Goal: Information Seeking & Learning: Learn about a topic

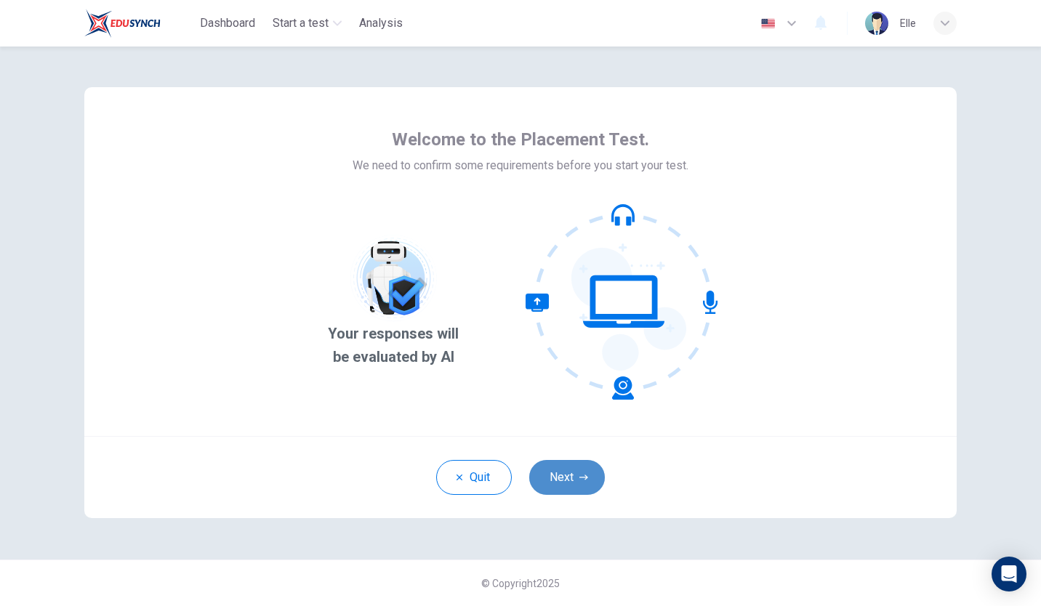
click at [563, 473] on button "Next" at bounding box center [567, 477] width 76 height 35
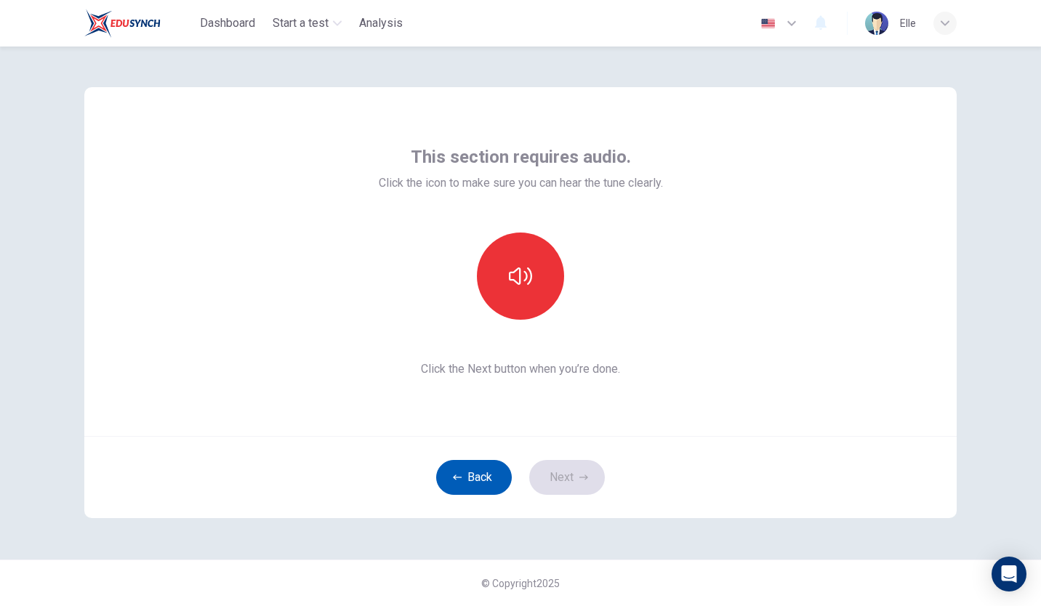
click at [482, 477] on button "Back" at bounding box center [474, 477] width 76 height 35
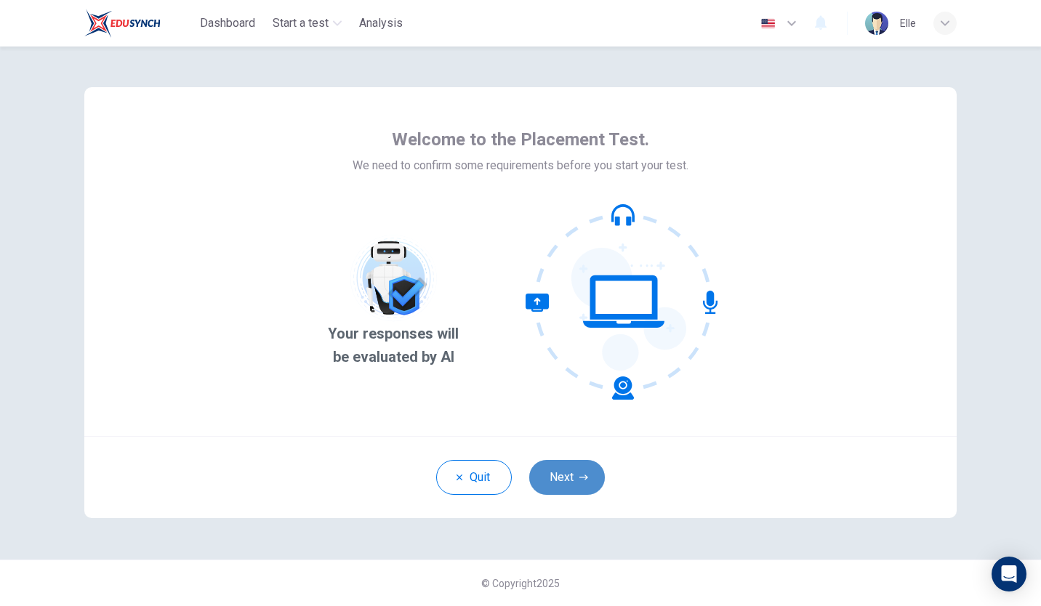
click at [574, 492] on button "Next" at bounding box center [567, 477] width 76 height 35
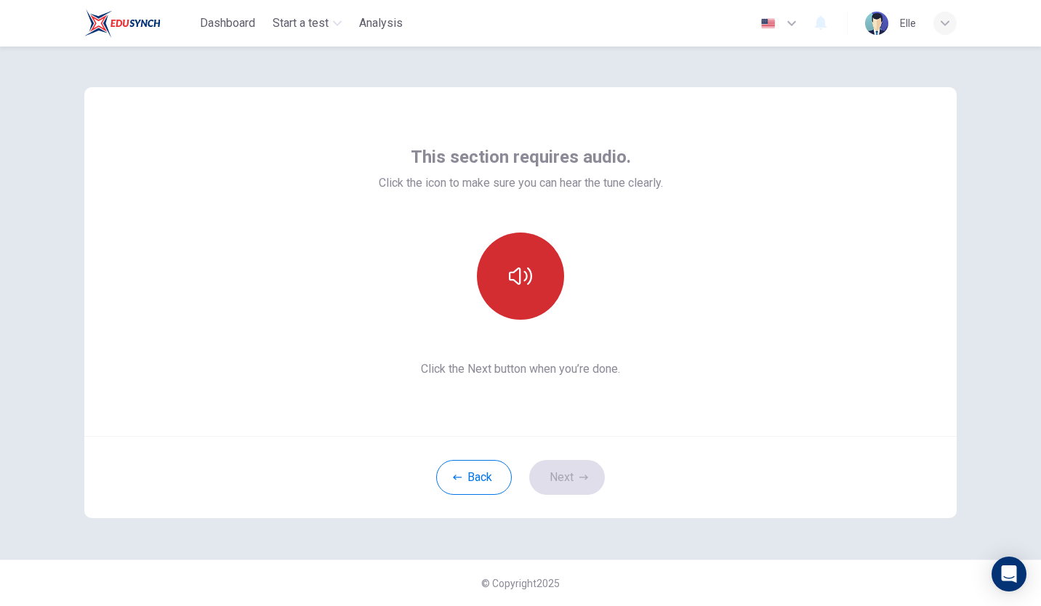
click at [517, 305] on button "button" at bounding box center [520, 276] width 87 height 87
click at [529, 275] on icon "button" at bounding box center [520, 276] width 23 height 17
click at [518, 293] on button "button" at bounding box center [520, 276] width 87 height 87
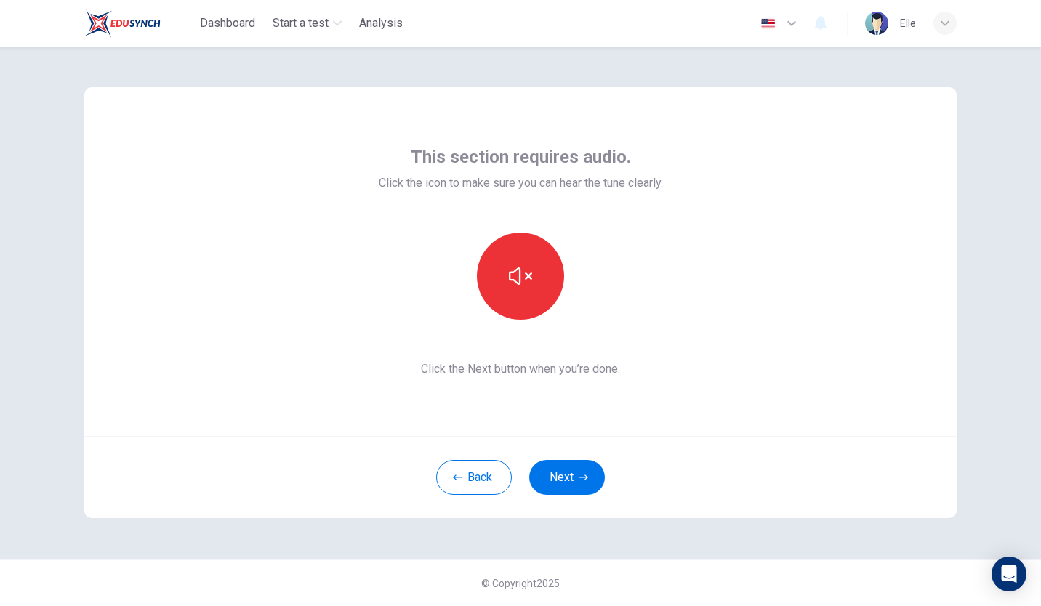
click at [529, 286] on icon "button" at bounding box center [520, 276] width 23 height 23
click at [574, 469] on button "Next" at bounding box center [567, 477] width 76 height 35
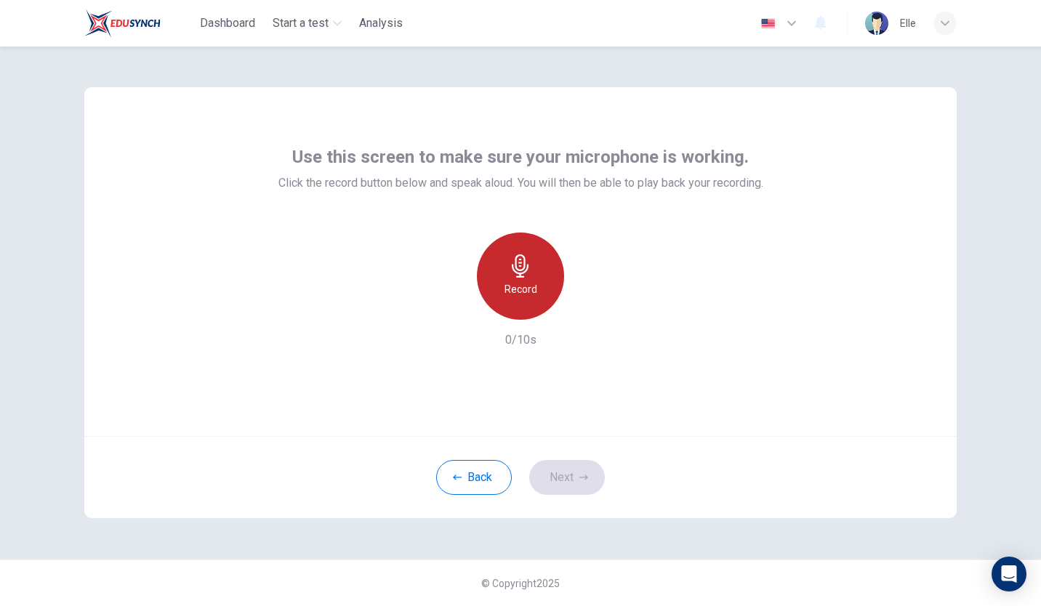
click at [534, 272] on div "Record" at bounding box center [520, 276] width 87 height 87
click at [521, 275] on icon "button" at bounding box center [520, 265] width 23 height 23
click at [525, 281] on h6 "Record" at bounding box center [521, 289] width 33 height 17
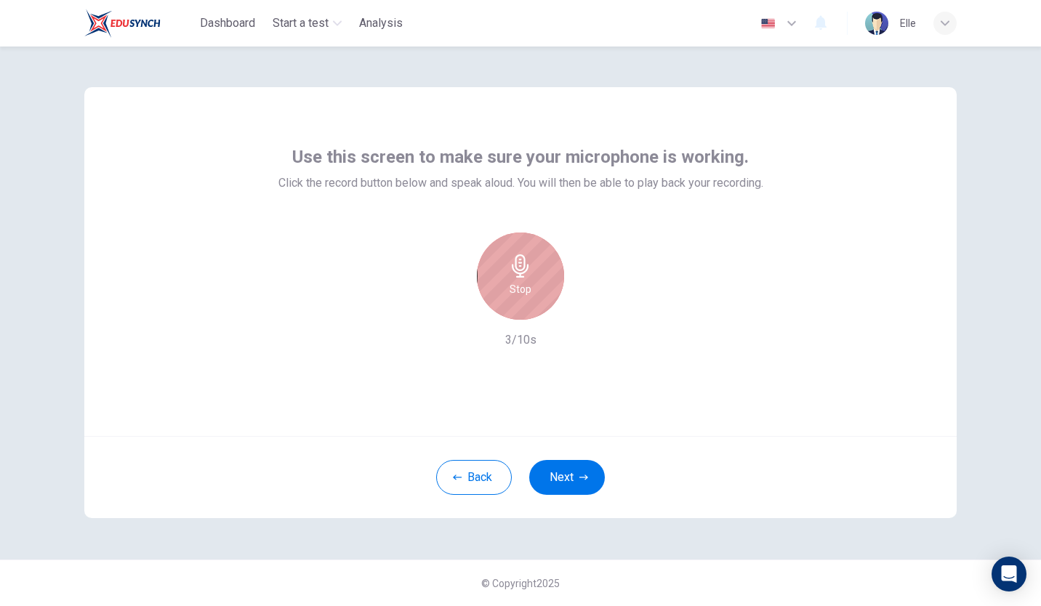
click at [526, 272] on icon "button" at bounding box center [520, 265] width 17 height 23
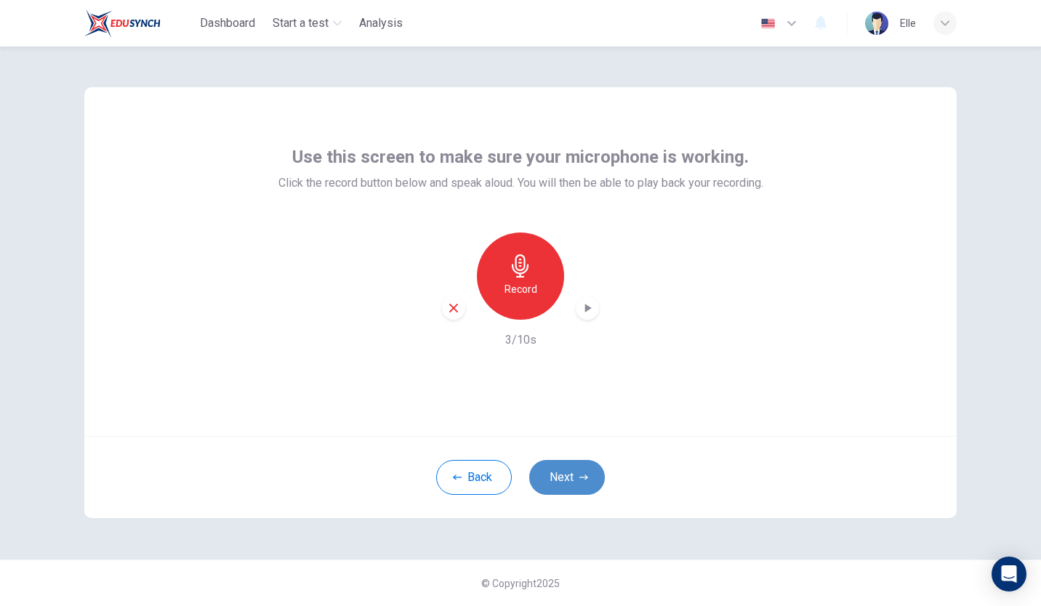
click at [583, 474] on icon "button" at bounding box center [583, 477] width 9 height 9
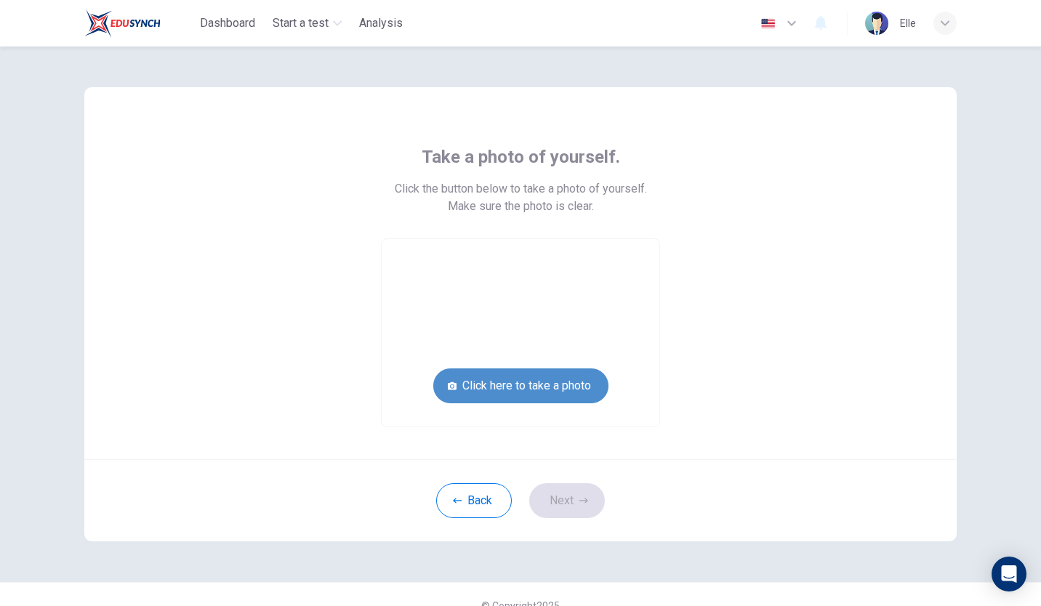
click at [556, 374] on button "Click here to take a photo" at bounding box center [520, 386] width 175 height 35
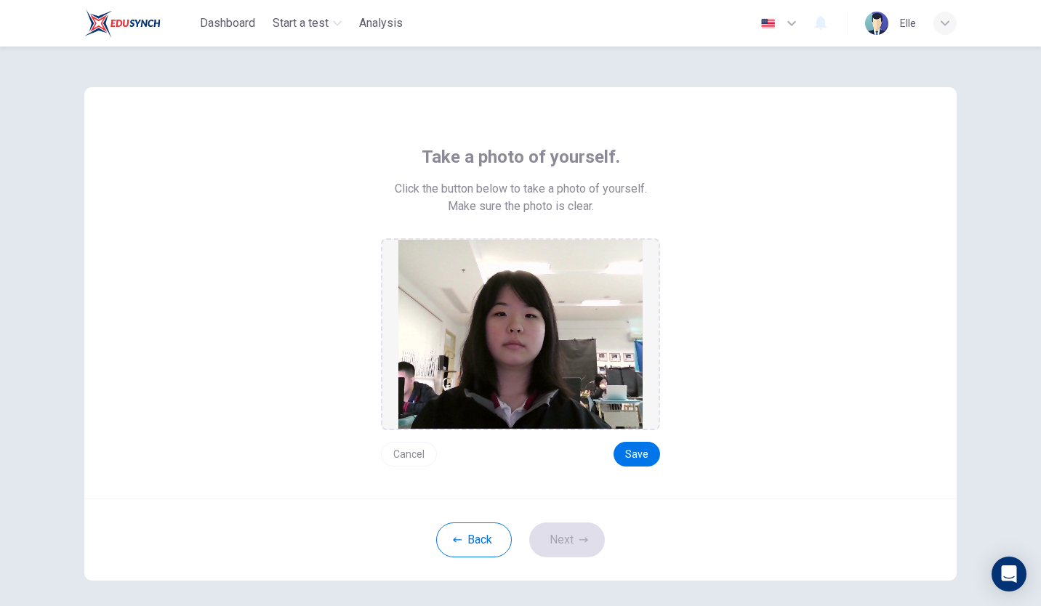
drag, startPoint x: 634, startPoint y: 457, endPoint x: 593, endPoint y: 458, distance: 40.7
click at [593, 458] on div "Cancel Save" at bounding box center [520, 448] width 279 height 36
click at [475, 549] on button "Back" at bounding box center [474, 540] width 76 height 35
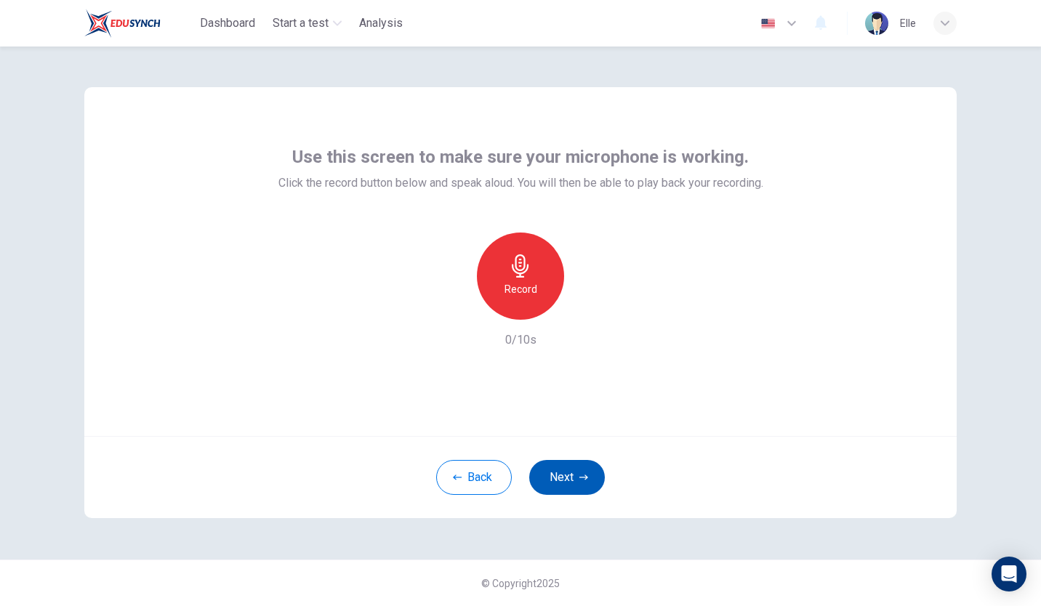
click at [571, 472] on button "Next" at bounding box center [567, 477] width 76 height 35
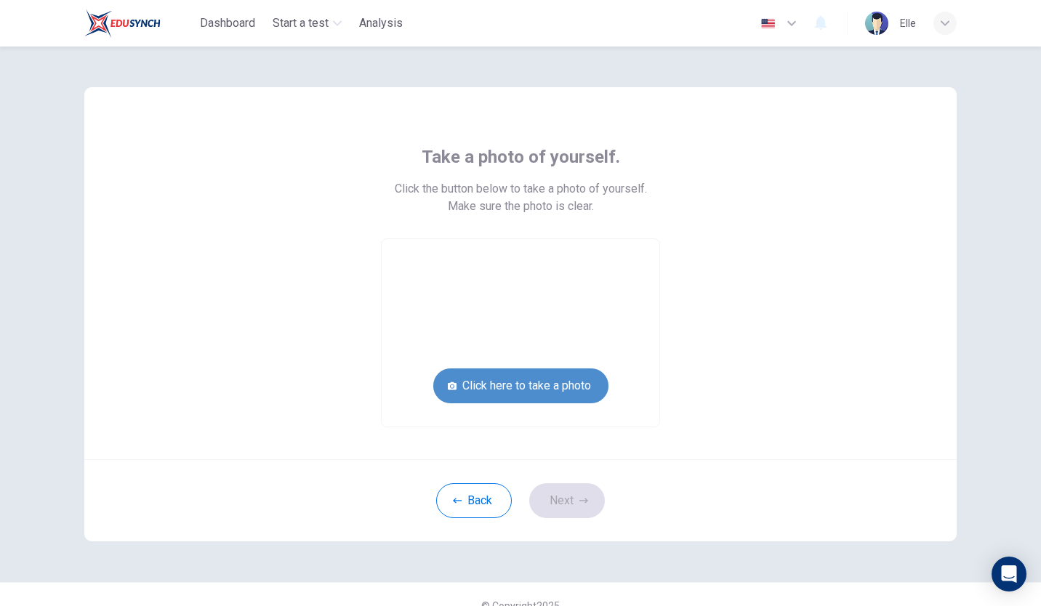
click at [560, 386] on button "Click here to take a photo" at bounding box center [520, 386] width 175 height 35
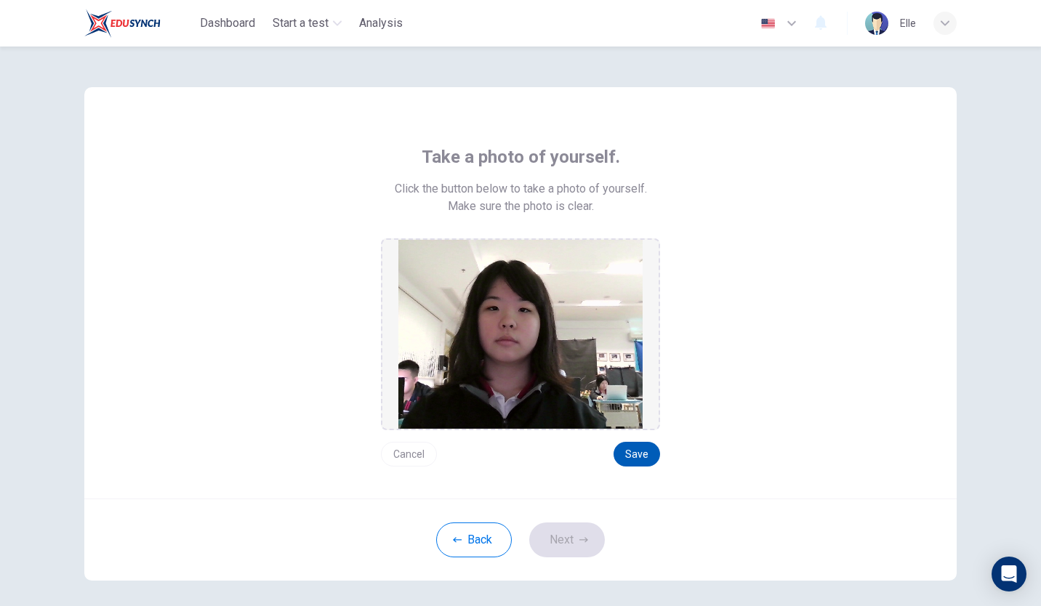
click at [641, 446] on button "Save" at bounding box center [637, 454] width 47 height 25
click at [555, 542] on button "Next" at bounding box center [567, 540] width 76 height 35
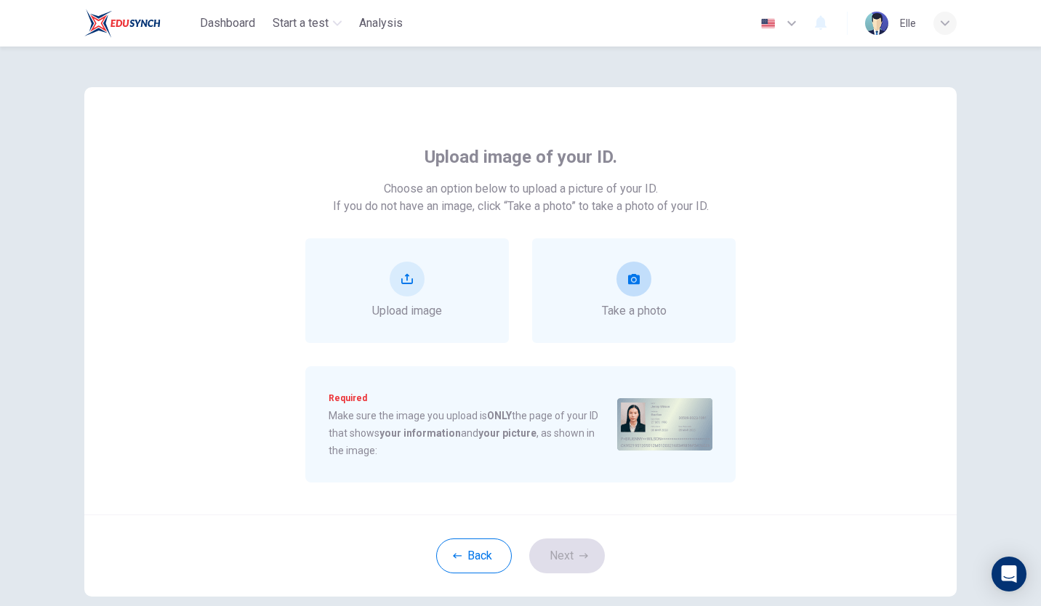
click at [602, 268] on div "Take a photo" at bounding box center [634, 291] width 65 height 58
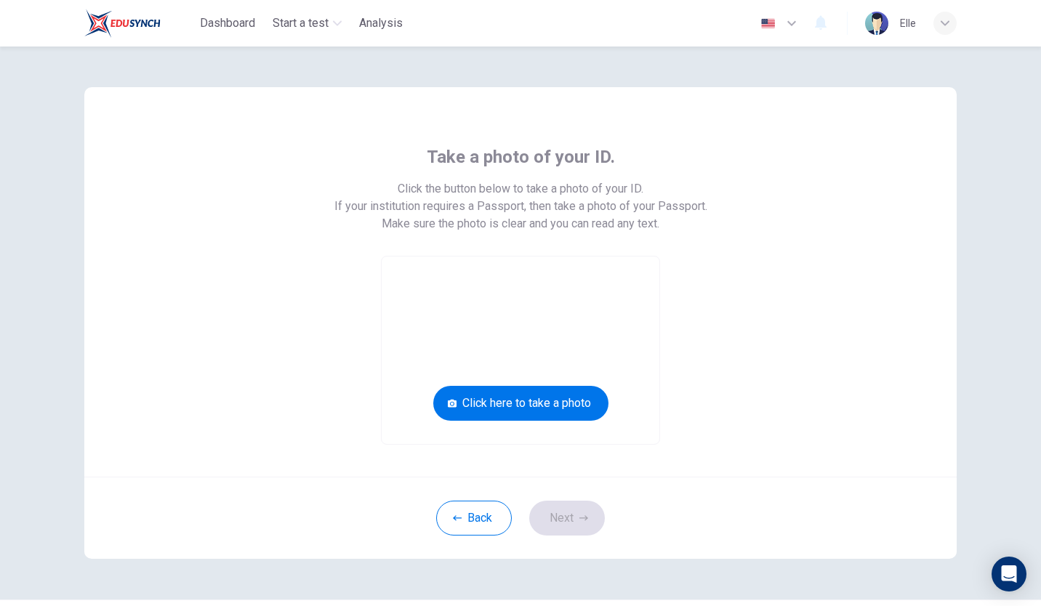
click at [485, 314] on video at bounding box center [521, 351] width 278 height 188
click at [438, 332] on video at bounding box center [521, 351] width 278 height 188
click at [511, 410] on button "Click here to take a photo" at bounding box center [520, 403] width 175 height 35
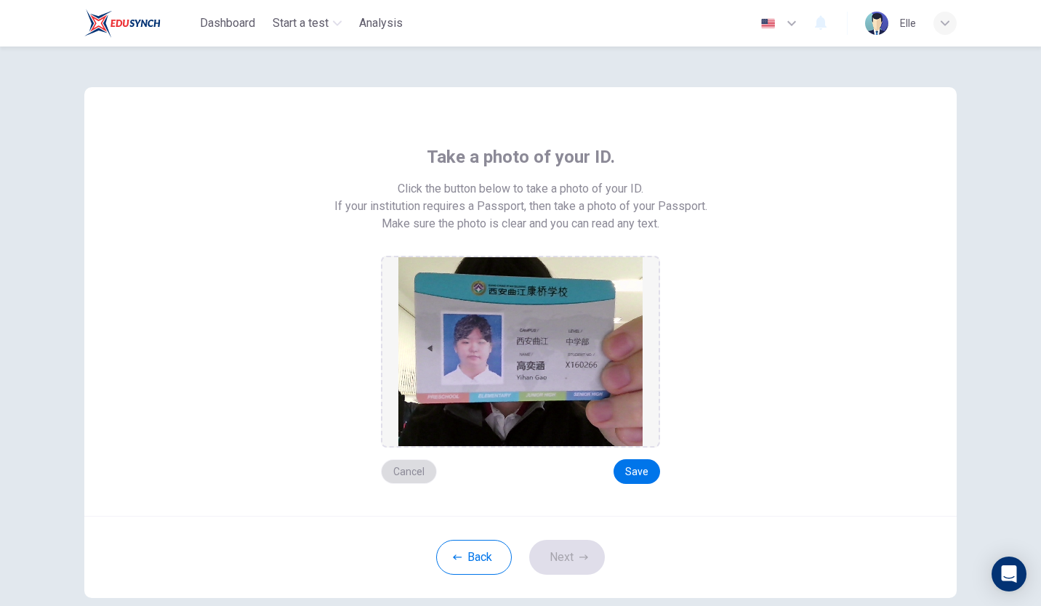
click at [406, 474] on button "Cancel" at bounding box center [409, 471] width 56 height 25
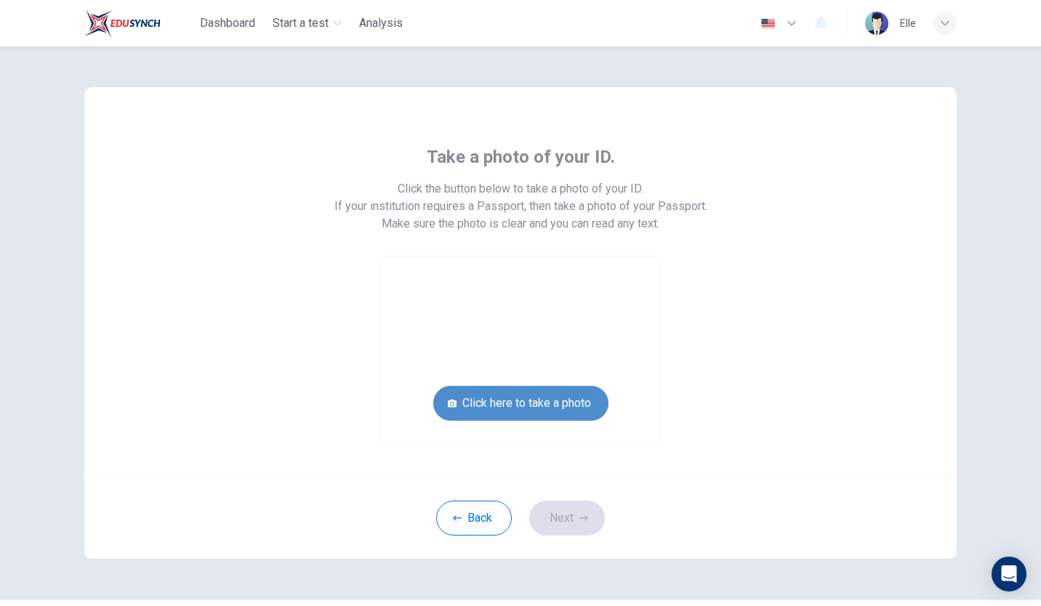
click at [539, 412] on button "Click here to take a photo" at bounding box center [520, 403] width 175 height 35
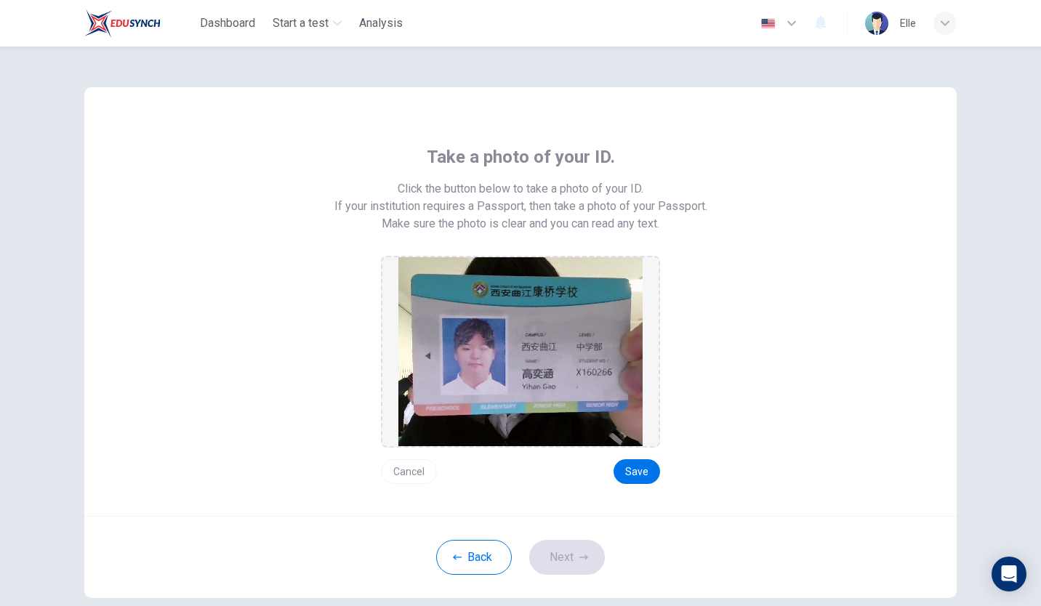
click at [416, 465] on button "Cancel" at bounding box center [409, 471] width 56 height 25
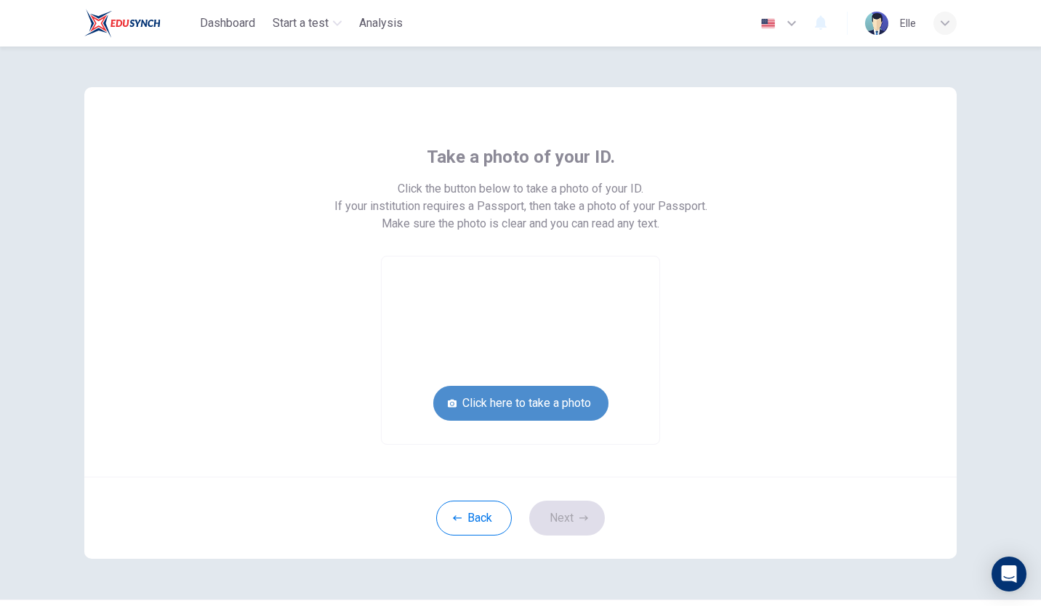
click at [539, 405] on button "Click here to take a photo" at bounding box center [520, 403] width 175 height 35
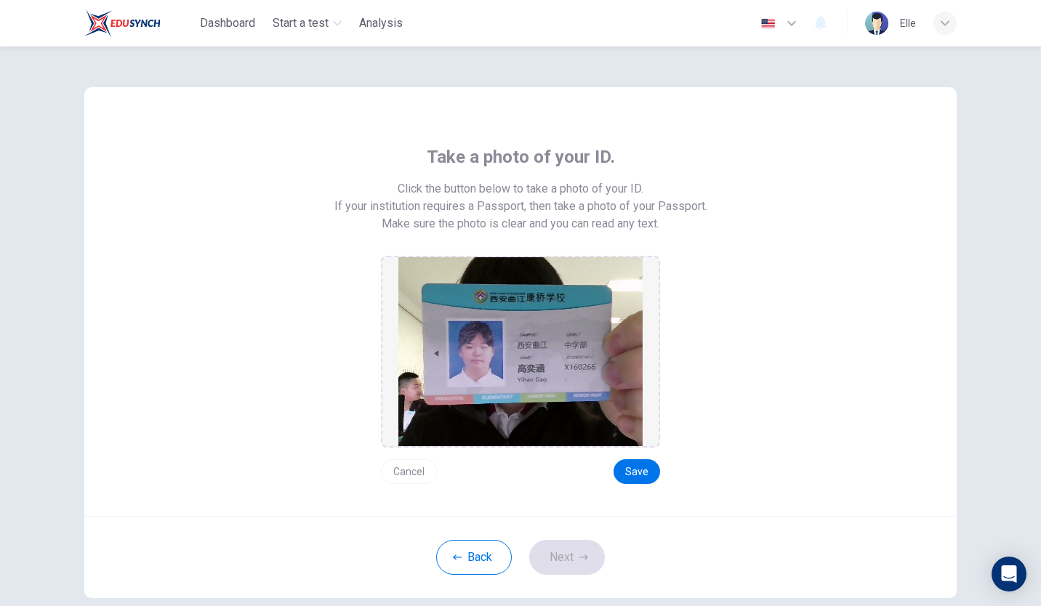
click at [413, 467] on button "Cancel" at bounding box center [409, 471] width 56 height 25
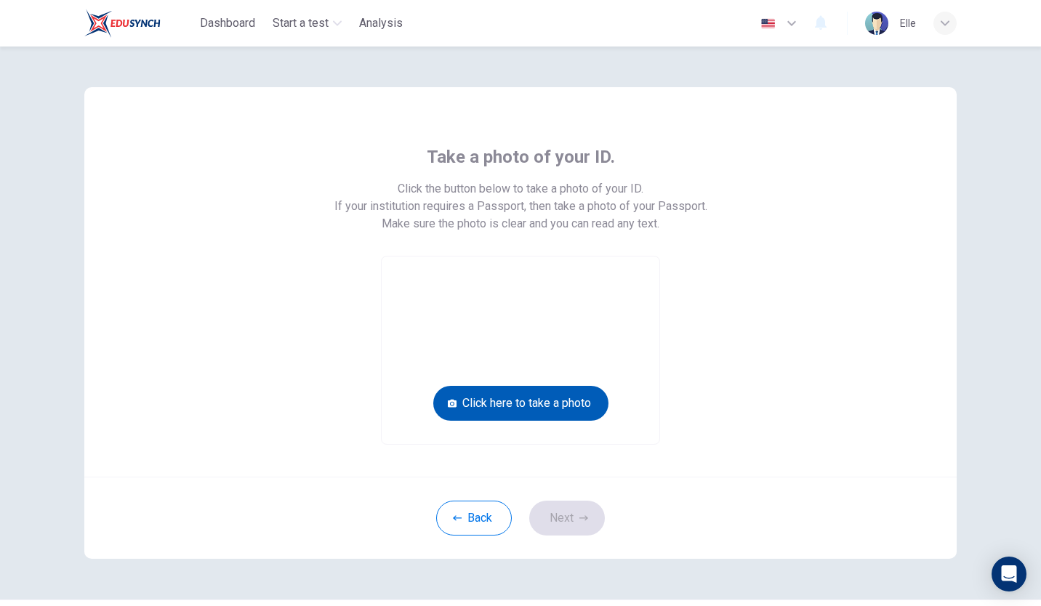
click at [563, 396] on button "Click here to take a photo" at bounding box center [520, 403] width 175 height 35
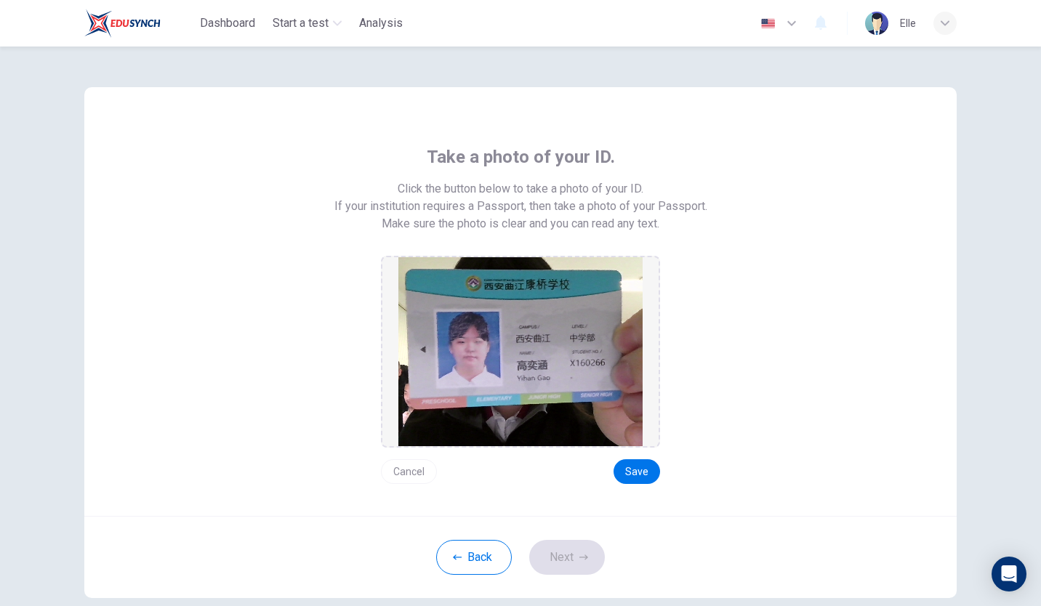
click at [514, 347] on img at bounding box center [520, 351] width 244 height 189
click at [408, 473] on button "Cancel" at bounding box center [409, 471] width 56 height 25
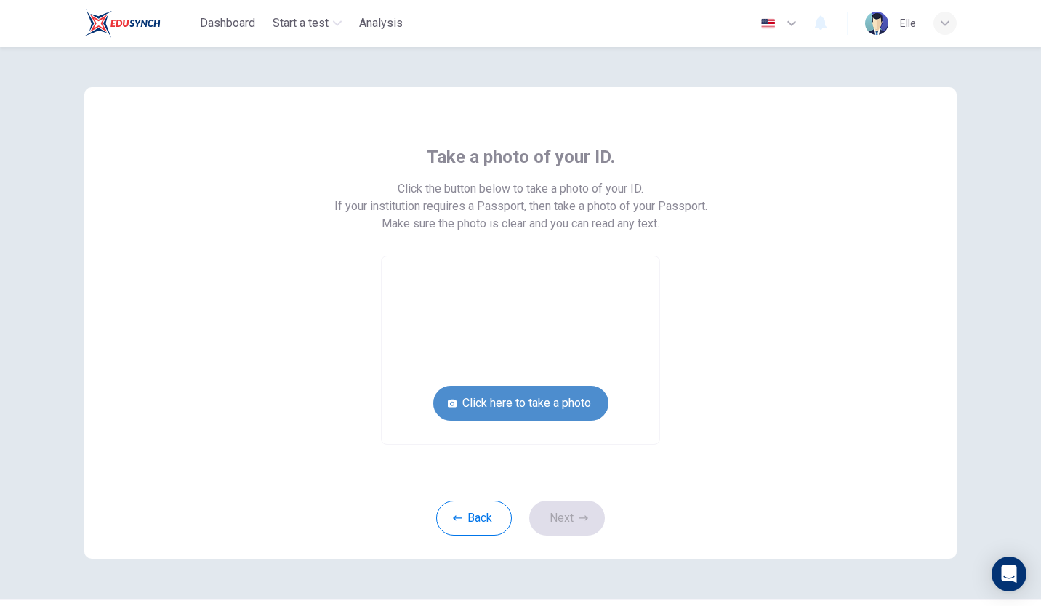
click at [550, 407] on button "Click here to take a photo" at bounding box center [520, 403] width 175 height 35
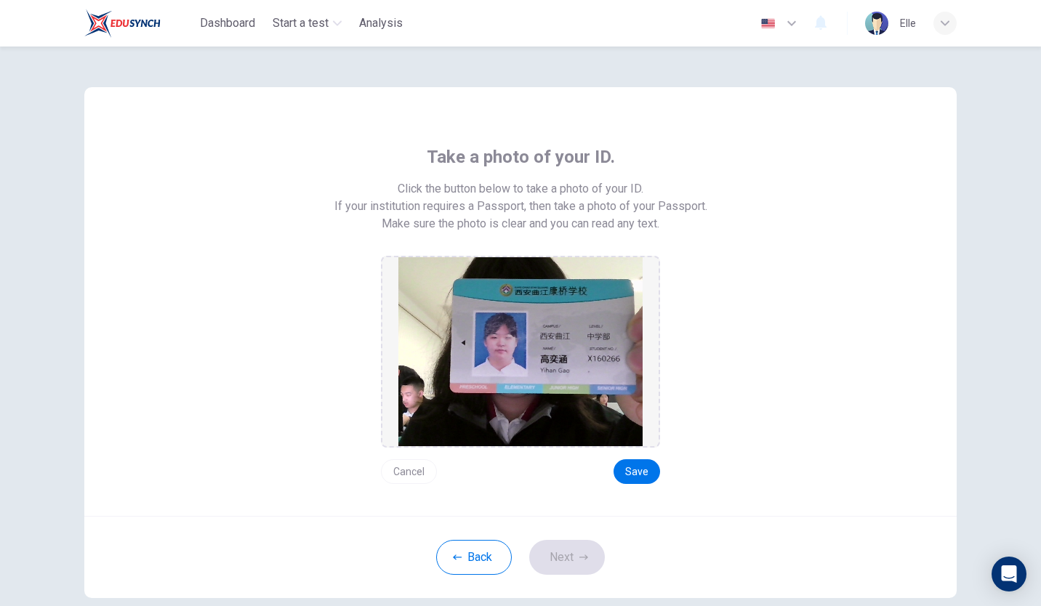
click at [415, 468] on button "Cancel" at bounding box center [409, 471] width 56 height 25
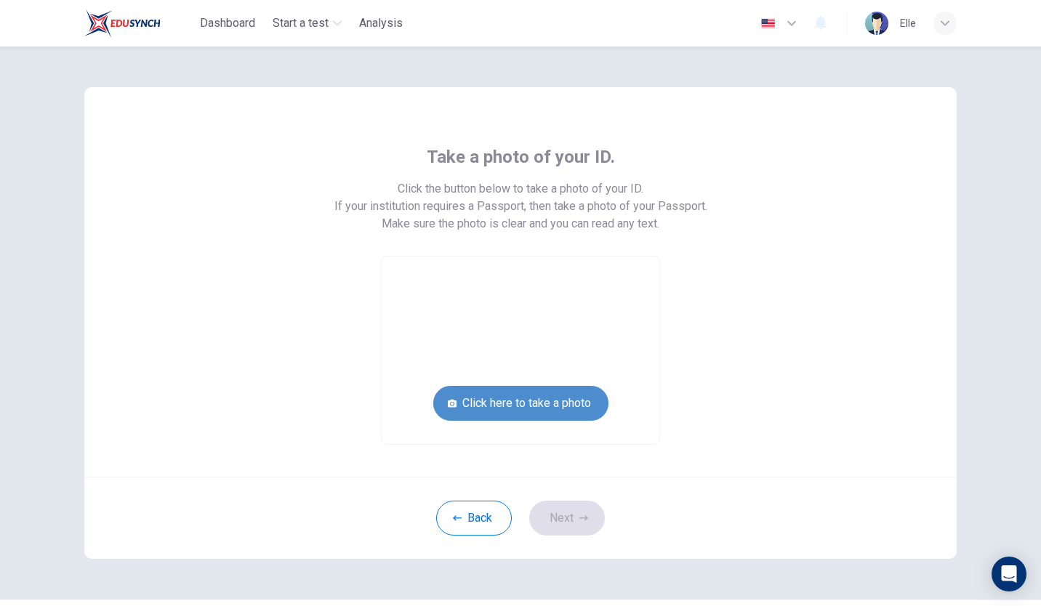
click at [515, 409] on button "Click here to take a photo" at bounding box center [520, 403] width 175 height 35
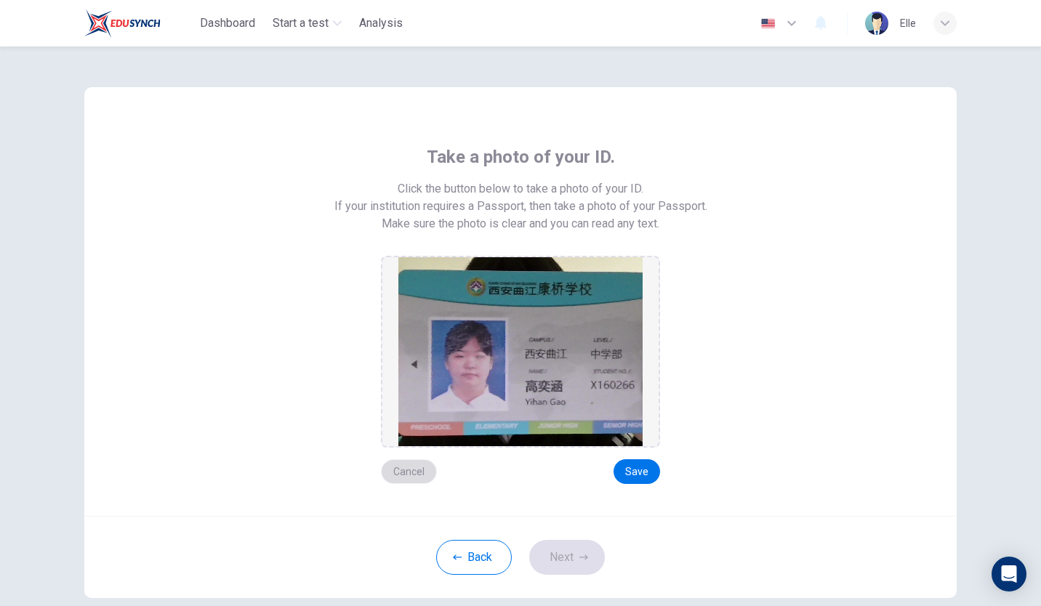
click at [403, 472] on button "Cancel" at bounding box center [409, 471] width 56 height 25
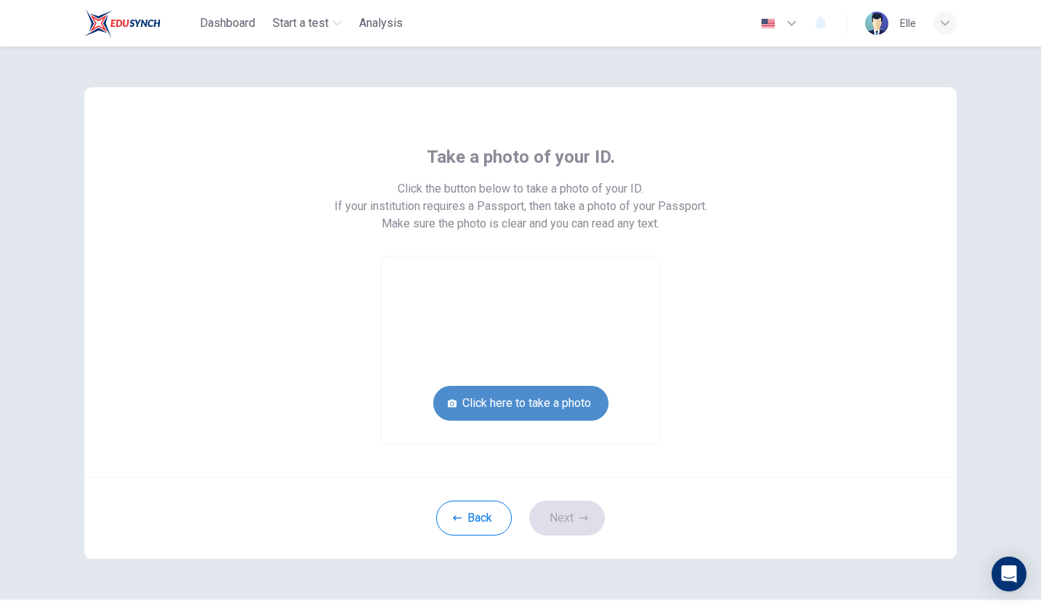
click at [526, 409] on button "Click here to take a photo" at bounding box center [520, 403] width 175 height 35
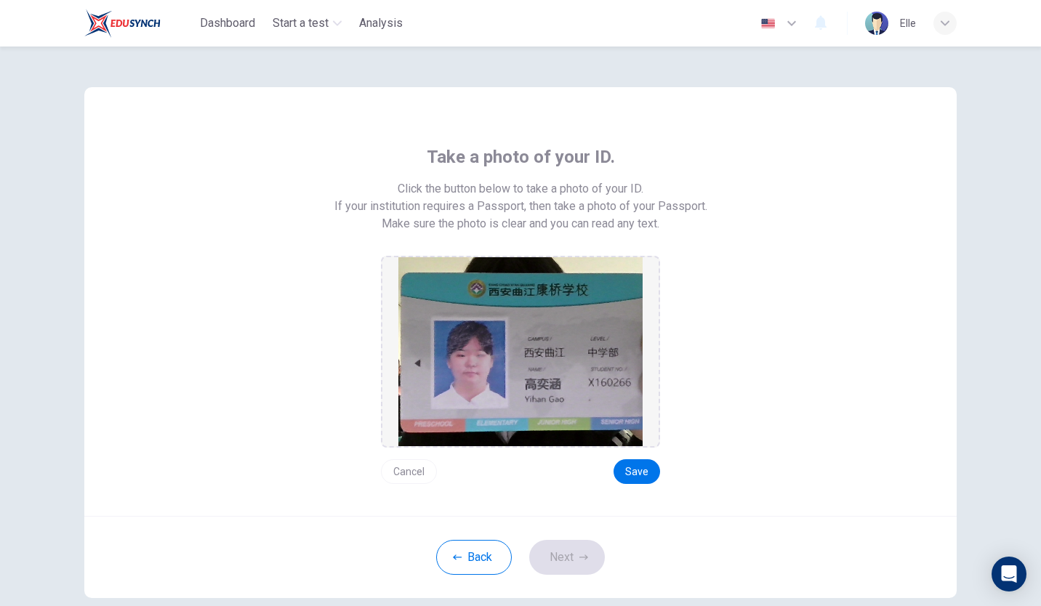
click at [416, 473] on button "Cancel" at bounding box center [409, 471] width 56 height 25
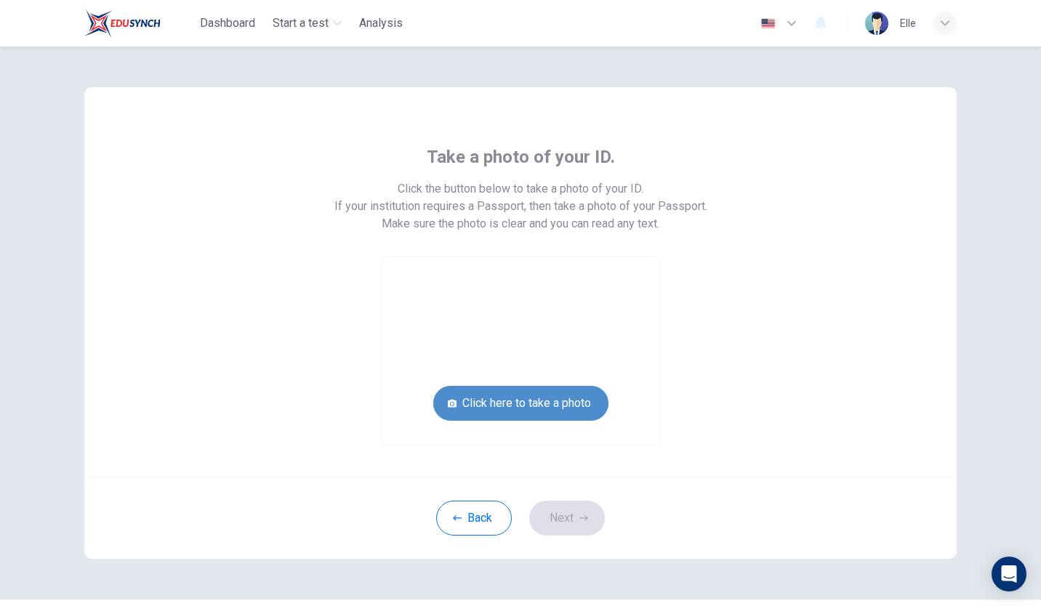
click at [547, 410] on button "Click here to take a photo" at bounding box center [520, 403] width 175 height 35
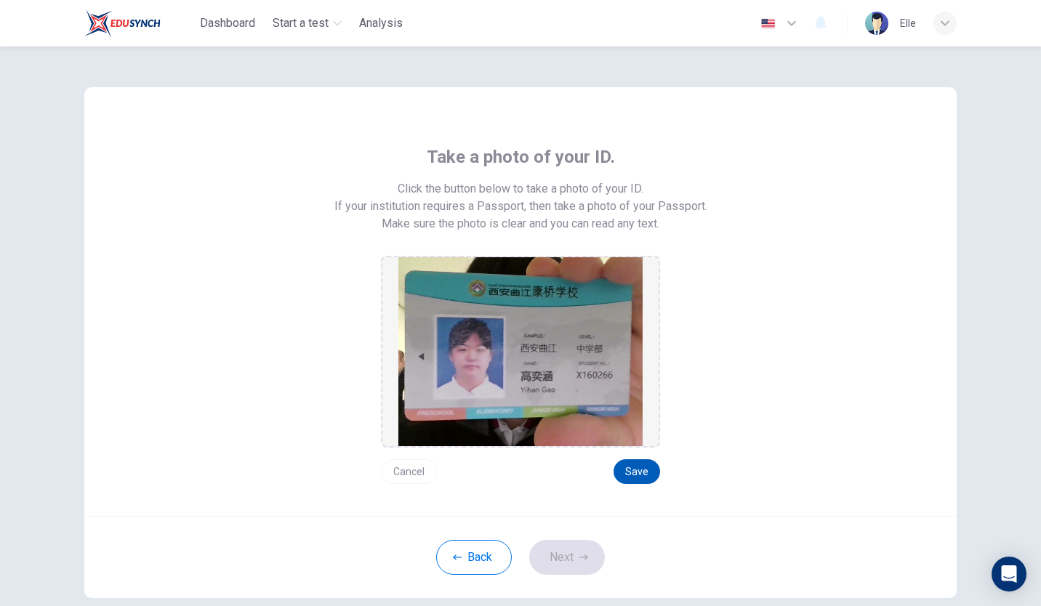
click at [639, 475] on button "Save" at bounding box center [637, 471] width 47 height 25
click at [563, 557] on button "Next" at bounding box center [567, 557] width 76 height 35
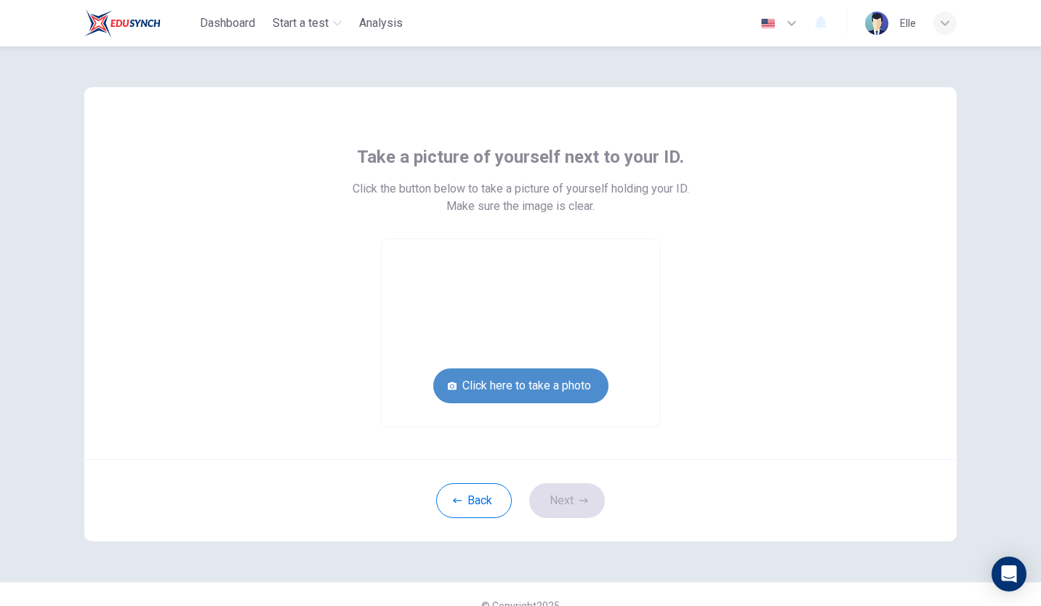
click at [553, 380] on button "Click here to take a photo" at bounding box center [520, 386] width 175 height 35
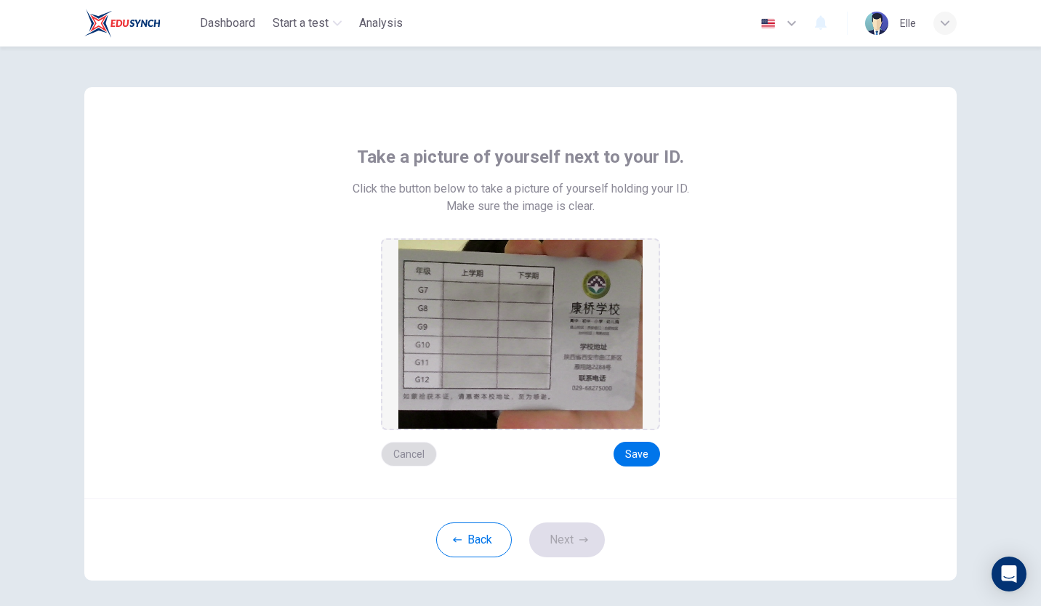
click at [400, 457] on button "Cancel" at bounding box center [409, 454] width 56 height 25
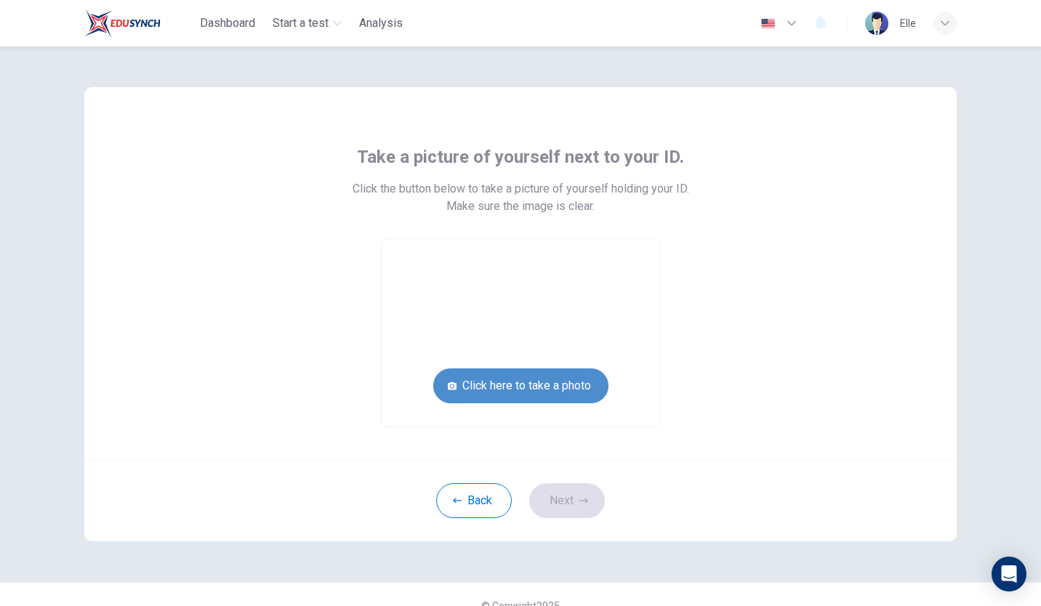
click at [579, 385] on button "Click here to take a photo" at bounding box center [520, 386] width 175 height 35
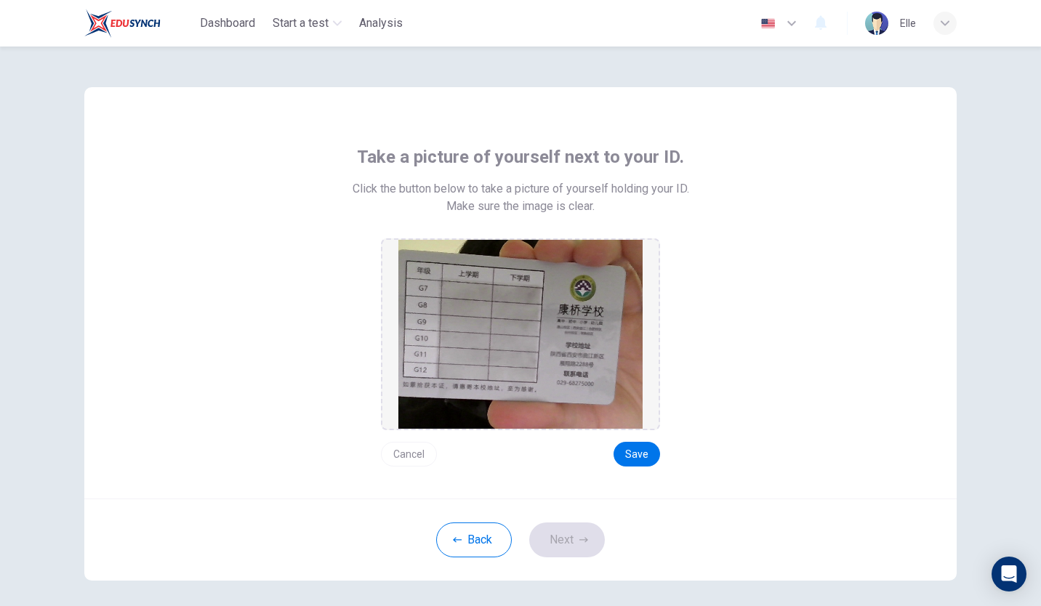
click at [417, 449] on button "Cancel" at bounding box center [409, 454] width 56 height 25
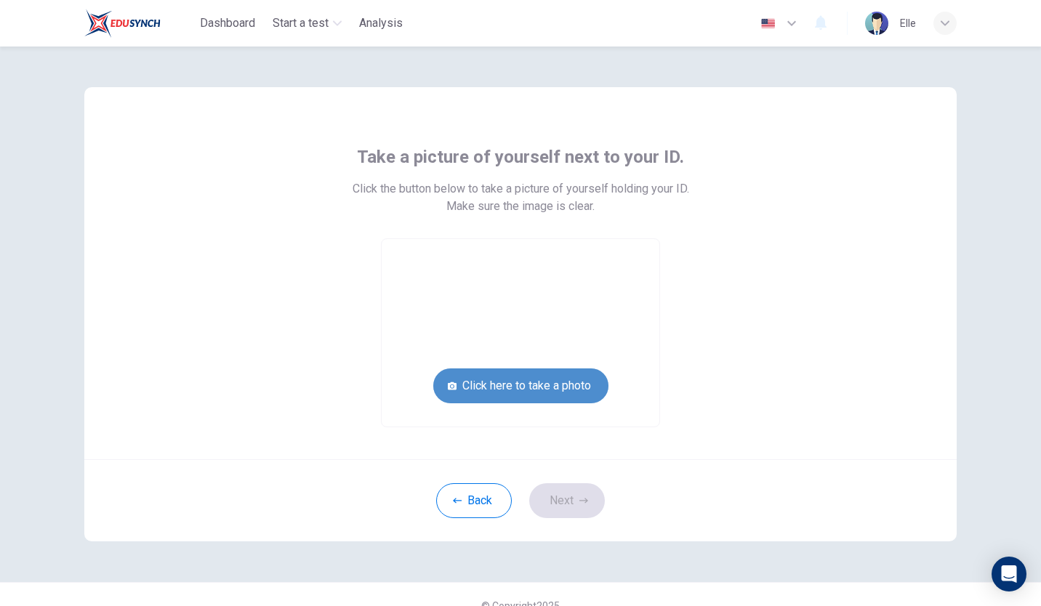
click at [547, 400] on button "Click here to take a photo" at bounding box center [520, 386] width 175 height 35
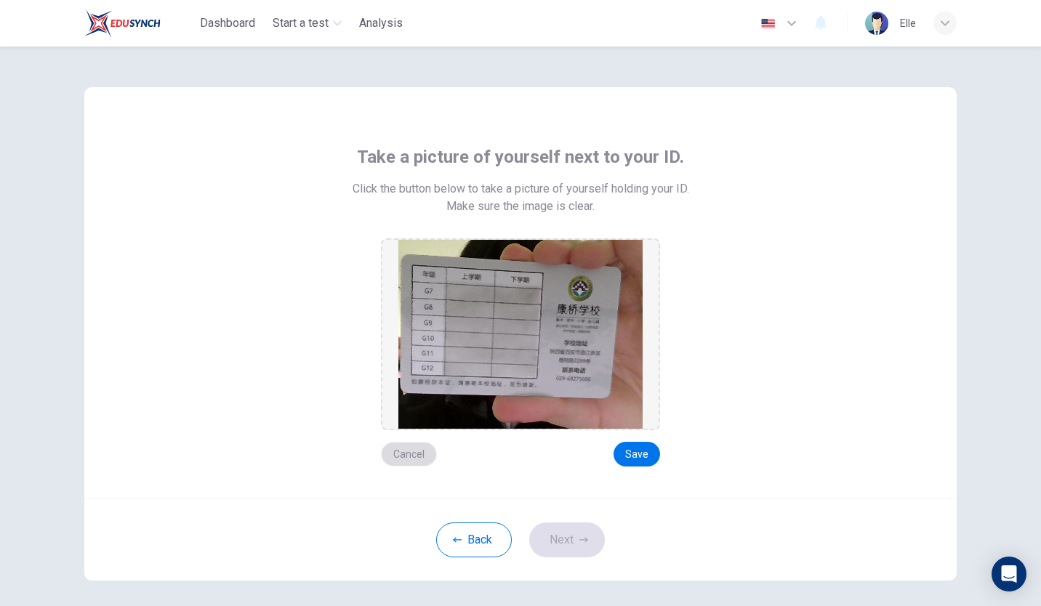
click at [409, 451] on button "Cancel" at bounding box center [409, 454] width 56 height 25
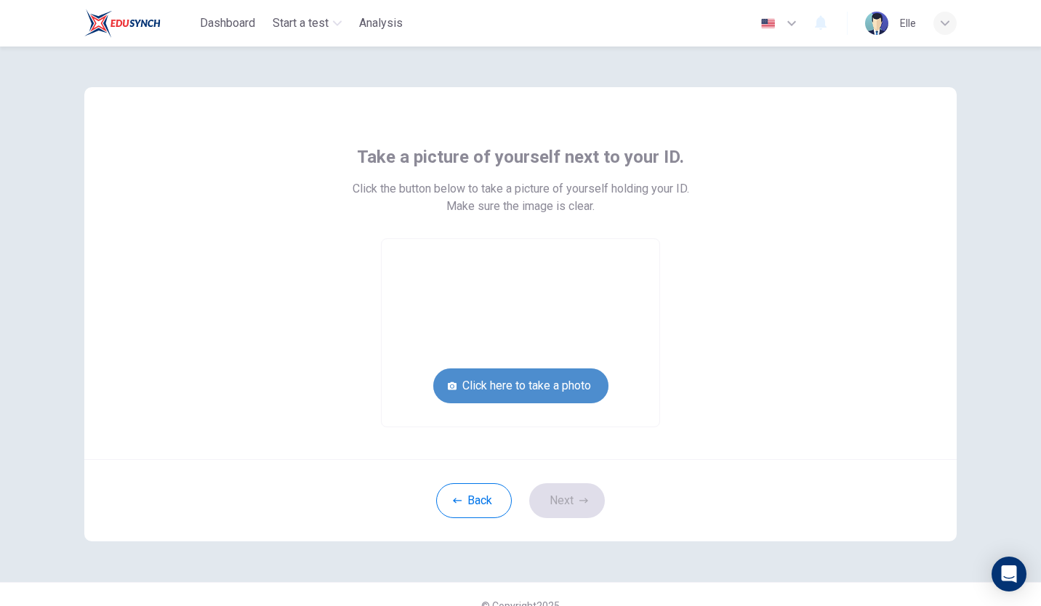
click at [545, 380] on button "Click here to take a photo" at bounding box center [520, 386] width 175 height 35
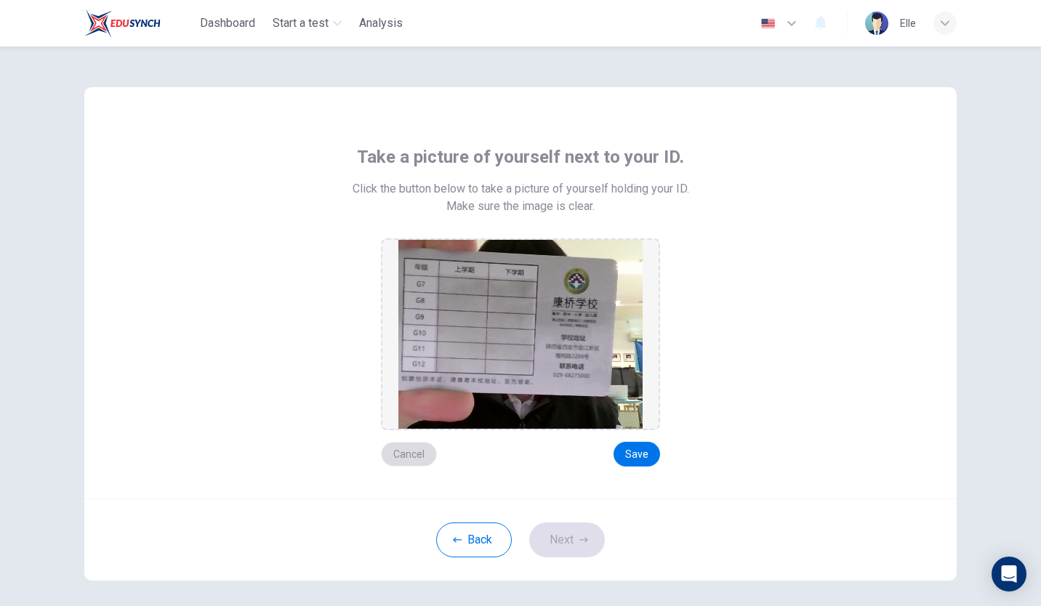
click at [401, 447] on button "Cancel" at bounding box center [409, 454] width 56 height 25
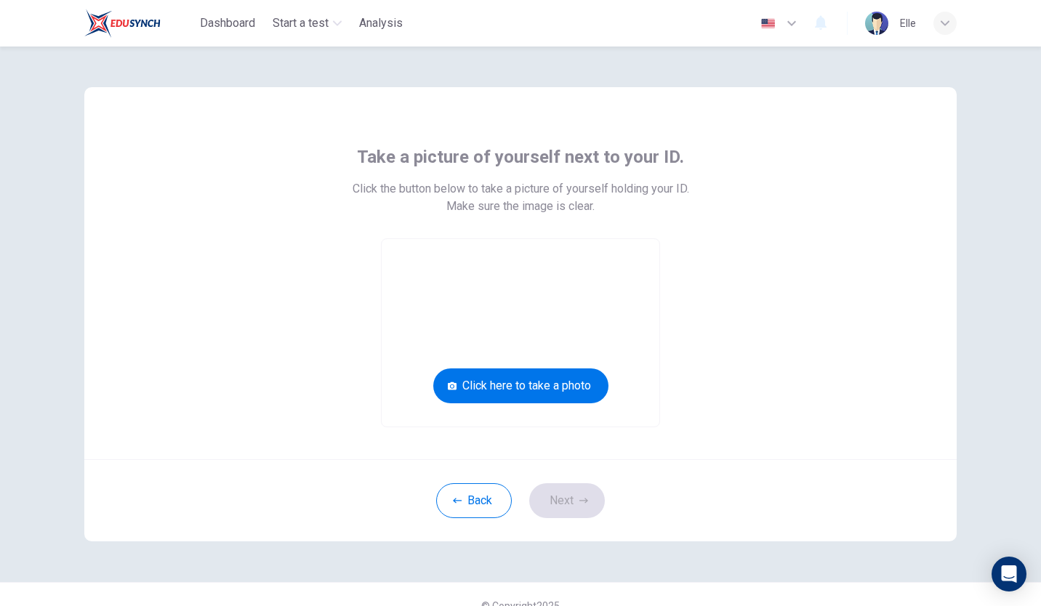
click at [401, 447] on div "Take a picture of yourself next to your ID. Click the button below to take a pi…" at bounding box center [520, 273] width 872 height 372
click at [520, 371] on button "Click here to take a photo" at bounding box center [520, 386] width 175 height 35
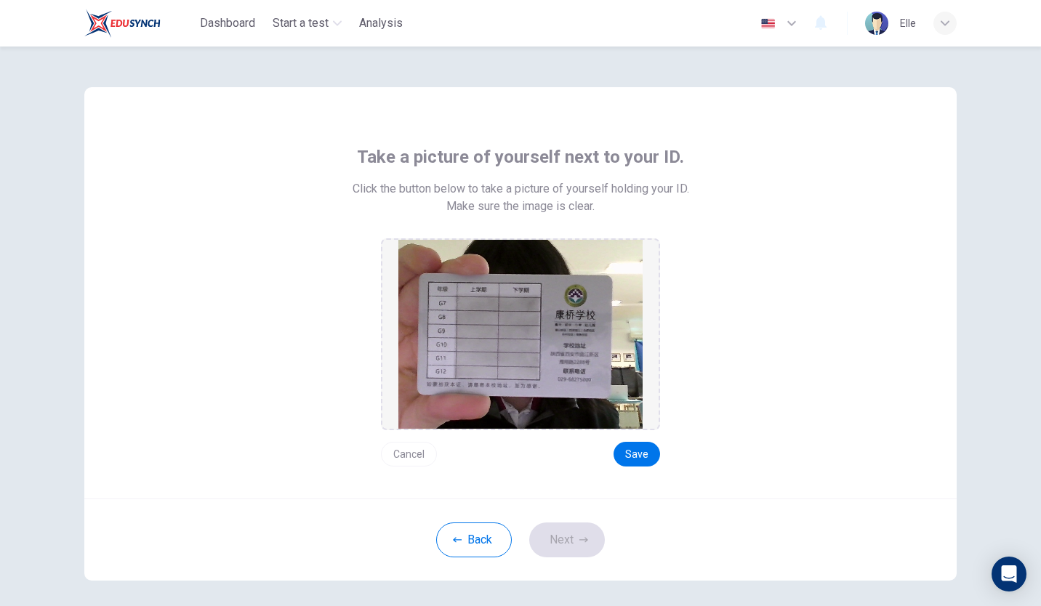
click at [520, 371] on img at bounding box center [520, 334] width 244 height 189
click at [418, 453] on button "Cancel" at bounding box center [409, 454] width 56 height 25
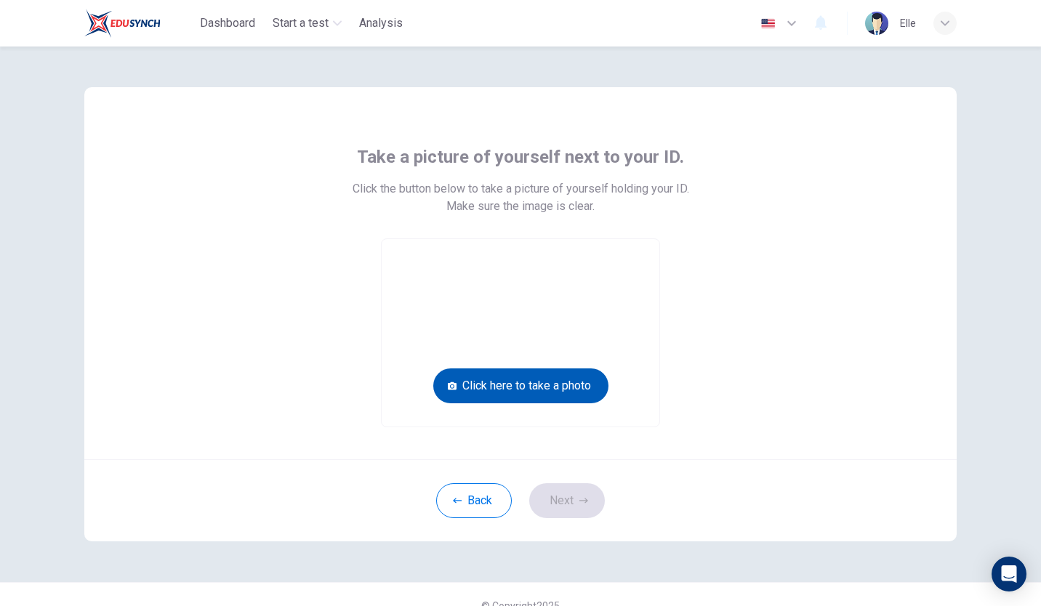
click at [462, 402] on button "Click here to take a photo" at bounding box center [520, 386] width 175 height 35
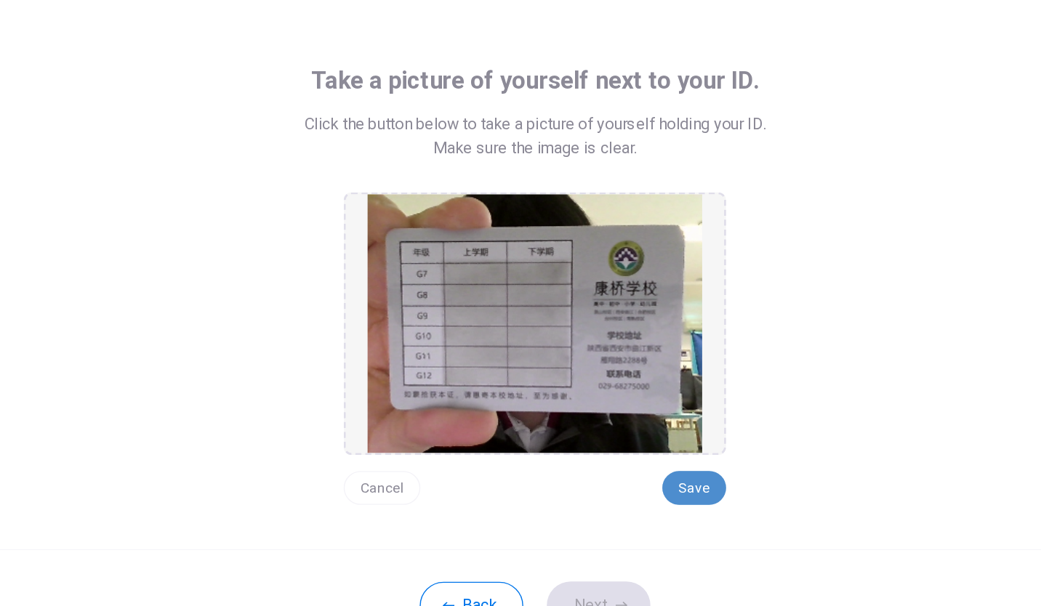
click at [631, 449] on button "Save" at bounding box center [637, 454] width 47 height 25
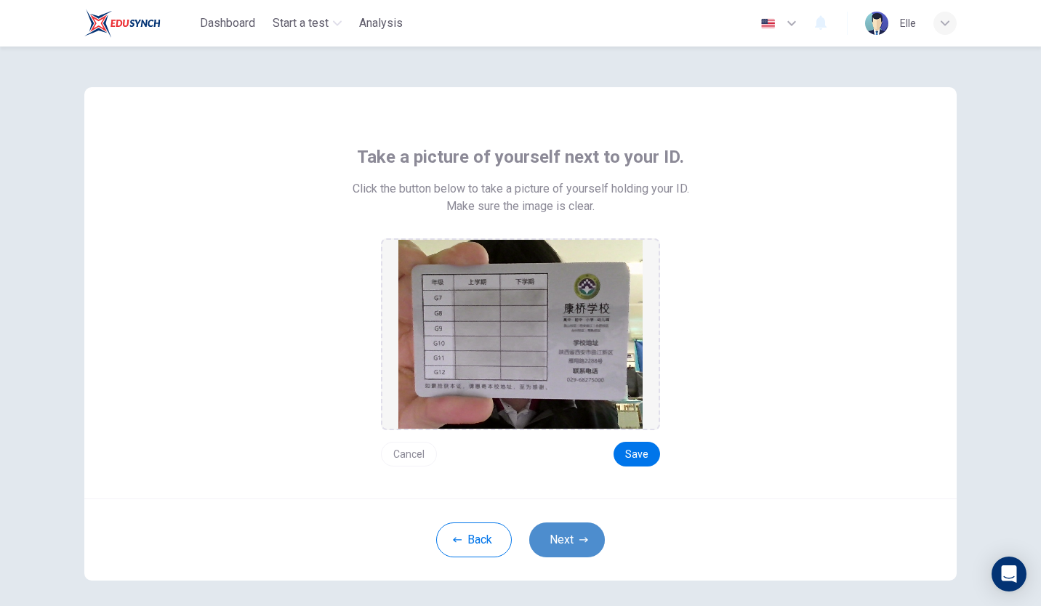
click at [564, 534] on button "Next" at bounding box center [567, 540] width 76 height 35
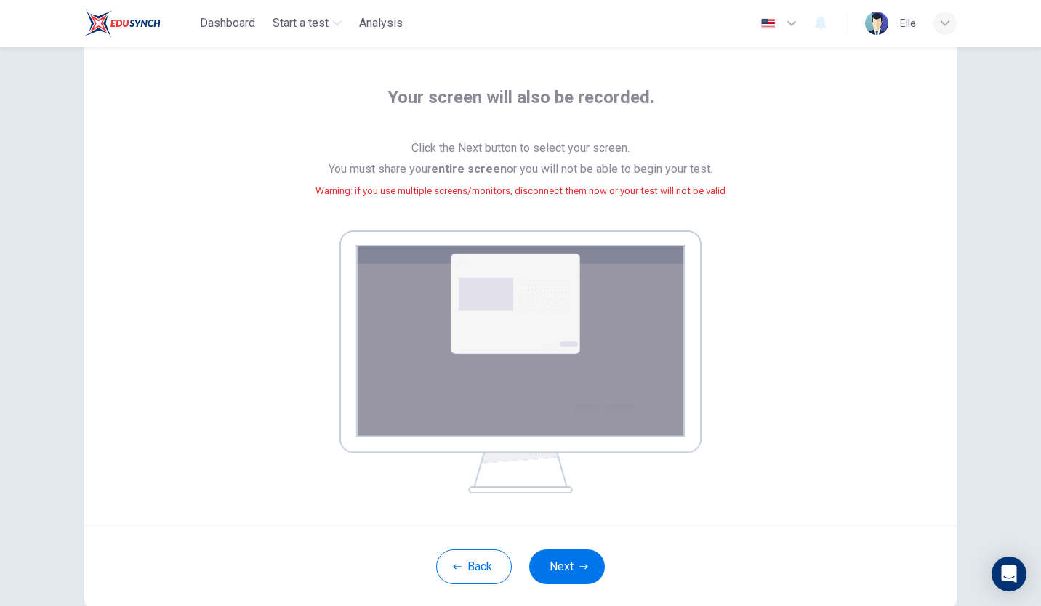
scroll to position [66, 0]
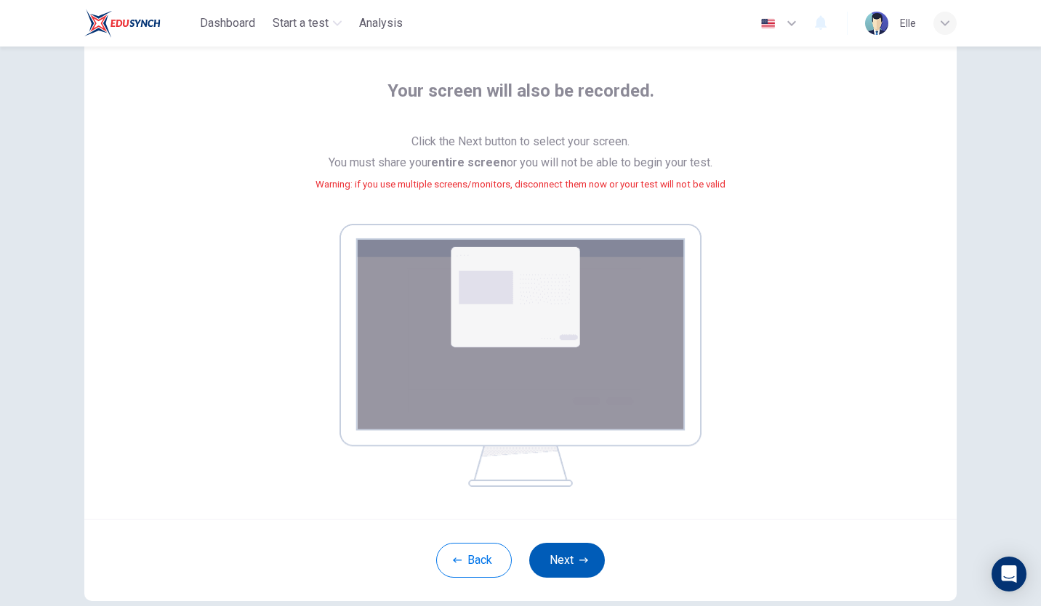
click at [566, 571] on button "Next" at bounding box center [567, 560] width 76 height 35
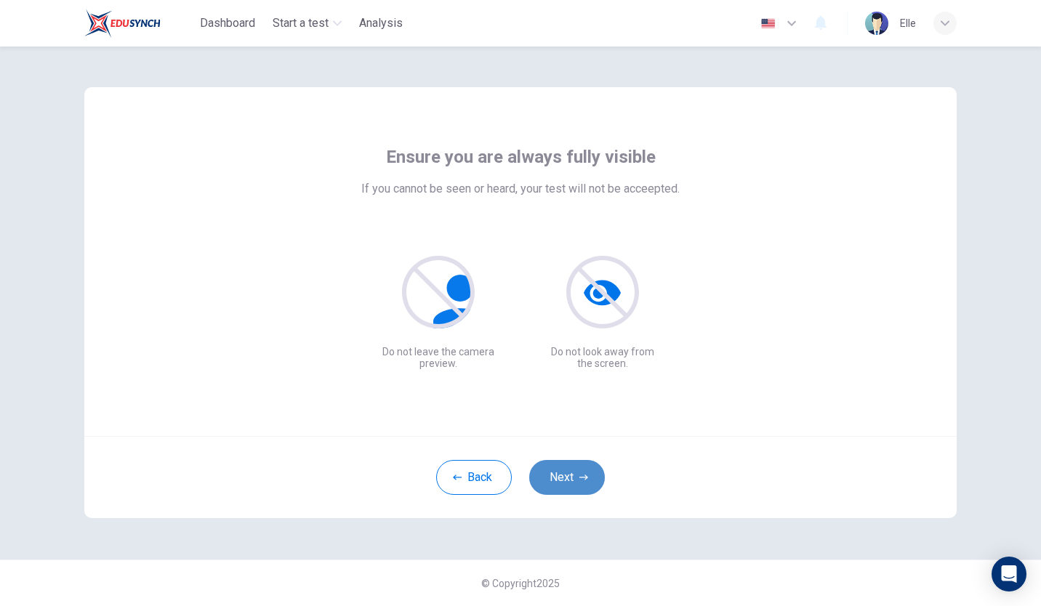
click at [574, 475] on button "Next" at bounding box center [567, 477] width 76 height 35
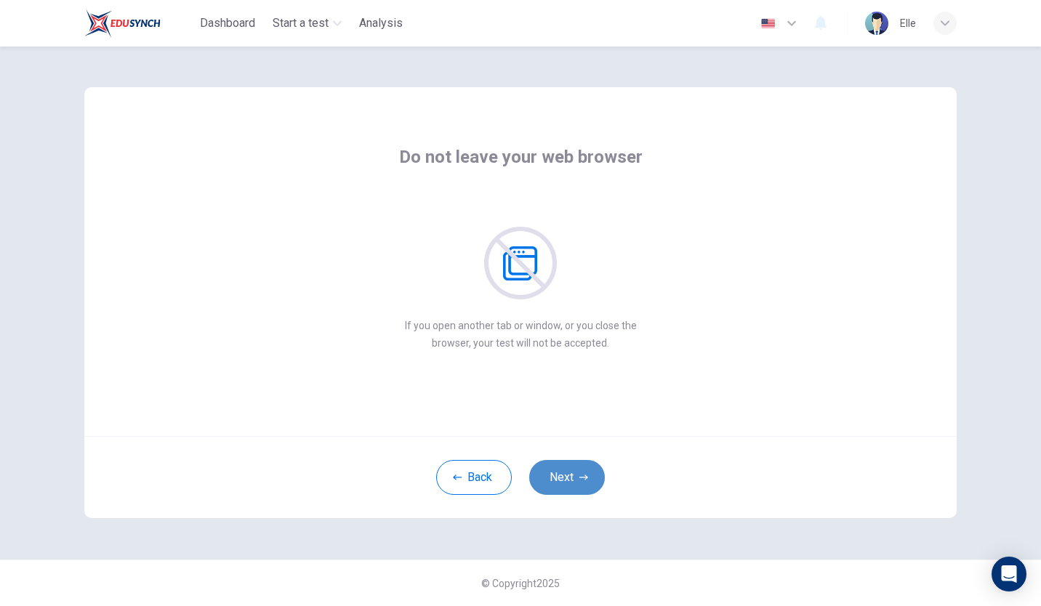
click at [575, 468] on button "Next" at bounding box center [567, 477] width 76 height 35
click at [564, 474] on button "Next" at bounding box center [567, 477] width 76 height 35
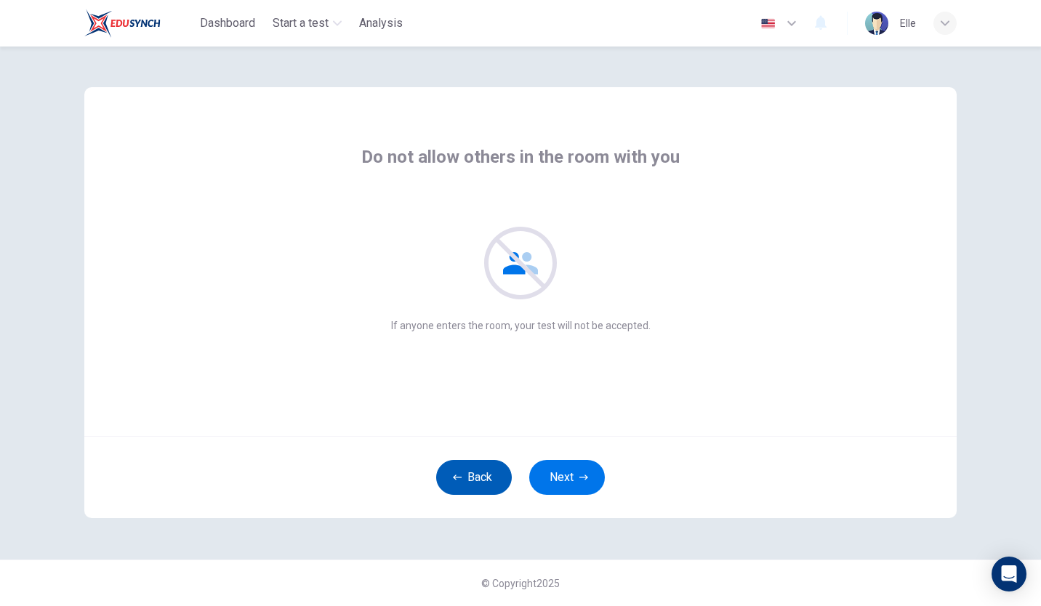
click at [472, 475] on button "Back" at bounding box center [474, 477] width 76 height 35
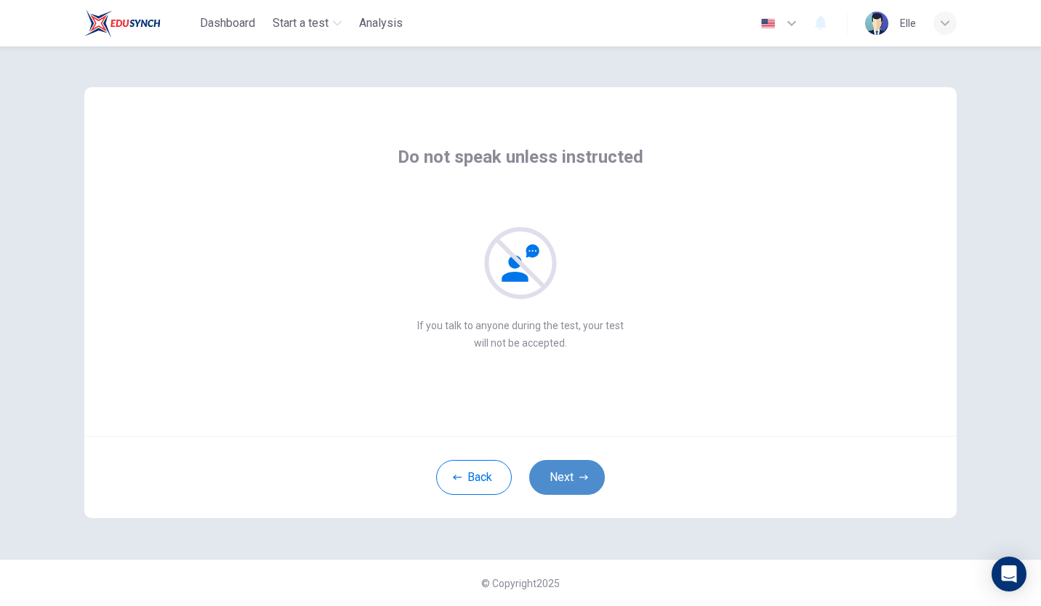
click at [581, 473] on icon "button" at bounding box center [583, 477] width 9 height 9
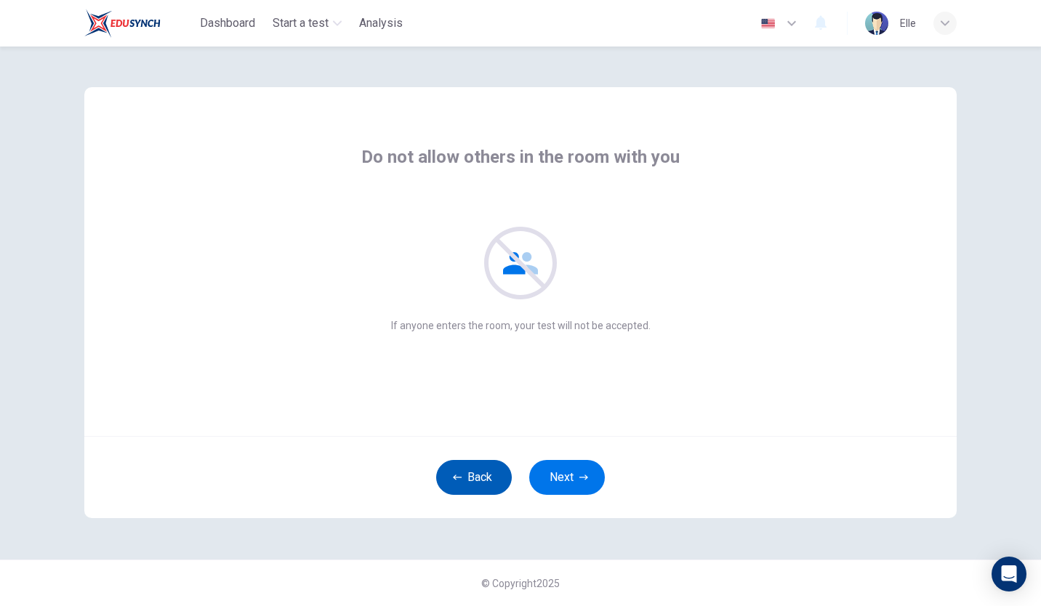
click at [489, 470] on button "Back" at bounding box center [474, 477] width 76 height 35
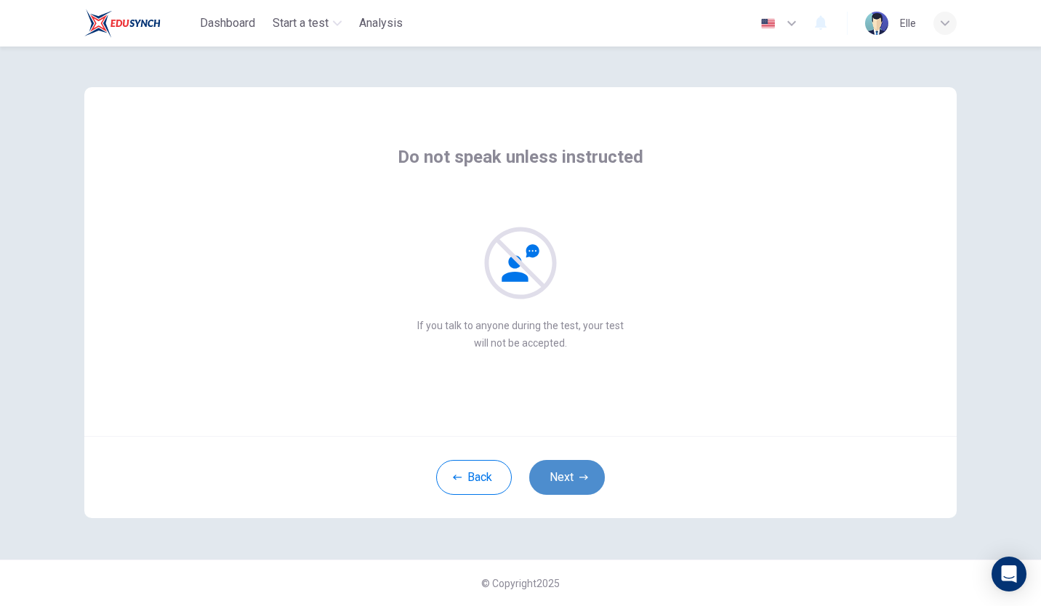
click at [575, 479] on button "Next" at bounding box center [567, 477] width 76 height 35
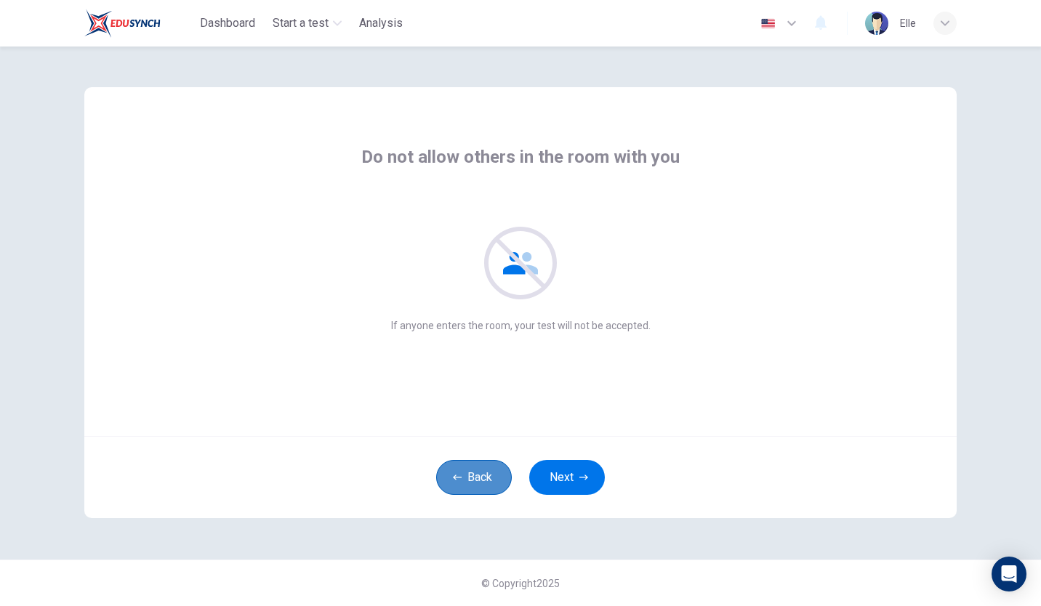
click at [497, 473] on button "Back" at bounding box center [474, 477] width 76 height 35
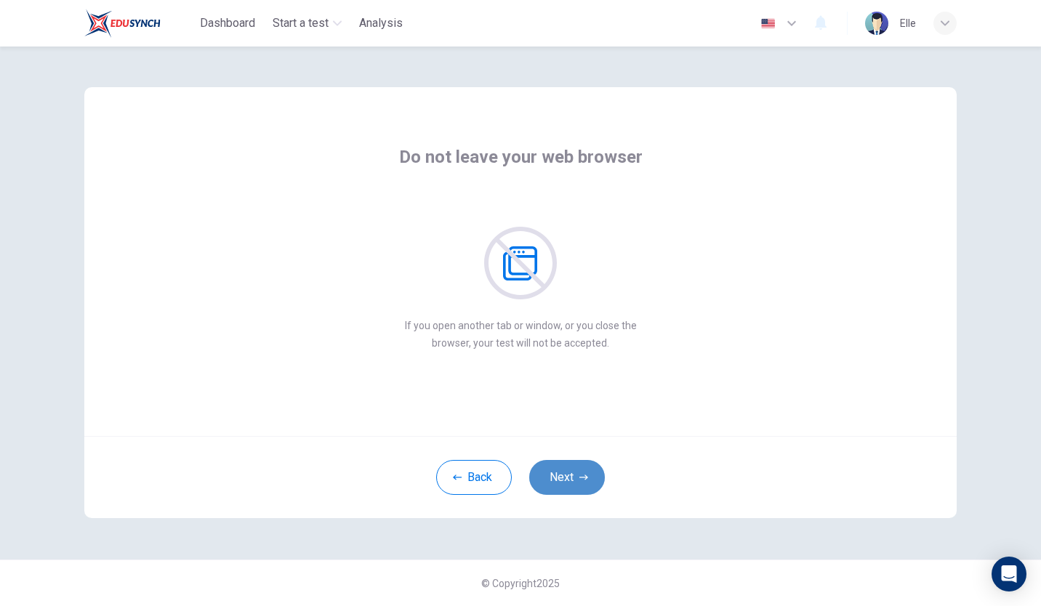
click at [568, 469] on button "Next" at bounding box center [567, 477] width 76 height 35
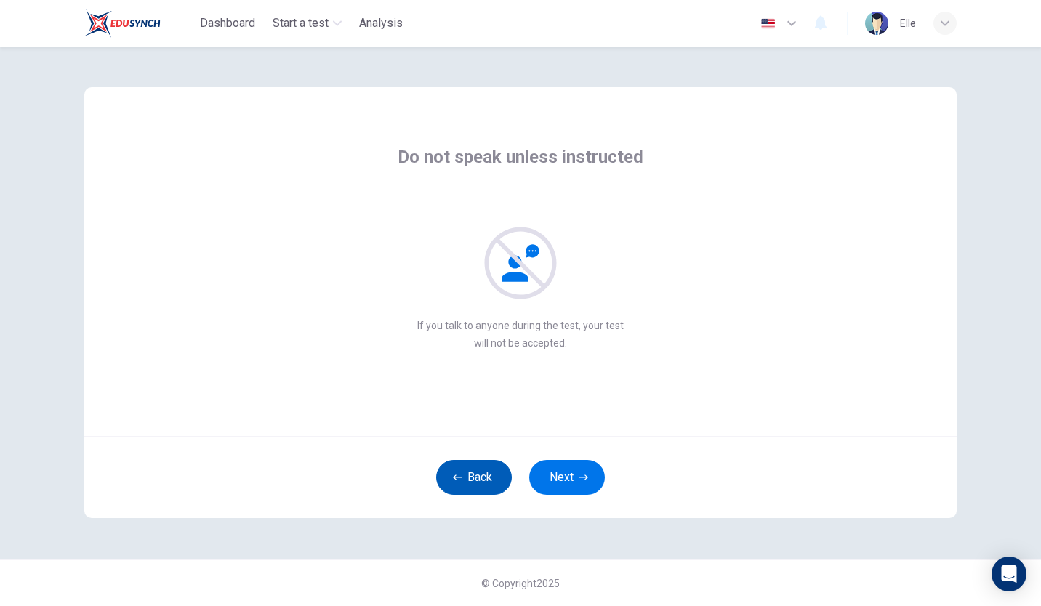
click at [481, 485] on button "Back" at bounding box center [474, 477] width 76 height 35
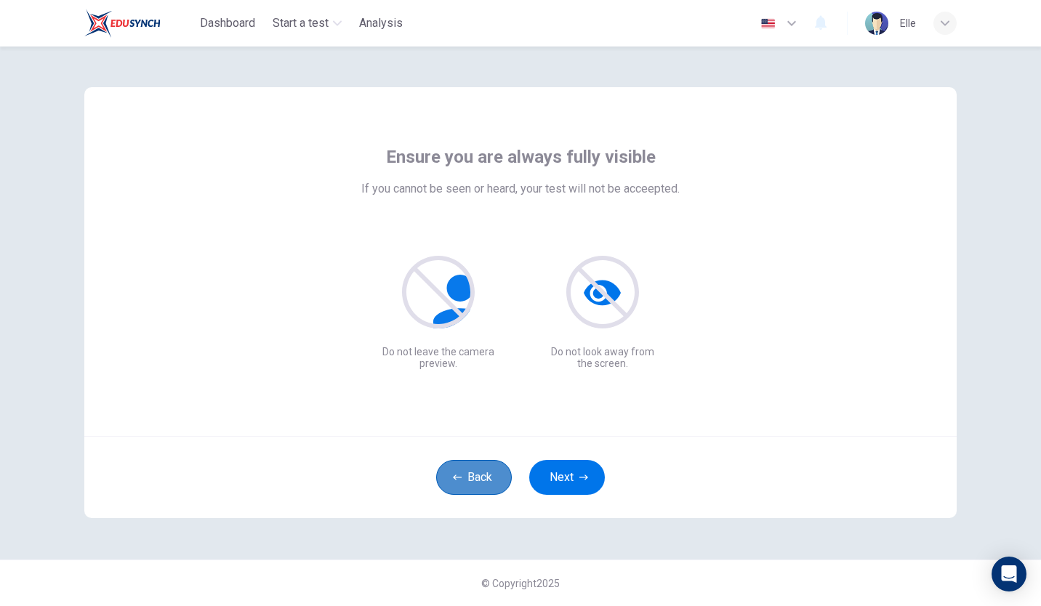
click at [481, 485] on button "Back" at bounding box center [474, 477] width 76 height 35
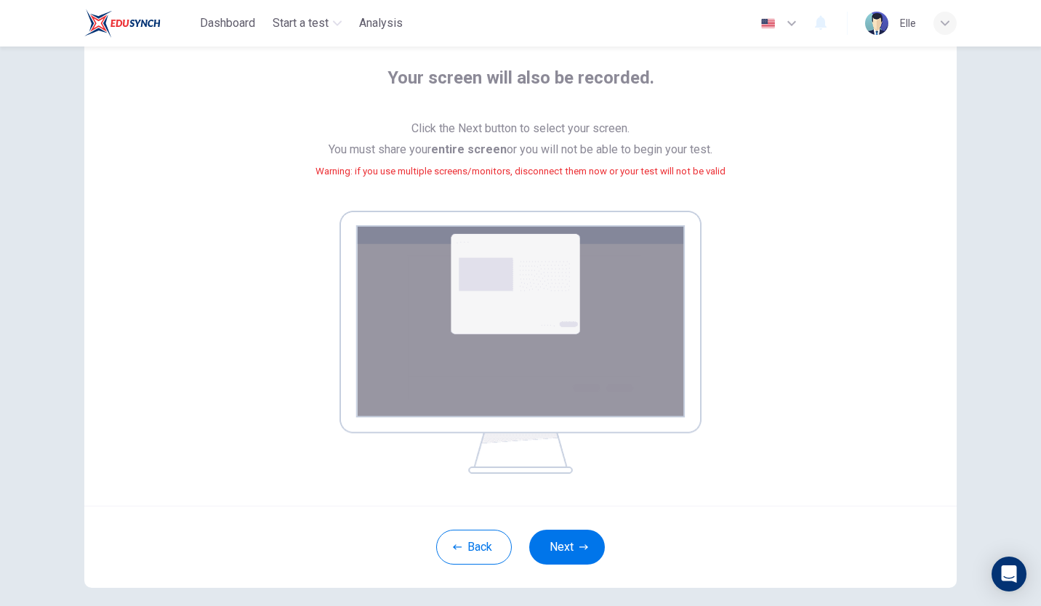
scroll to position [143, 0]
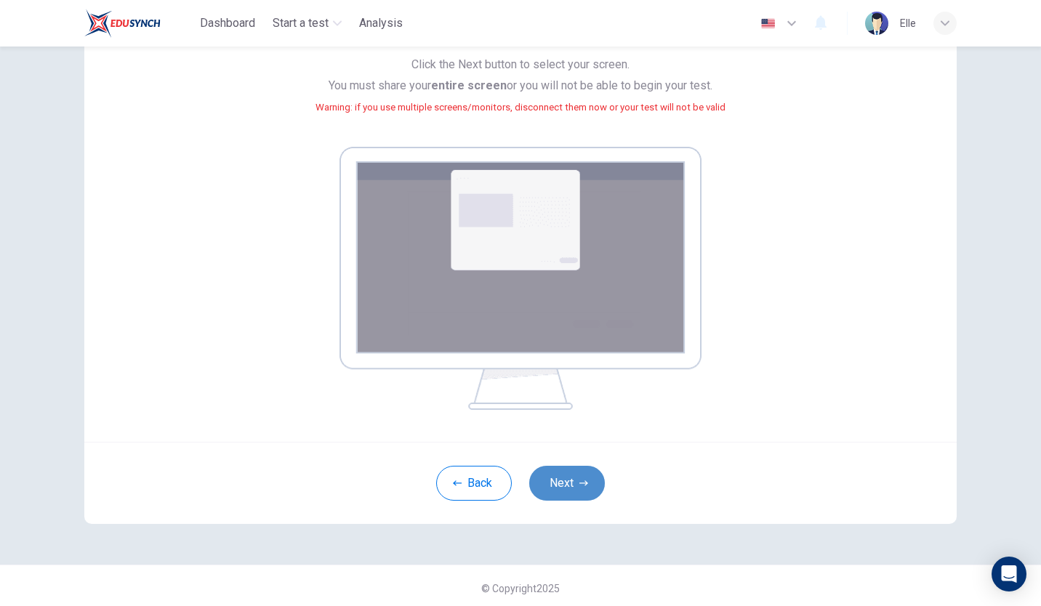
click at [555, 487] on button "Next" at bounding box center [567, 483] width 76 height 35
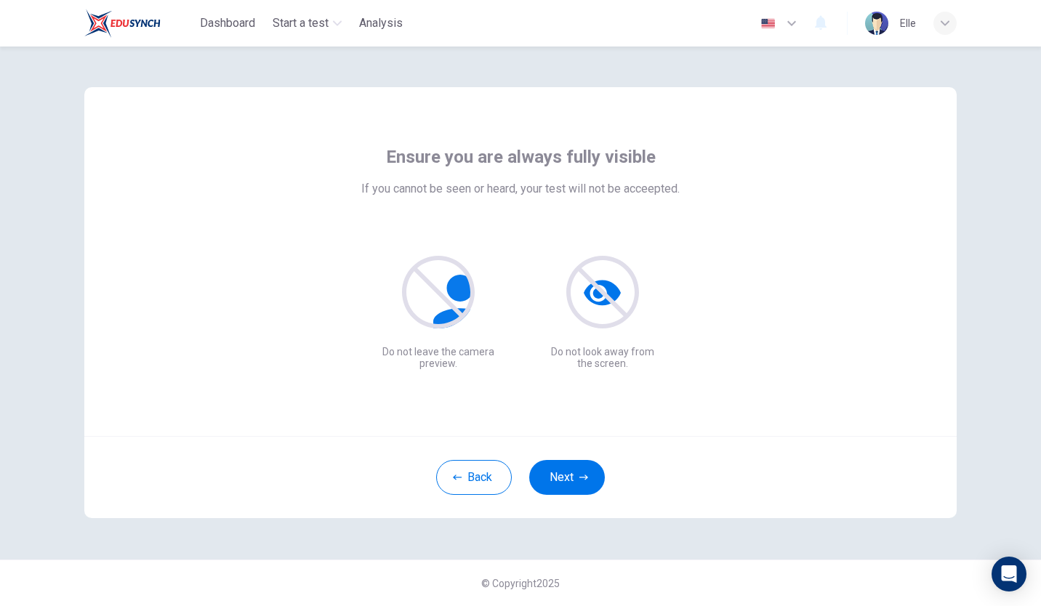
scroll to position [0, 0]
click at [563, 481] on button "Next" at bounding box center [567, 477] width 76 height 35
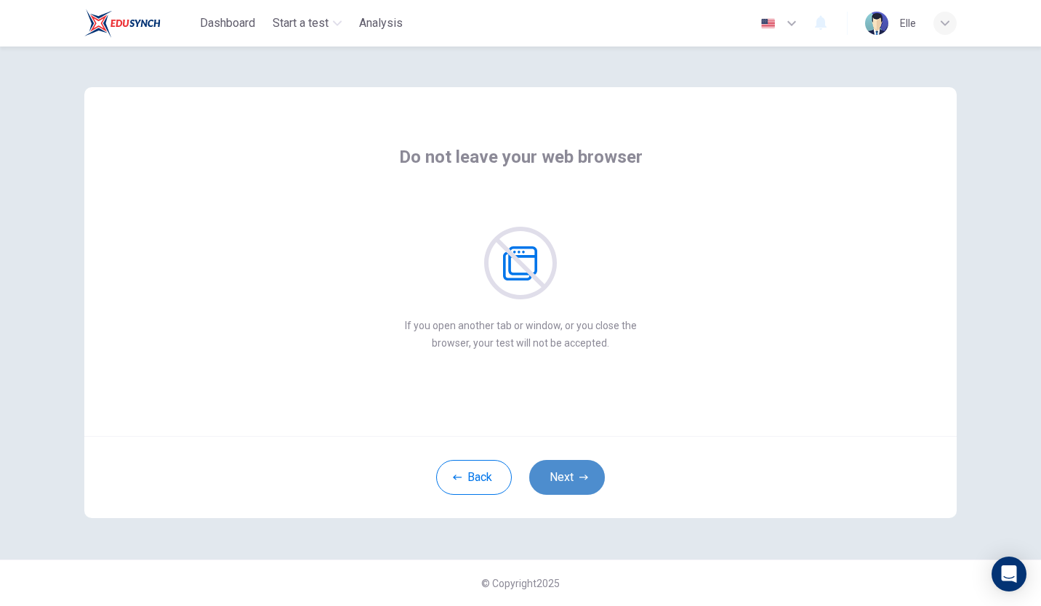
click at [579, 470] on button "Next" at bounding box center [567, 477] width 76 height 35
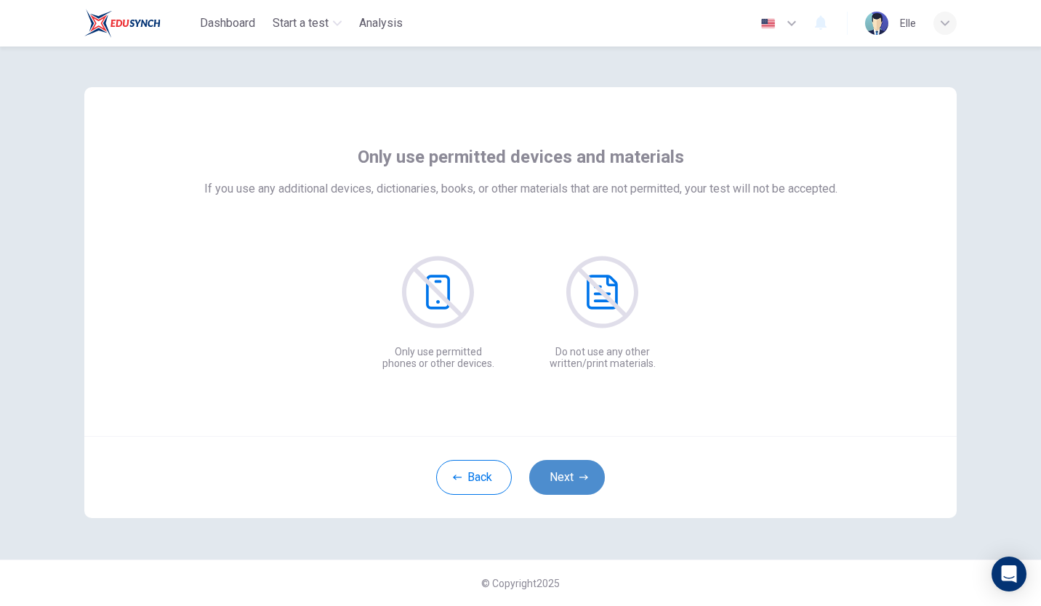
click at [562, 472] on button "Next" at bounding box center [567, 477] width 76 height 35
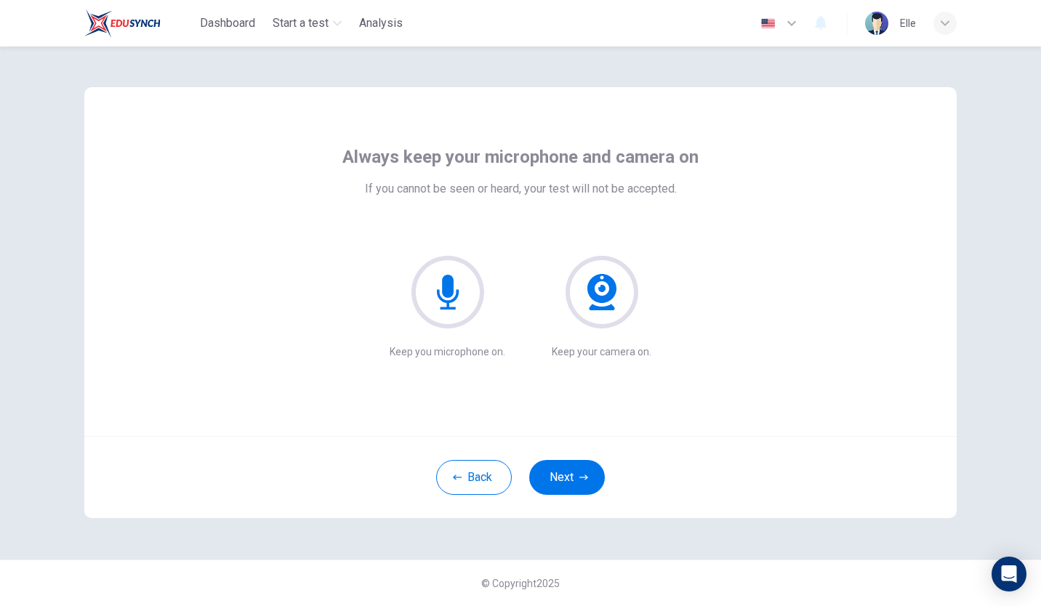
click at [443, 289] on icon at bounding box center [448, 292] width 22 height 35
click at [577, 291] on icon at bounding box center [602, 292] width 73 height 73
click at [574, 465] on button "Next" at bounding box center [567, 477] width 76 height 35
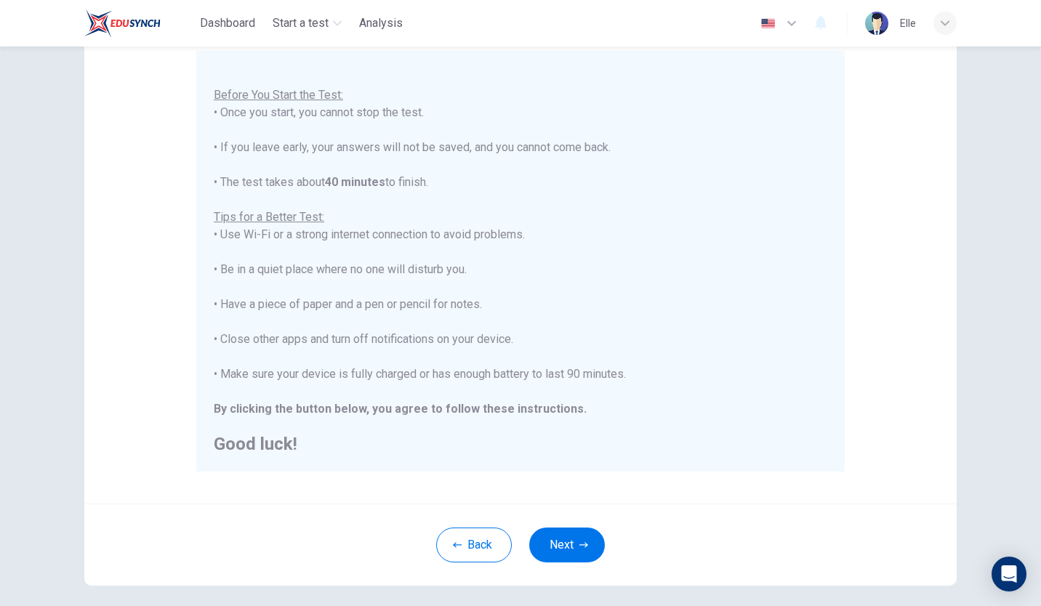
scroll to position [161, 0]
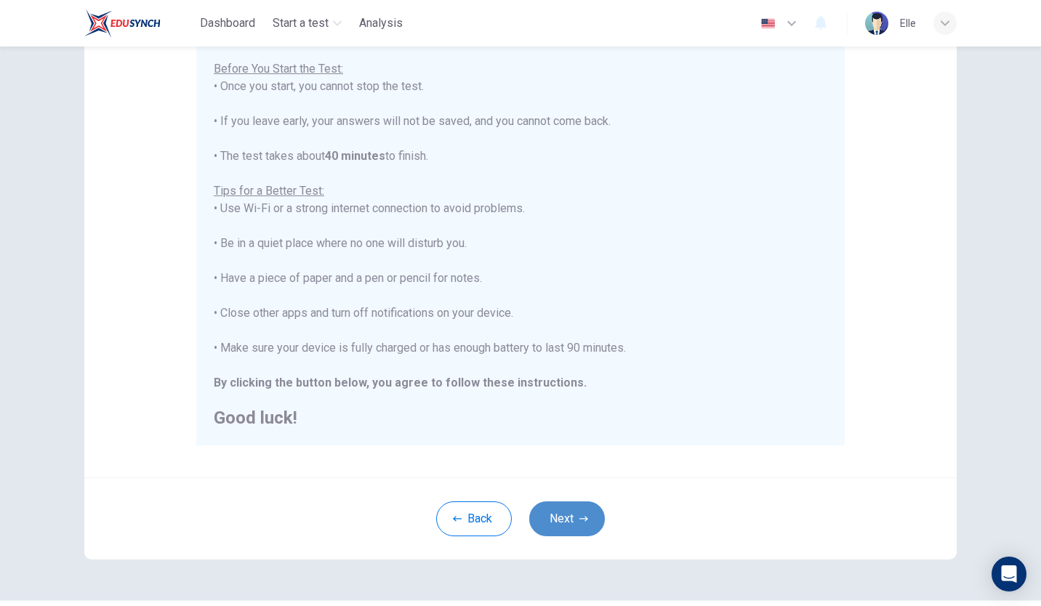
click at [550, 511] on button "Next" at bounding box center [567, 519] width 76 height 35
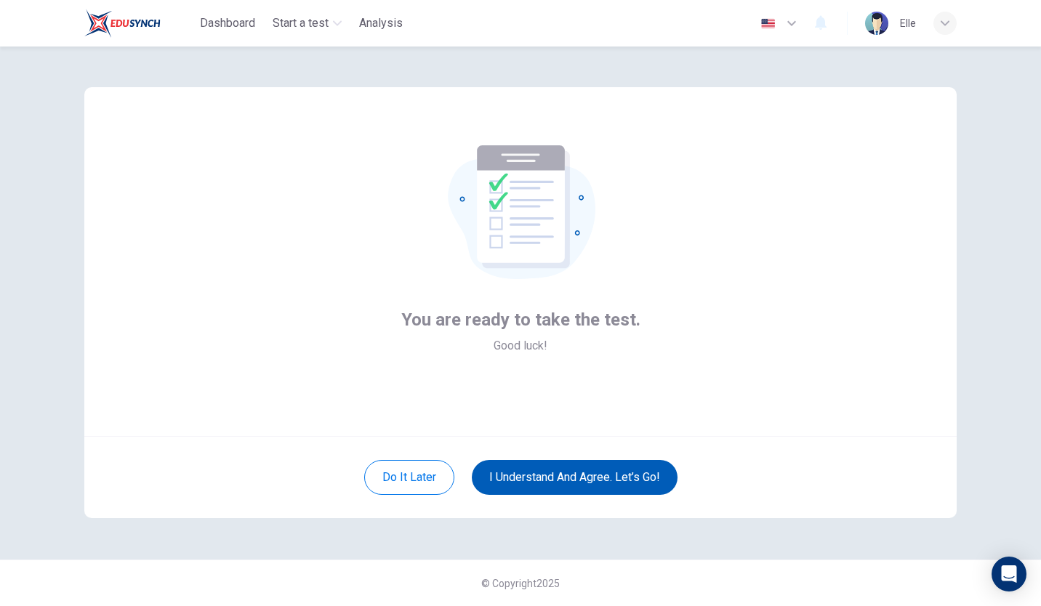
scroll to position [0, 0]
click at [566, 474] on button "I understand and agree. Let’s go!" at bounding box center [575, 477] width 206 height 35
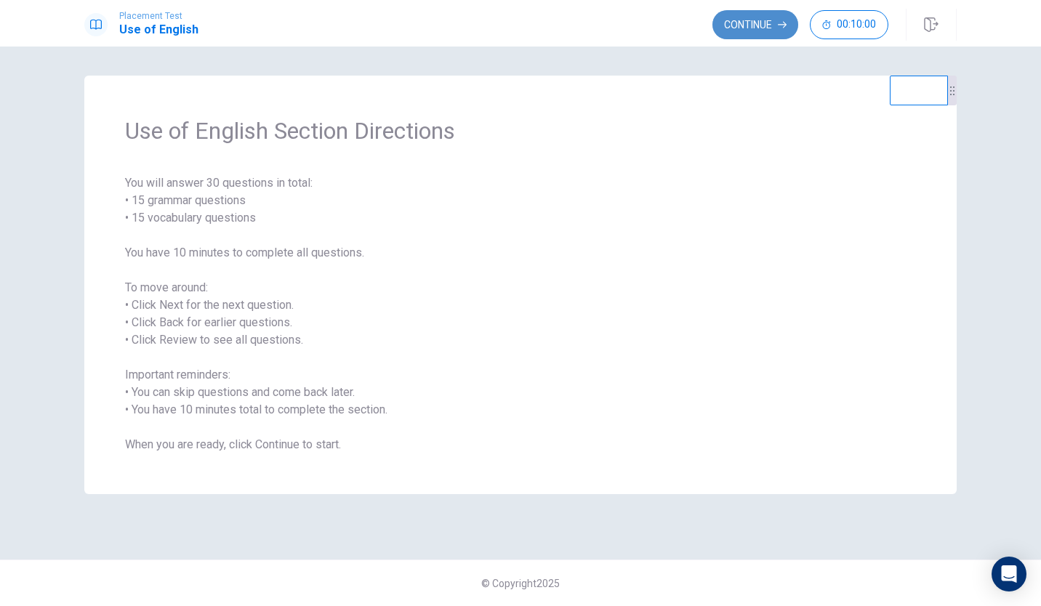
click at [758, 20] on button "Continue" at bounding box center [755, 24] width 86 height 29
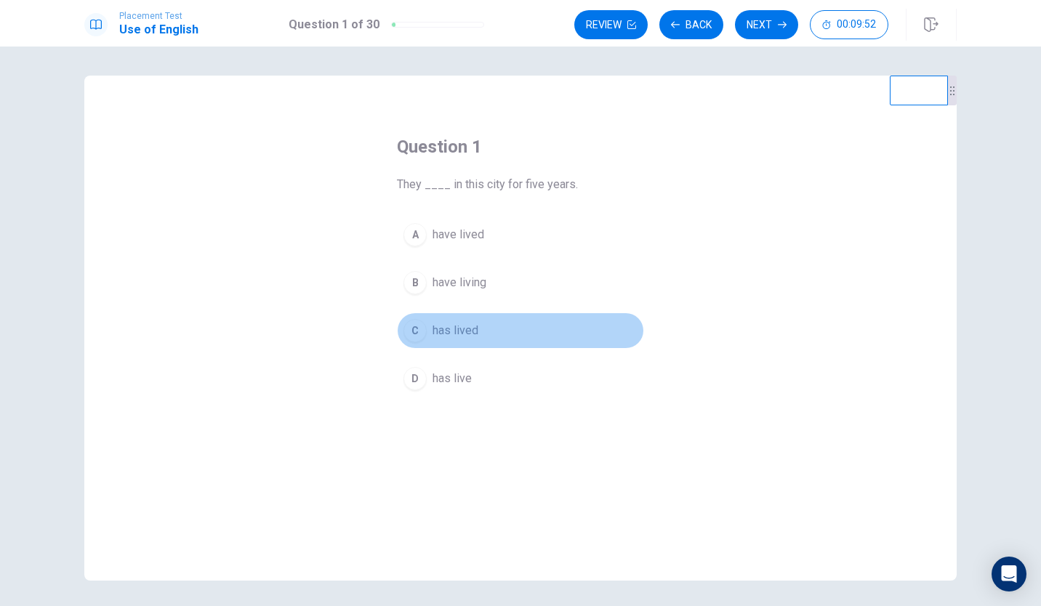
click at [409, 328] on div "C" at bounding box center [415, 330] width 23 height 23
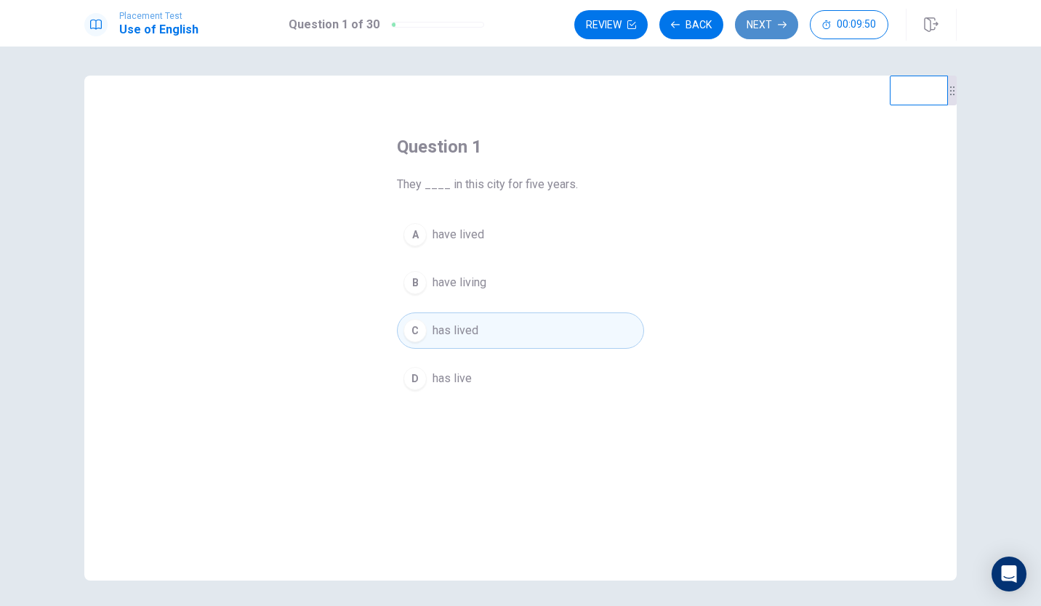
click at [787, 29] on button "Next" at bounding box center [766, 24] width 63 height 29
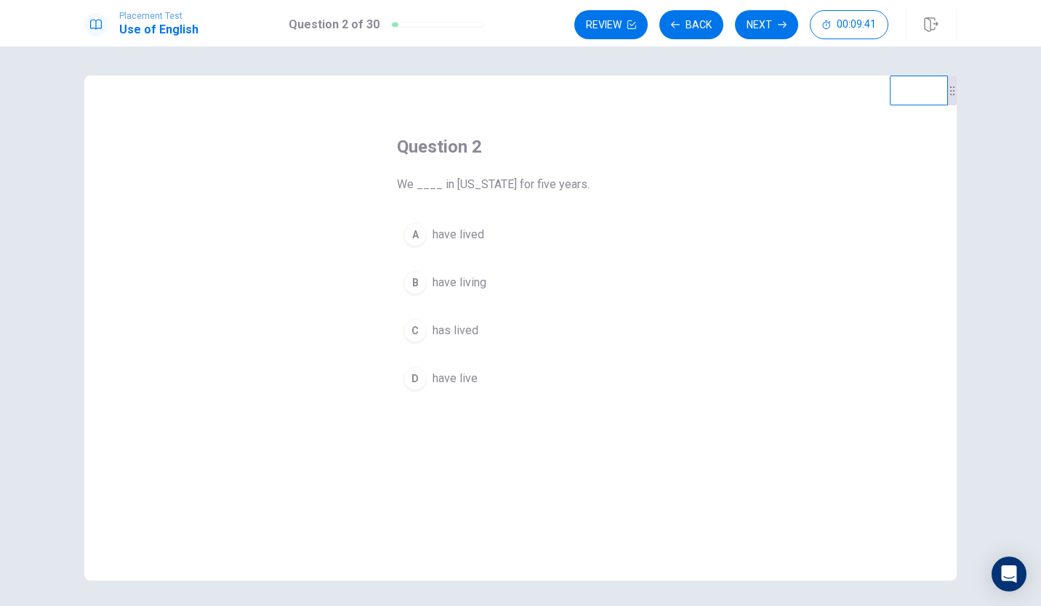
click at [476, 232] on span "have lived" at bounding box center [459, 234] width 52 height 17
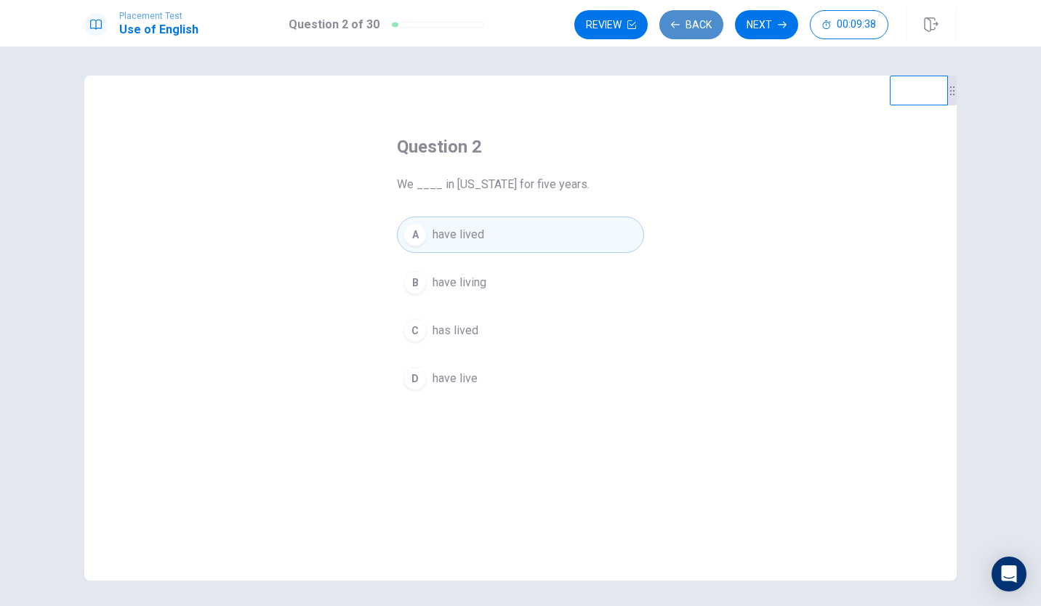
click at [695, 15] on button "Back" at bounding box center [691, 24] width 64 height 29
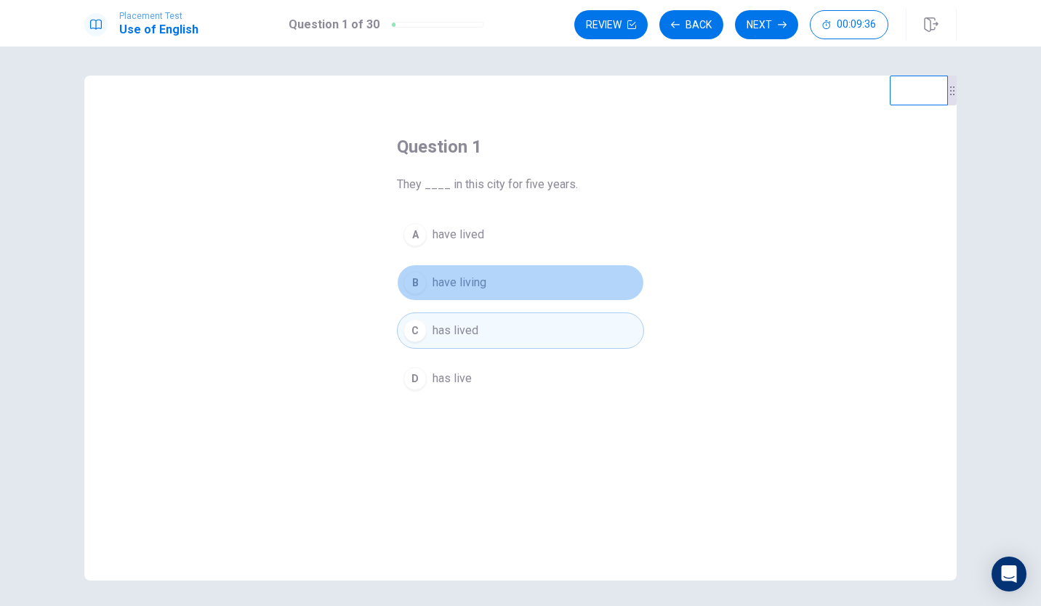
click at [454, 292] on button "B have living" at bounding box center [520, 283] width 247 height 36
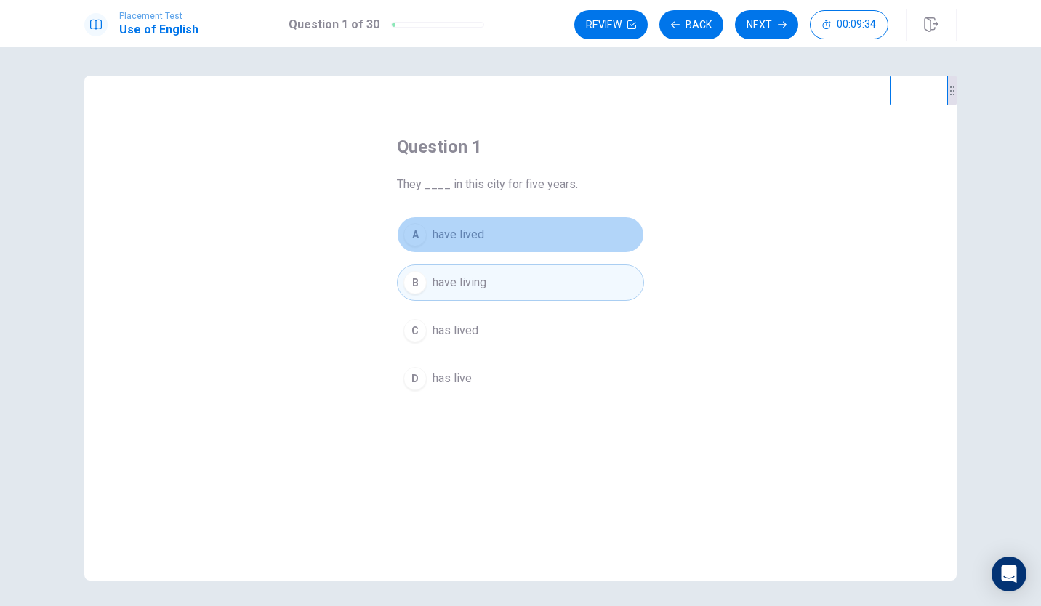
click at [507, 243] on button "A have lived" at bounding box center [520, 235] width 247 height 36
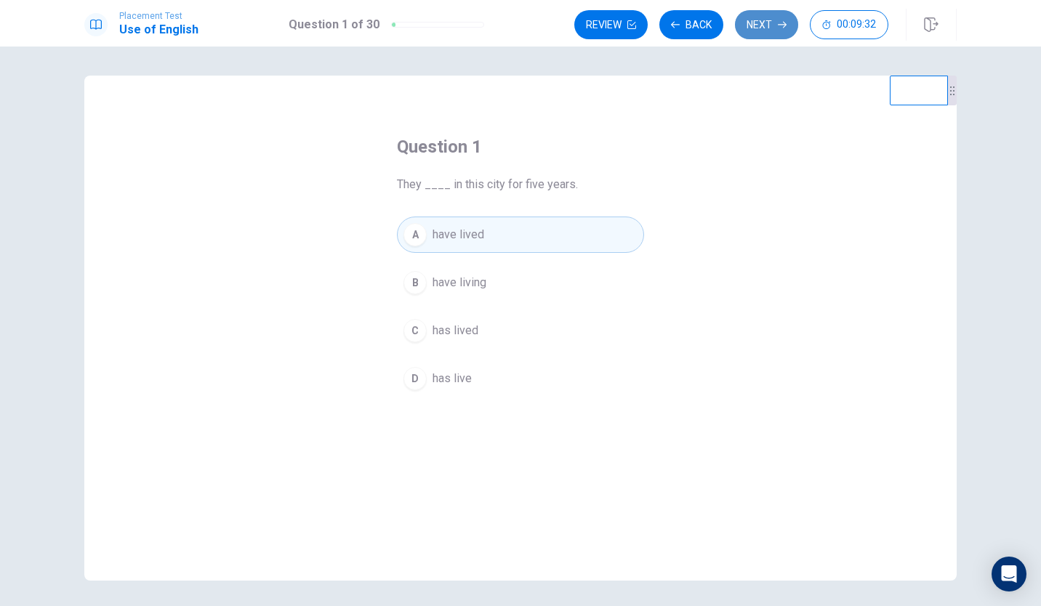
click at [773, 15] on button "Next" at bounding box center [766, 24] width 63 height 29
click at [779, 30] on button "Next" at bounding box center [766, 24] width 63 height 29
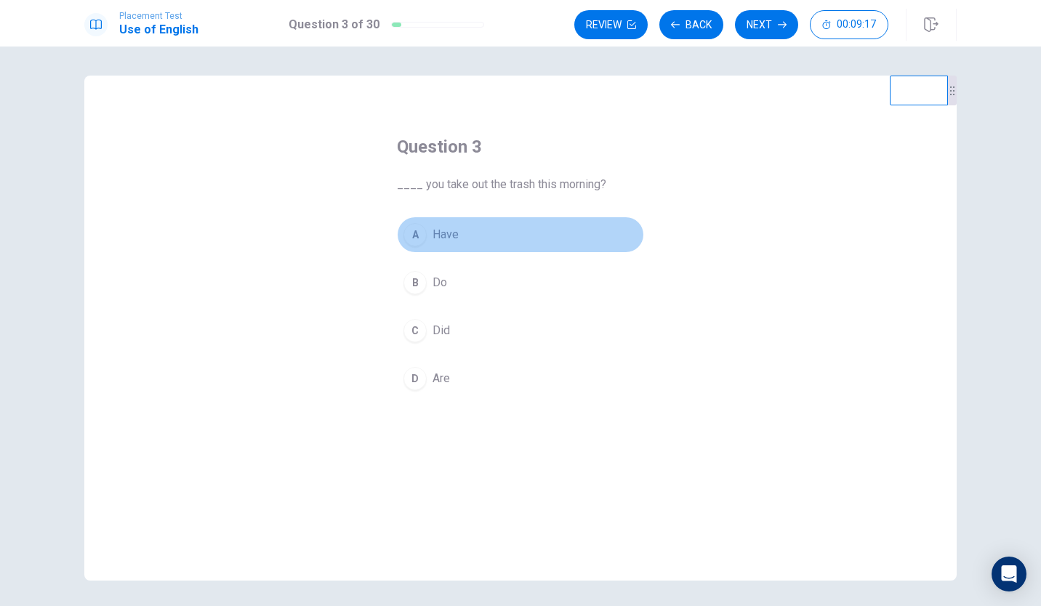
click at [449, 233] on span "Have" at bounding box center [446, 234] width 26 height 17
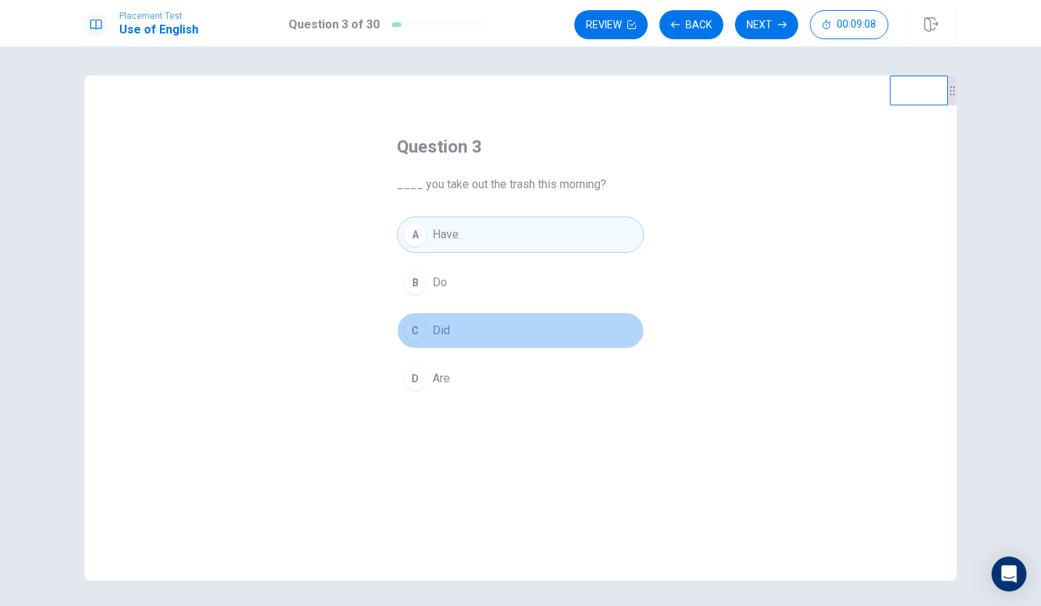
click at [470, 334] on button "C Did" at bounding box center [520, 331] width 247 height 36
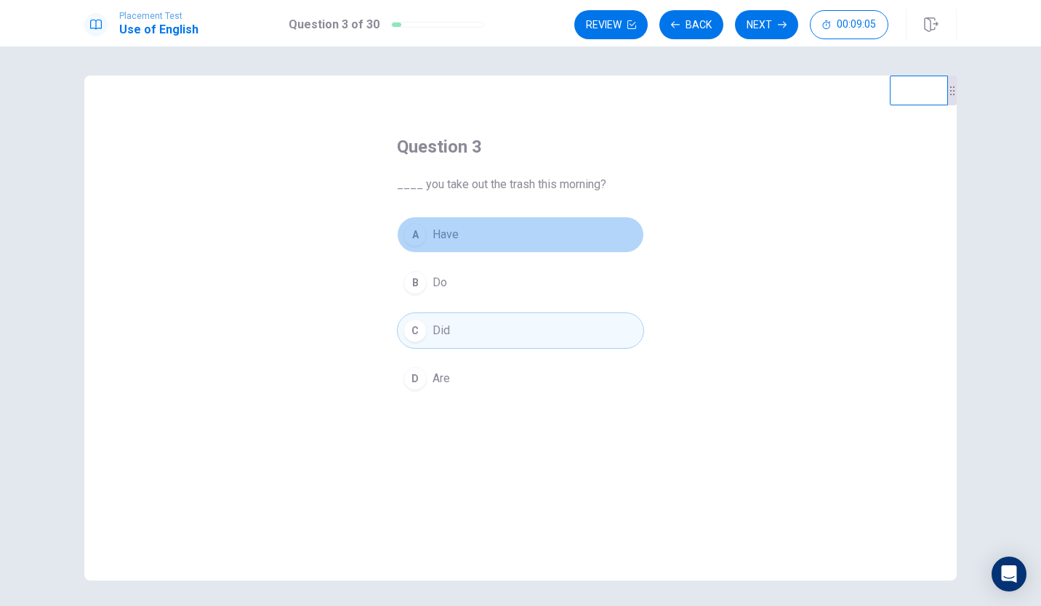
click at [538, 228] on button "A Have" at bounding box center [520, 235] width 247 height 36
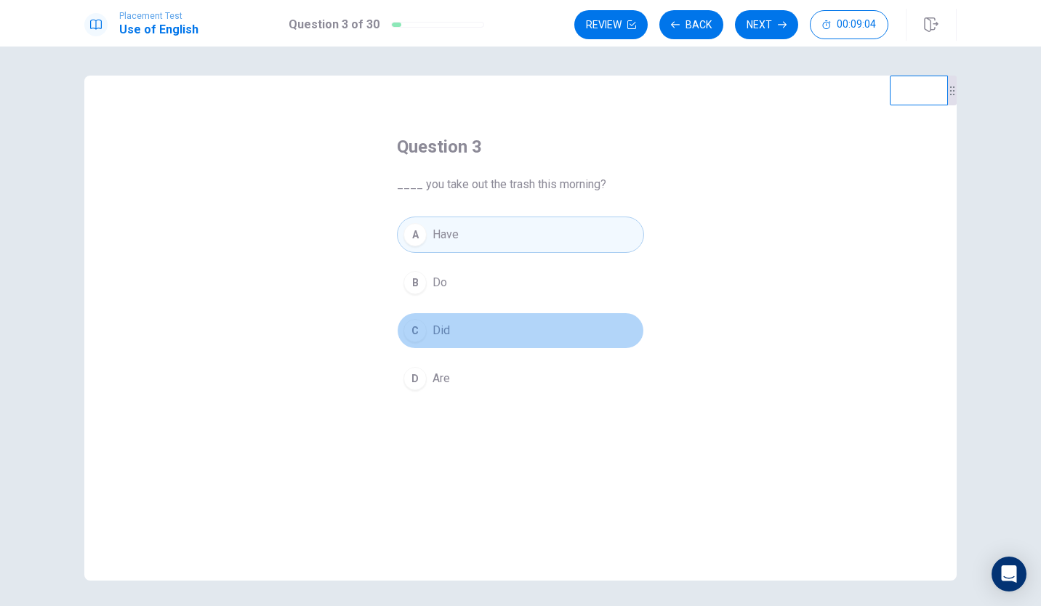
click at [523, 335] on button "C Did" at bounding box center [520, 331] width 247 height 36
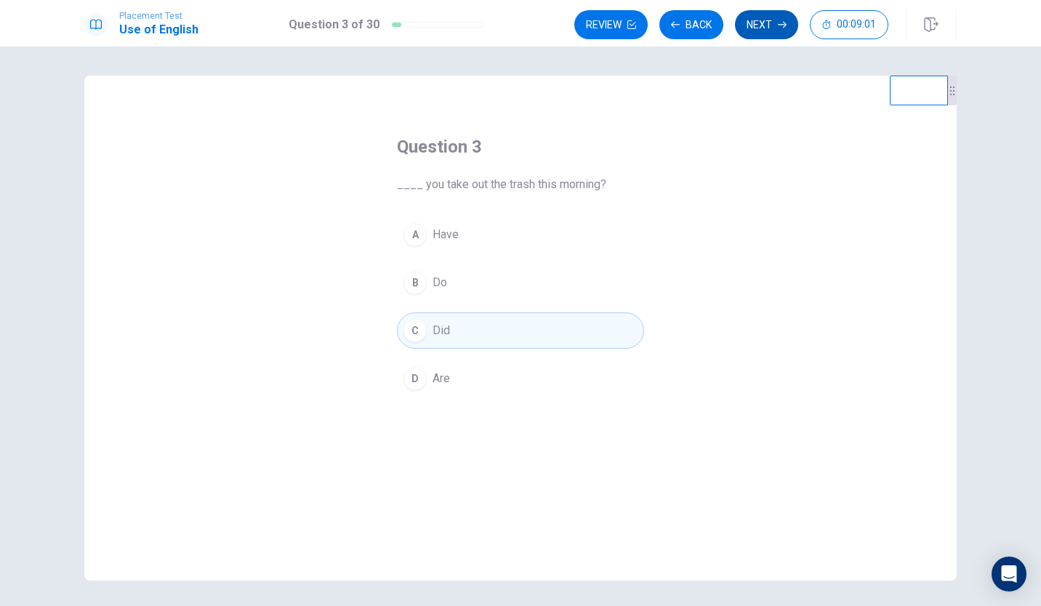
click at [782, 28] on icon "button" at bounding box center [782, 24] width 9 height 9
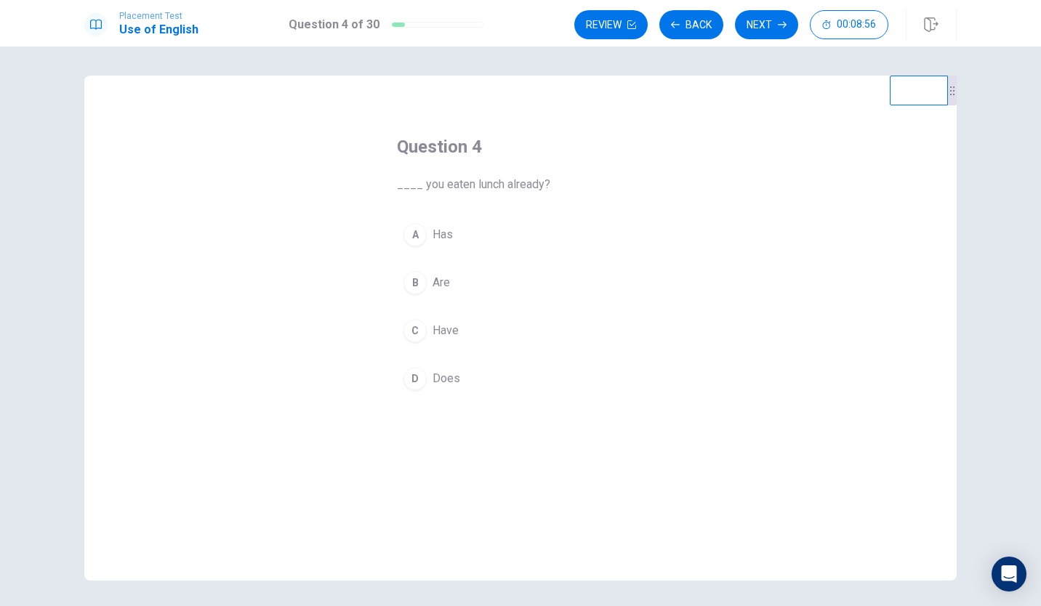
click at [469, 326] on button "C Have" at bounding box center [520, 331] width 247 height 36
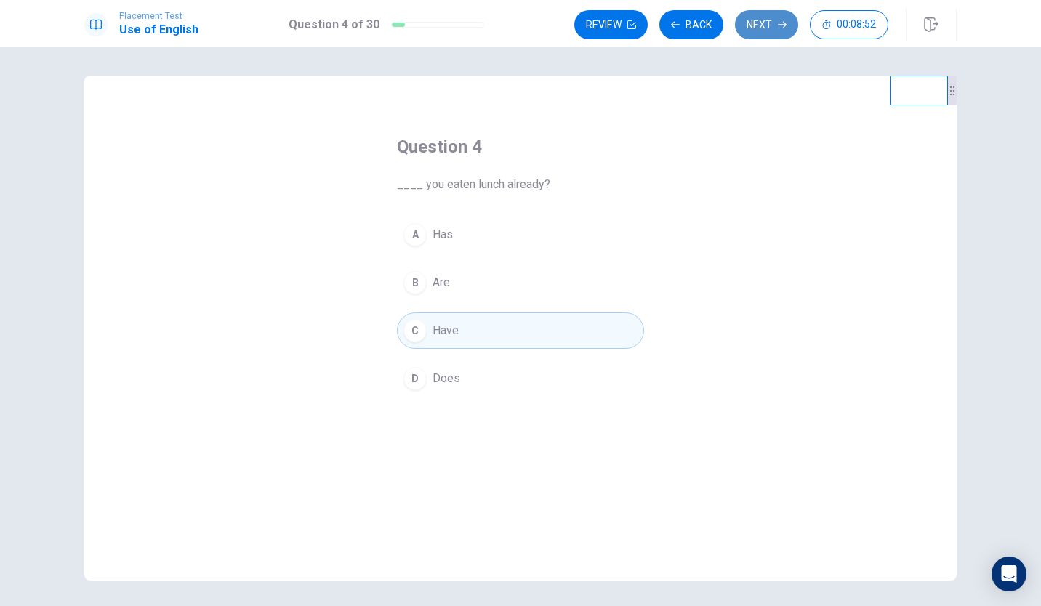
click at [776, 28] on button "Next" at bounding box center [766, 24] width 63 height 29
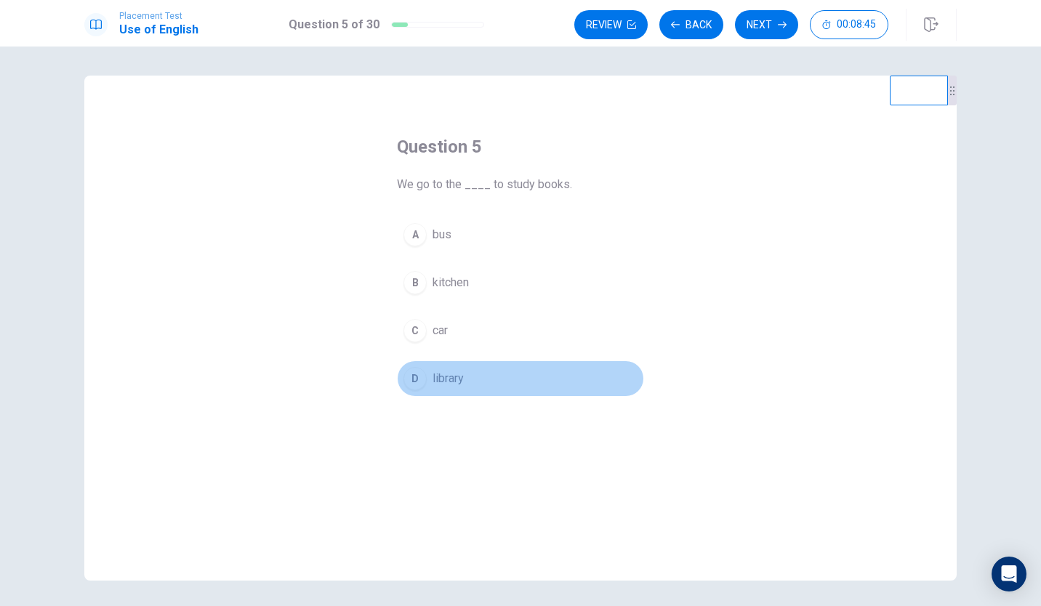
click at [409, 382] on div "D" at bounding box center [415, 378] width 23 height 23
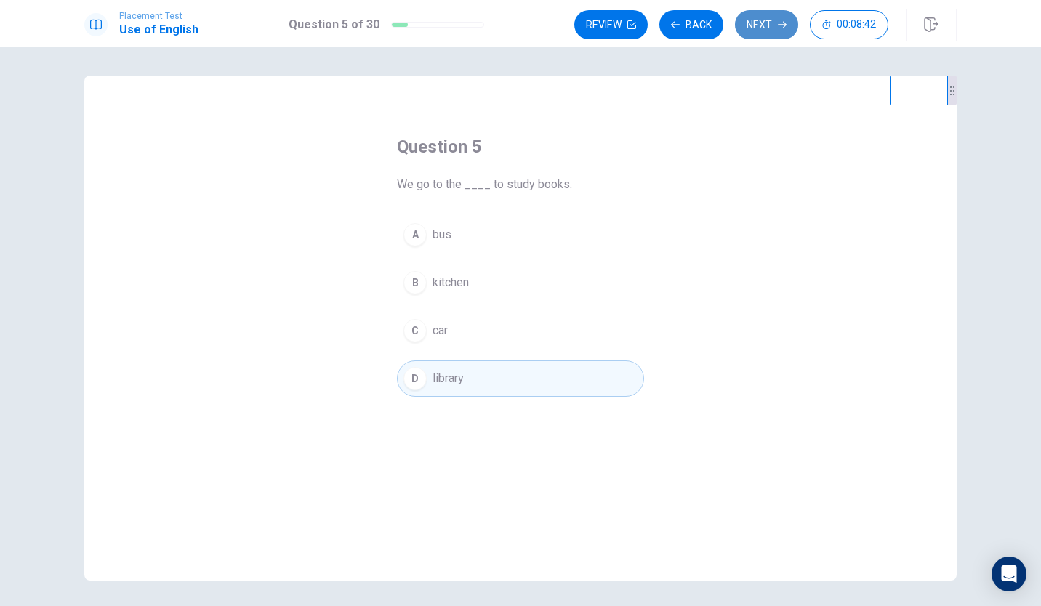
click at [770, 35] on button "Next" at bounding box center [766, 24] width 63 height 29
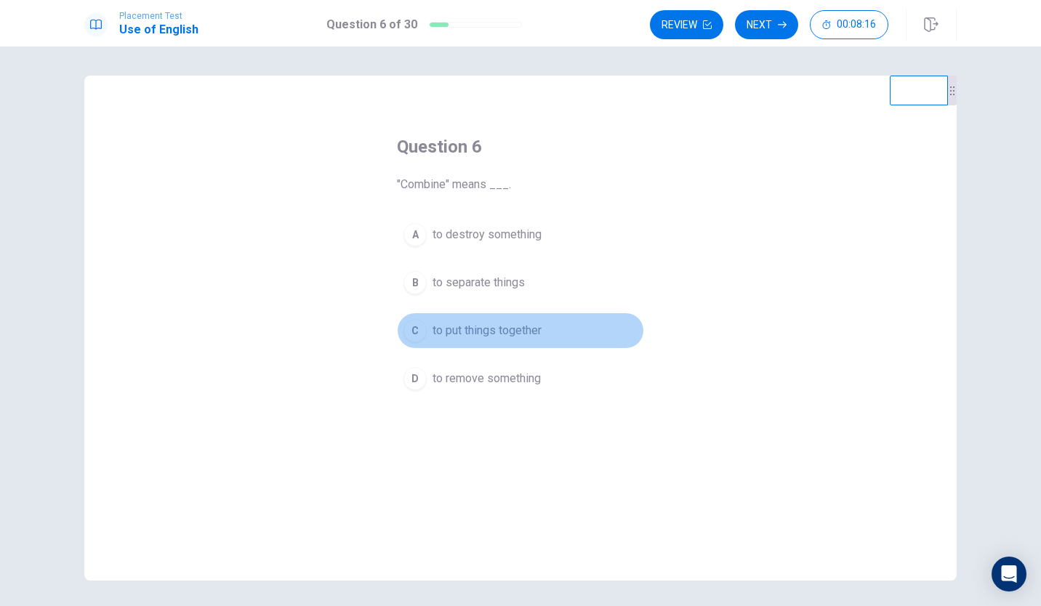
click at [409, 319] on div "C" at bounding box center [415, 330] width 23 height 23
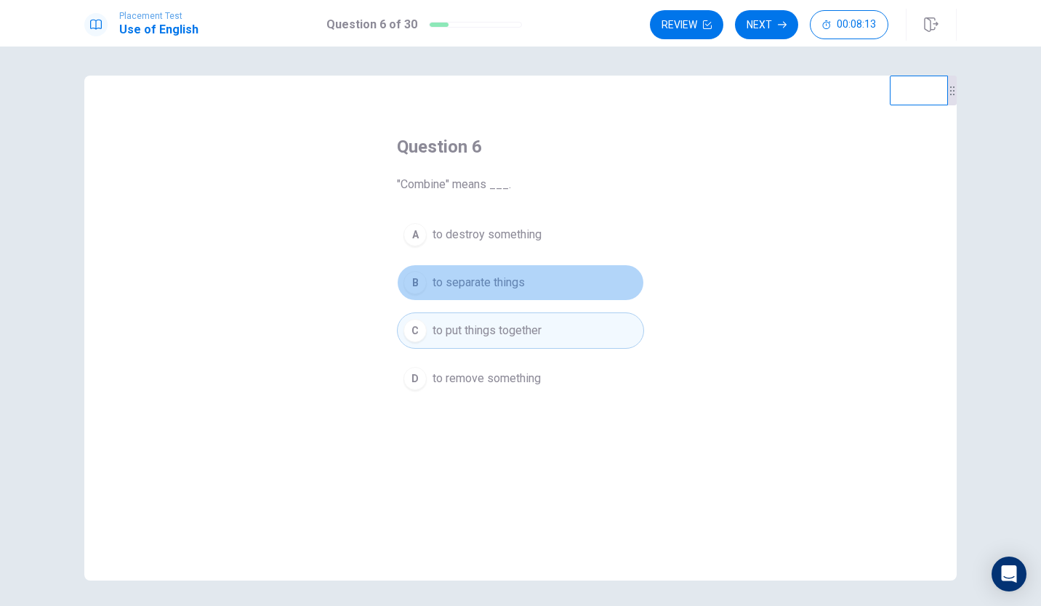
click at [518, 284] on span "to separate things" at bounding box center [479, 282] width 92 height 17
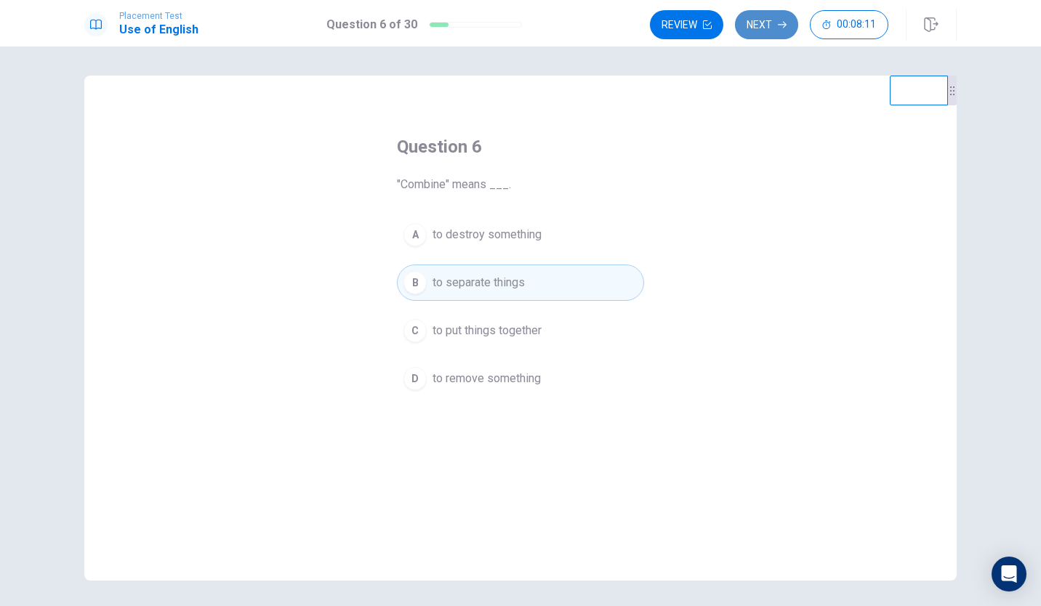
click at [782, 34] on button "Next" at bounding box center [766, 24] width 63 height 29
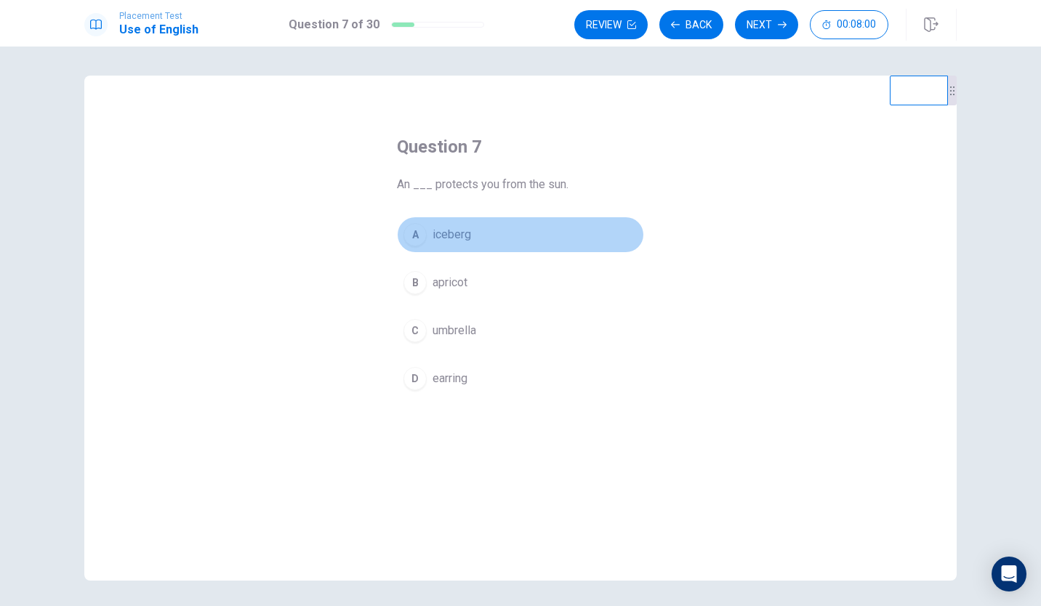
click at [475, 231] on button "A iceberg" at bounding box center [520, 235] width 247 height 36
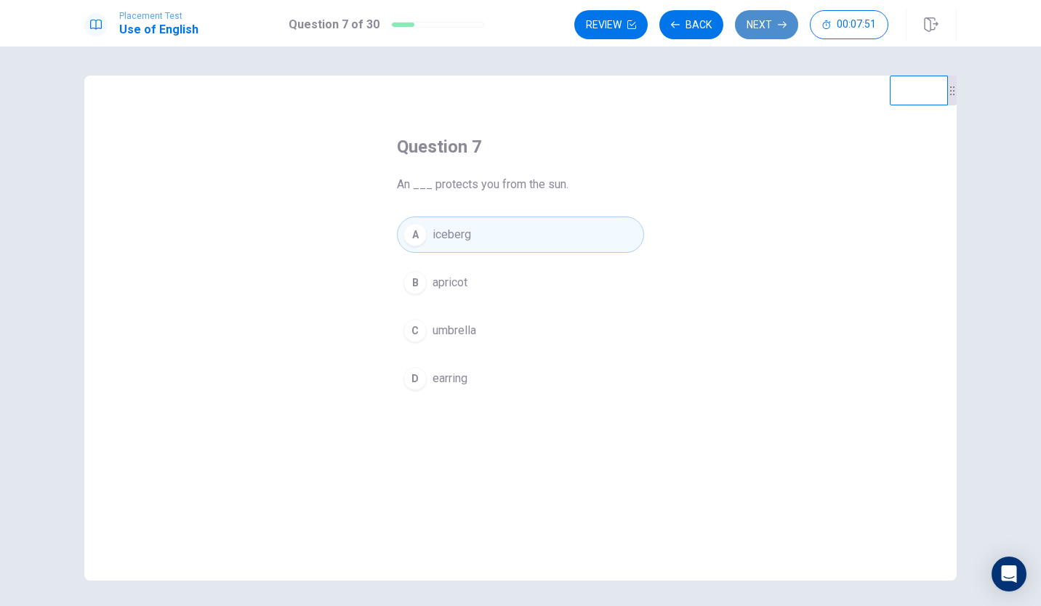
click at [776, 17] on button "Next" at bounding box center [766, 24] width 63 height 29
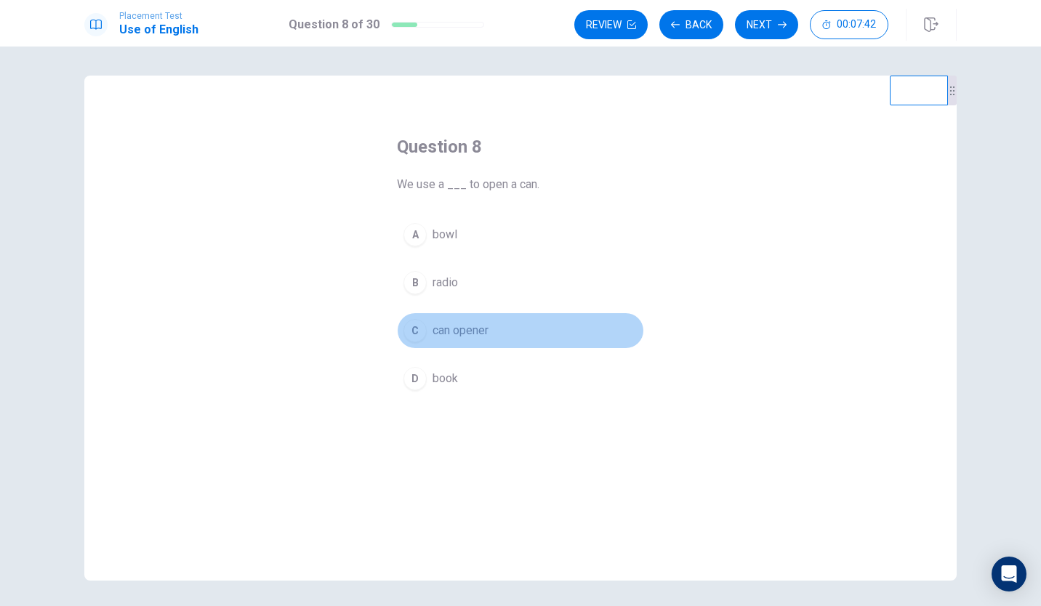
click at [485, 332] on span "can opener" at bounding box center [461, 330] width 56 height 17
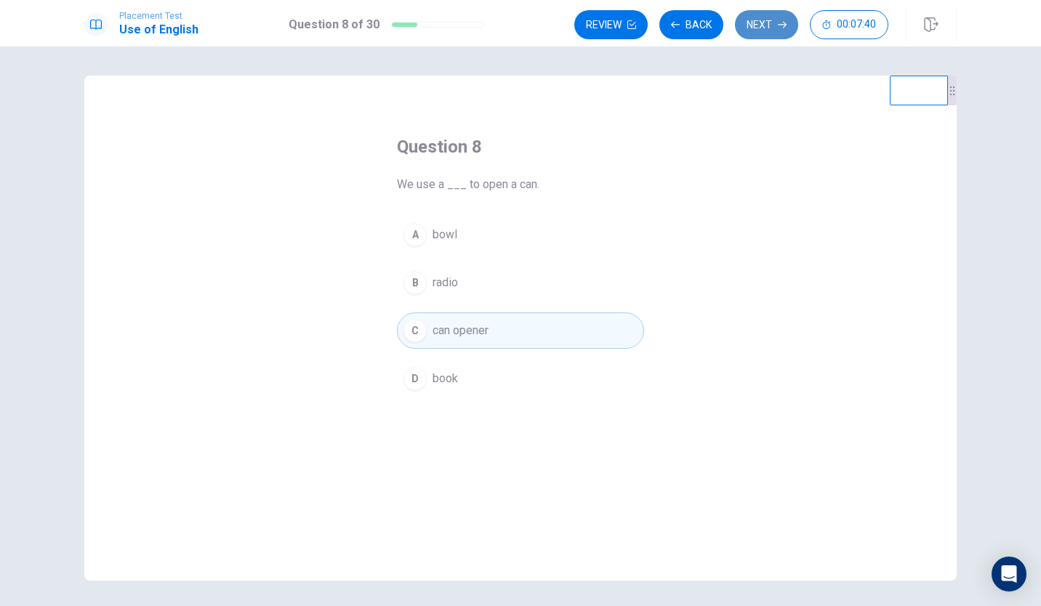
click at [780, 32] on button "Next" at bounding box center [766, 24] width 63 height 29
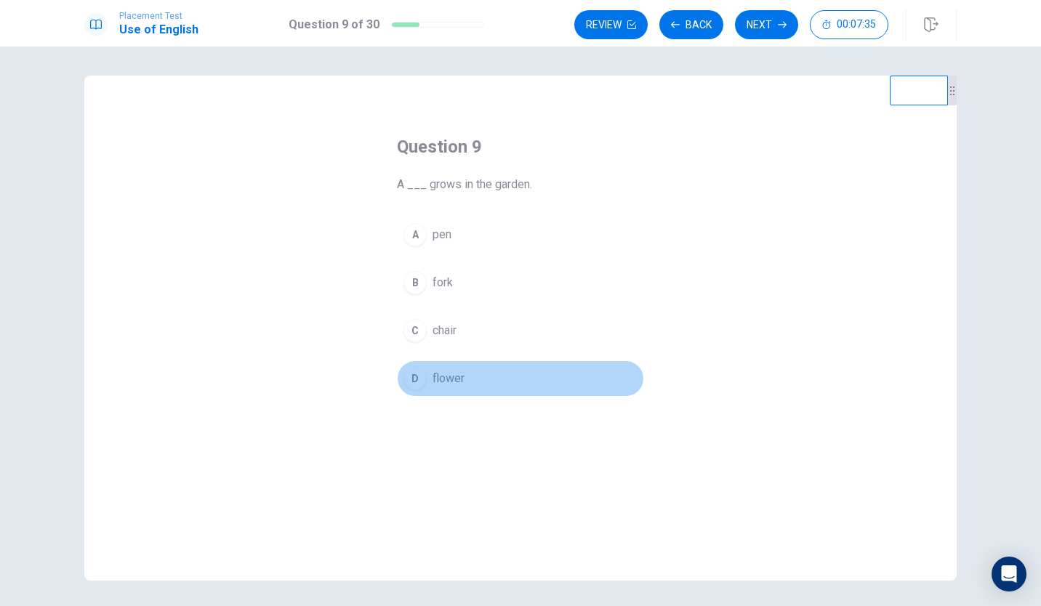
click at [451, 373] on span "flower" at bounding box center [449, 378] width 32 height 17
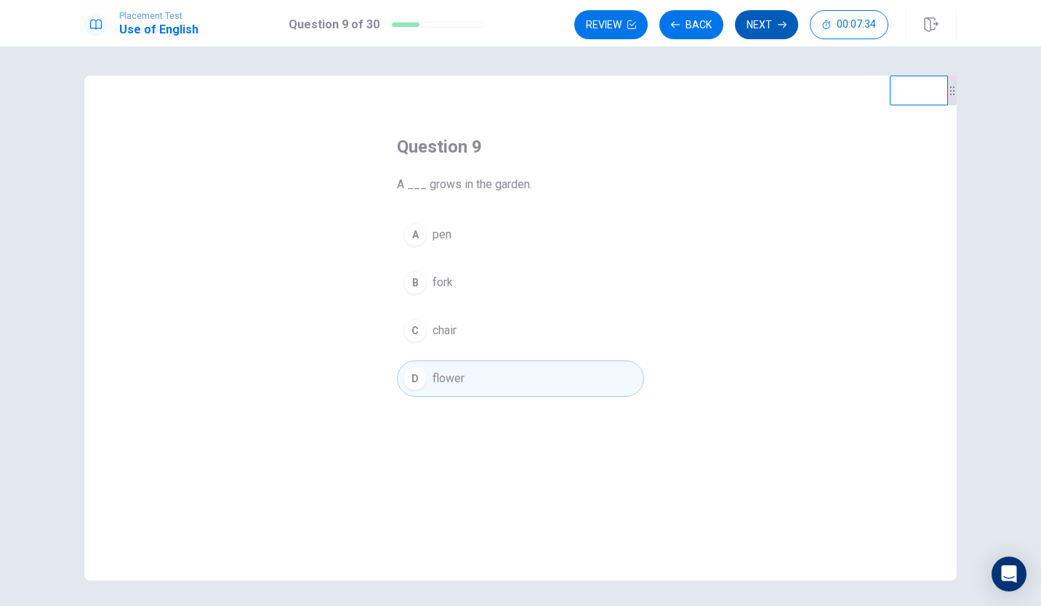
click at [777, 23] on button "Next" at bounding box center [766, 24] width 63 height 29
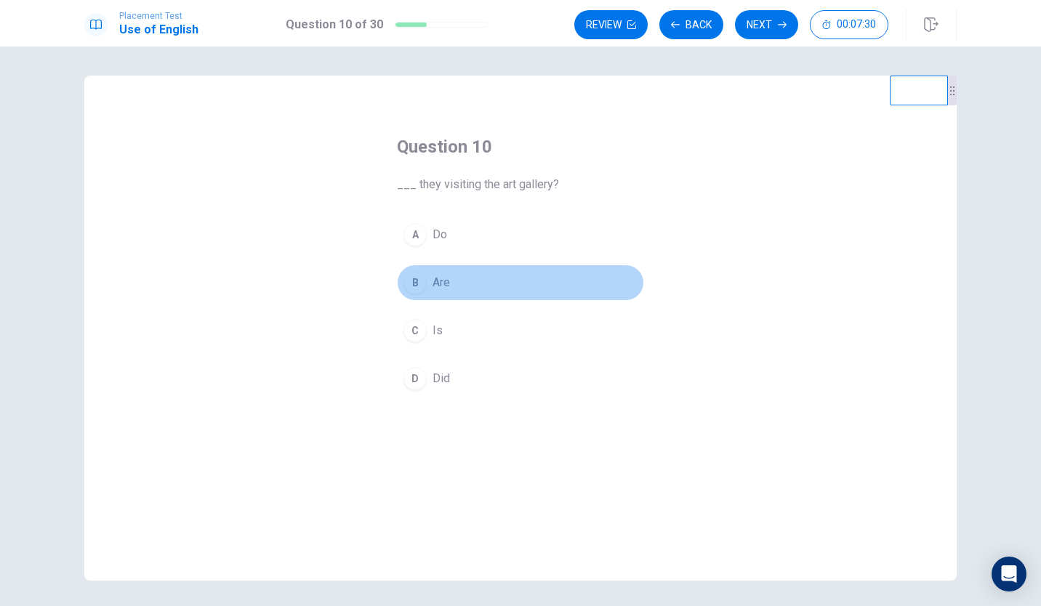
click at [457, 289] on button "B Are" at bounding box center [520, 283] width 247 height 36
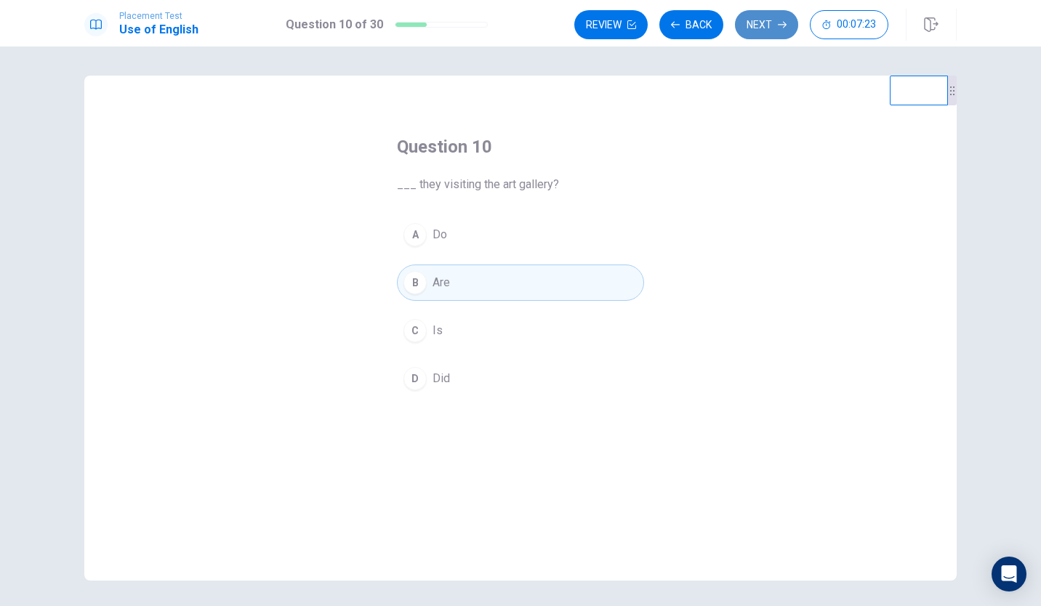
click at [787, 21] on button "Next" at bounding box center [766, 24] width 63 height 29
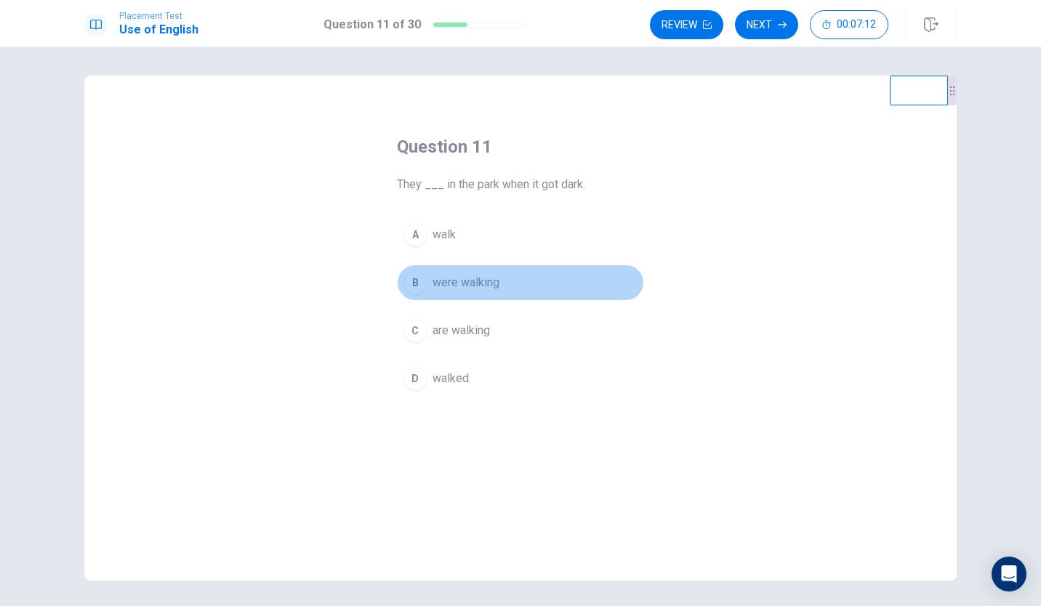
click at [496, 283] on span "were walking" at bounding box center [466, 282] width 67 height 17
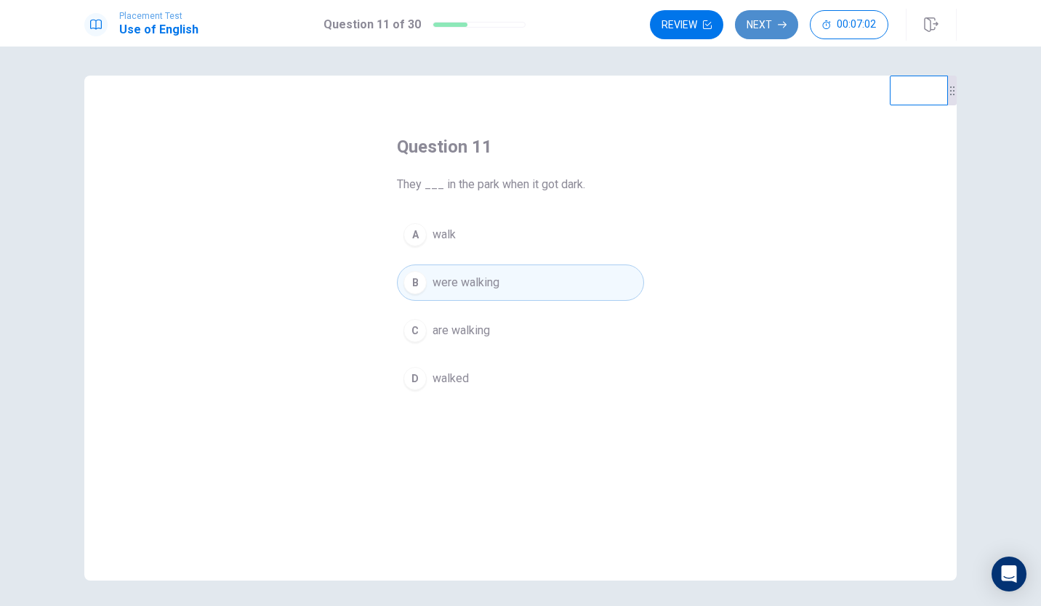
click at [776, 27] on button "Next" at bounding box center [766, 24] width 63 height 29
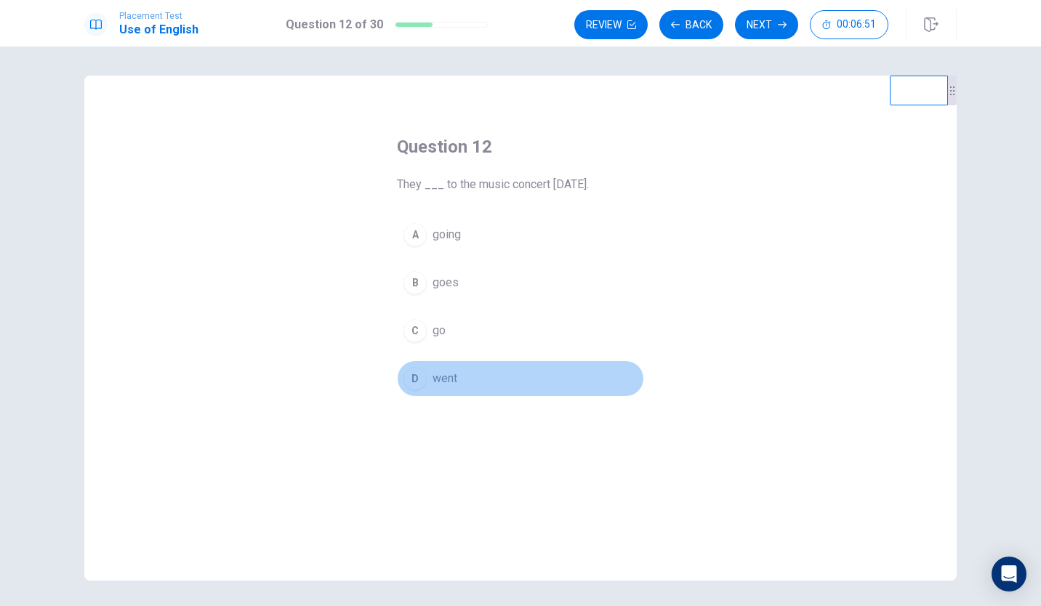
click at [409, 383] on div "D" at bounding box center [415, 378] width 23 height 23
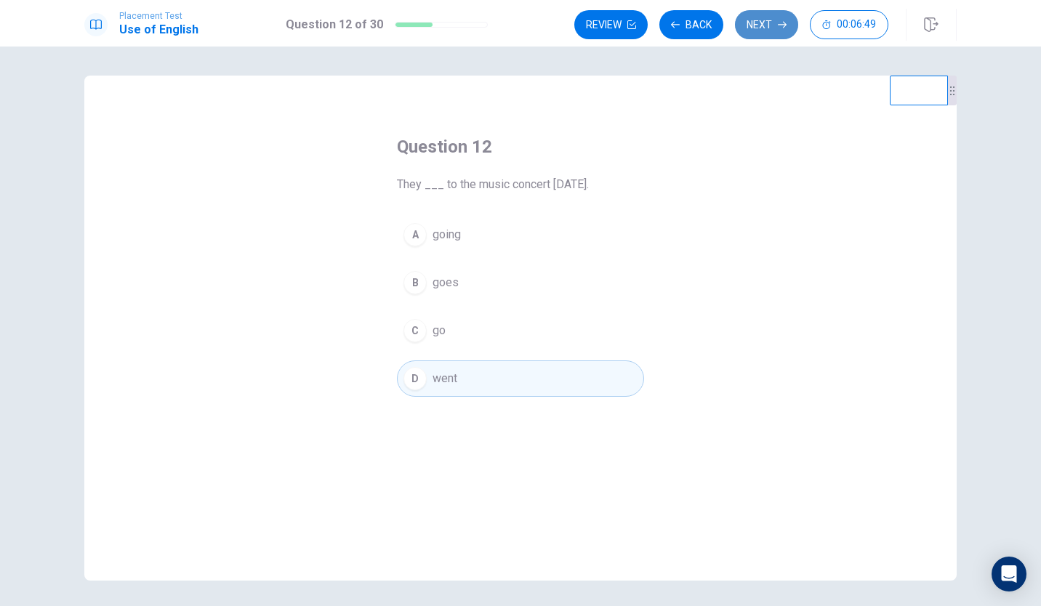
click at [772, 30] on button "Next" at bounding box center [766, 24] width 63 height 29
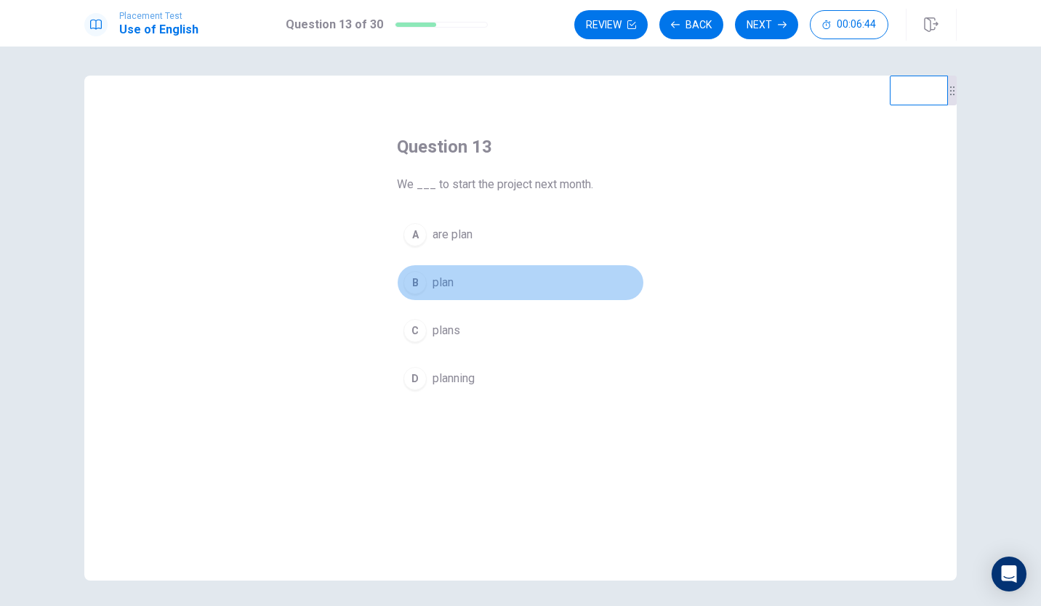
click at [417, 278] on div "B" at bounding box center [415, 282] width 23 height 23
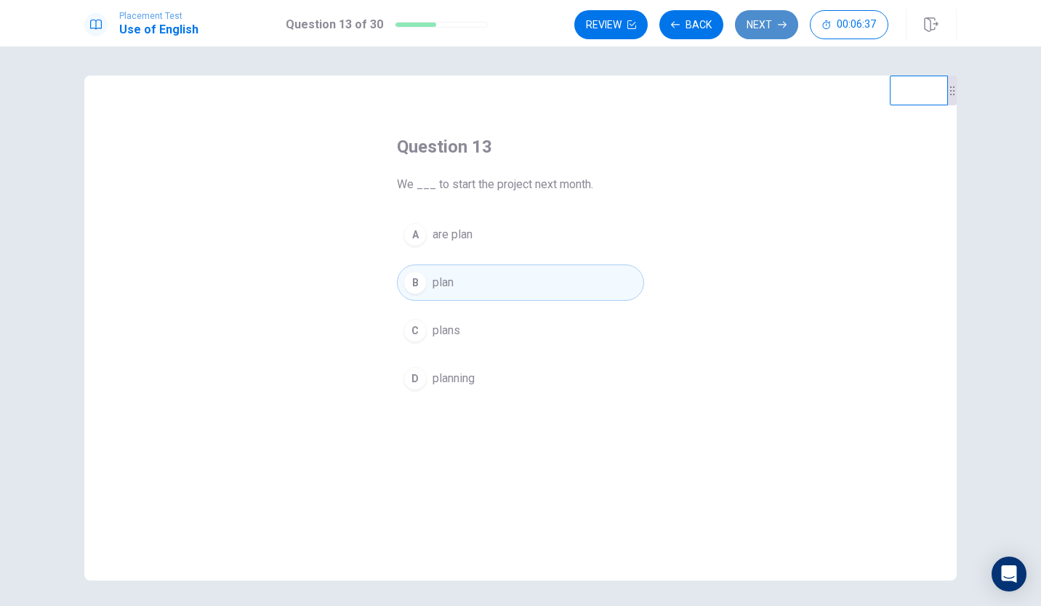
click at [765, 31] on button "Next" at bounding box center [766, 24] width 63 height 29
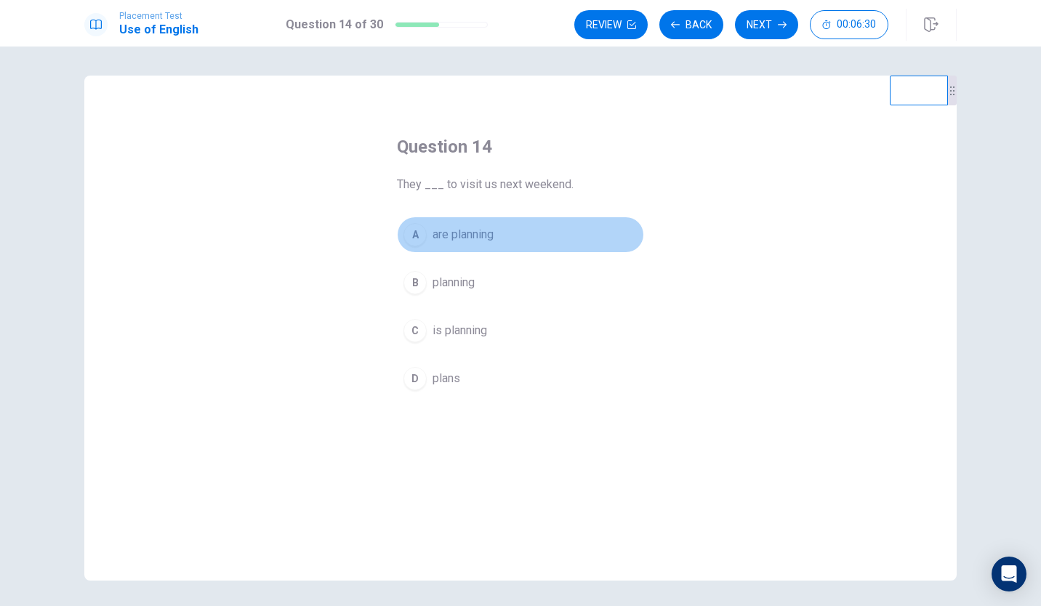
click at [411, 232] on div "A" at bounding box center [415, 234] width 23 height 23
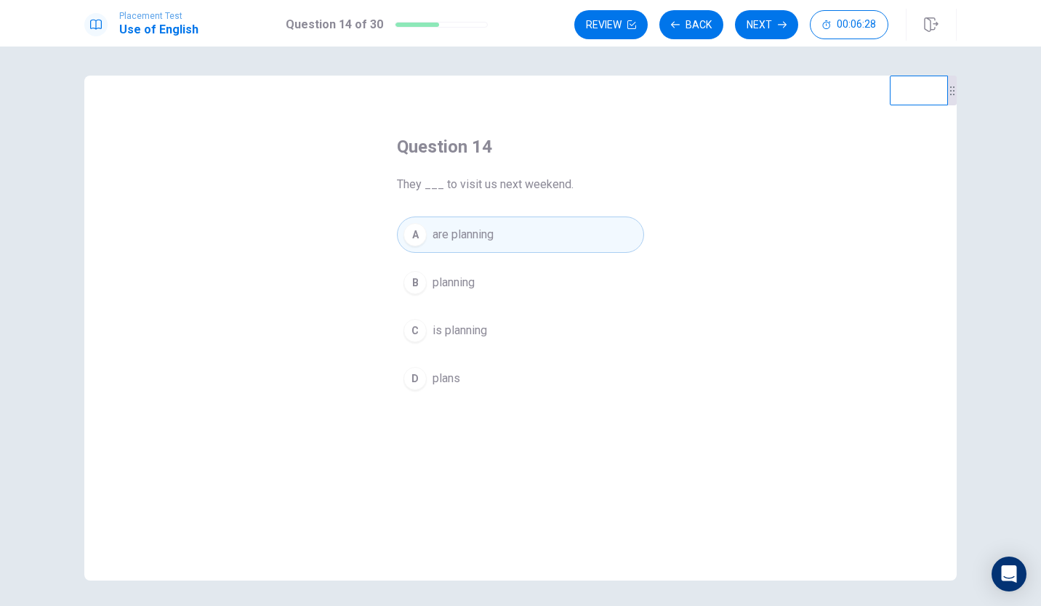
click at [425, 290] on button "B planning" at bounding box center [520, 283] width 247 height 36
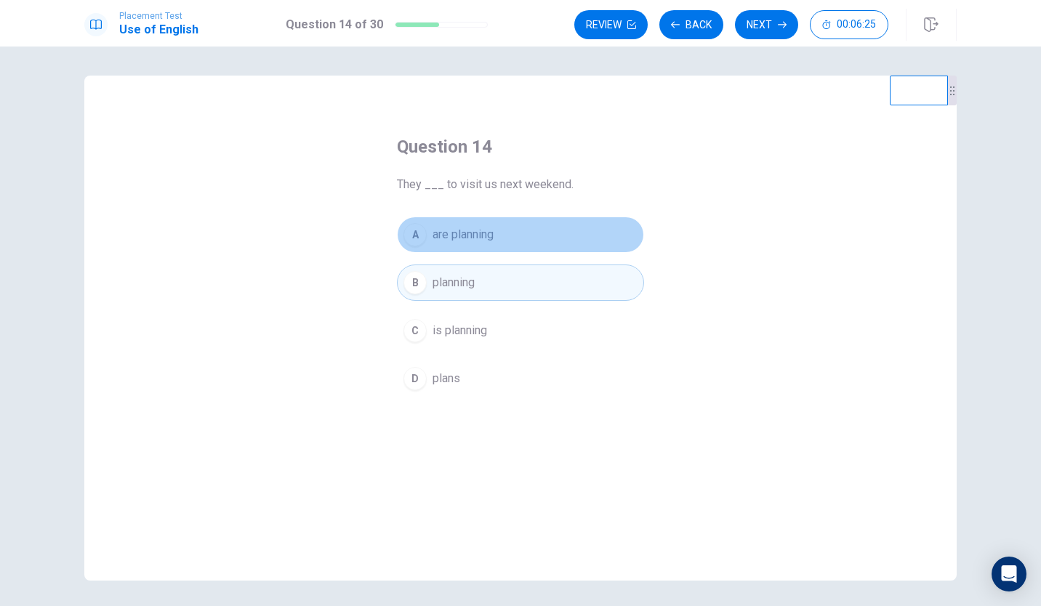
click at [492, 236] on button "A are planning" at bounding box center [520, 235] width 247 height 36
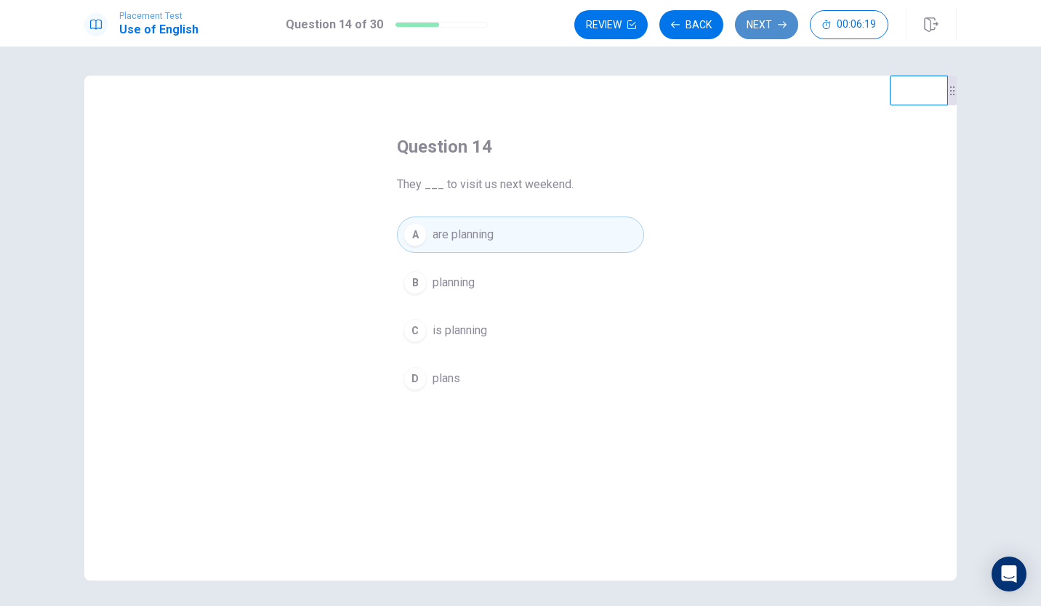
click at [767, 20] on button "Next" at bounding box center [766, 24] width 63 height 29
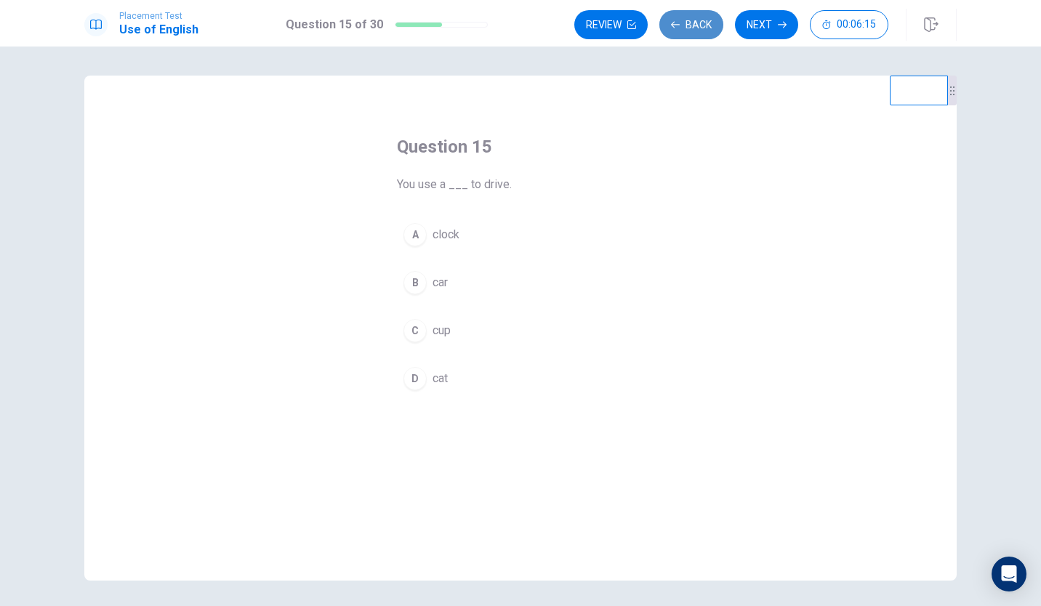
click at [686, 27] on button "Back" at bounding box center [691, 24] width 64 height 29
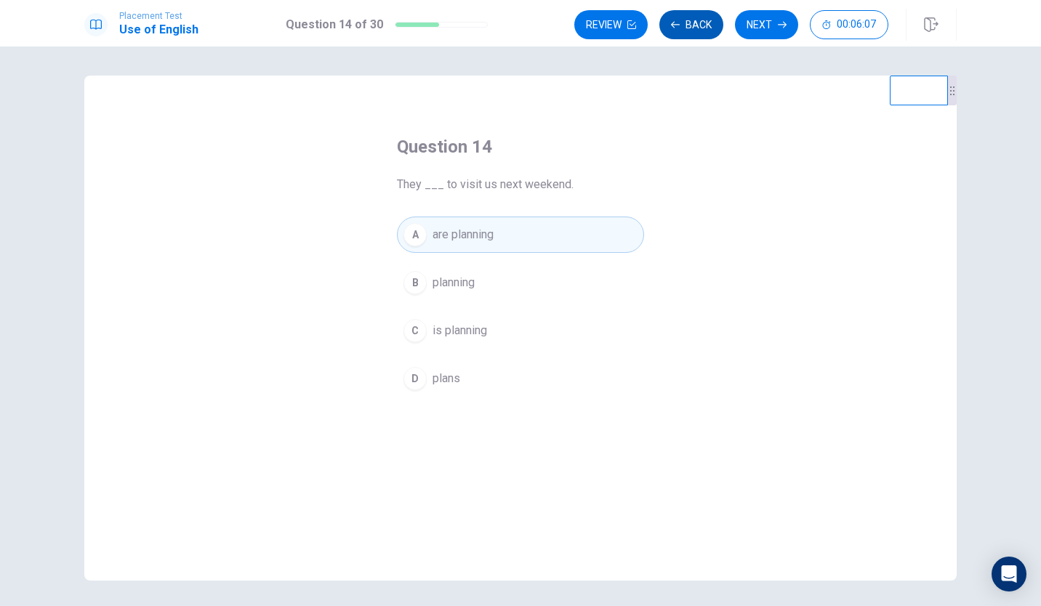
click at [706, 24] on button "Back" at bounding box center [691, 24] width 64 height 29
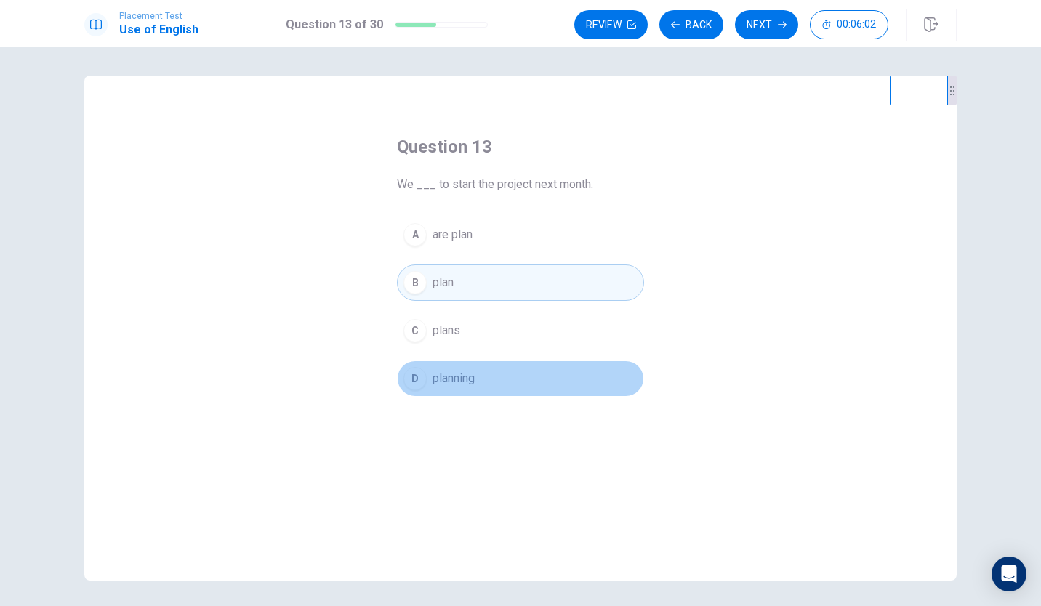
click at [491, 372] on button "D planning" at bounding box center [520, 379] width 247 height 36
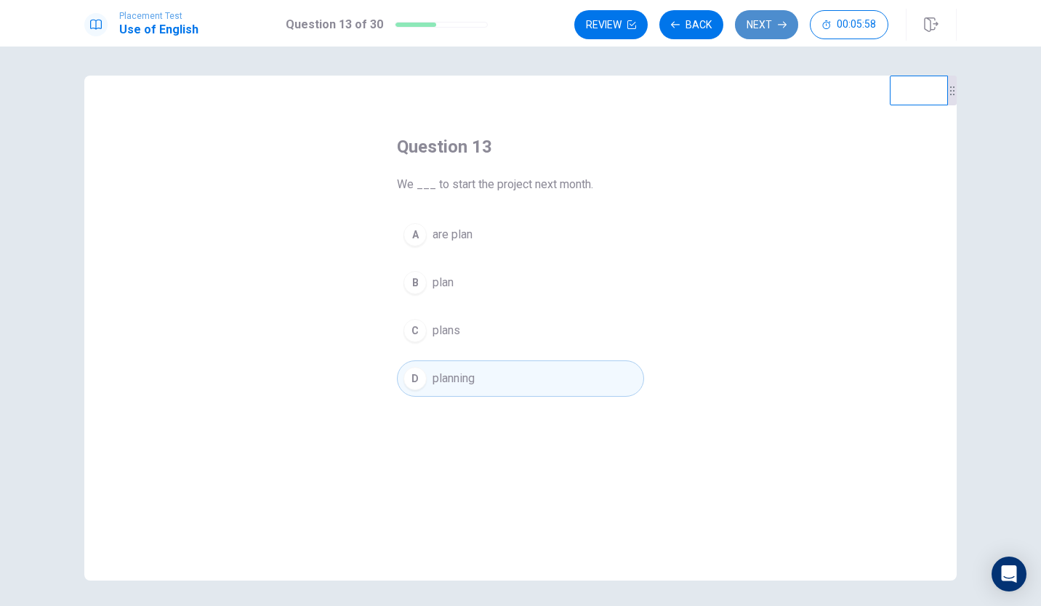
click at [779, 23] on icon "button" at bounding box center [782, 24] width 9 height 9
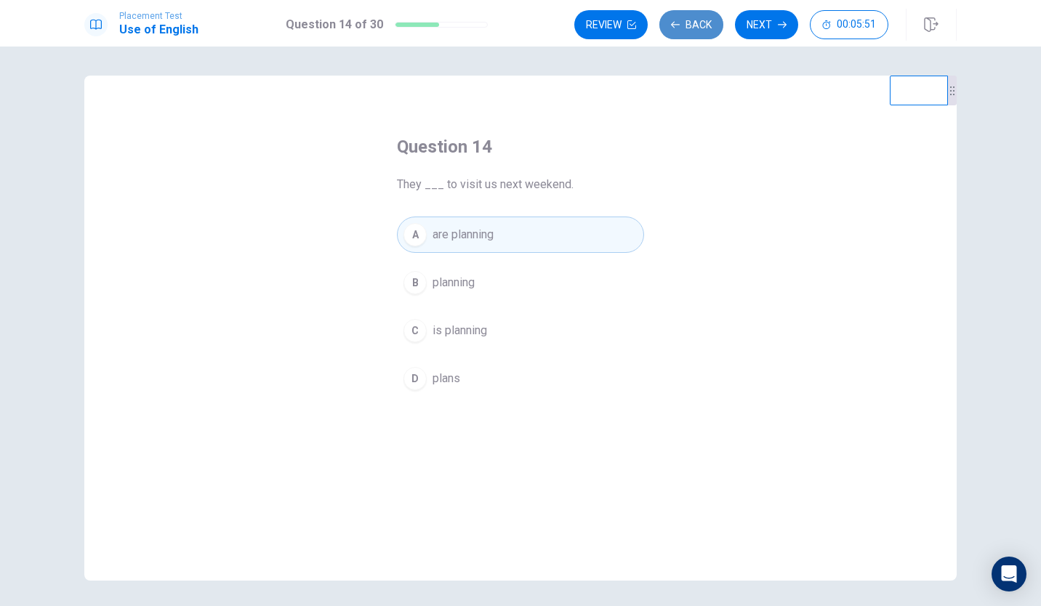
click at [696, 28] on button "Back" at bounding box center [691, 24] width 64 height 29
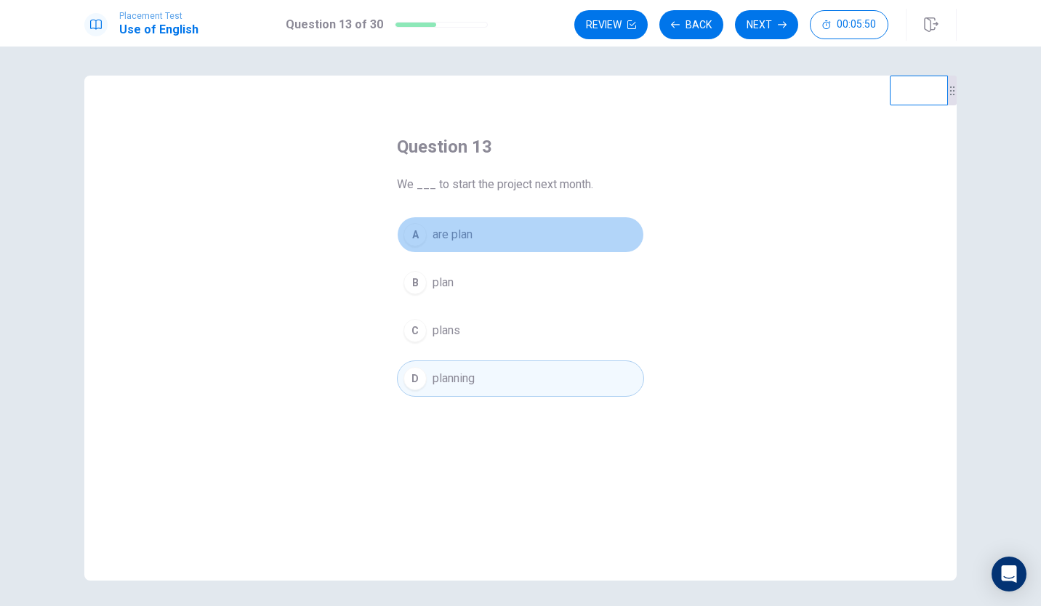
click at [534, 226] on button "A are plan" at bounding box center [520, 235] width 247 height 36
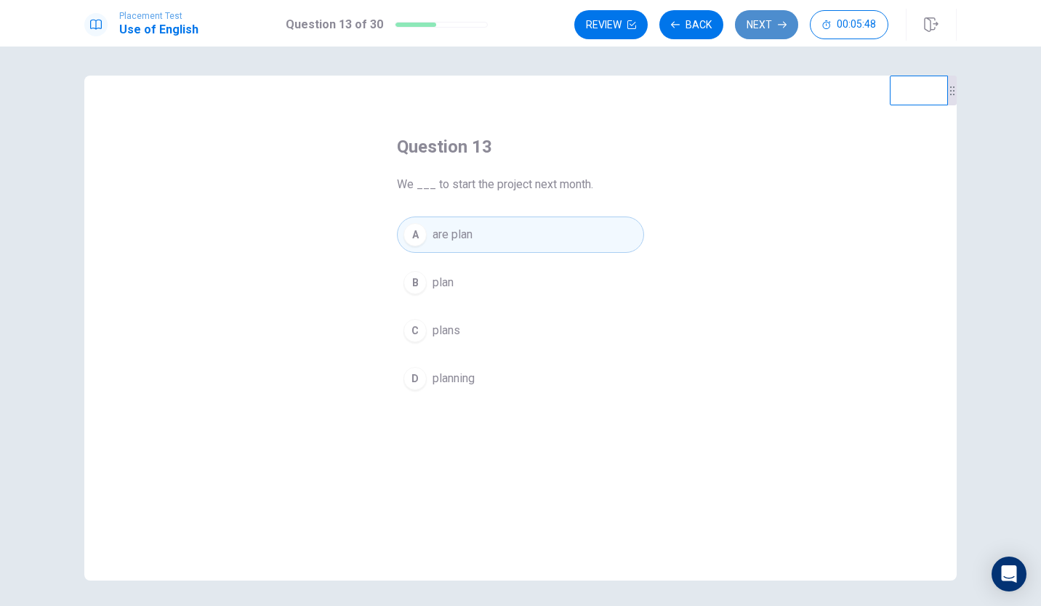
click at [780, 20] on button "Next" at bounding box center [766, 24] width 63 height 29
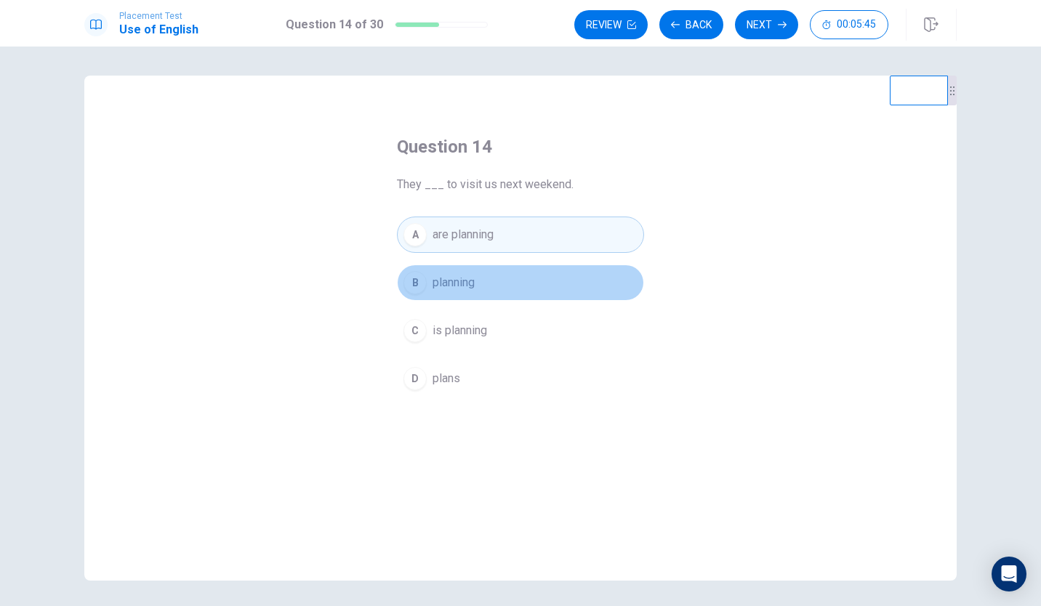
click at [518, 289] on button "B planning" at bounding box center [520, 283] width 247 height 36
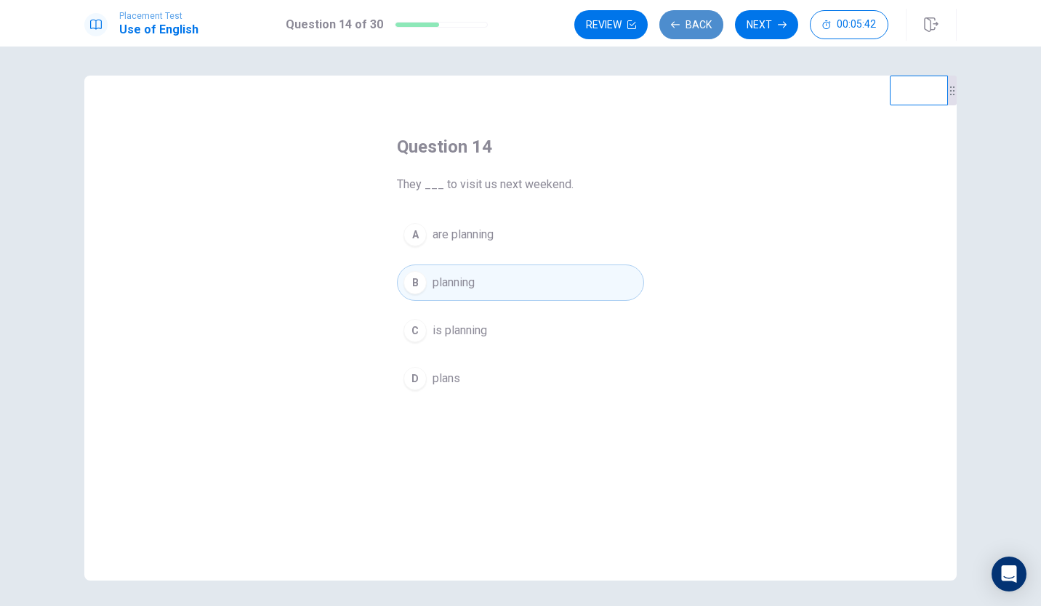
click at [703, 32] on button "Back" at bounding box center [691, 24] width 64 height 29
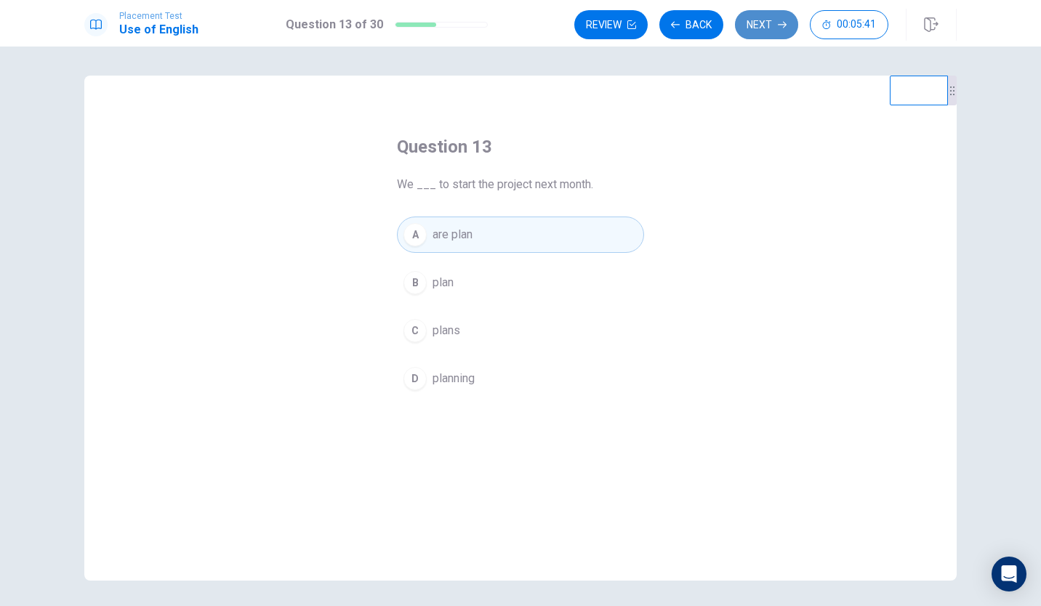
click at [768, 25] on button "Next" at bounding box center [766, 24] width 63 height 29
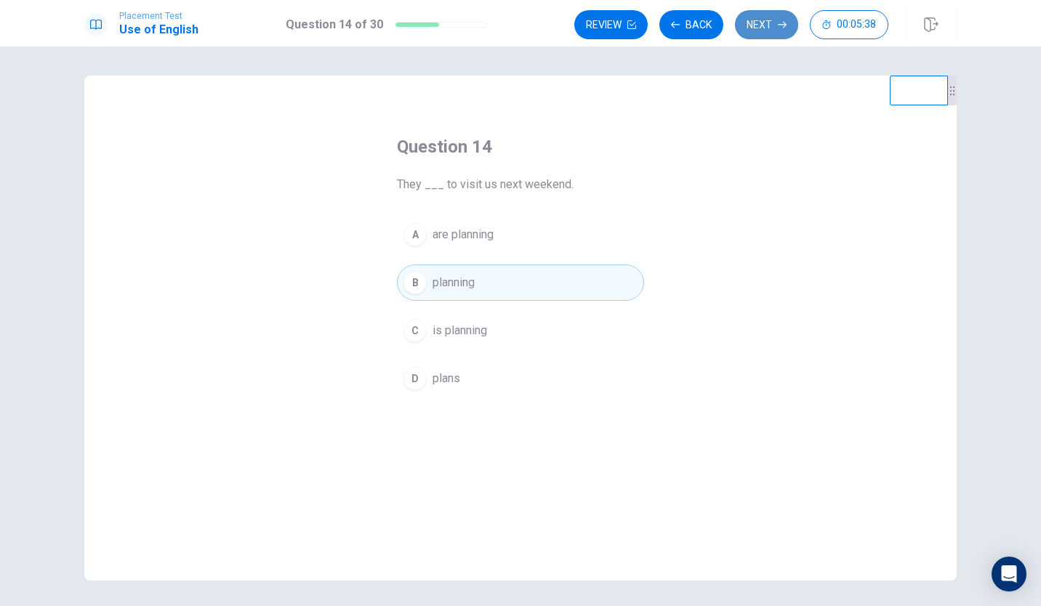
click at [768, 25] on button "Next" at bounding box center [766, 24] width 63 height 29
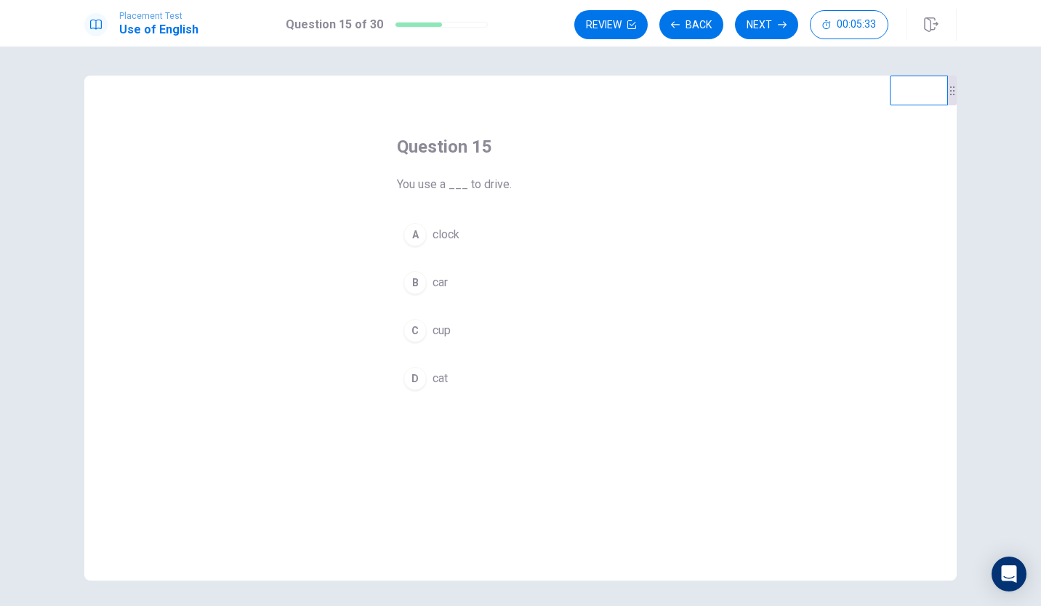
click at [415, 285] on div "B" at bounding box center [415, 282] width 23 height 23
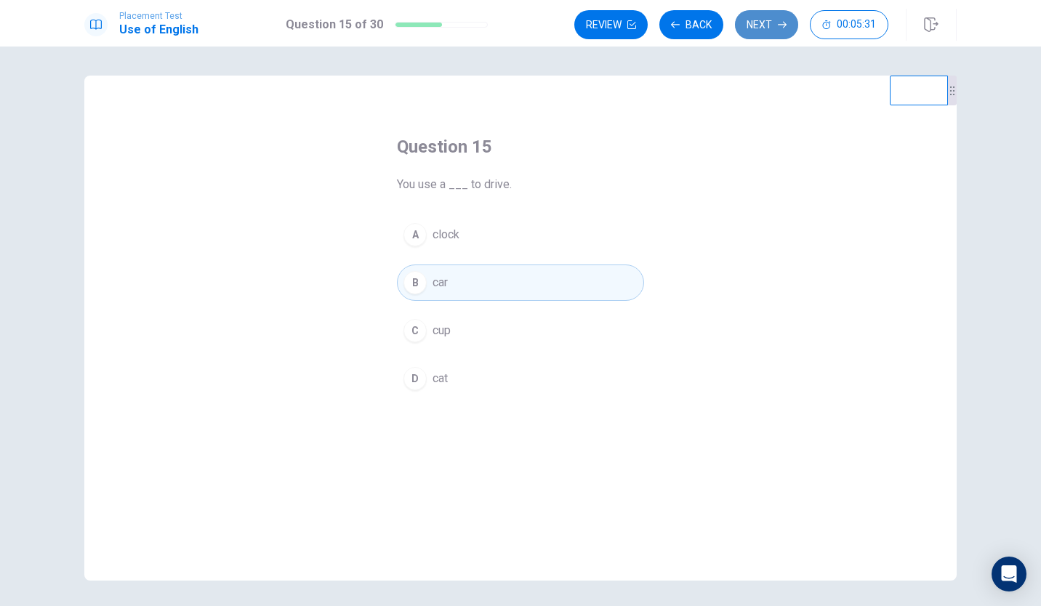
click at [780, 23] on icon "button" at bounding box center [782, 24] width 9 height 9
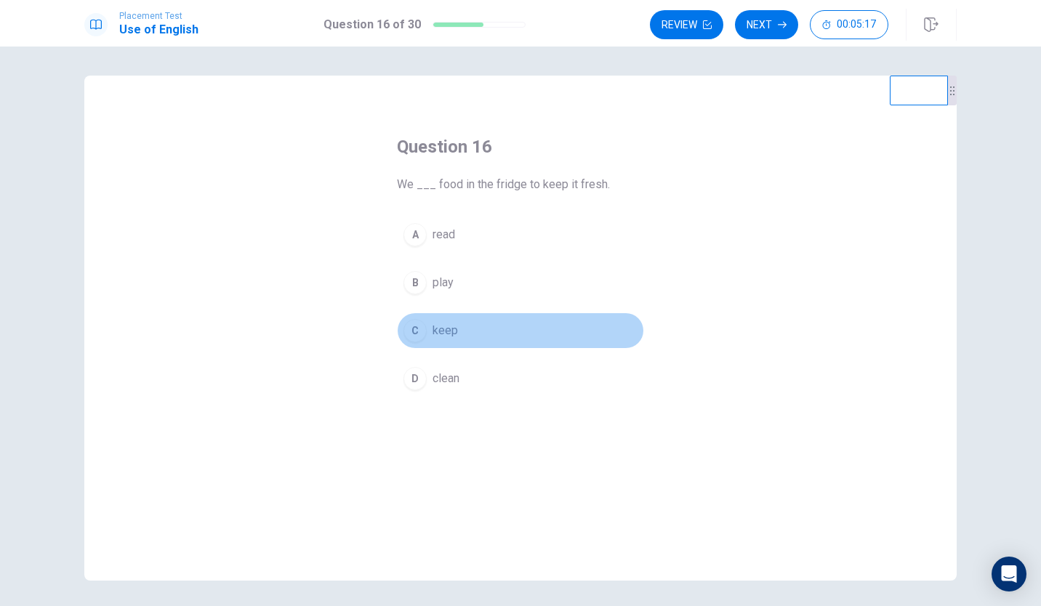
click at [412, 332] on div "C" at bounding box center [415, 330] width 23 height 23
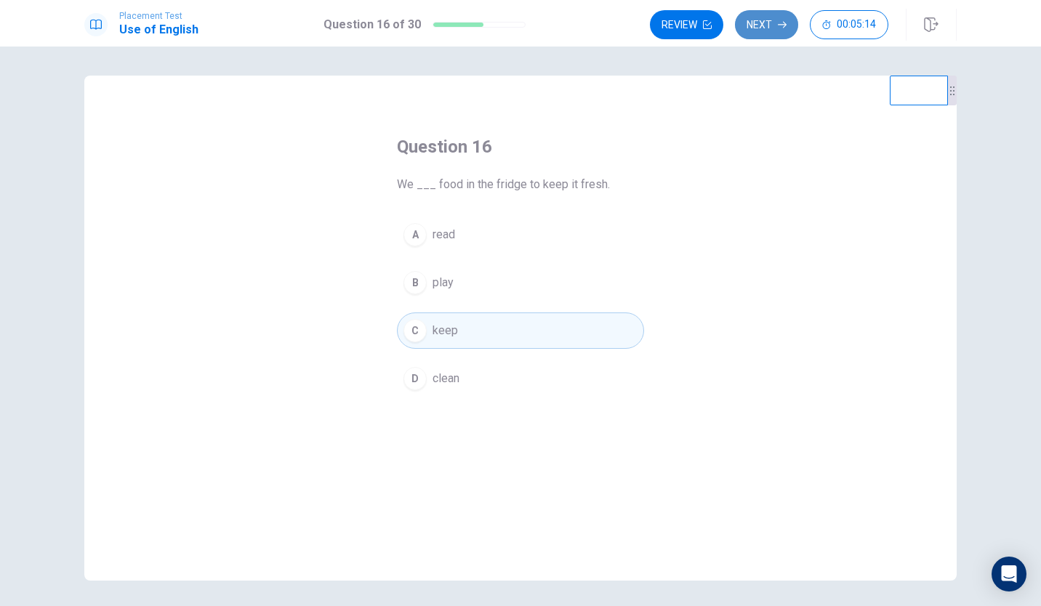
click at [784, 21] on icon "button" at bounding box center [782, 24] width 9 height 9
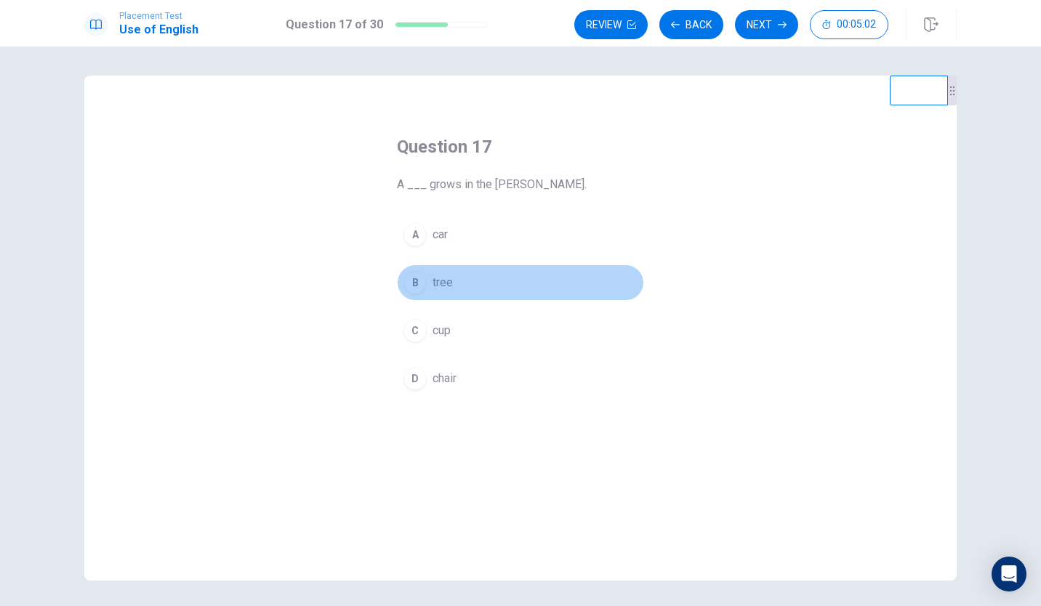
click at [408, 279] on div "B" at bounding box center [415, 282] width 23 height 23
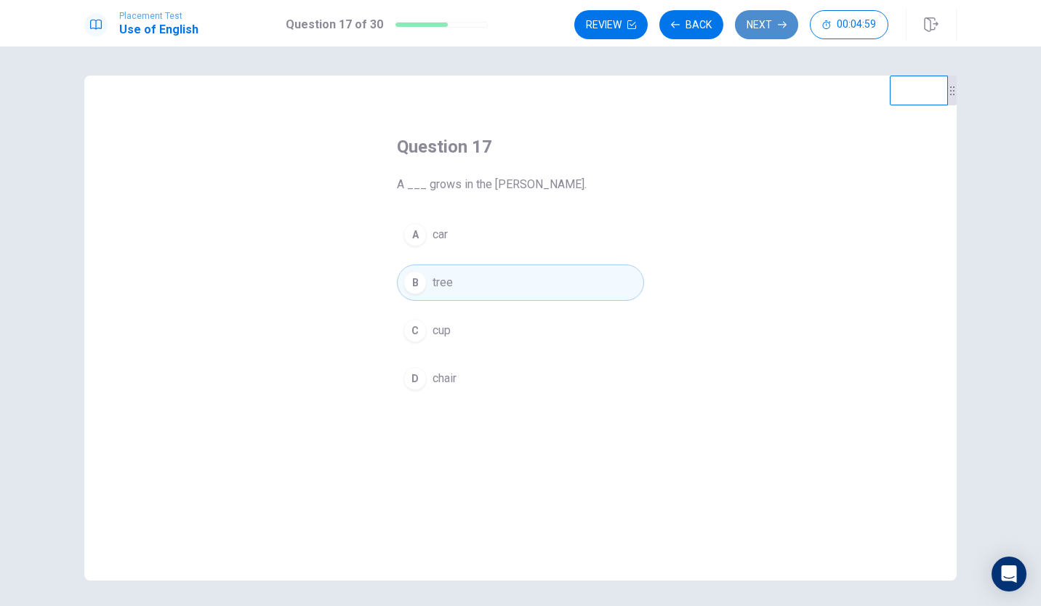
click at [771, 28] on button "Next" at bounding box center [766, 24] width 63 height 29
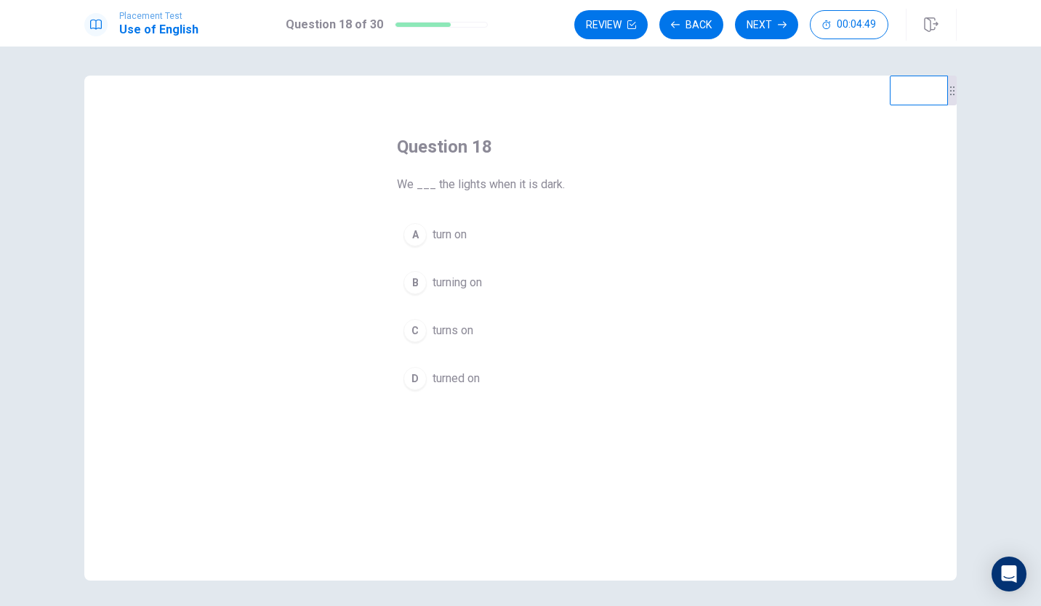
click at [459, 382] on span "turned on" at bounding box center [456, 378] width 47 height 17
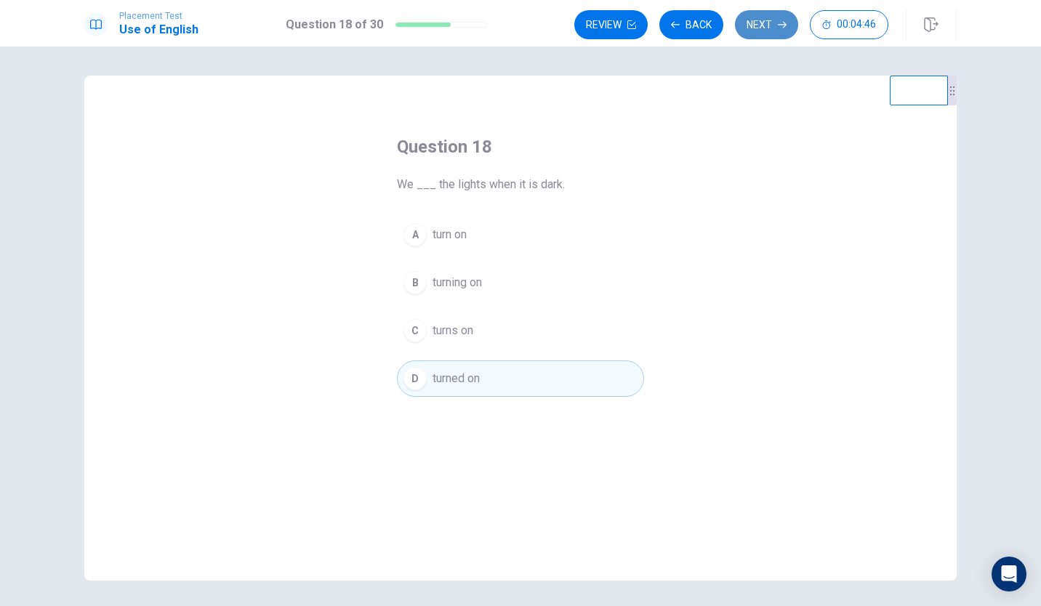
click at [769, 29] on button "Next" at bounding box center [766, 24] width 63 height 29
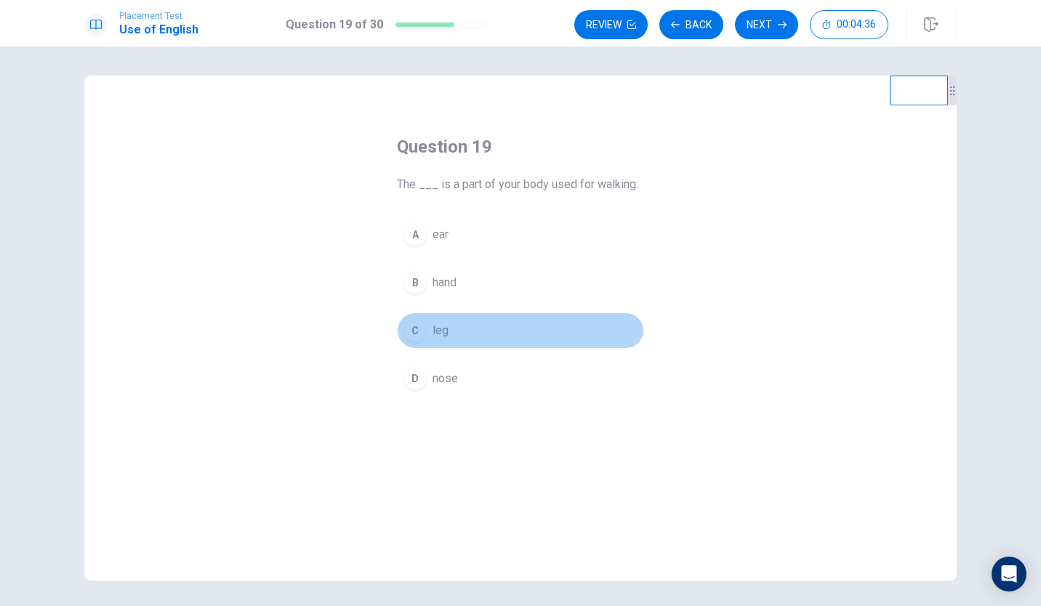
click at [422, 328] on div "C" at bounding box center [415, 330] width 23 height 23
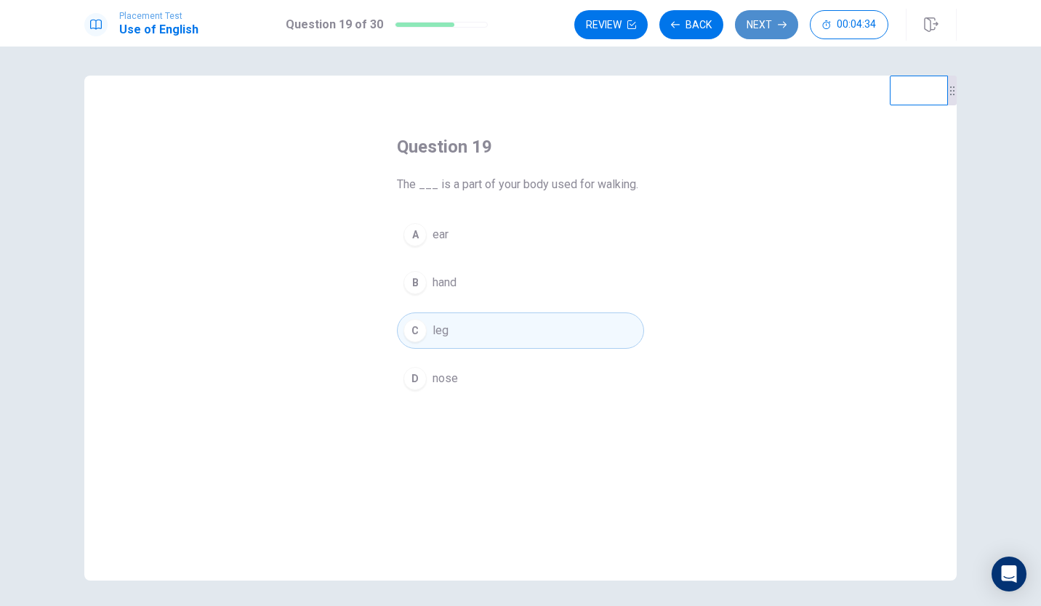
click at [774, 22] on button "Next" at bounding box center [766, 24] width 63 height 29
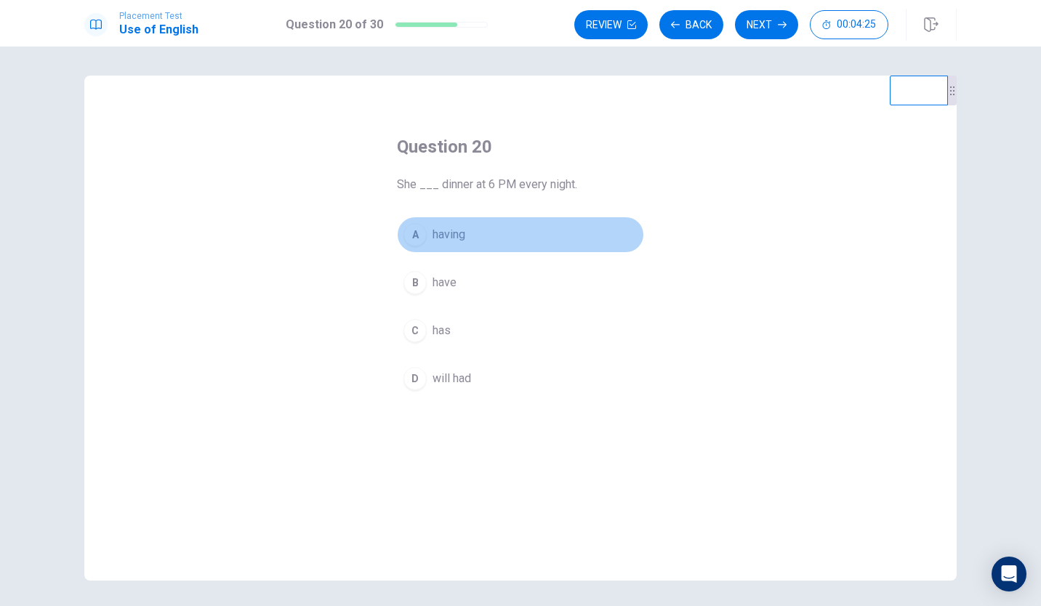
click at [452, 233] on span "having" at bounding box center [449, 234] width 33 height 17
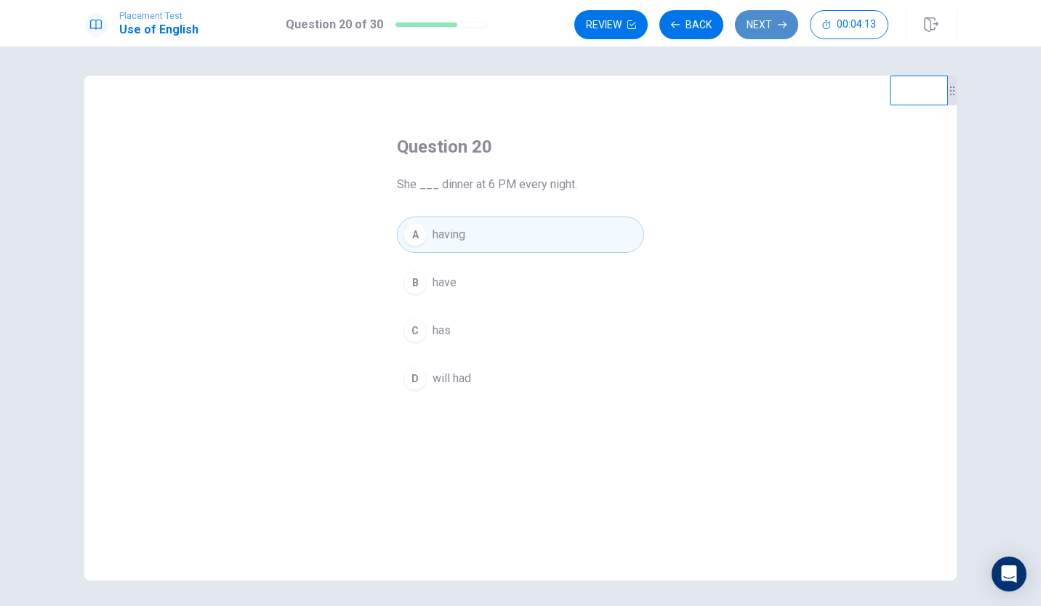
click at [787, 18] on button "Next" at bounding box center [766, 24] width 63 height 29
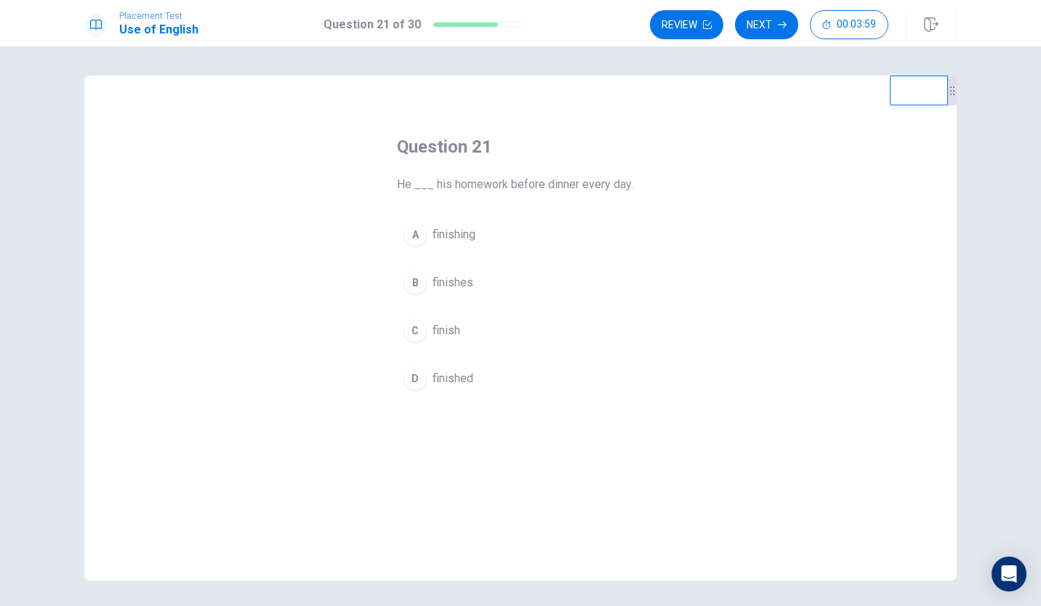
click at [412, 278] on div "B" at bounding box center [415, 282] width 23 height 23
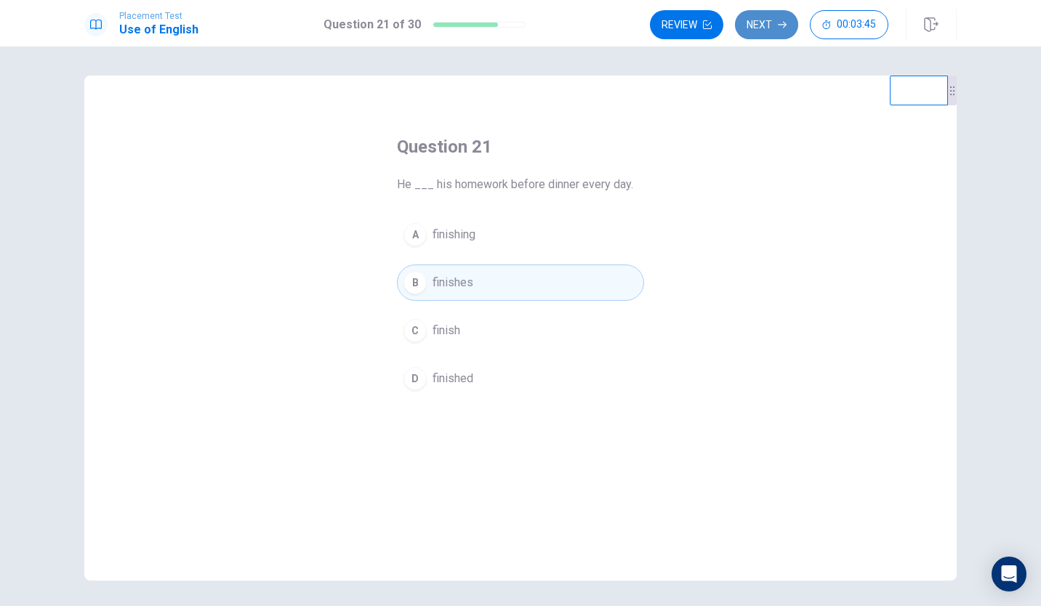
click at [764, 28] on button "Next" at bounding box center [766, 24] width 63 height 29
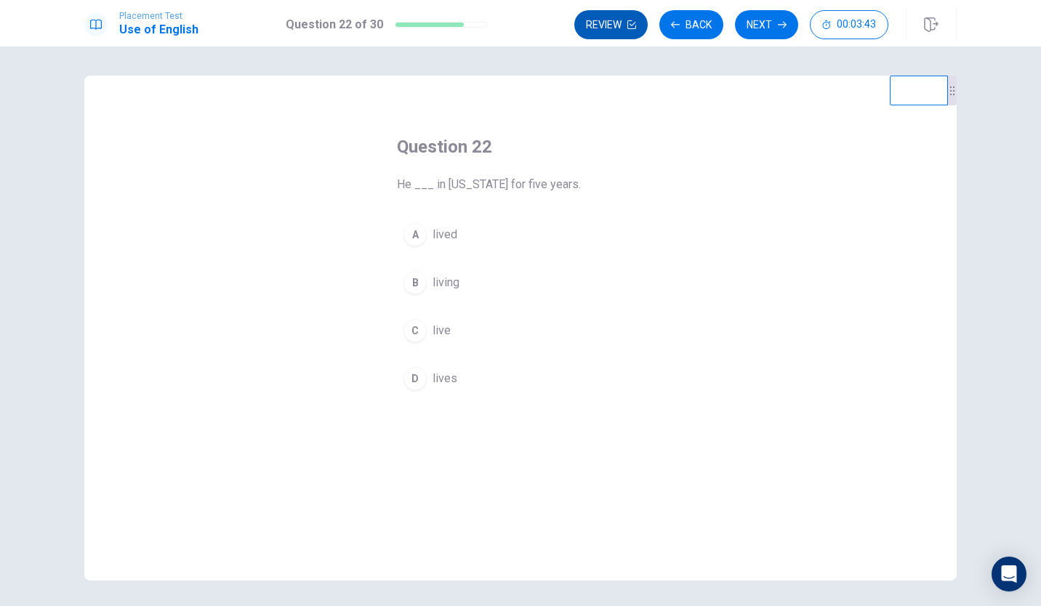
click at [607, 23] on button "Review" at bounding box center [610, 24] width 73 height 29
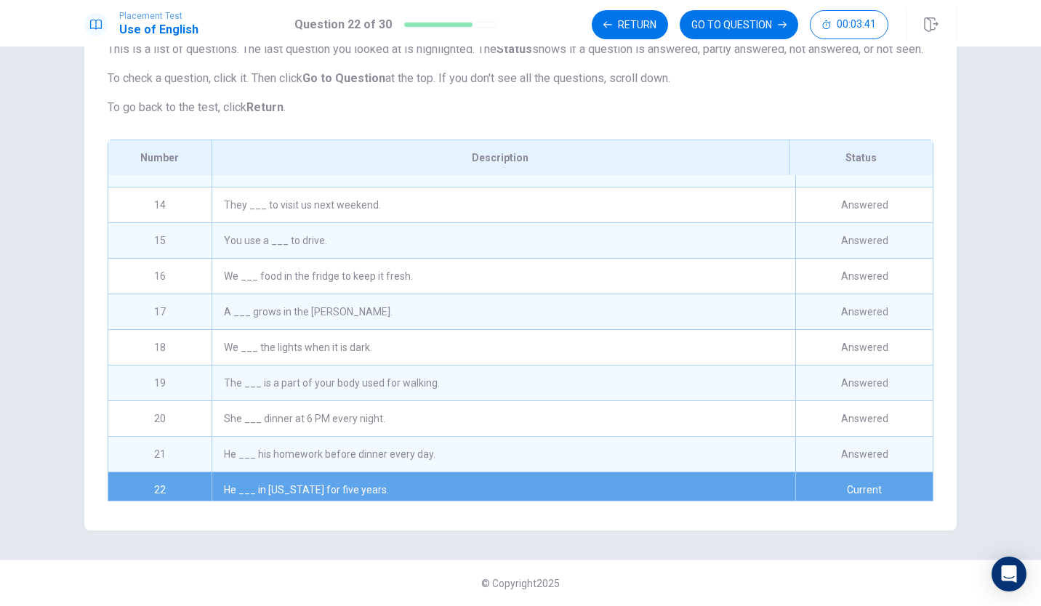
scroll to position [571, 0]
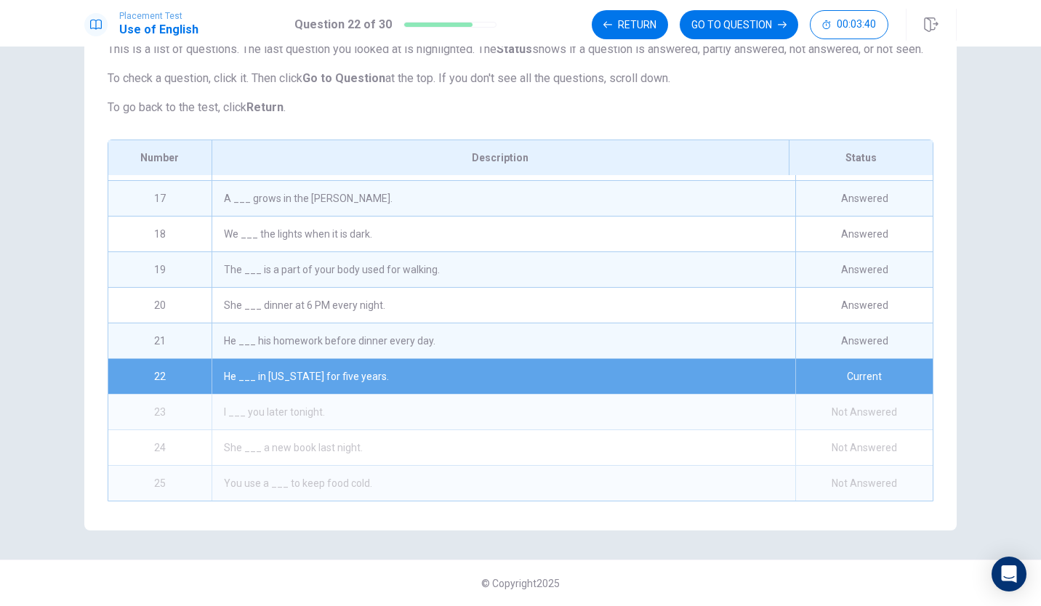
click at [417, 337] on div "He ___ his homework before dinner every day." at bounding box center [504, 341] width 584 height 35
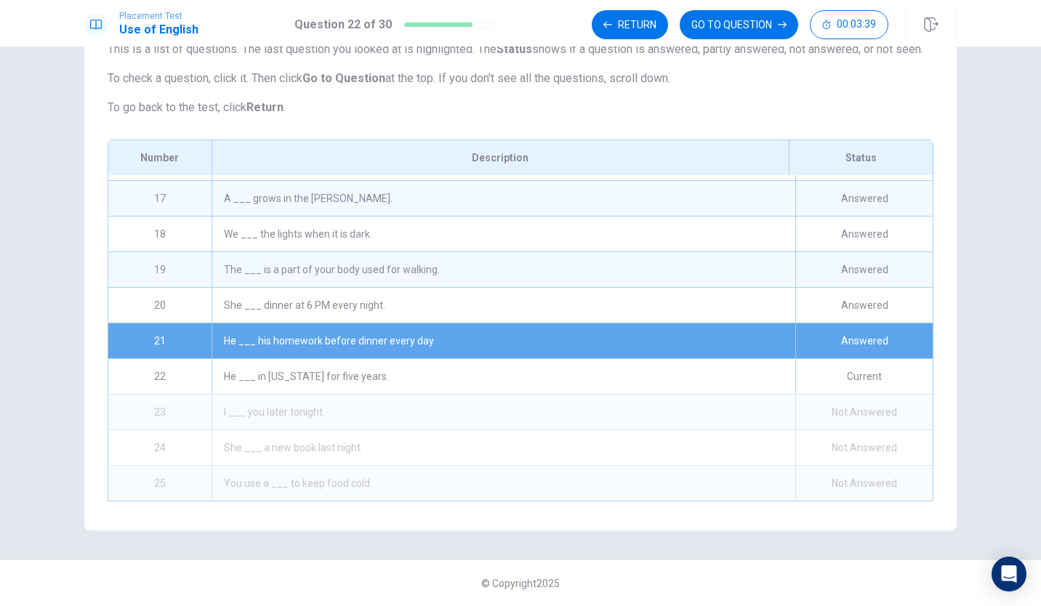
click at [417, 337] on div "He ___ his homework before dinner every day." at bounding box center [504, 341] width 584 height 35
click at [755, 31] on button "GO TO QUESTION" at bounding box center [739, 24] width 119 height 29
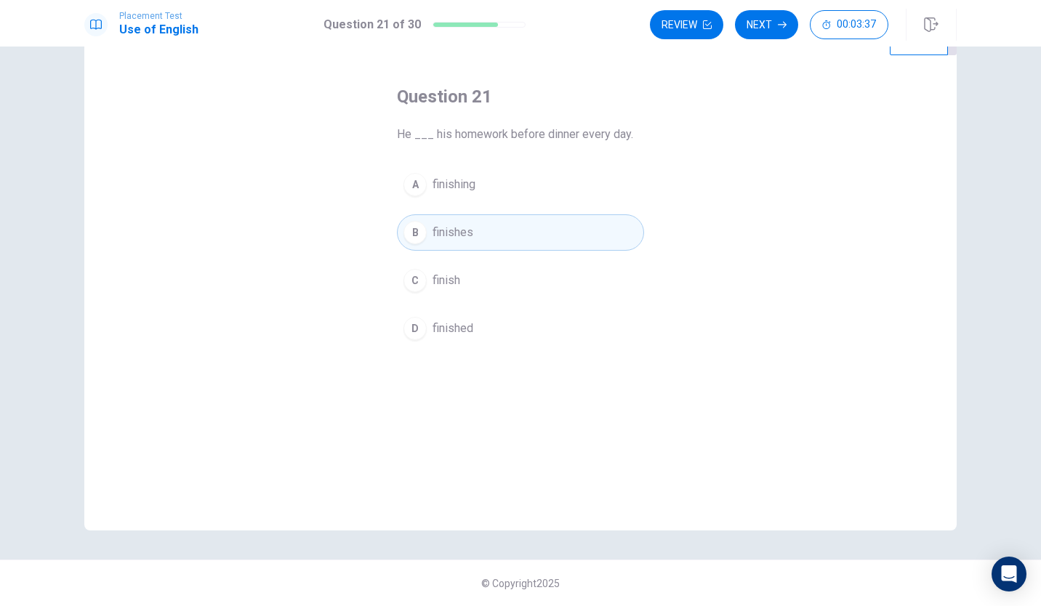
scroll to position [50, 0]
click at [704, 28] on icon "button" at bounding box center [707, 24] width 9 height 9
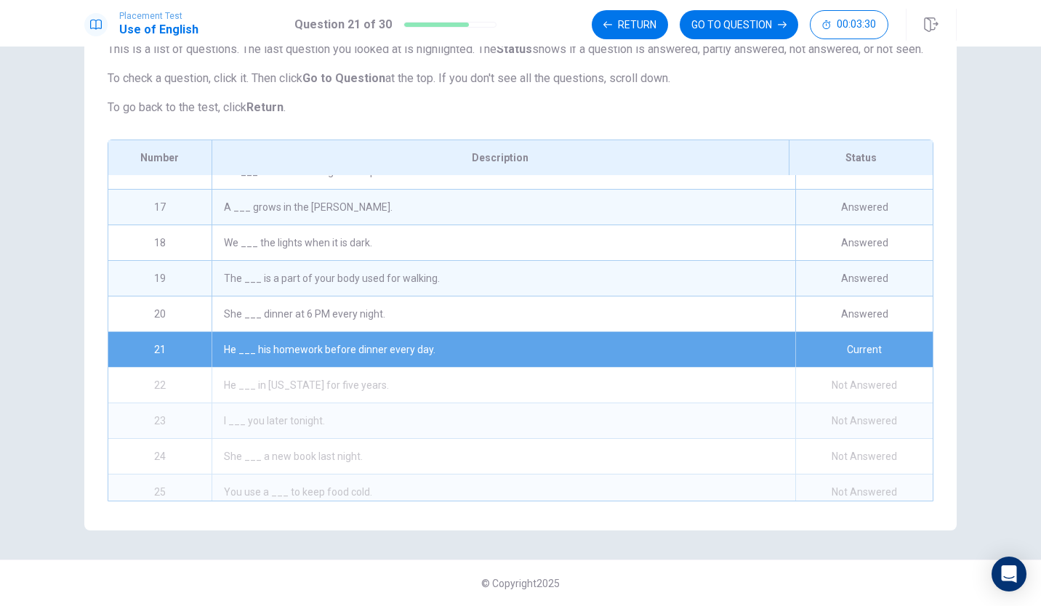
scroll to position [571, 0]
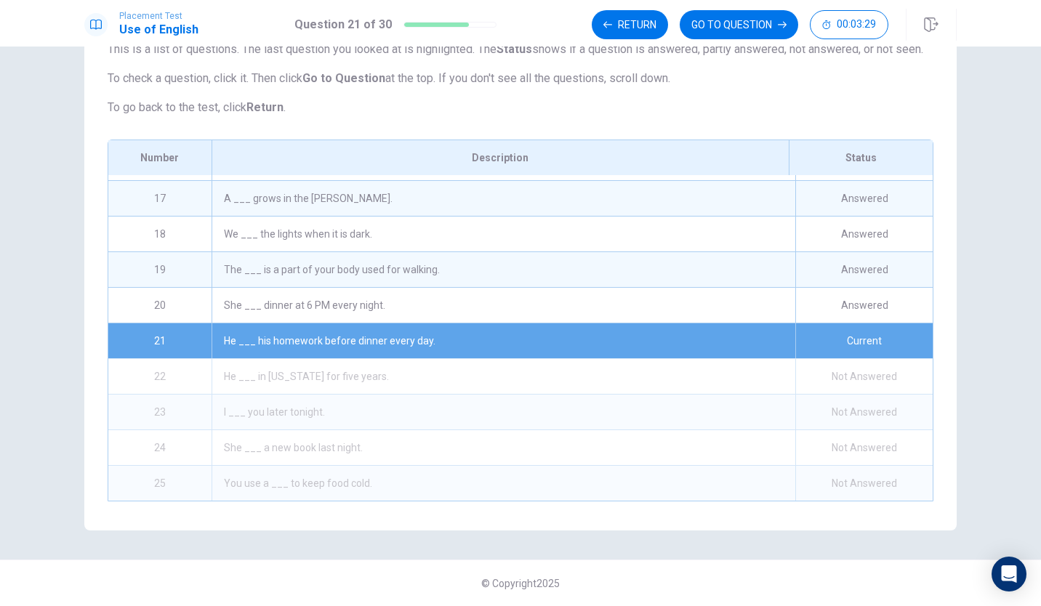
click at [315, 300] on div "She ___ dinner at 6 PM every night." at bounding box center [504, 305] width 584 height 35
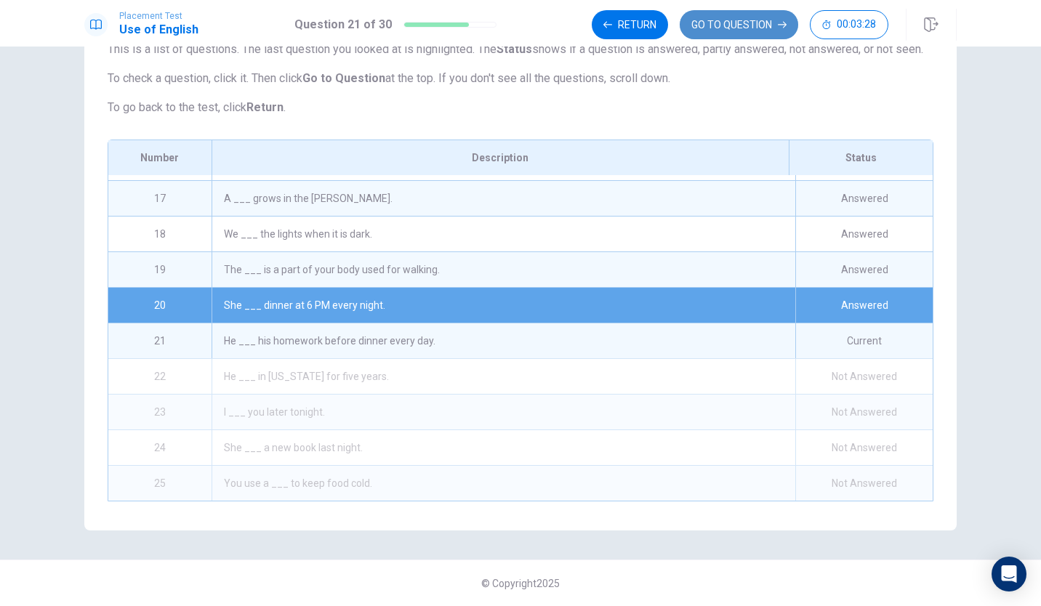
click at [748, 23] on button "GO TO QUESTION" at bounding box center [739, 24] width 119 height 29
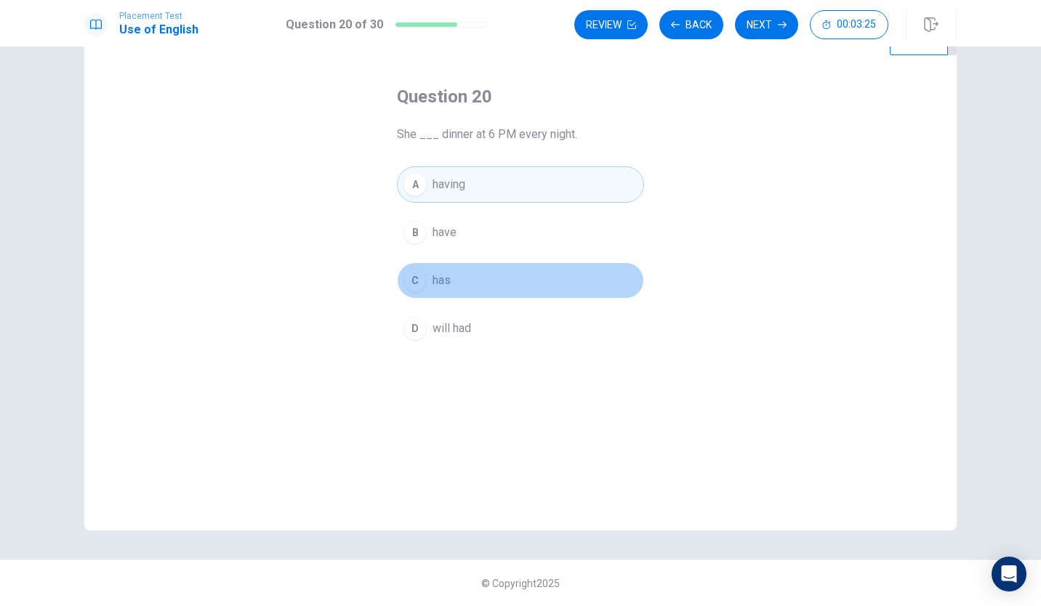
click at [465, 263] on button "C has" at bounding box center [520, 280] width 247 height 36
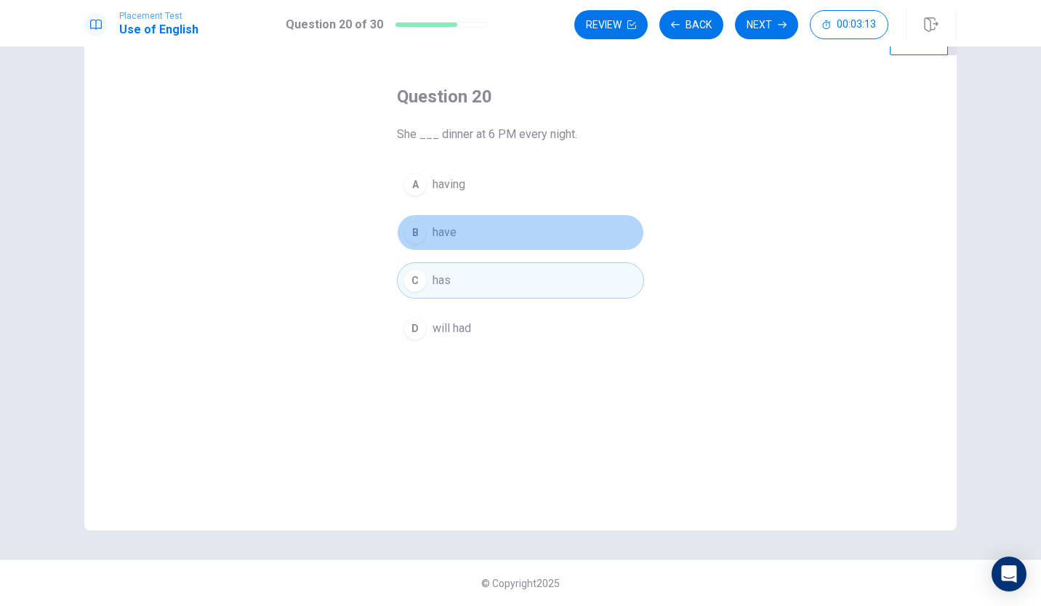
click at [493, 233] on button "B have" at bounding box center [520, 232] width 247 height 36
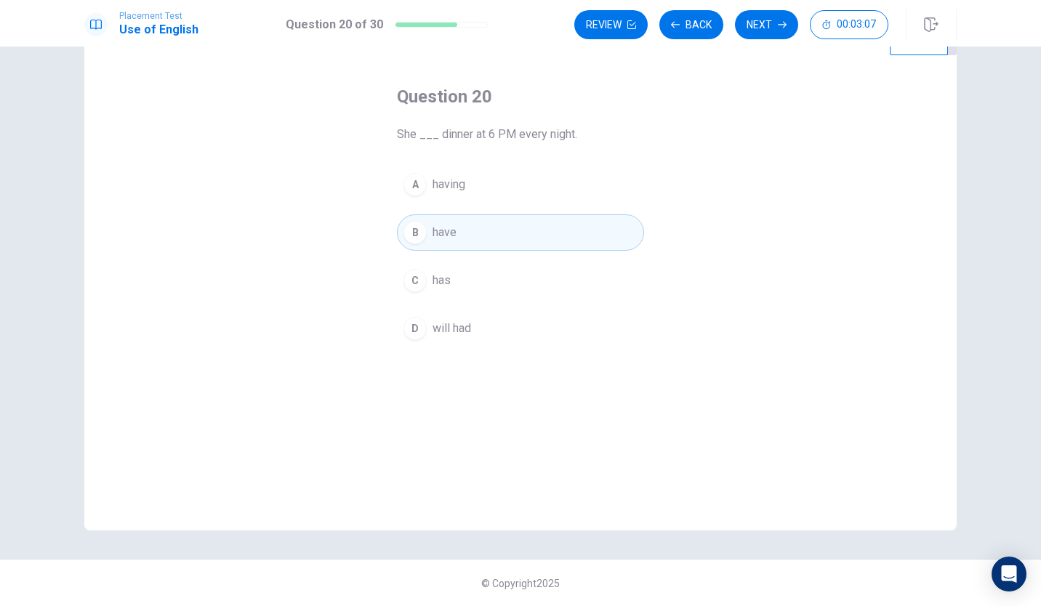
click at [483, 193] on button "A having" at bounding box center [520, 184] width 247 height 36
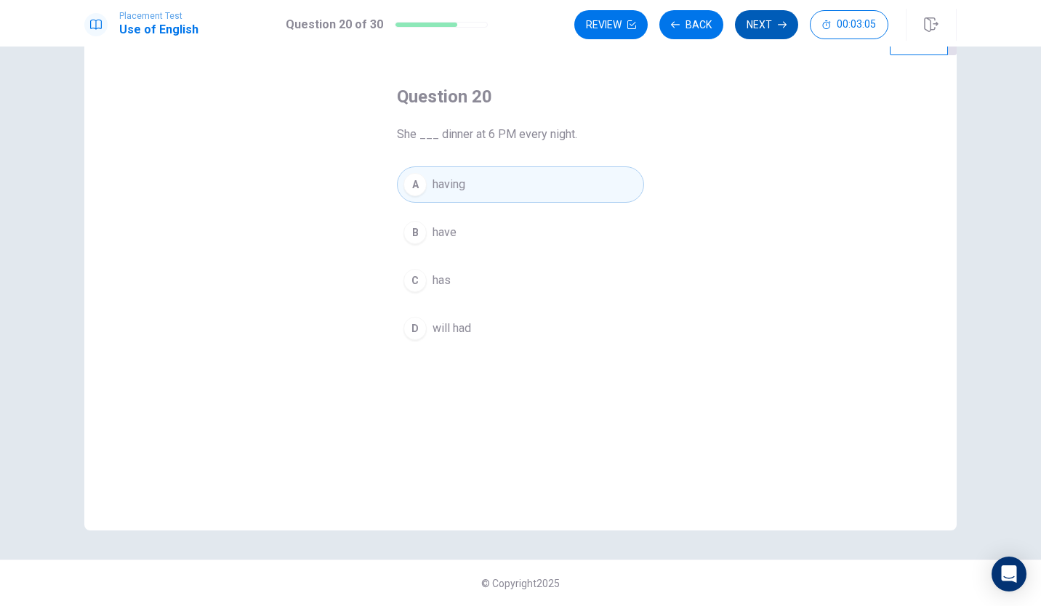
click at [774, 27] on button "Next" at bounding box center [766, 24] width 63 height 29
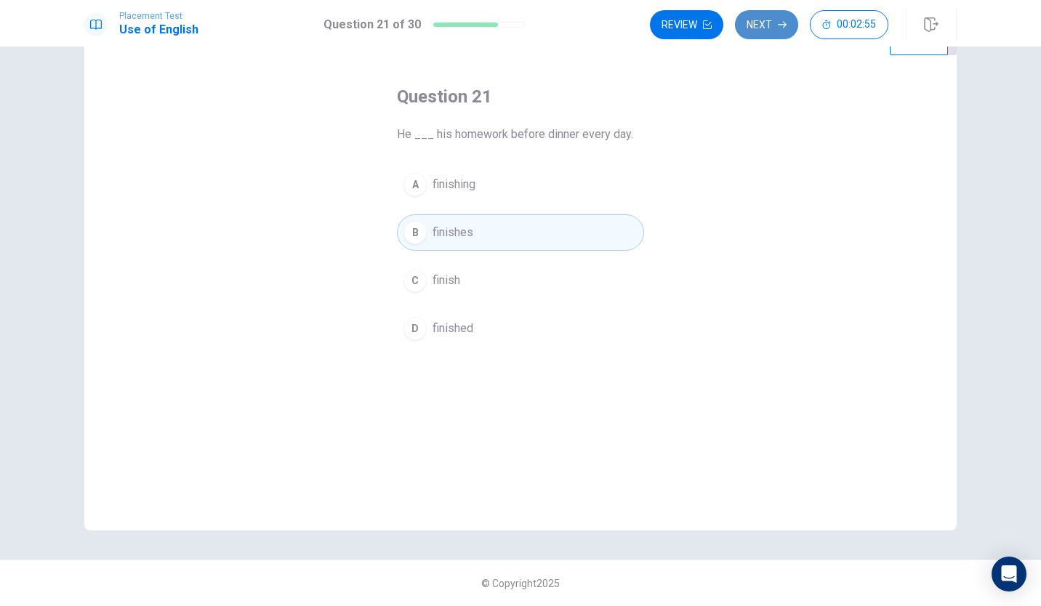
click at [777, 20] on button "Next" at bounding box center [766, 24] width 63 height 29
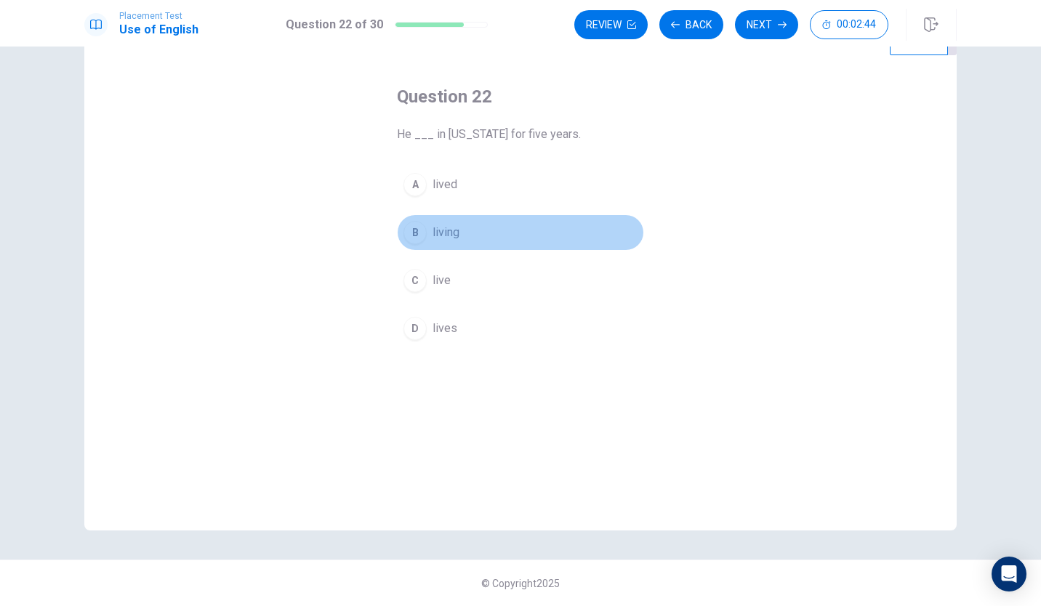
click at [438, 233] on span "living" at bounding box center [446, 232] width 27 height 17
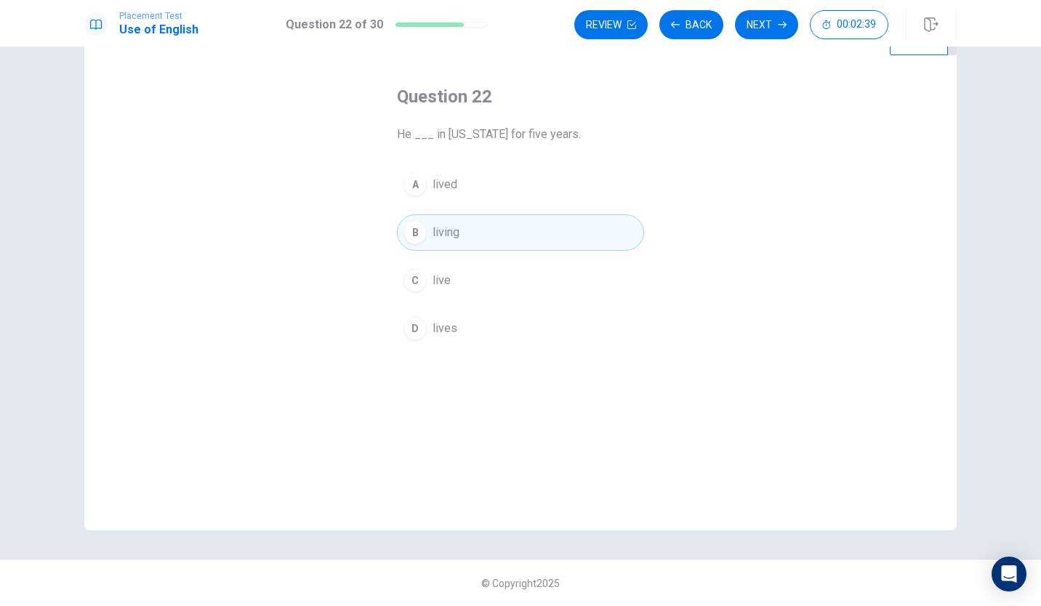
click at [487, 275] on button "C live" at bounding box center [520, 280] width 247 height 36
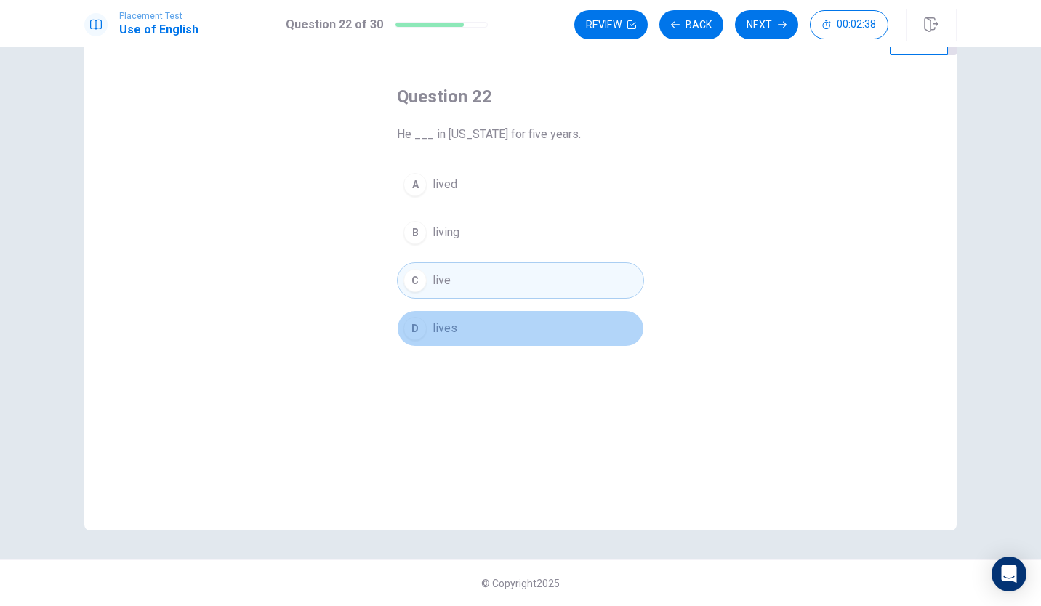
click at [462, 340] on button "D lives" at bounding box center [520, 328] width 247 height 36
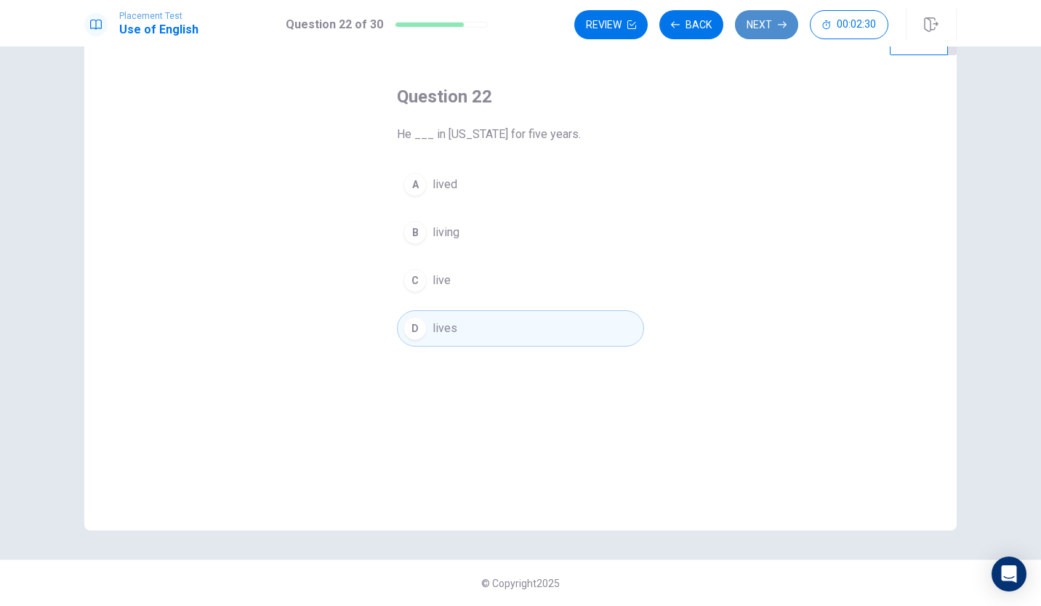
click at [785, 21] on icon "button" at bounding box center [782, 24] width 9 height 9
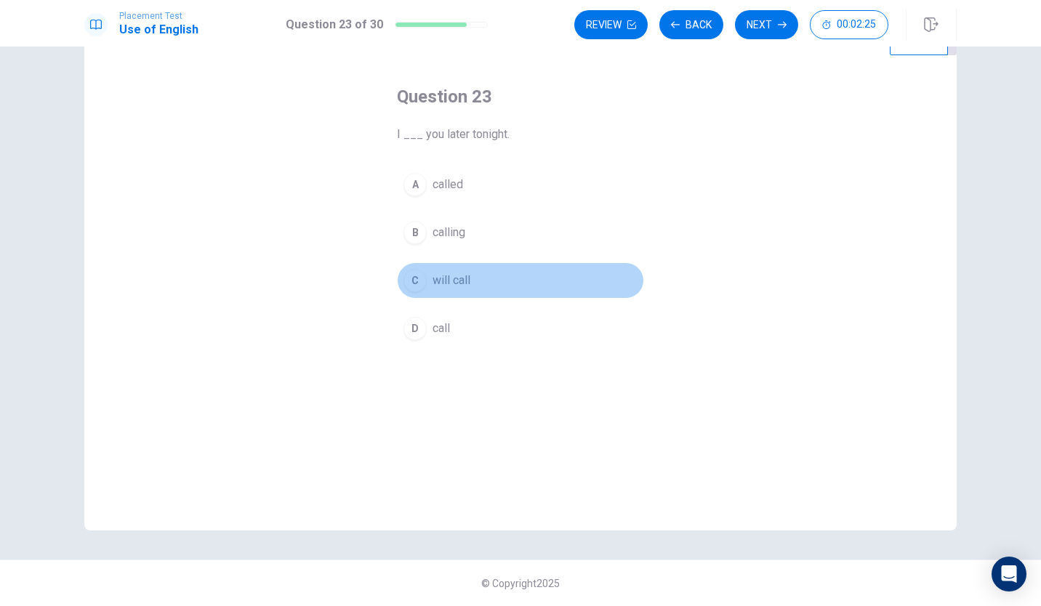
click at [454, 276] on span "will call" at bounding box center [452, 280] width 38 height 17
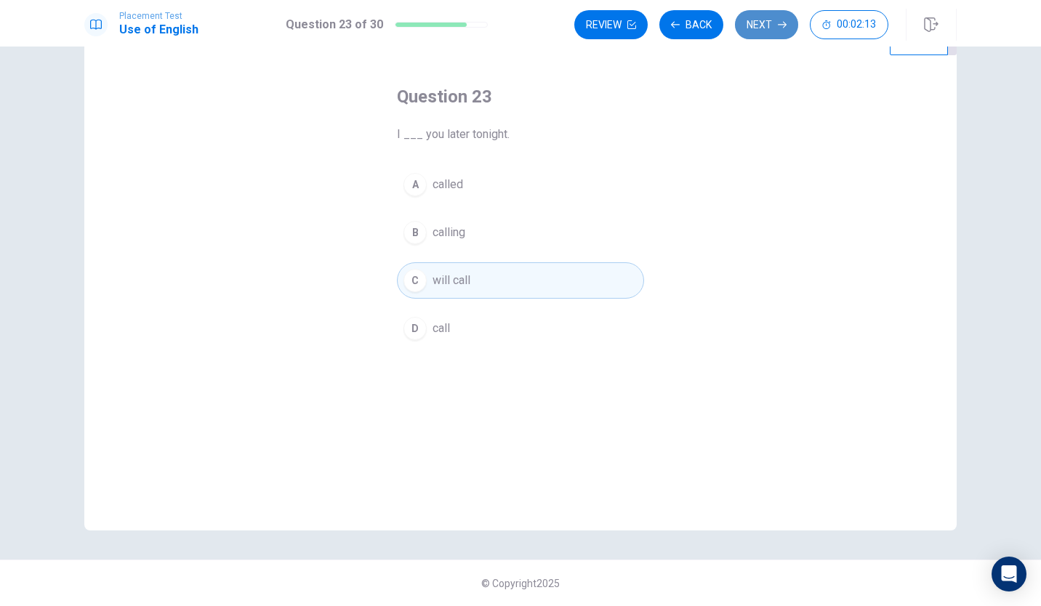
click at [771, 21] on button "Next" at bounding box center [766, 24] width 63 height 29
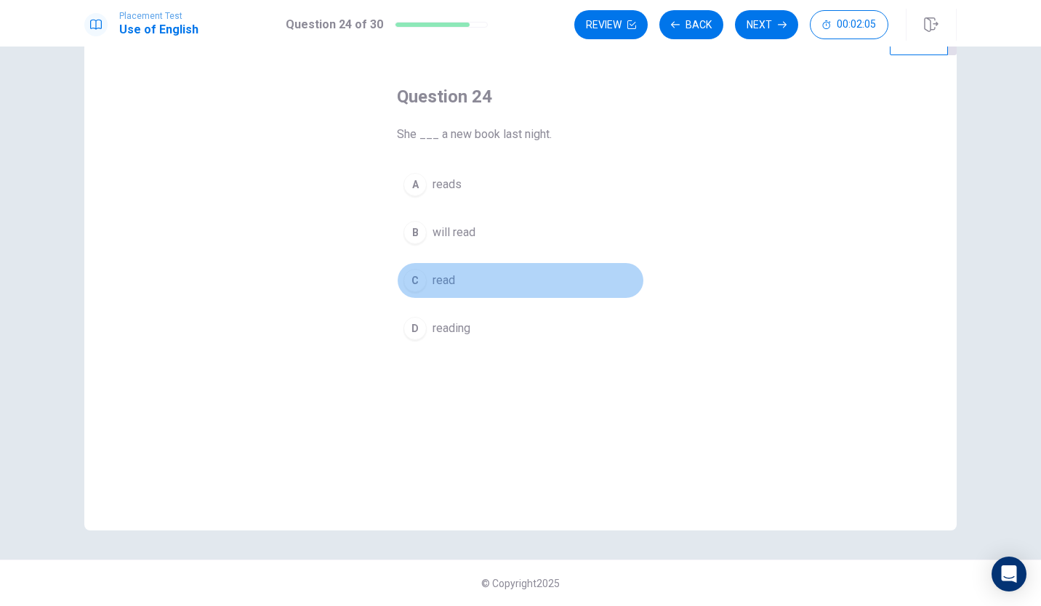
click at [414, 286] on div "C" at bounding box center [415, 280] width 23 height 23
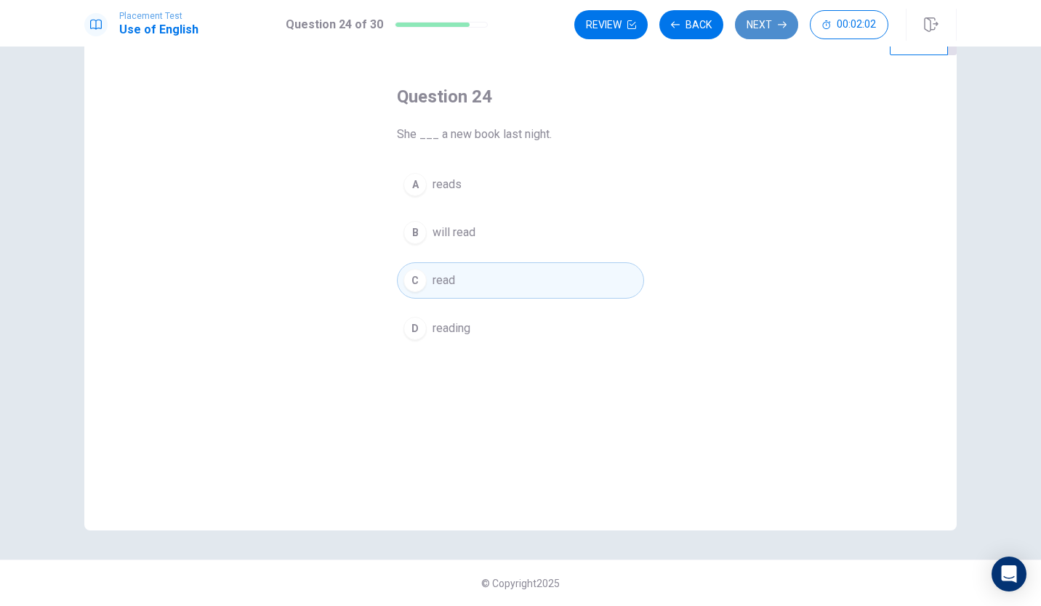
click at [766, 17] on button "Next" at bounding box center [766, 24] width 63 height 29
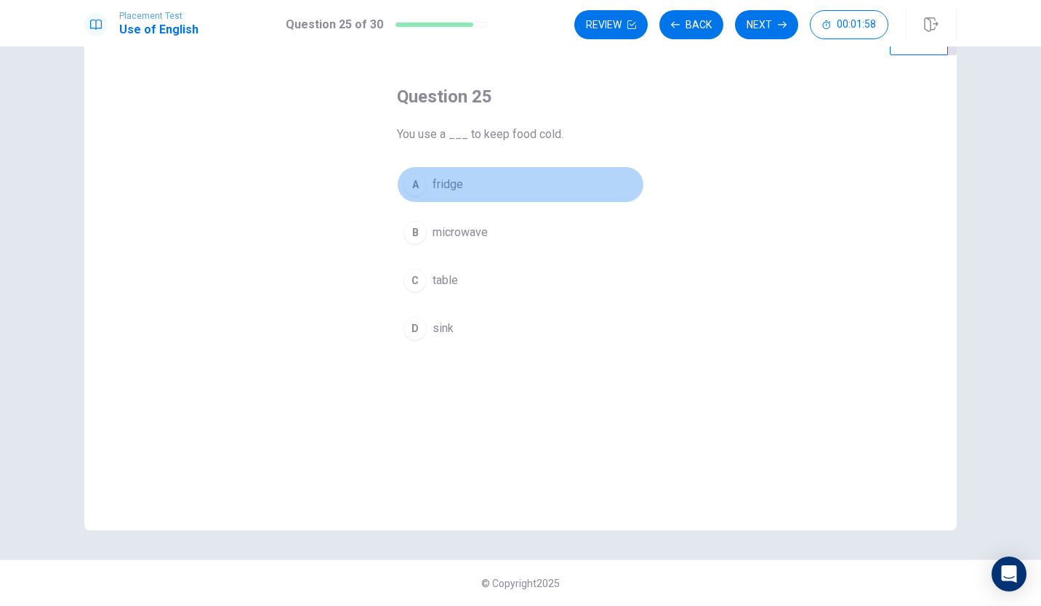
click at [454, 177] on span "fridge" at bounding box center [448, 184] width 31 height 17
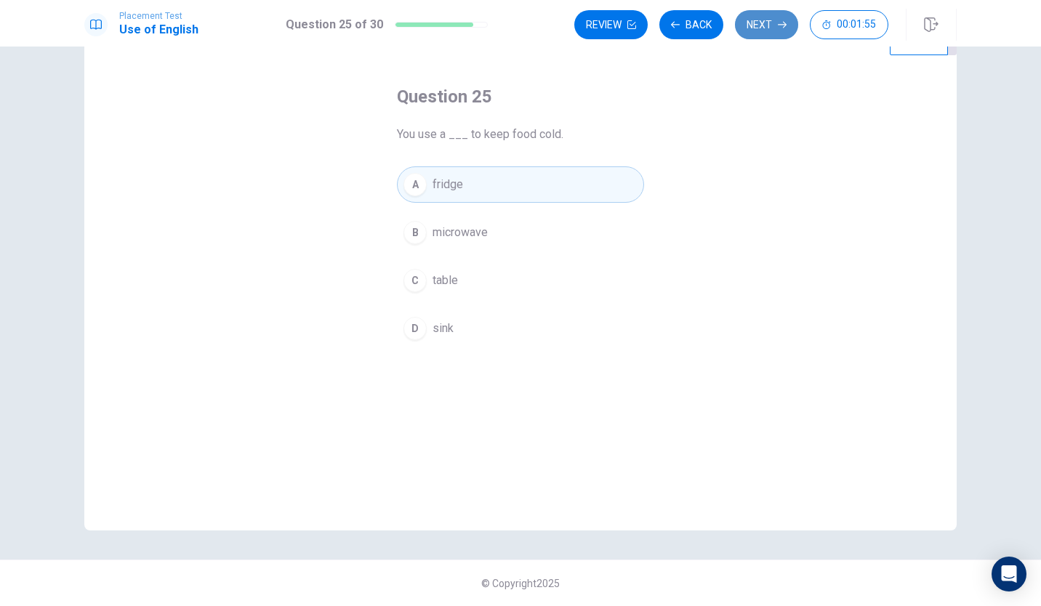
click at [777, 20] on button "Next" at bounding box center [766, 24] width 63 height 29
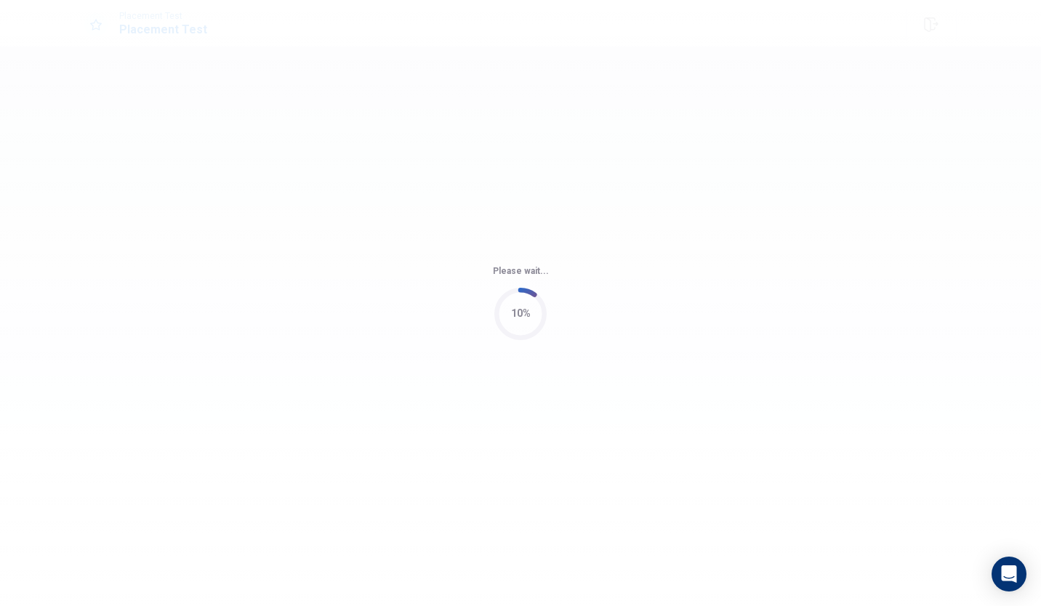
scroll to position [0, 0]
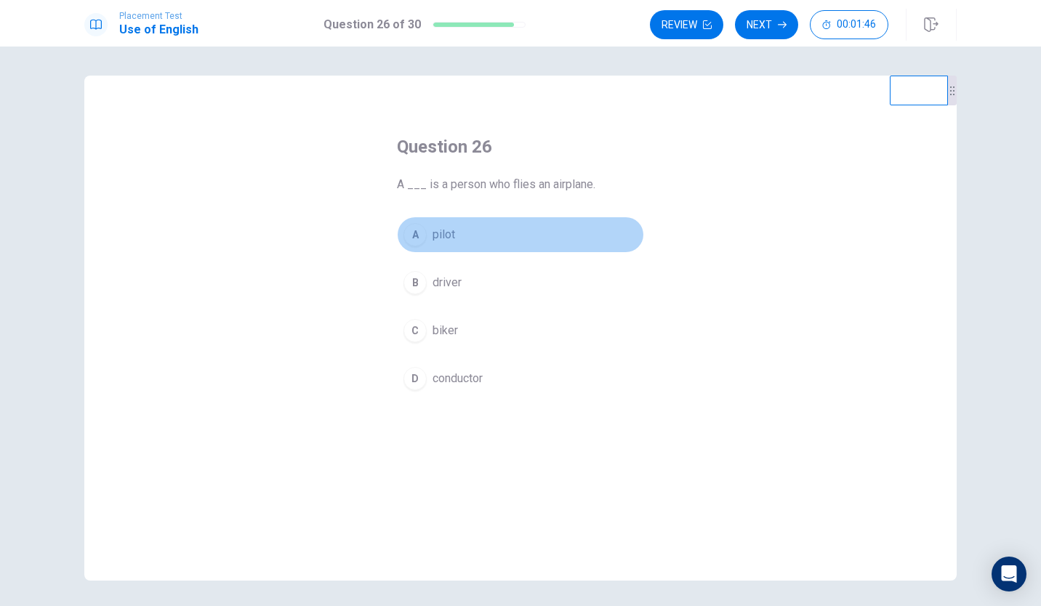
click at [447, 231] on span "pilot" at bounding box center [444, 234] width 23 height 17
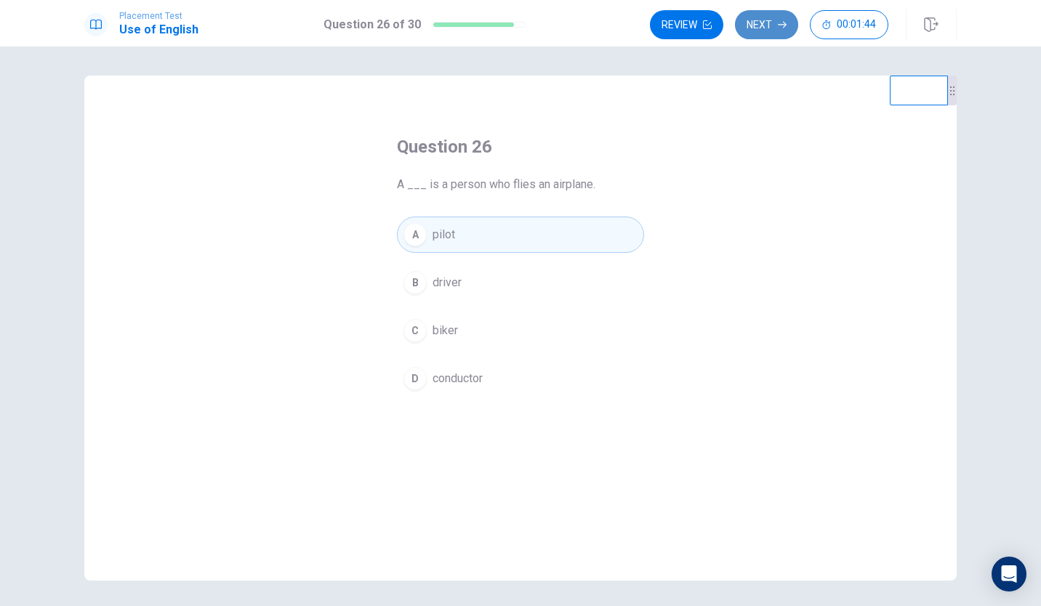
click at [775, 24] on button "Next" at bounding box center [766, 24] width 63 height 29
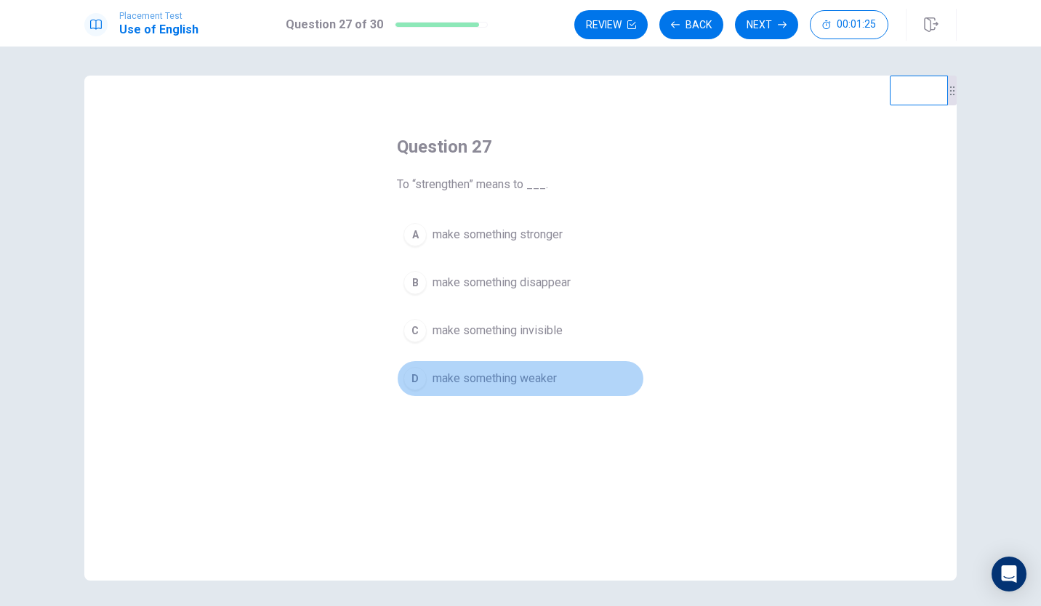
click at [539, 371] on span "make something weaker" at bounding box center [495, 378] width 124 height 17
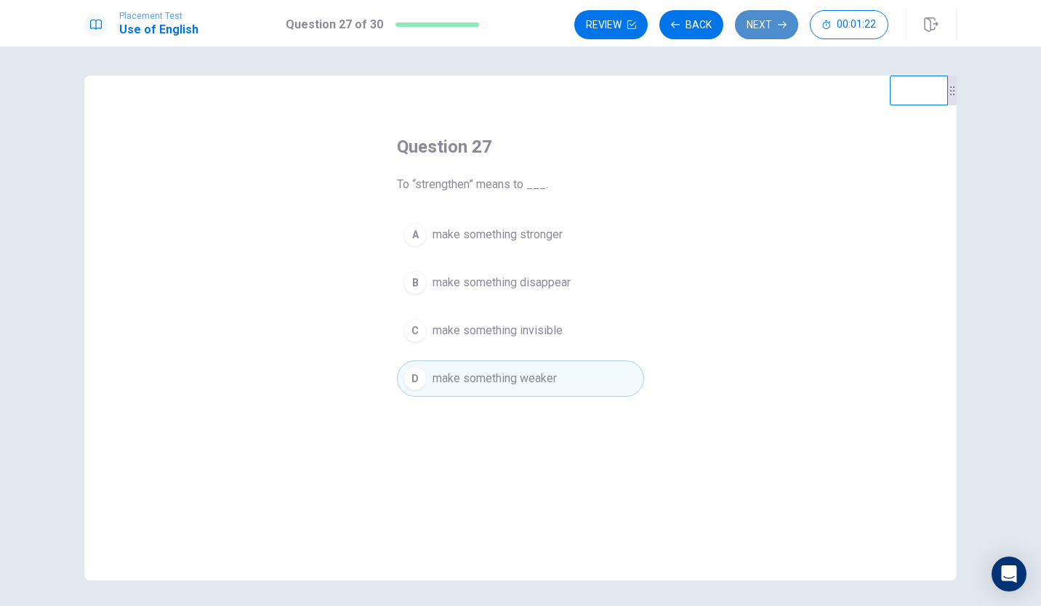
click at [758, 21] on button "Next" at bounding box center [766, 24] width 63 height 29
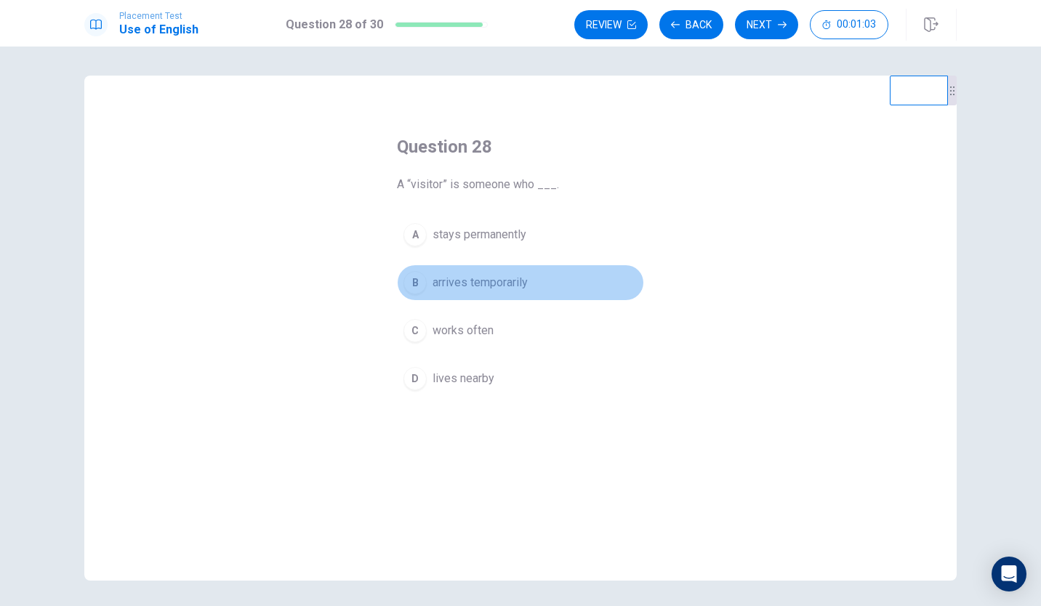
click at [415, 279] on div "B" at bounding box center [415, 282] width 23 height 23
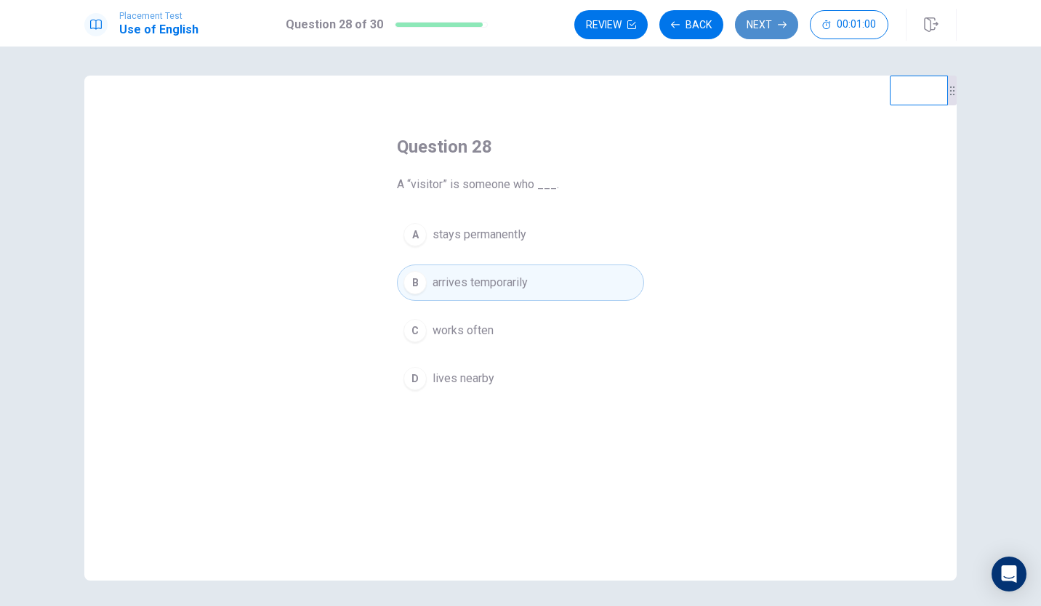
click at [774, 28] on button "Next" at bounding box center [766, 24] width 63 height 29
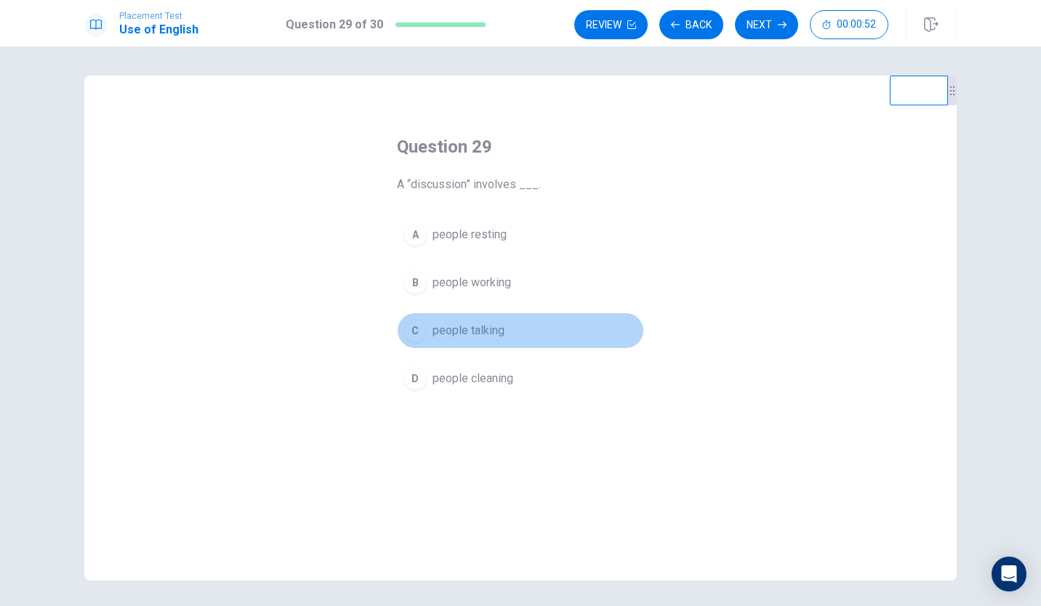
click at [409, 338] on div "C" at bounding box center [415, 330] width 23 height 23
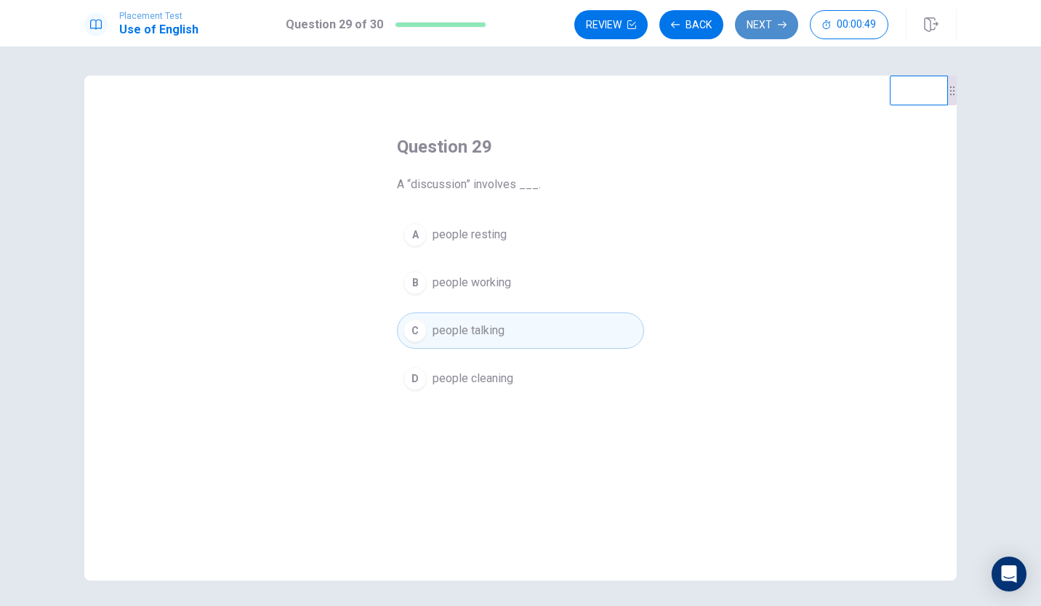
click at [775, 31] on button "Next" at bounding box center [766, 24] width 63 height 29
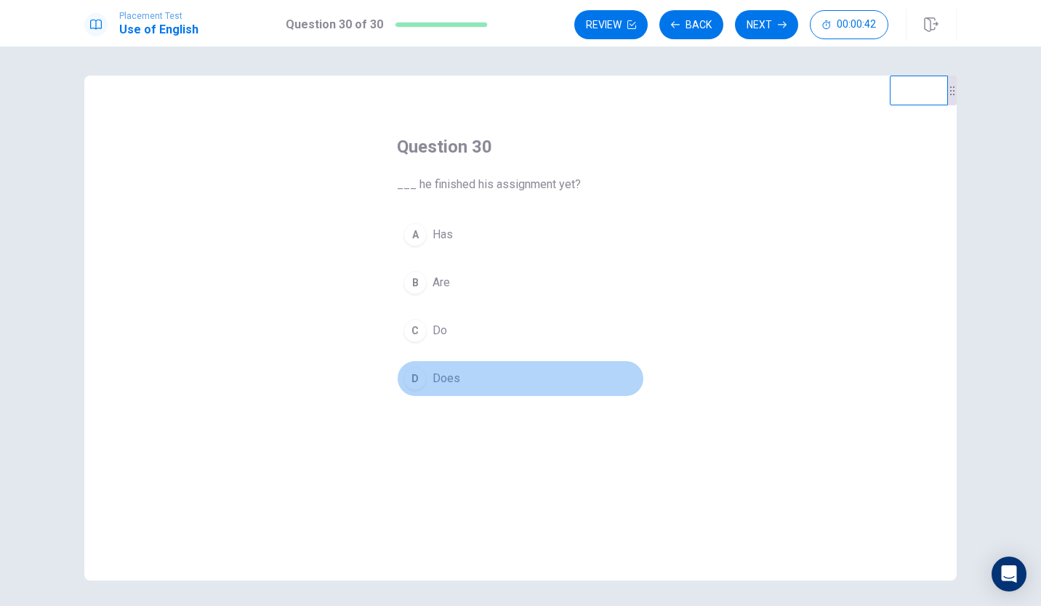
click at [413, 370] on div "D" at bounding box center [415, 378] width 23 height 23
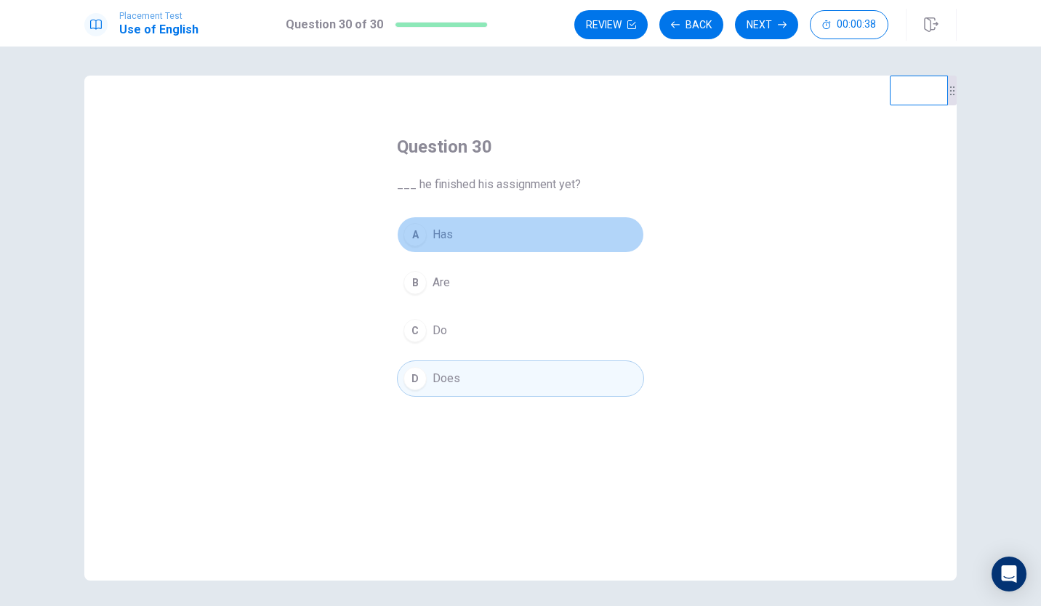
click at [426, 239] on button "A Has" at bounding box center [520, 235] width 247 height 36
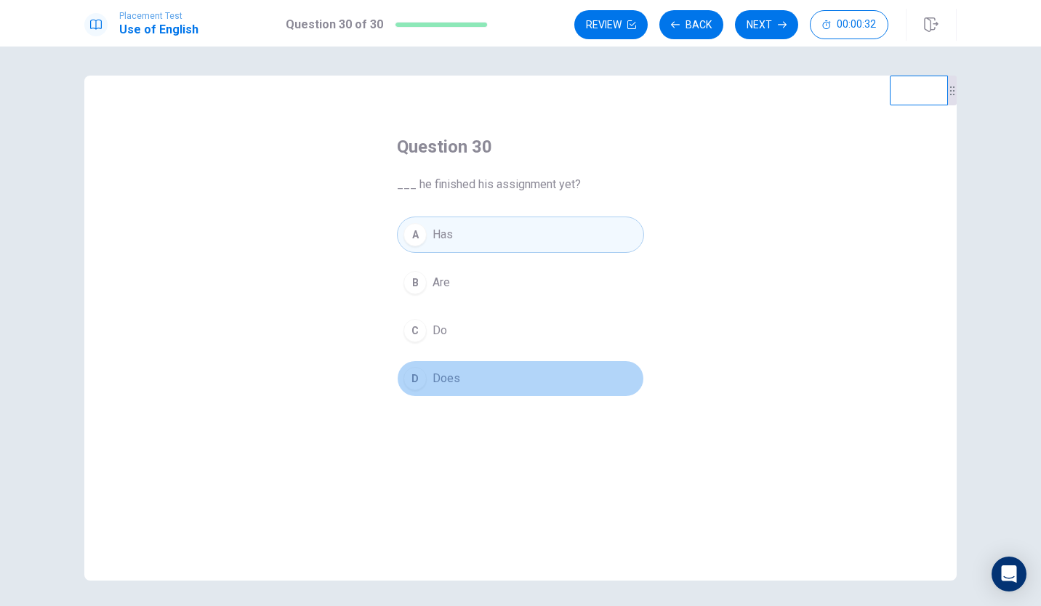
click at [449, 382] on span "Does" at bounding box center [447, 378] width 28 height 17
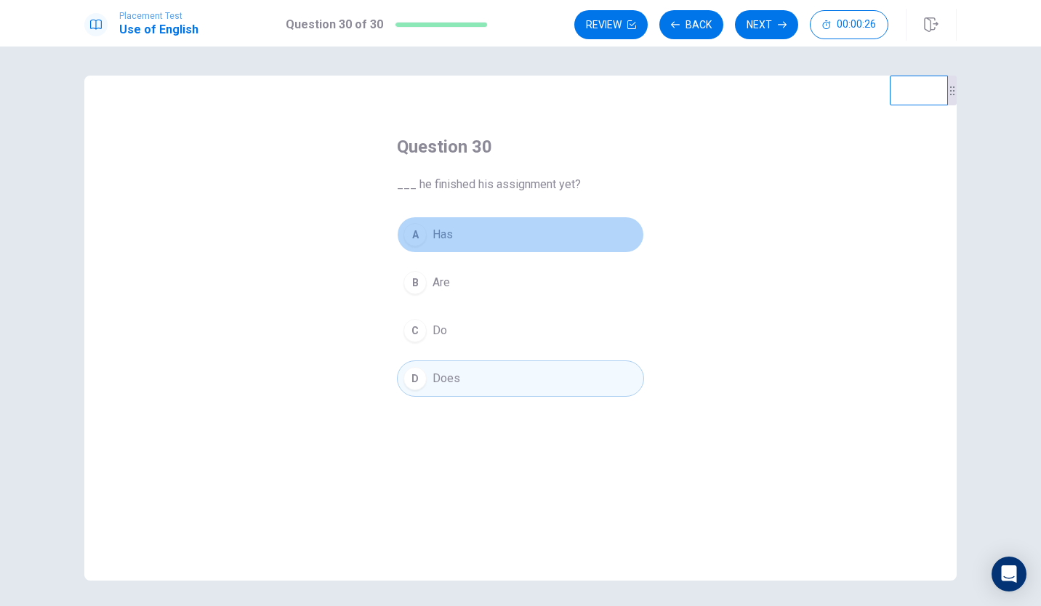
click at [450, 228] on button "A Has" at bounding box center [520, 235] width 247 height 36
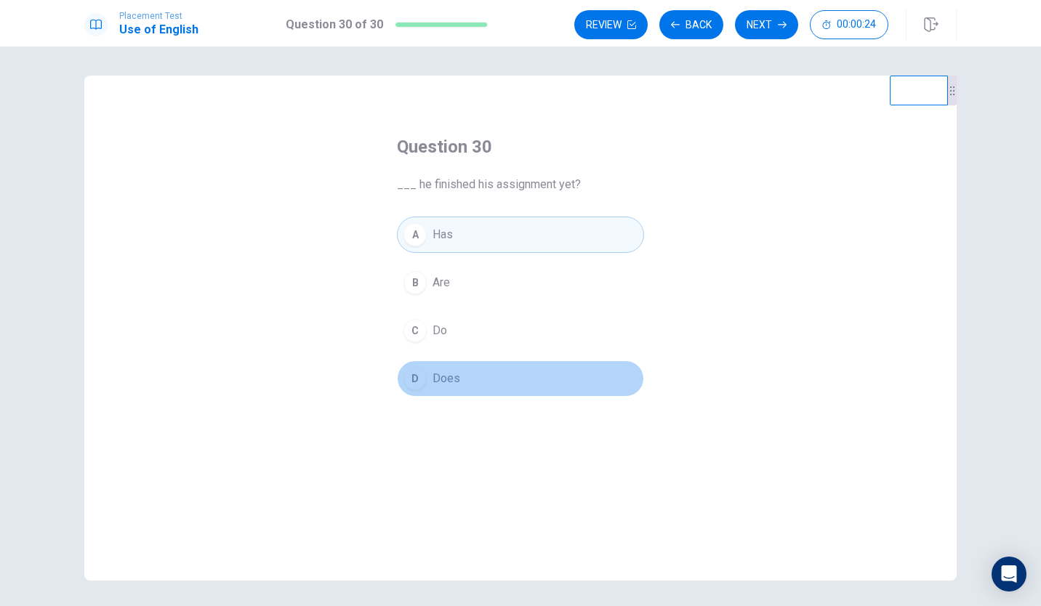
click at [464, 394] on button "D Does" at bounding box center [520, 379] width 247 height 36
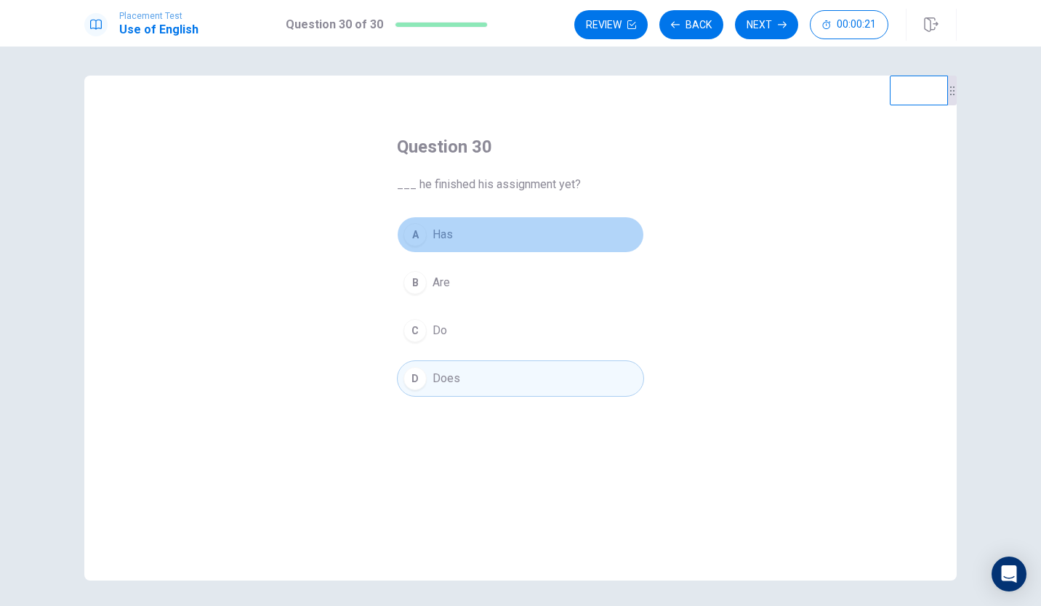
click at [463, 230] on button "A Has" at bounding box center [520, 235] width 247 height 36
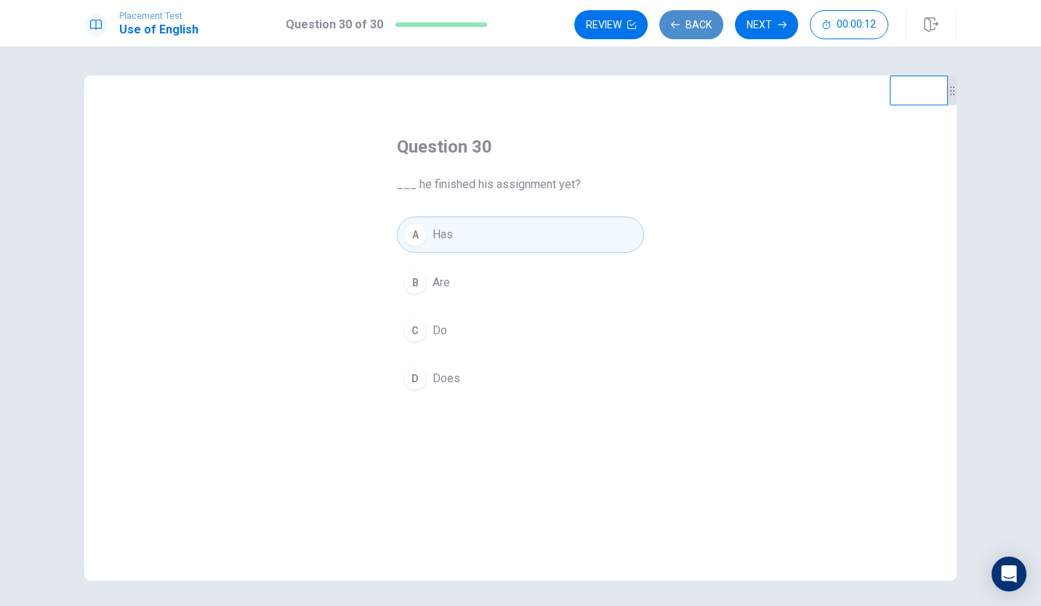
click at [702, 27] on button "Back" at bounding box center [691, 24] width 64 height 29
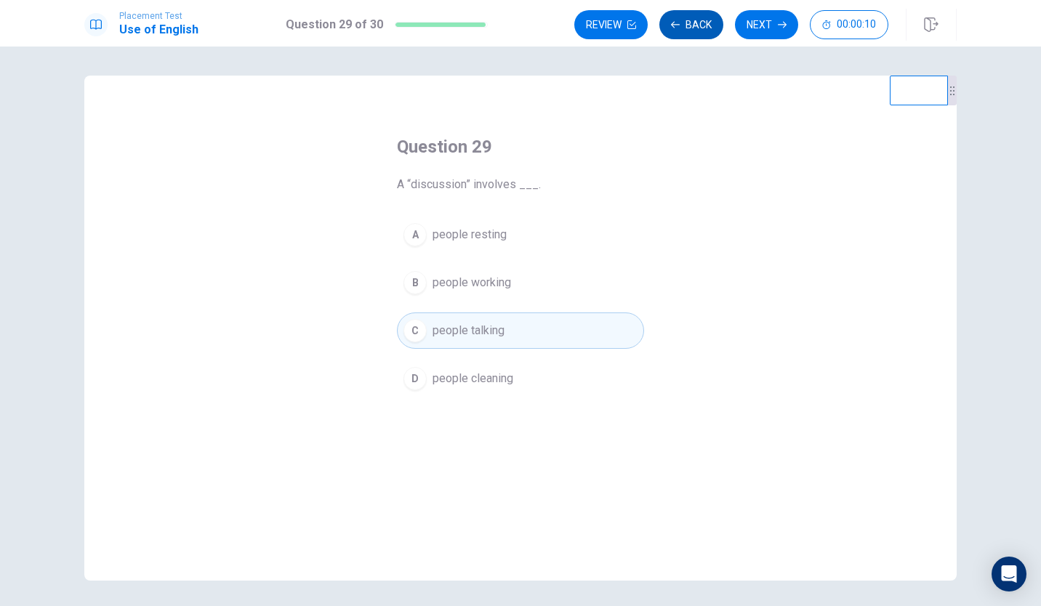
click at [710, 18] on button "Back" at bounding box center [691, 24] width 64 height 29
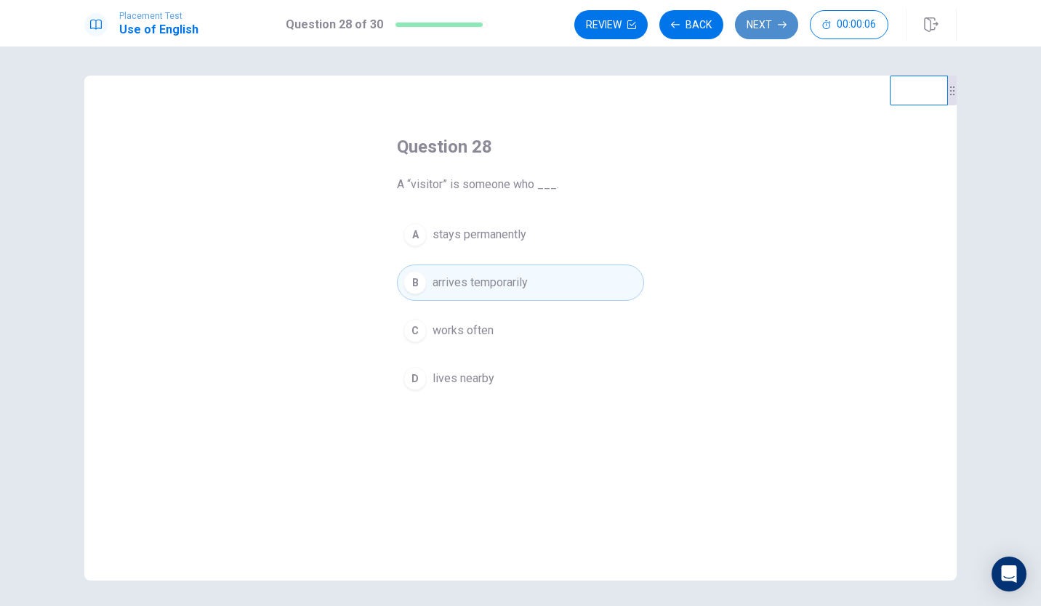
click at [766, 23] on button "Next" at bounding box center [766, 24] width 63 height 29
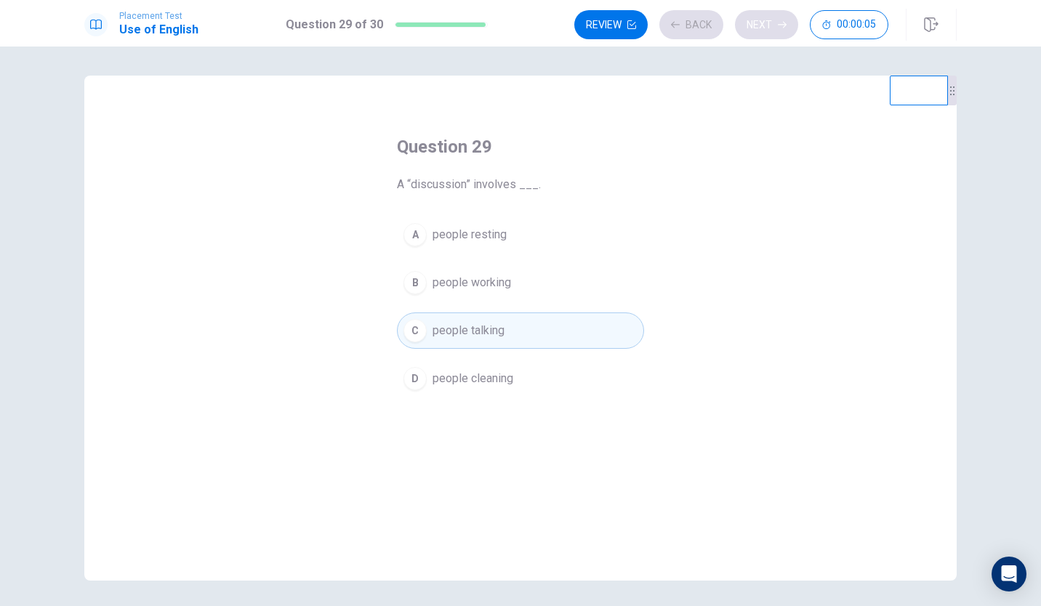
click at [766, 23] on div "Review Back Next 00:00:05" at bounding box center [731, 24] width 314 height 29
click at [766, 23] on button "Next" at bounding box center [766, 24] width 63 height 29
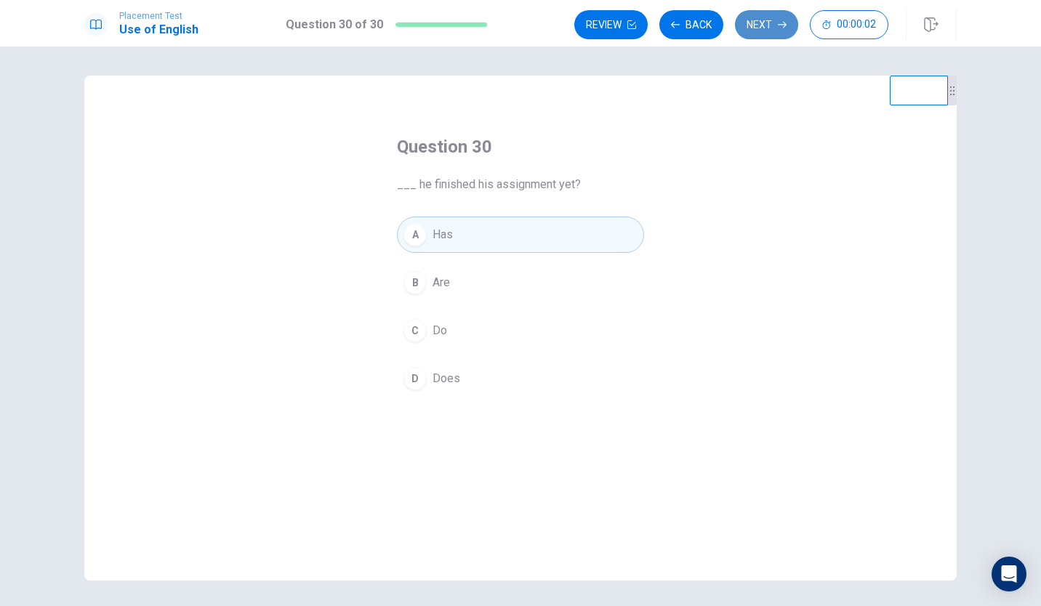
click at [766, 23] on button "Next" at bounding box center [766, 24] width 63 height 29
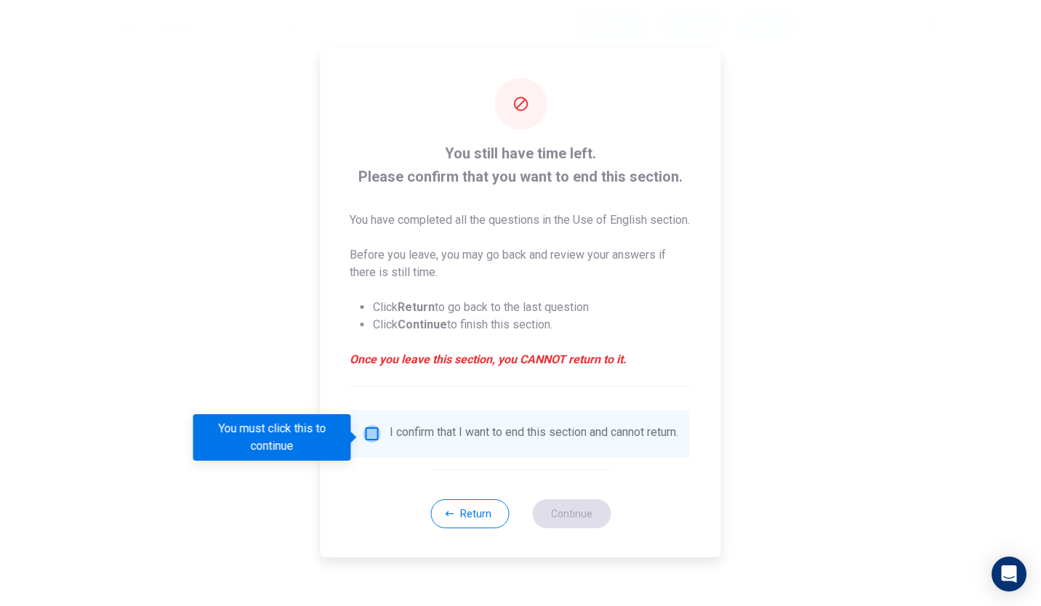
click at [372, 435] on input "You must click this to continue" at bounding box center [372, 433] width 17 height 17
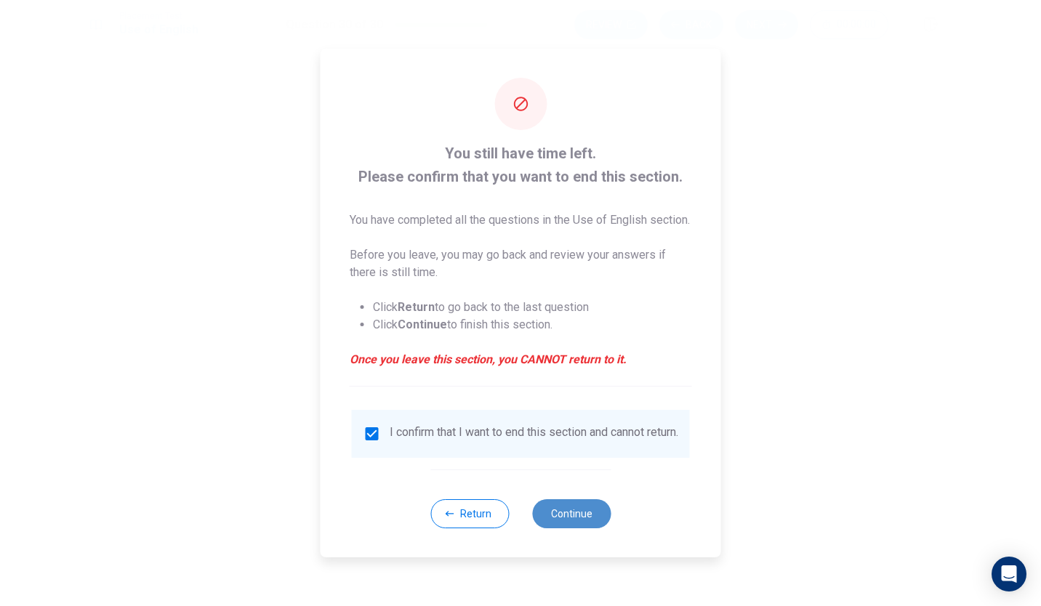
click at [585, 522] on button "Continue" at bounding box center [571, 513] width 79 height 29
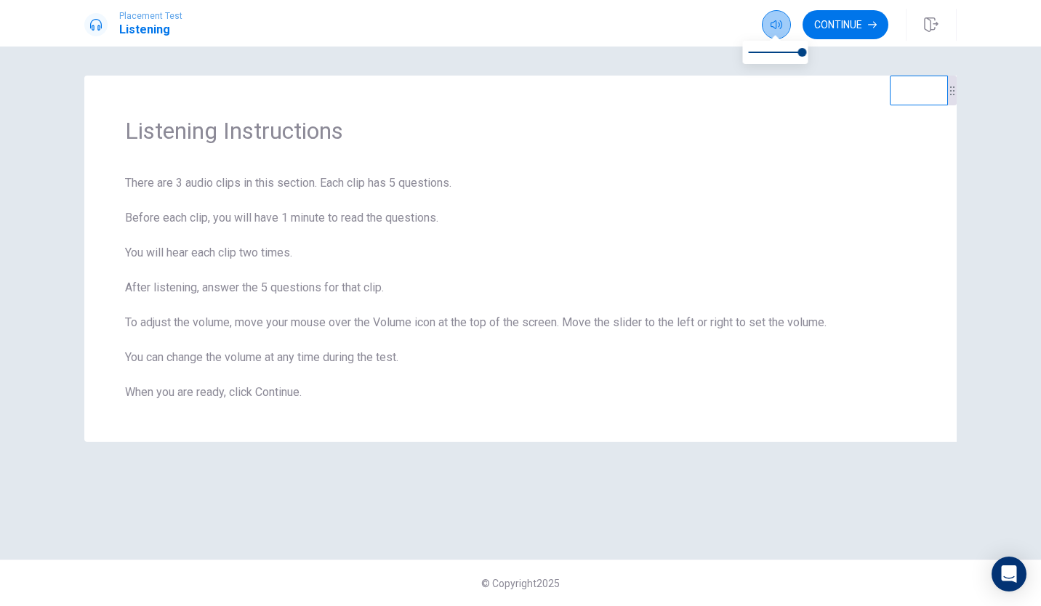
click at [774, 23] on icon "button" at bounding box center [777, 24] width 12 height 9
click at [776, 17] on button "button" at bounding box center [776, 24] width 29 height 29
click at [839, 26] on button "Continue" at bounding box center [846, 24] width 86 height 29
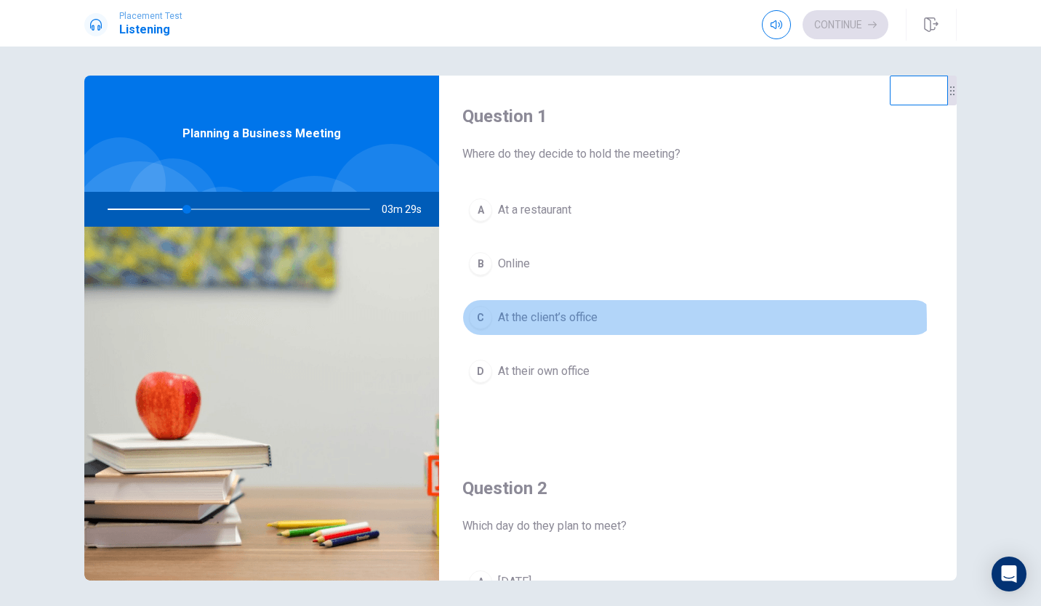
click at [472, 324] on div "C" at bounding box center [480, 317] width 23 height 23
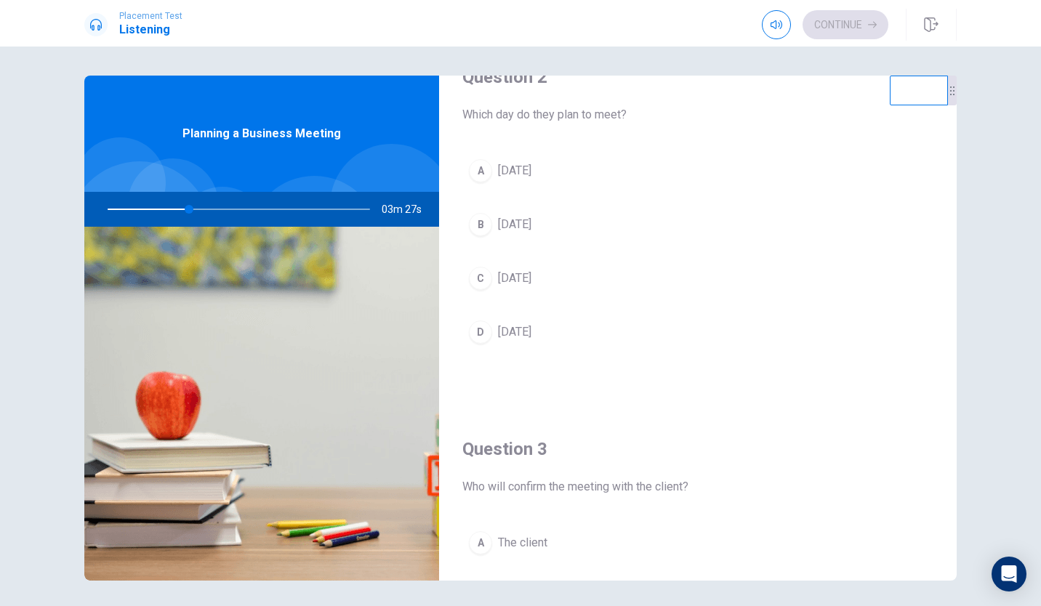
scroll to position [411, 0]
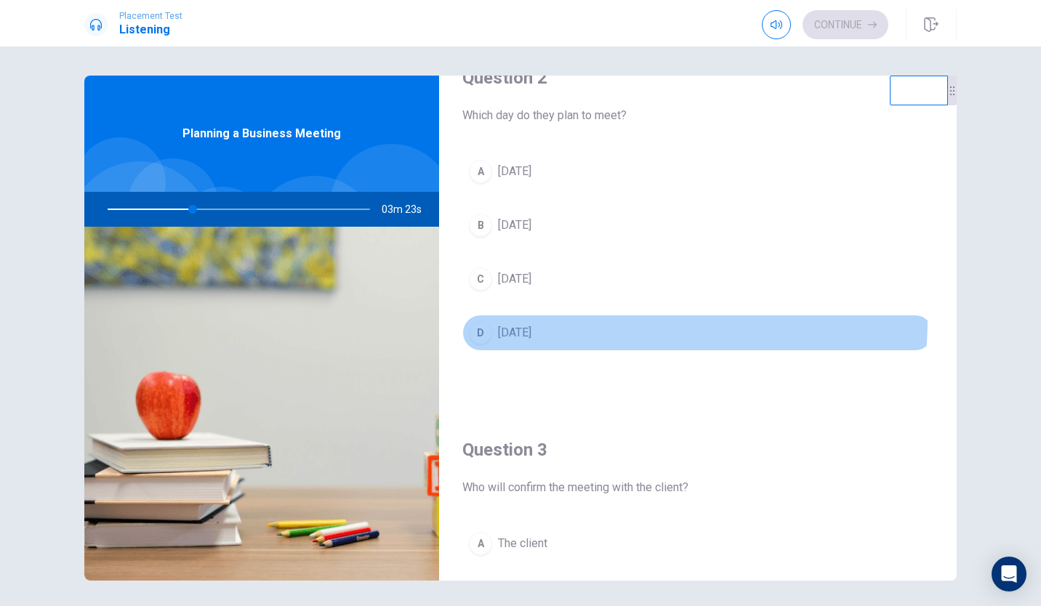
click at [553, 320] on button "D [DATE]" at bounding box center [697, 333] width 471 height 36
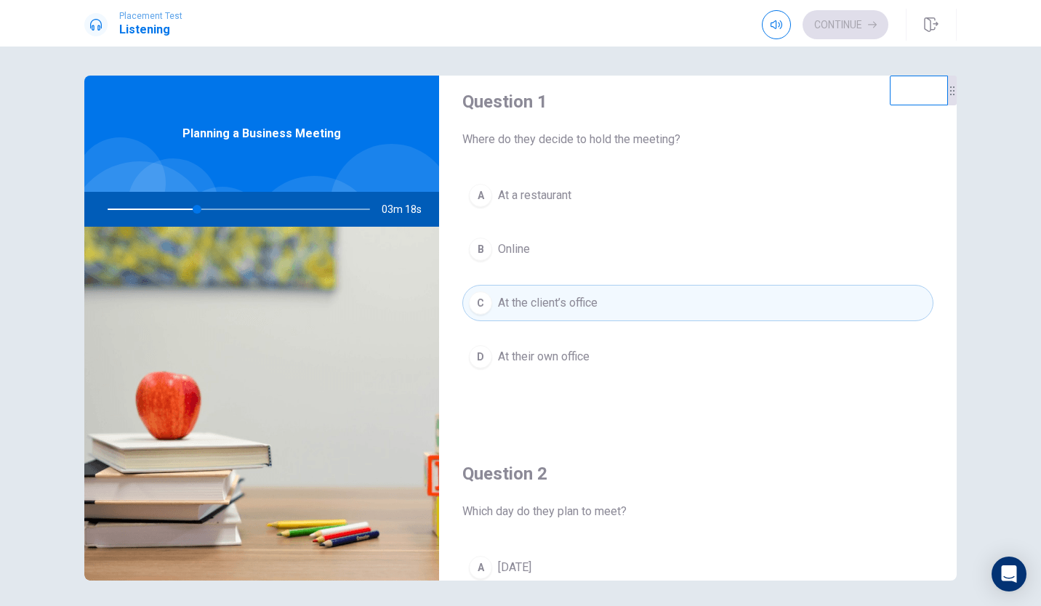
scroll to position [0, 0]
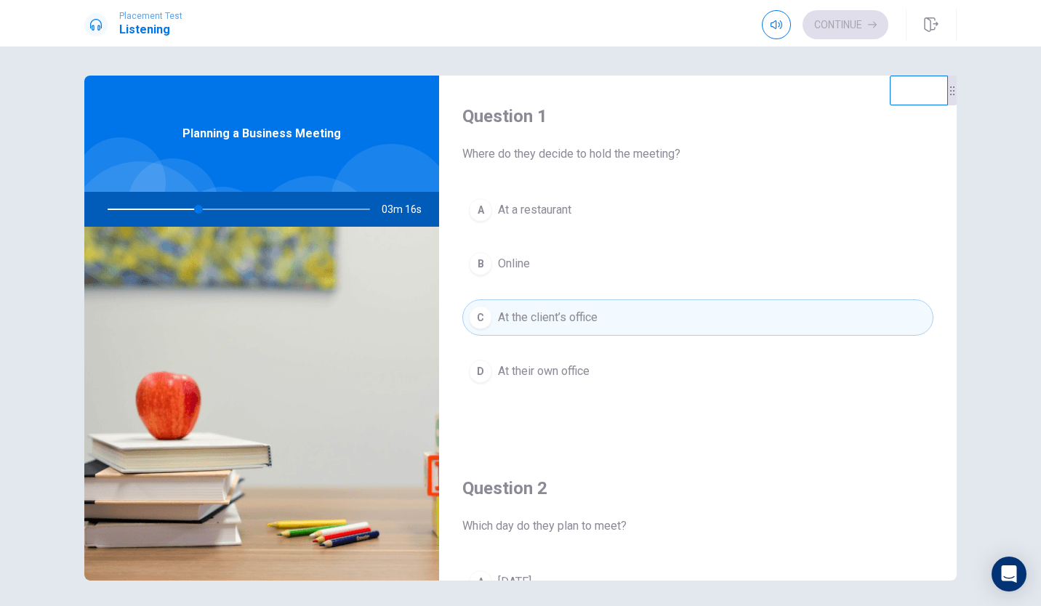
click at [589, 369] on button "D At their own office" at bounding box center [697, 371] width 471 height 36
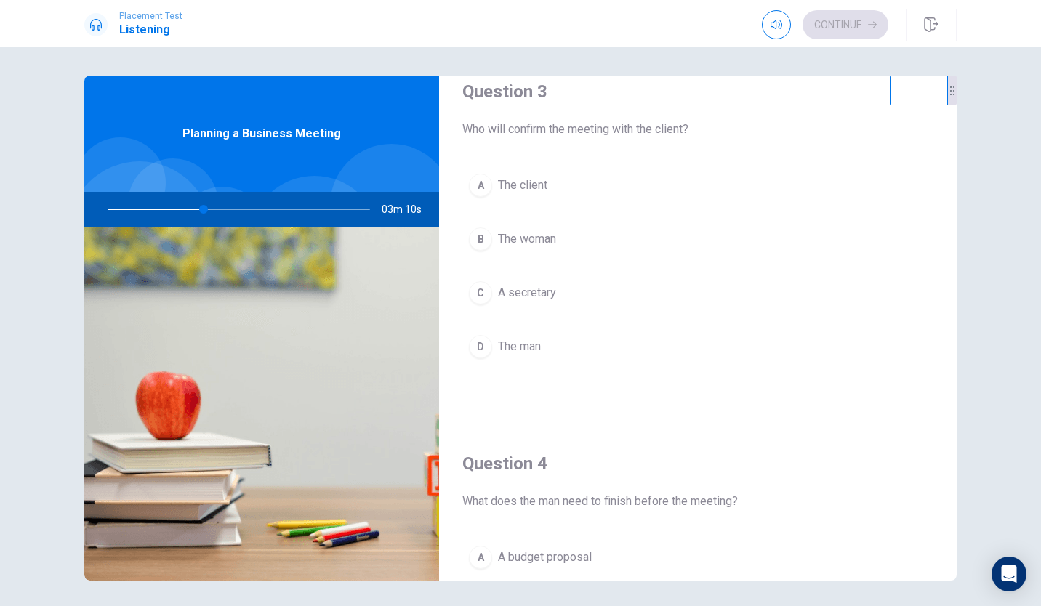
scroll to position [784, 0]
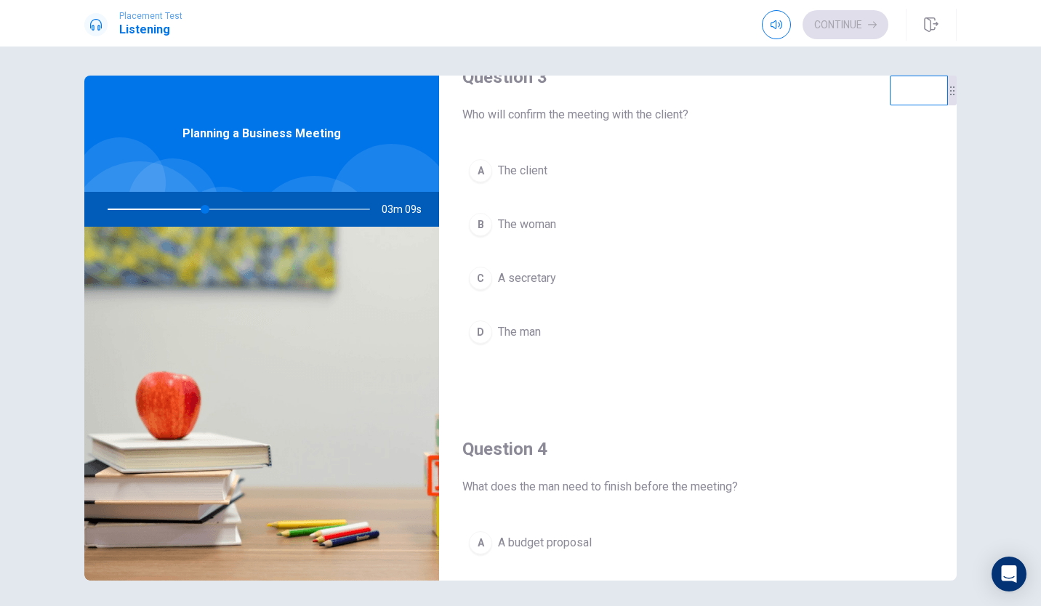
click at [561, 332] on button "D The man" at bounding box center [697, 332] width 471 height 36
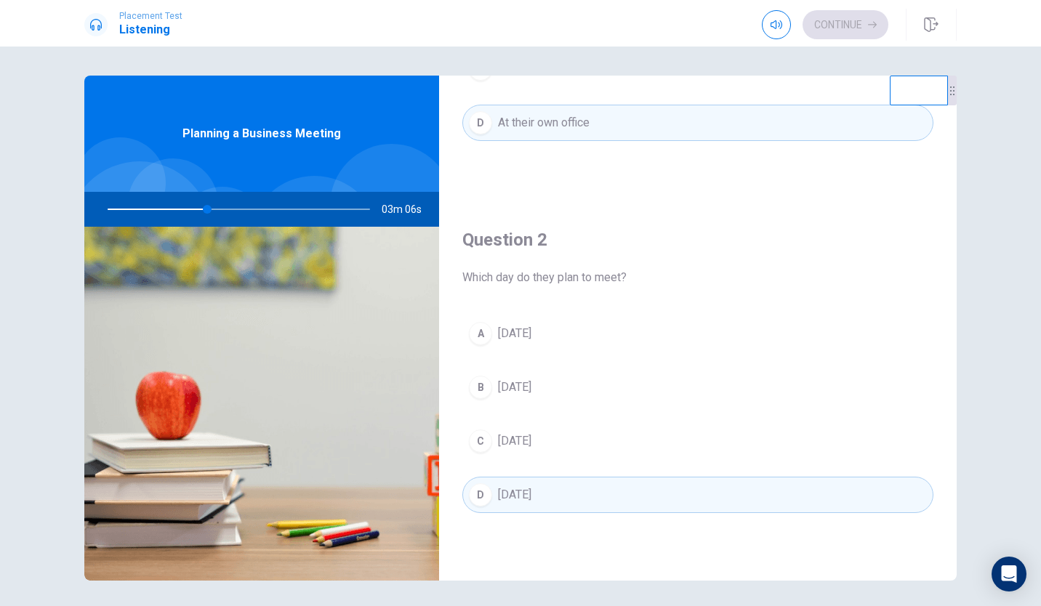
scroll to position [0, 0]
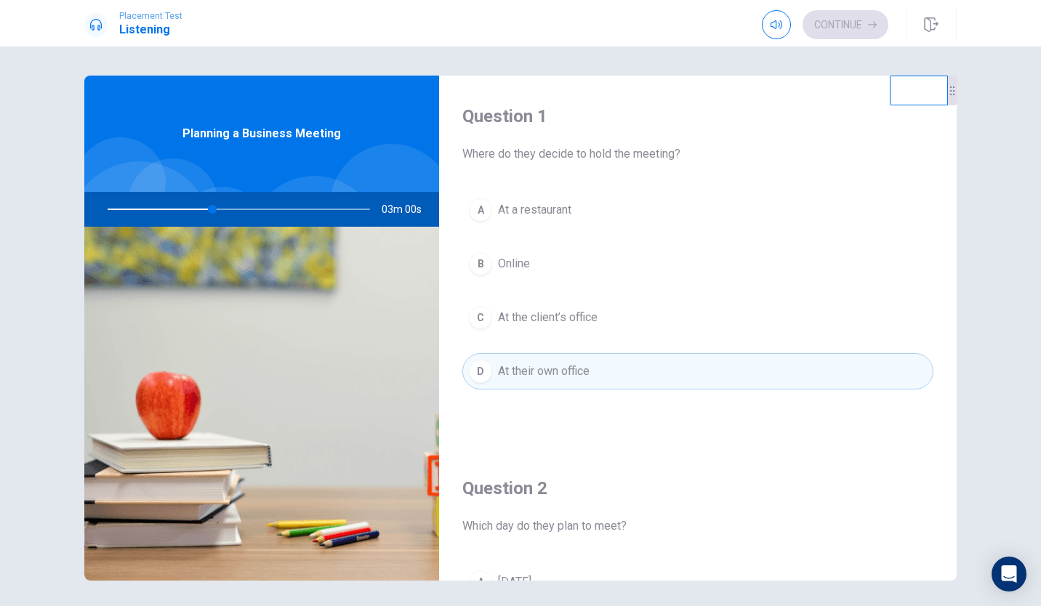
click at [627, 321] on button "C At the client’s office" at bounding box center [697, 318] width 471 height 36
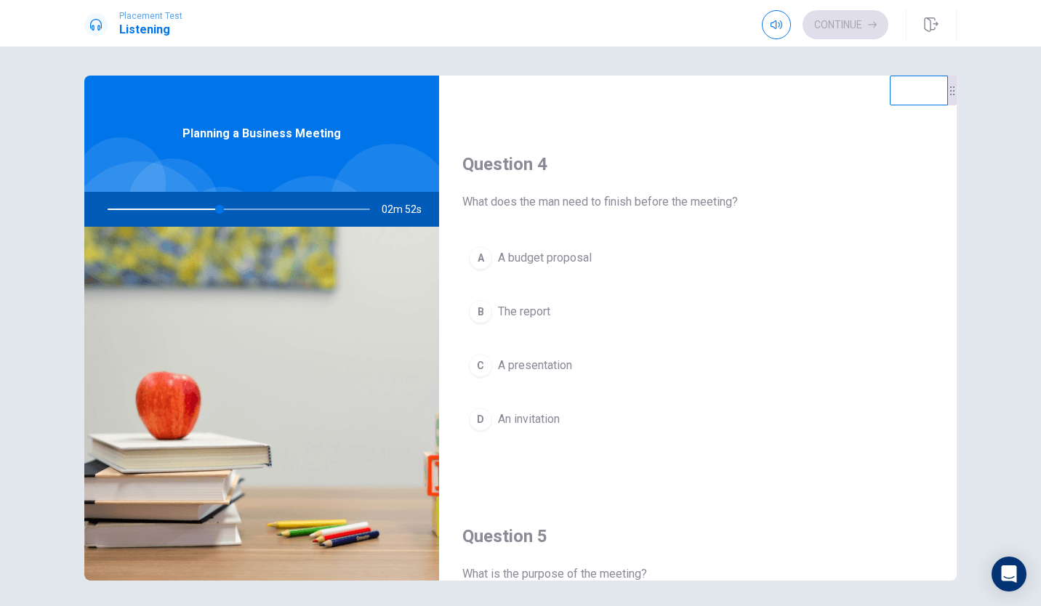
scroll to position [1069, 0]
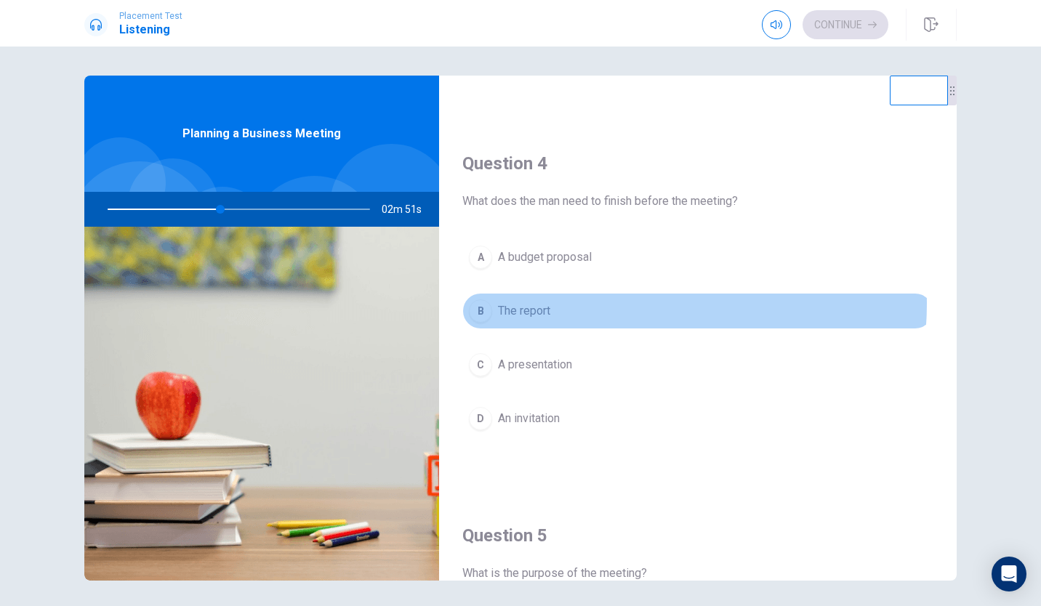
click at [609, 304] on button "B The report" at bounding box center [697, 311] width 471 height 36
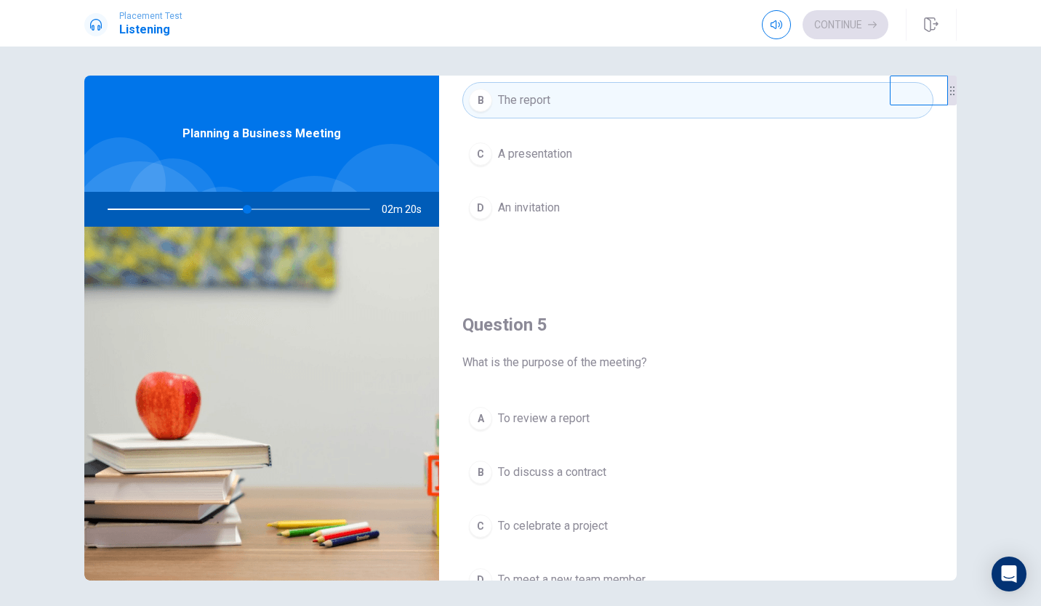
scroll to position [1356, 0]
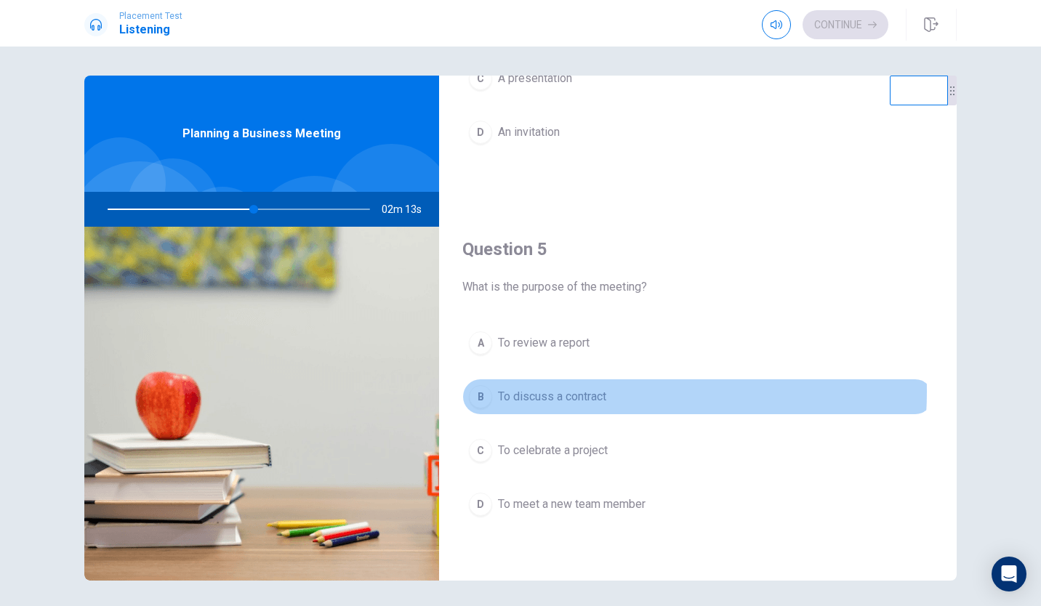
click at [566, 392] on span "To discuss a contract" at bounding box center [552, 396] width 108 height 17
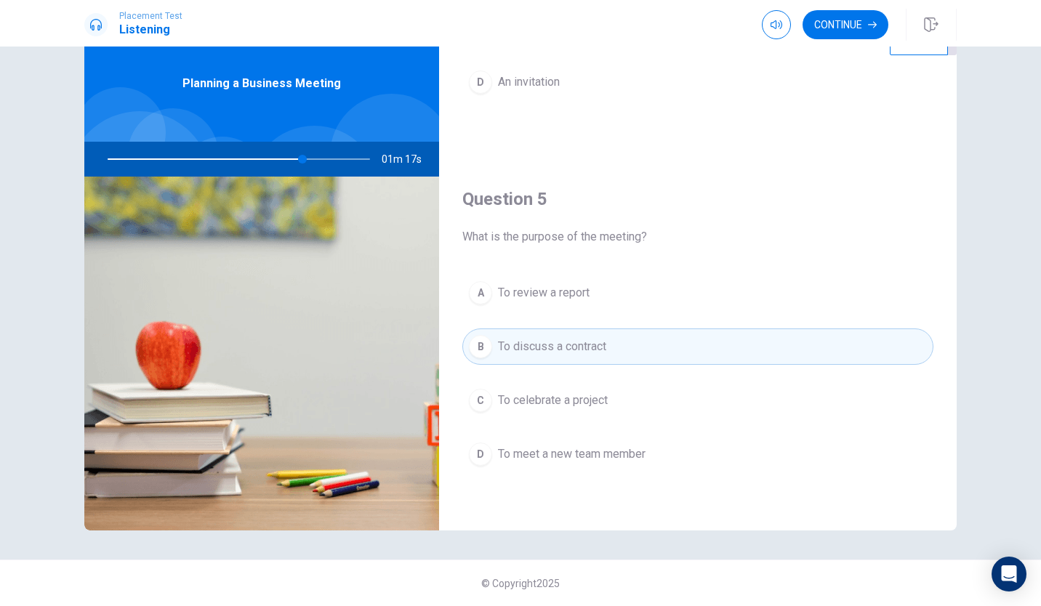
scroll to position [1206, 0]
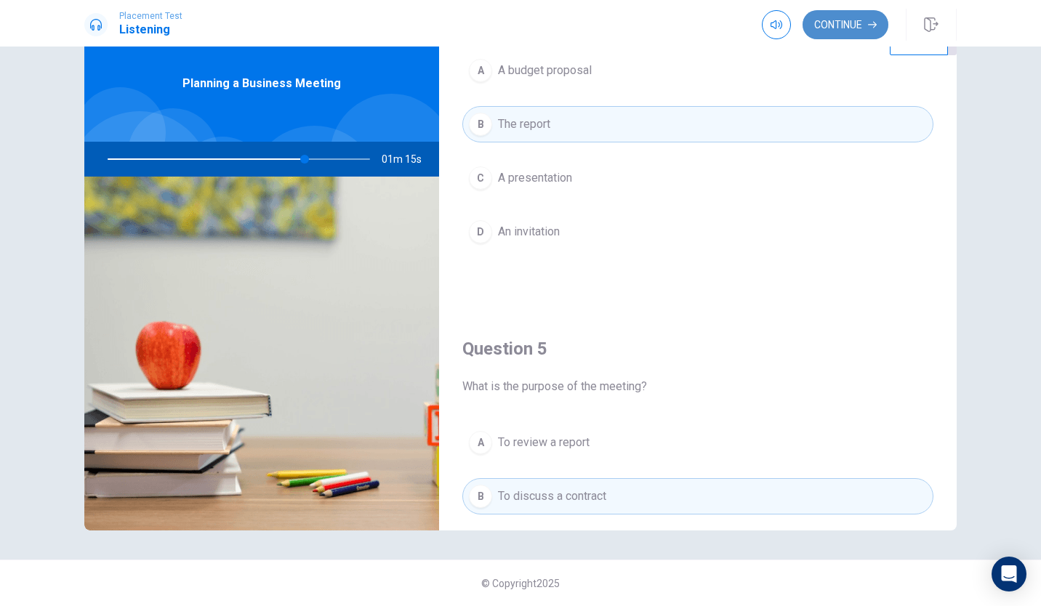
click at [847, 25] on button "Continue" at bounding box center [846, 24] width 86 height 29
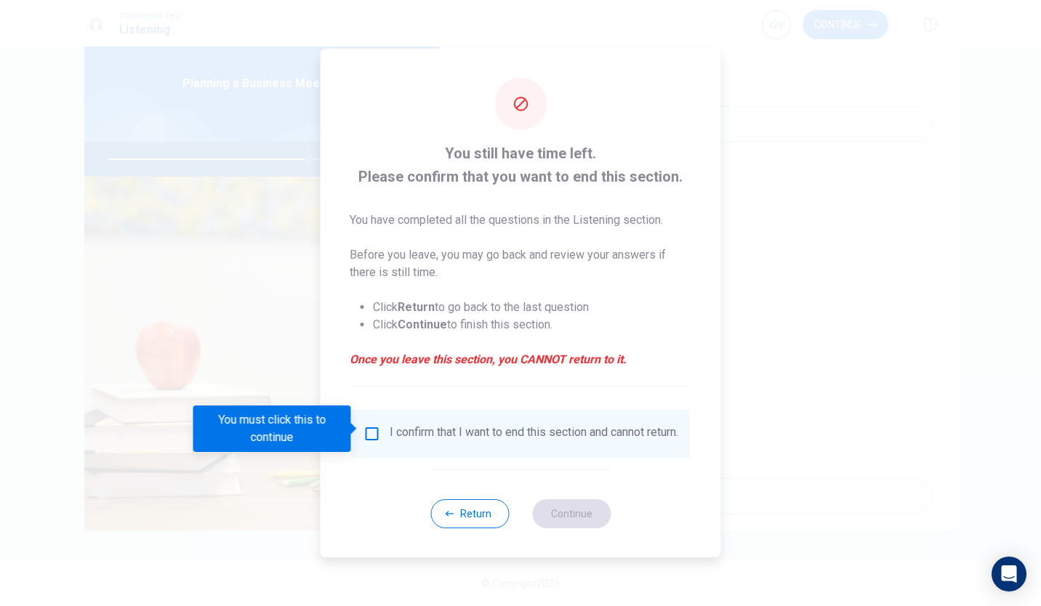
click at [369, 430] on input "You must click this to continue" at bounding box center [372, 433] width 17 height 17
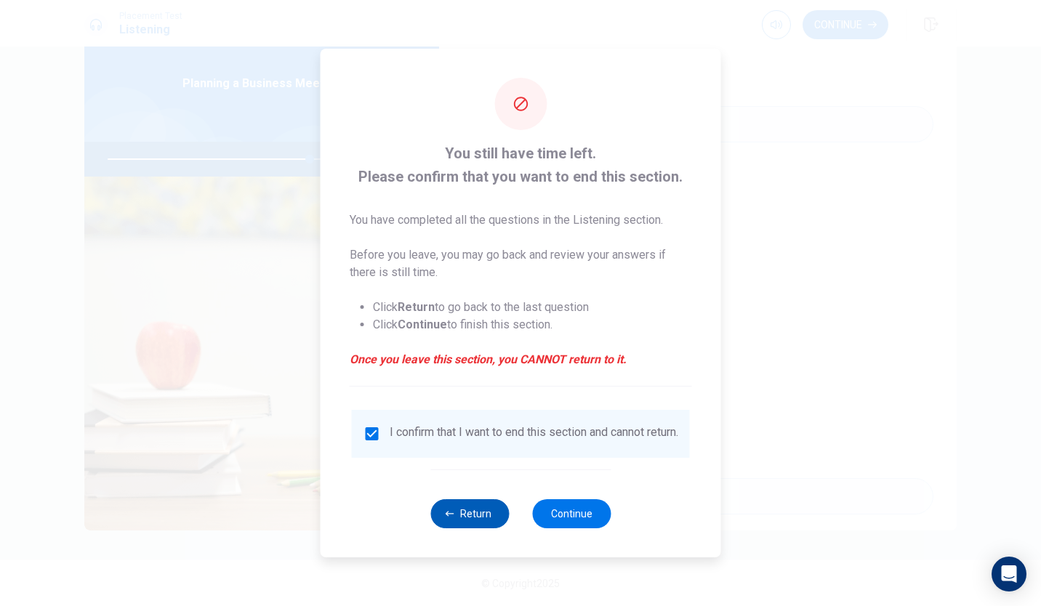
click at [465, 520] on button "Return" at bounding box center [469, 513] width 79 height 29
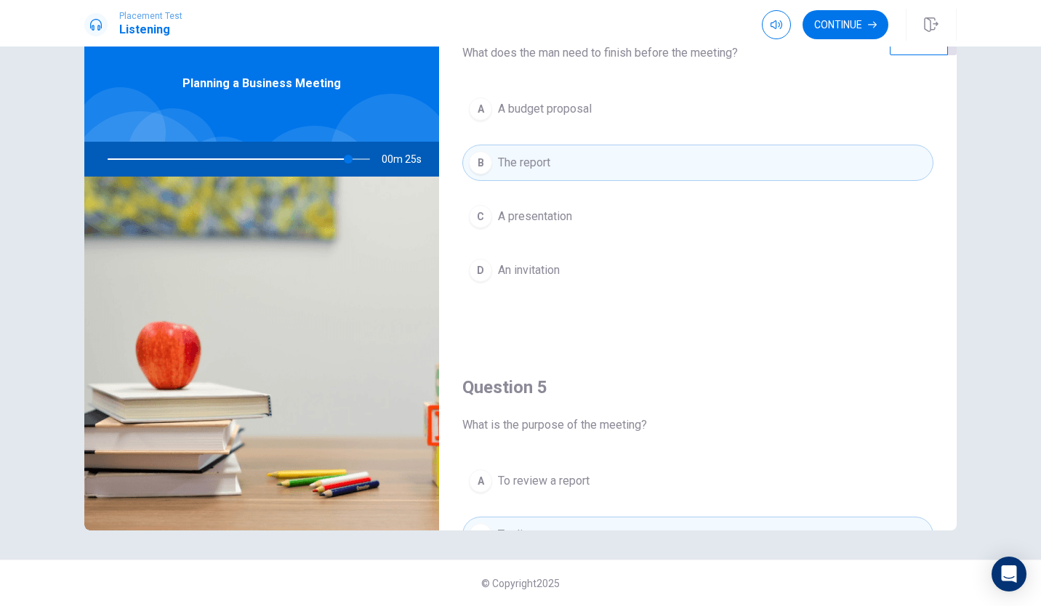
scroll to position [1356, 0]
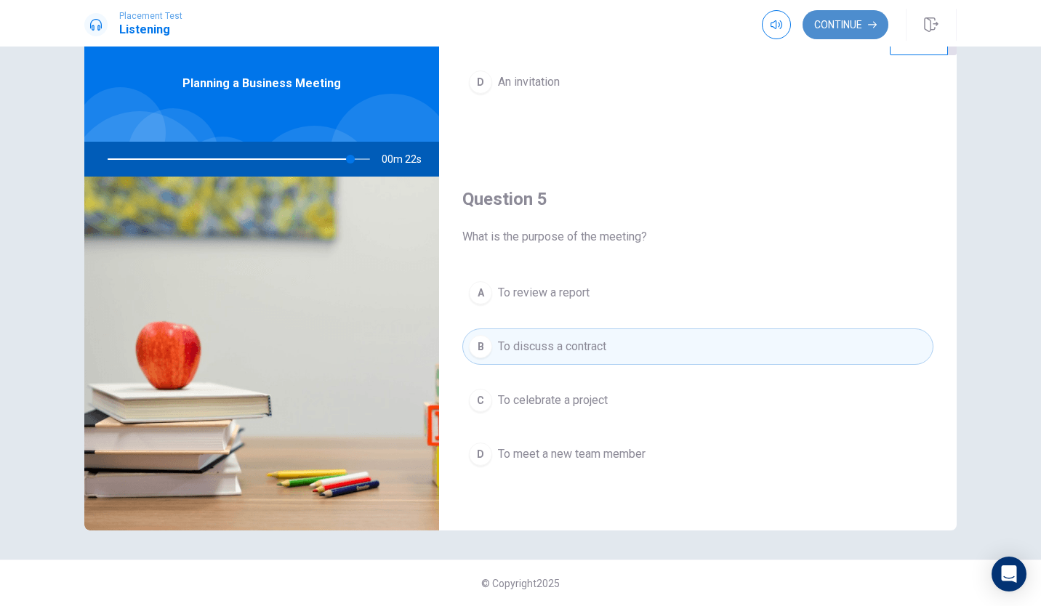
click at [843, 29] on button "Continue" at bounding box center [846, 24] width 86 height 29
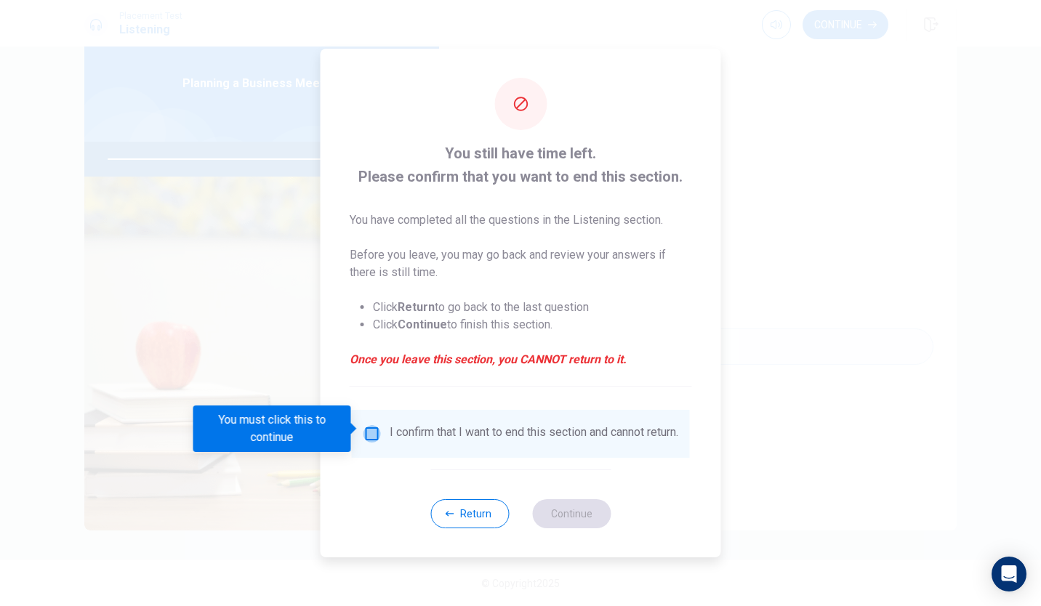
click at [367, 427] on input "You must click this to continue" at bounding box center [372, 433] width 17 height 17
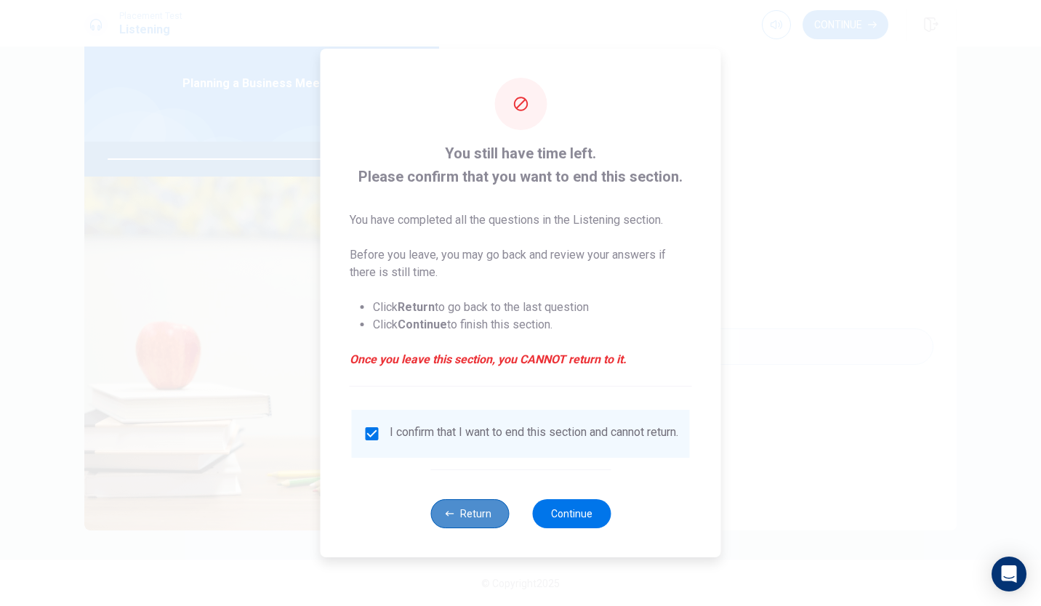
click at [497, 518] on button "Return" at bounding box center [469, 513] width 79 height 29
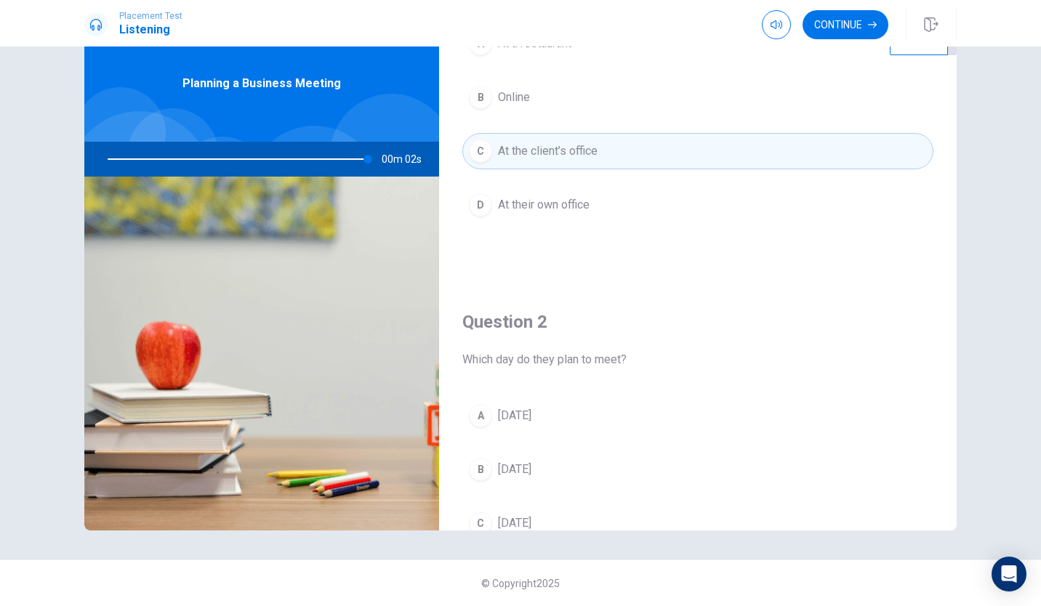
scroll to position [113, 0]
type input "0"
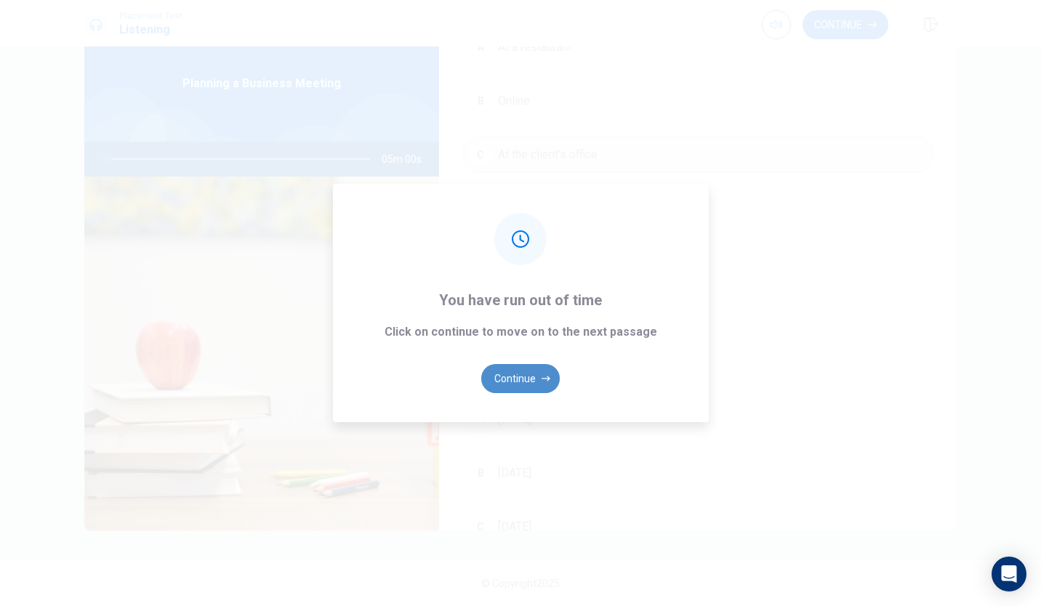
click at [525, 375] on button "Continue" at bounding box center [520, 378] width 79 height 29
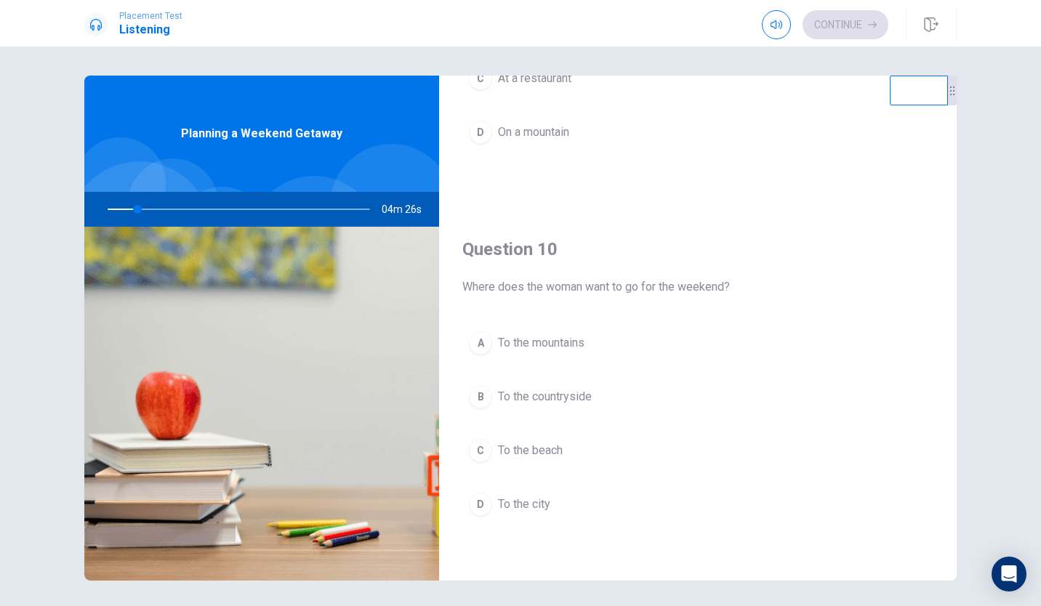
scroll to position [50, 0]
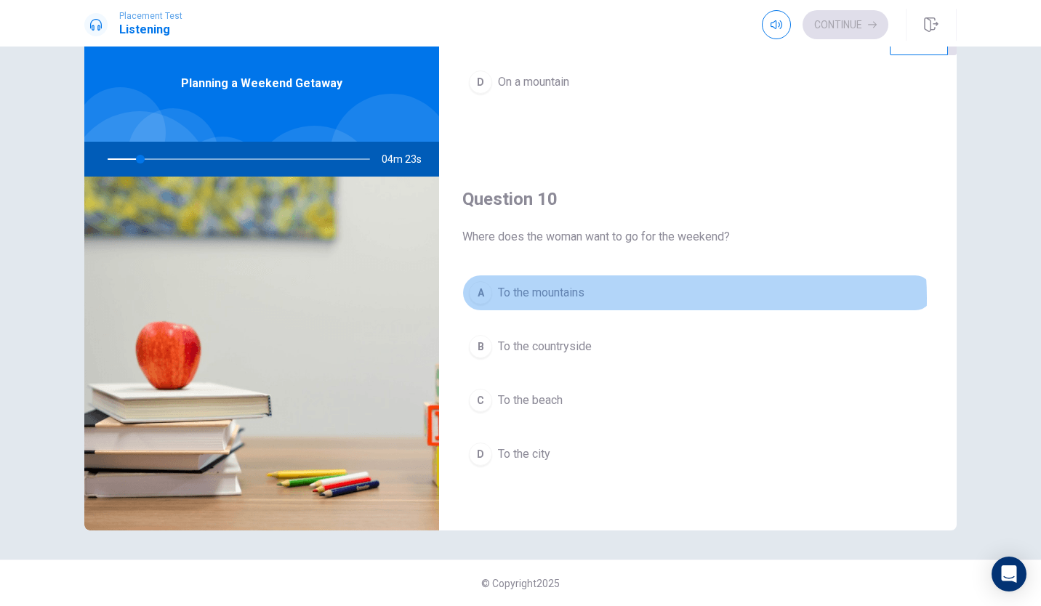
click at [619, 298] on button "A To the mountains" at bounding box center [697, 293] width 471 height 36
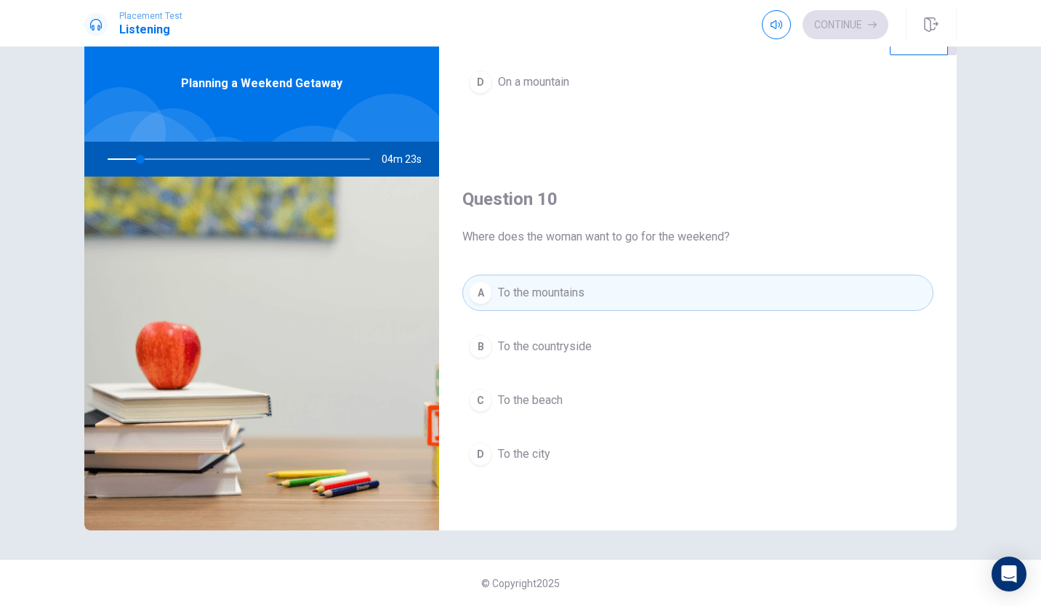
click at [619, 298] on button "A To the mountains" at bounding box center [697, 293] width 471 height 36
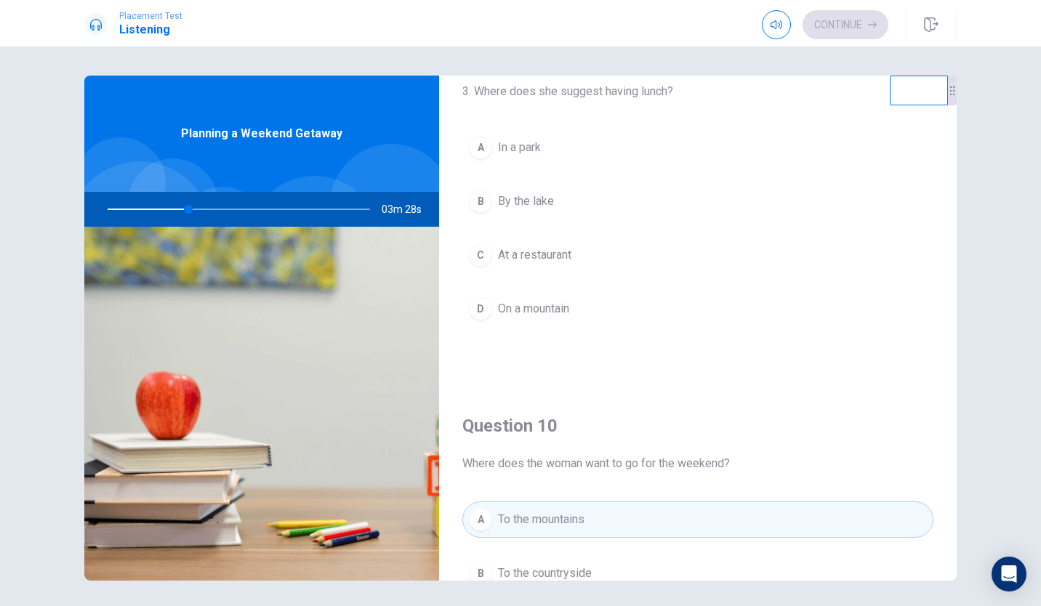
scroll to position [1356, 0]
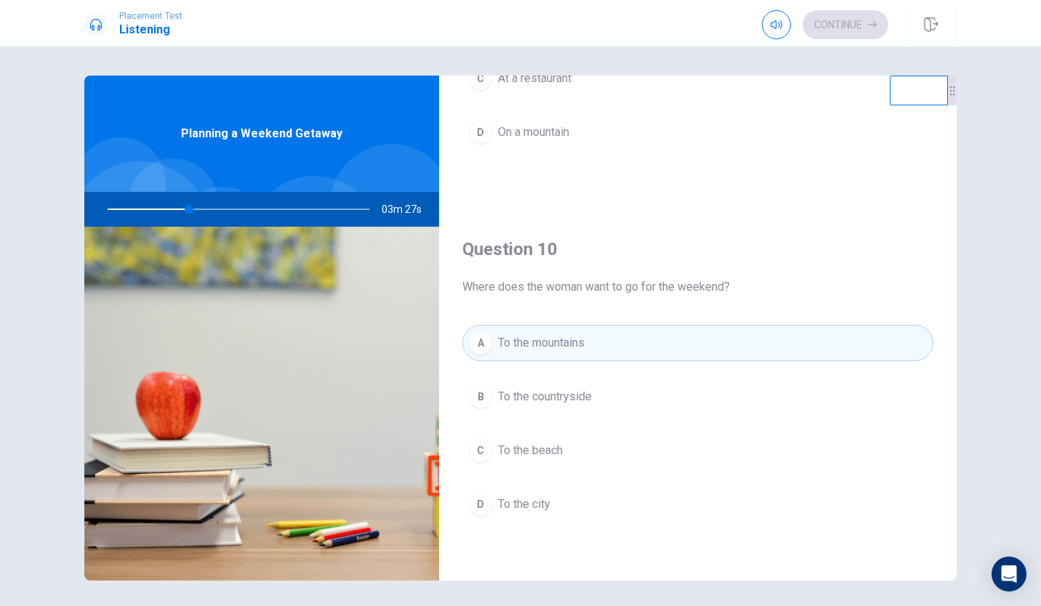
click at [574, 394] on span "To the countryside" at bounding box center [545, 396] width 94 height 17
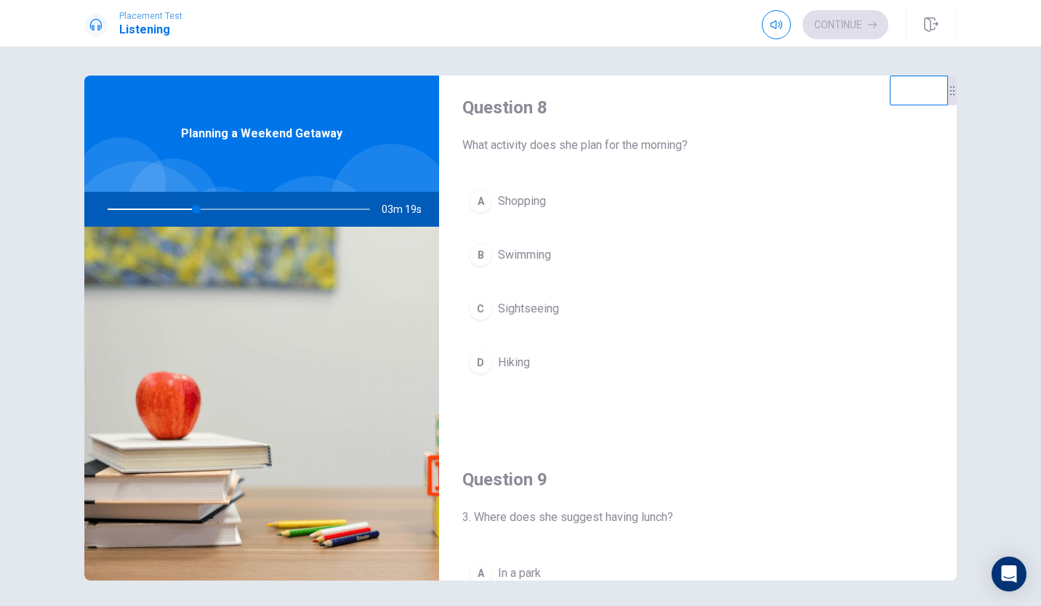
scroll to position [750, 0]
click at [487, 361] on div "D" at bounding box center [480, 365] width 23 height 23
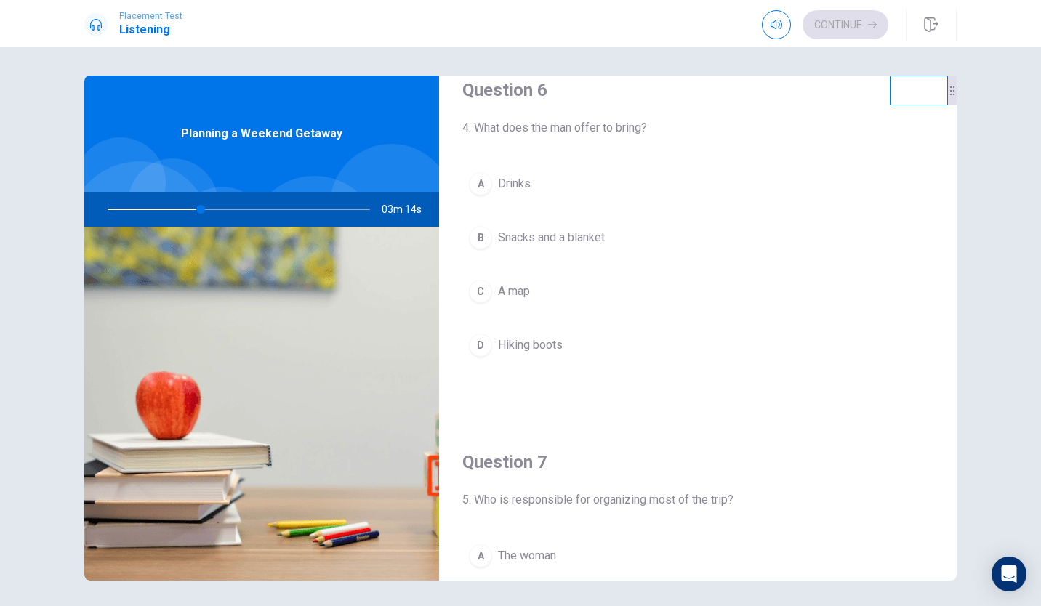
scroll to position [0, 0]
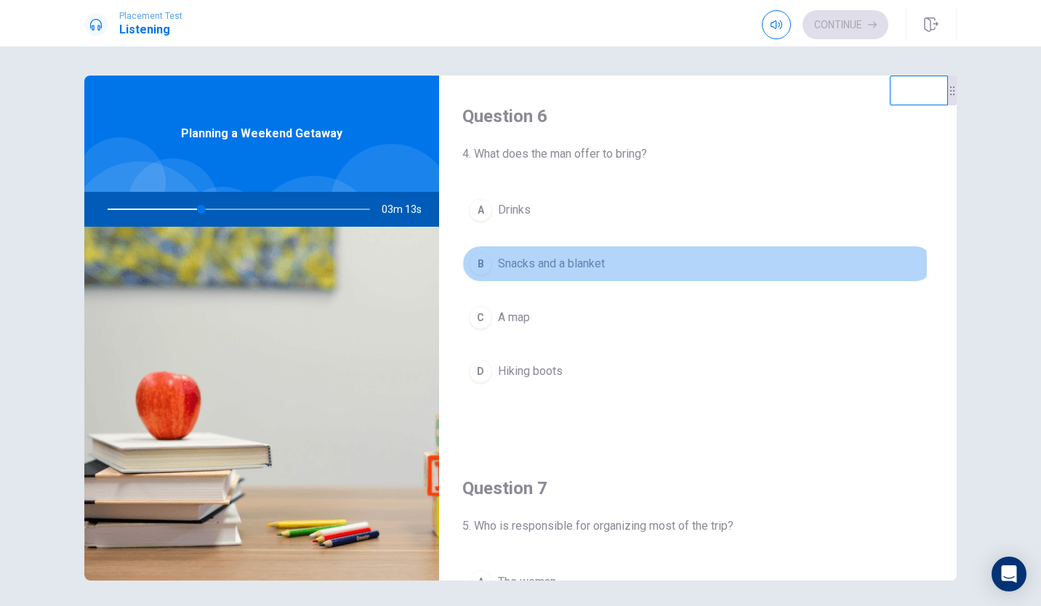
click at [607, 265] on button "B Snacks and a blanket" at bounding box center [697, 264] width 471 height 36
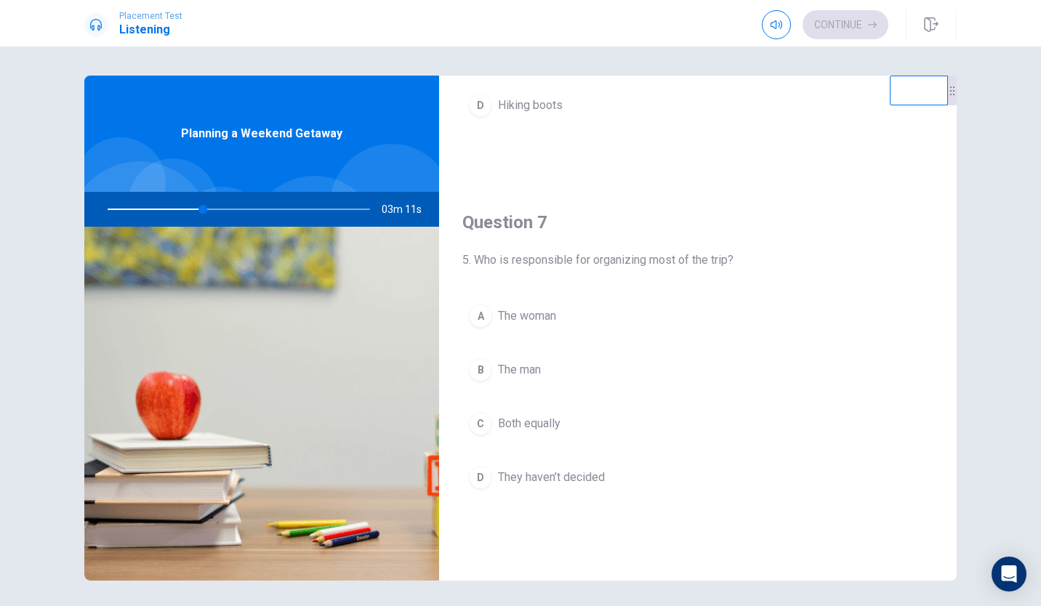
scroll to position [270, 0]
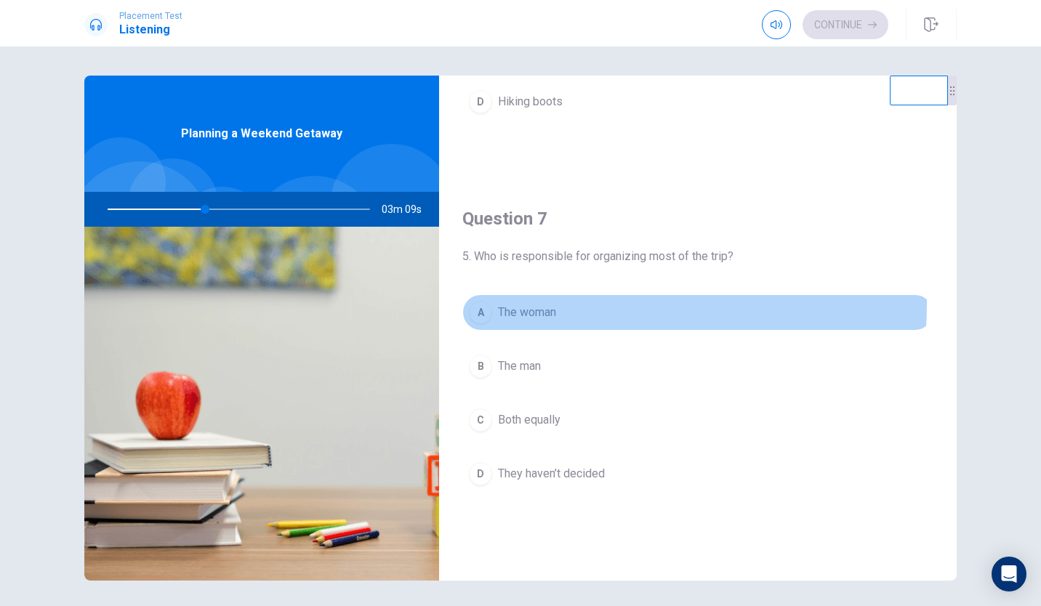
click at [560, 304] on button "A The woman" at bounding box center [697, 312] width 471 height 36
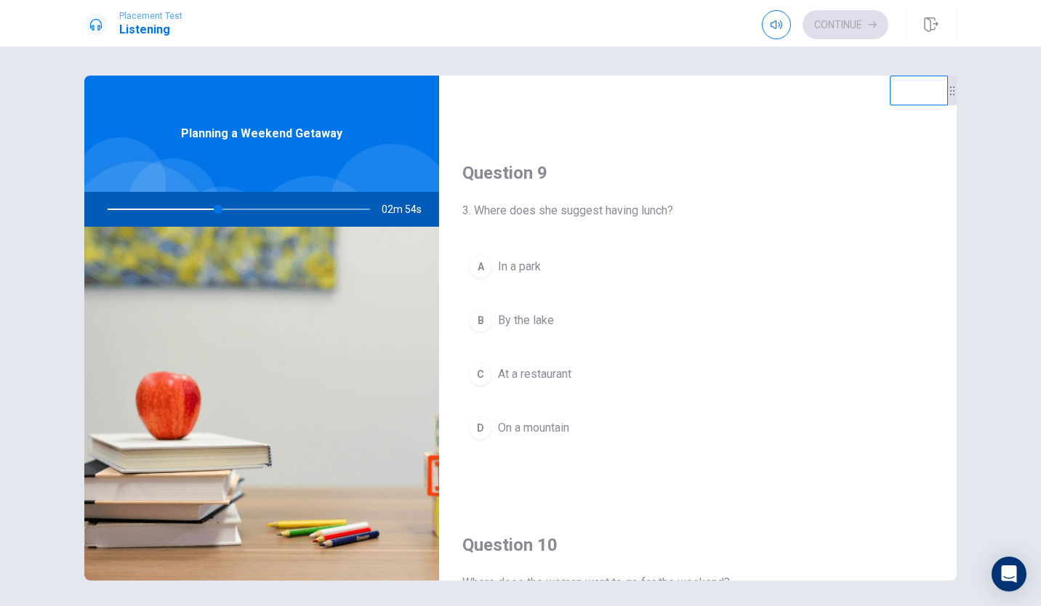
scroll to position [1061, 0]
click at [536, 313] on span "By the lake" at bounding box center [526, 319] width 56 height 17
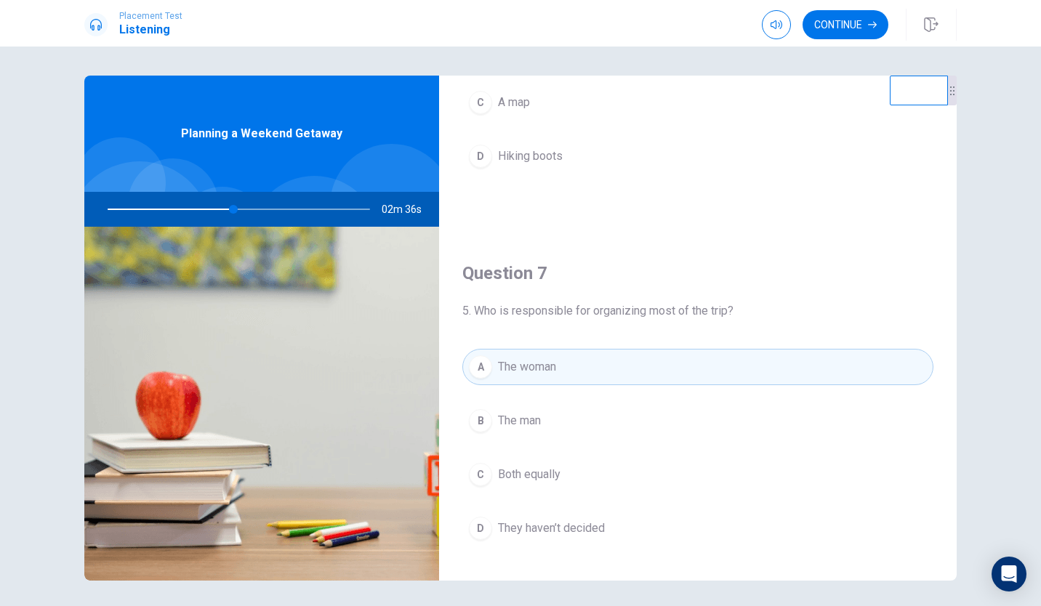
scroll to position [0, 0]
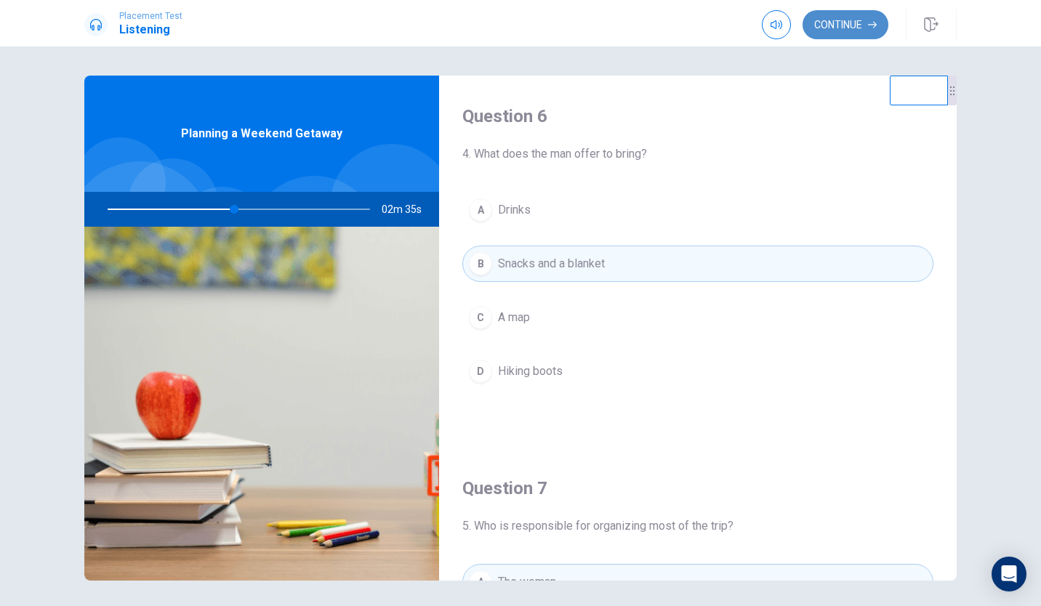
click at [830, 20] on button "Continue" at bounding box center [846, 24] width 86 height 29
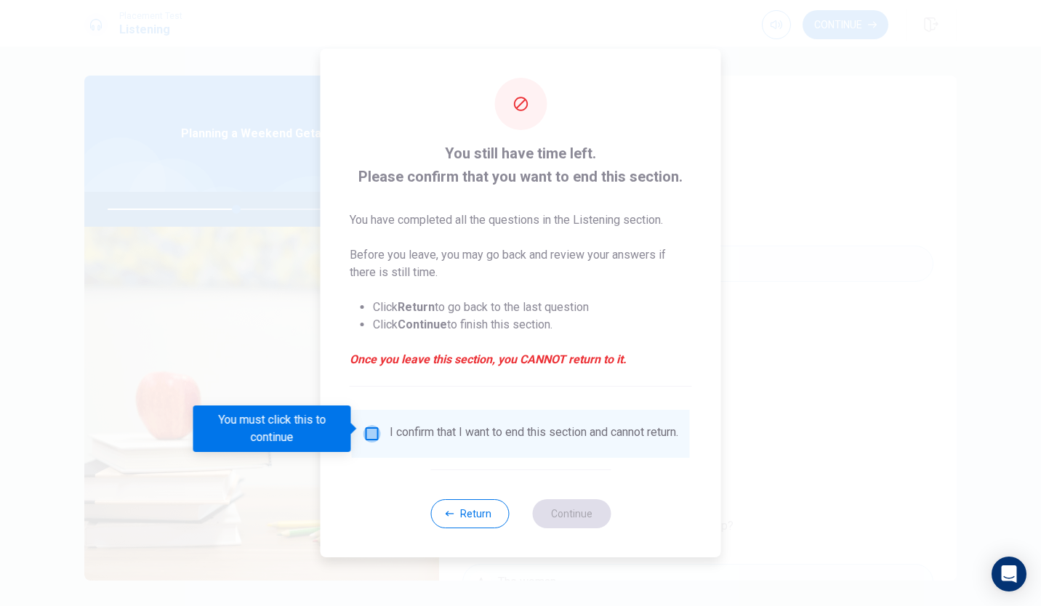
click at [364, 428] on input "You must click this to continue" at bounding box center [372, 433] width 17 height 17
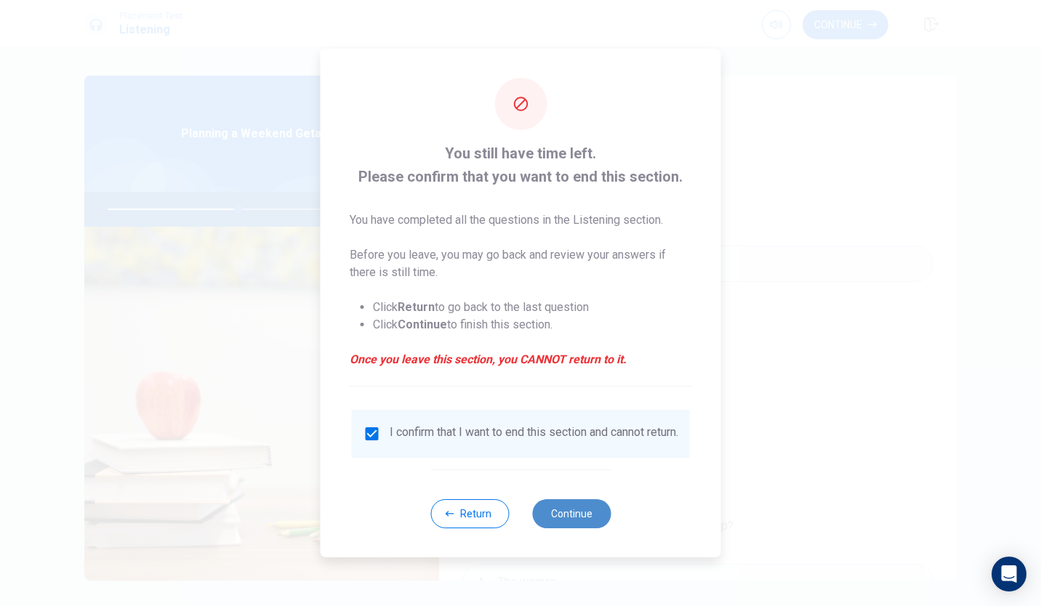
click at [585, 524] on button "Continue" at bounding box center [571, 513] width 79 height 29
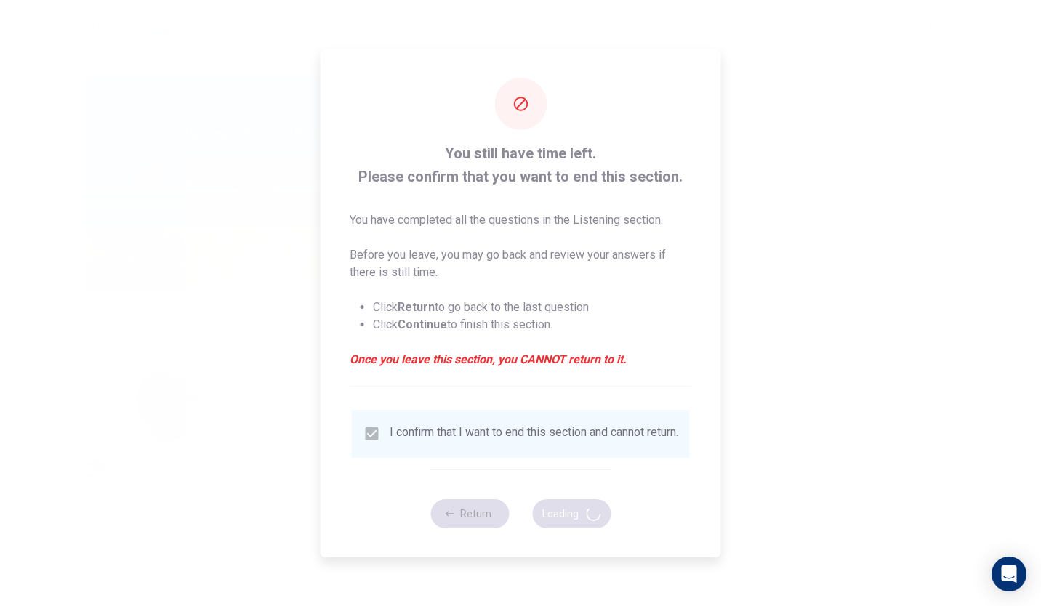
type input "51"
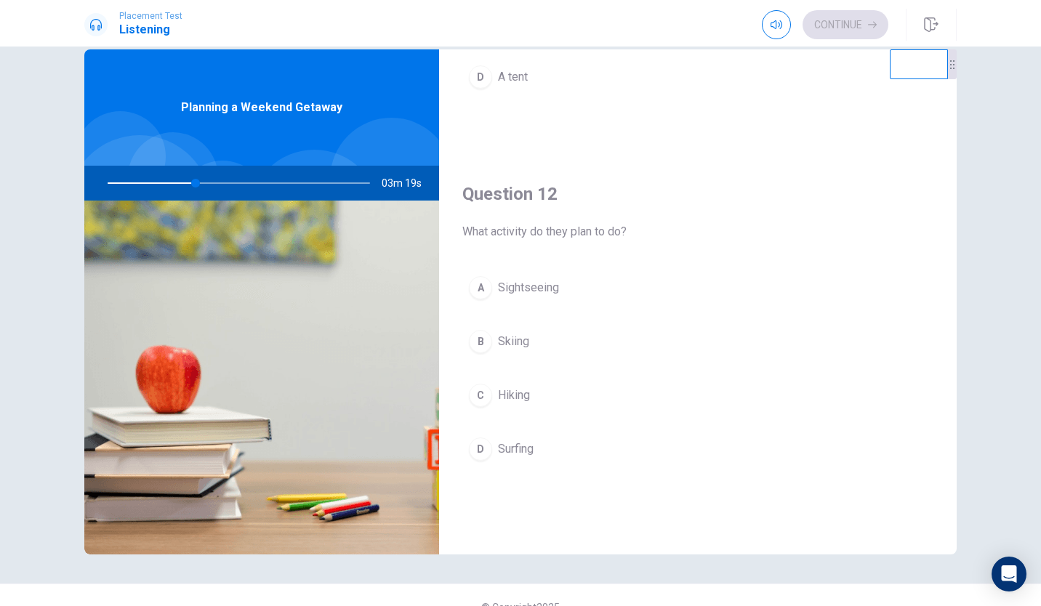
scroll to position [422, 0]
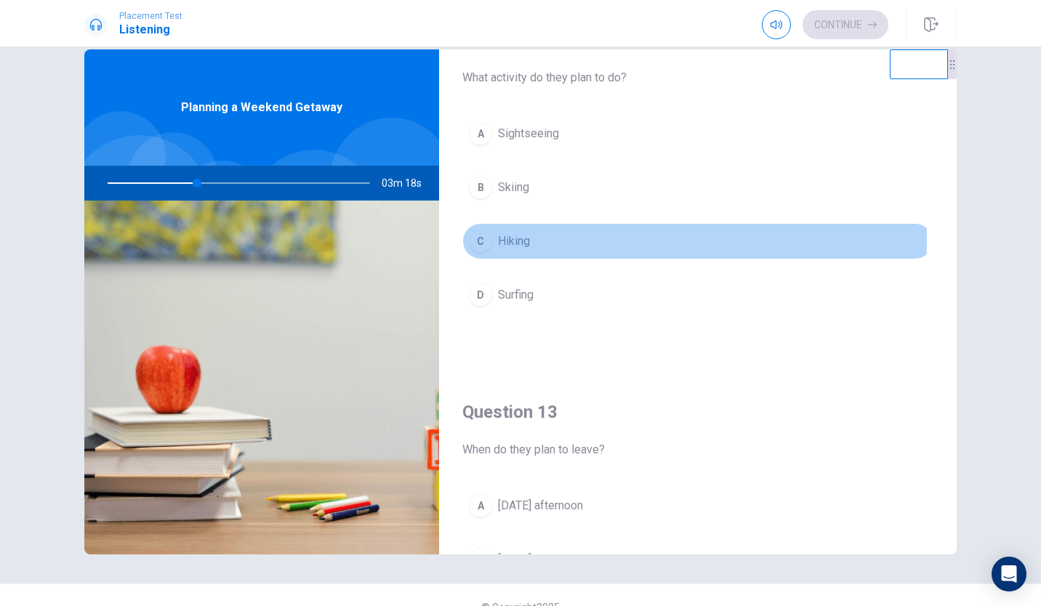
click at [543, 238] on button "C Hiking" at bounding box center [697, 241] width 471 height 36
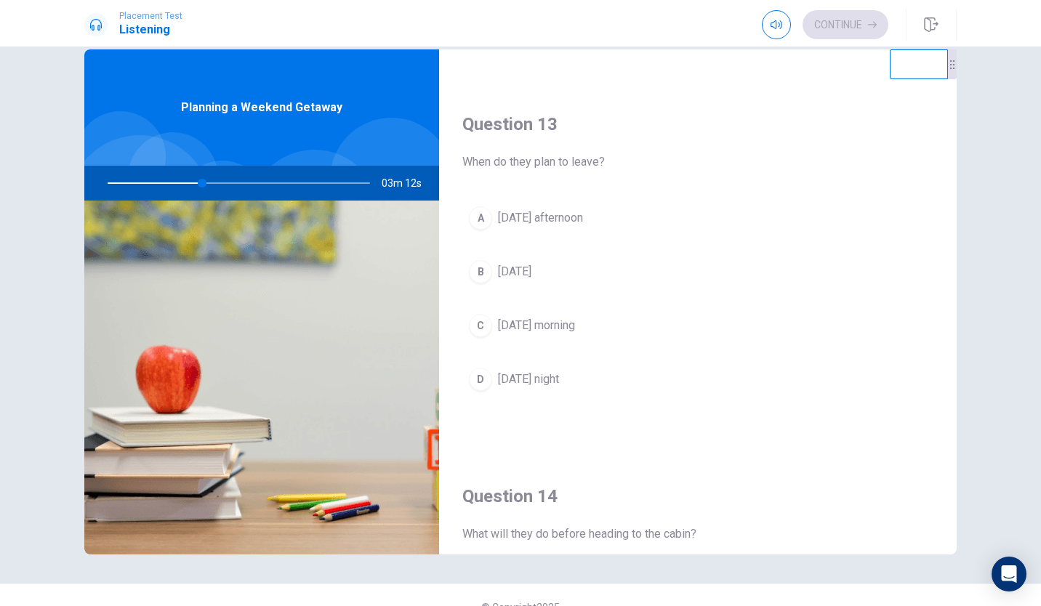
scroll to position [711, 0]
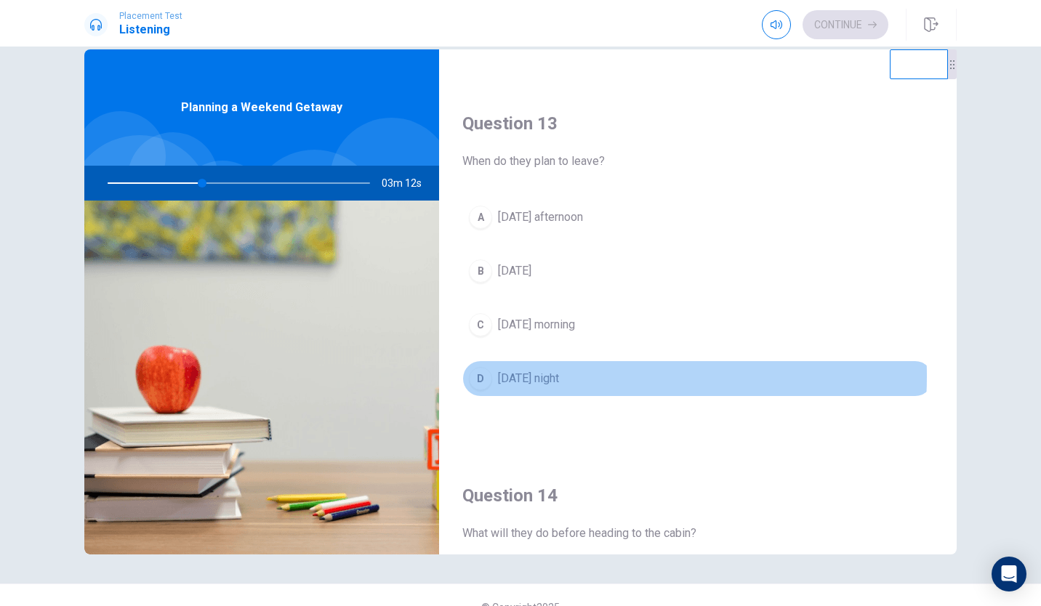
click at [551, 377] on span "[DATE] night" at bounding box center [528, 378] width 61 height 17
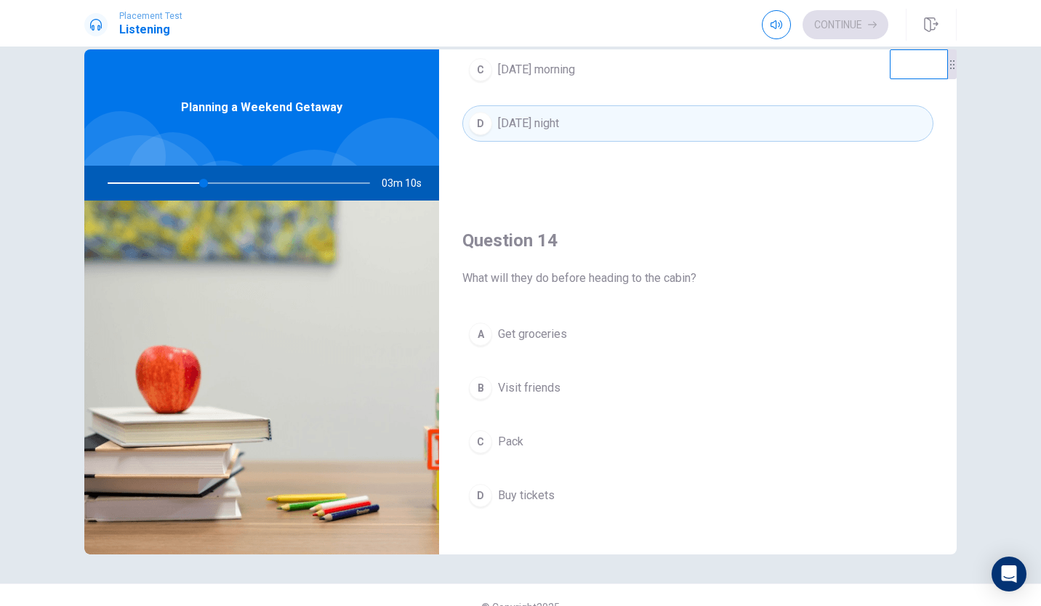
scroll to position [1079, 0]
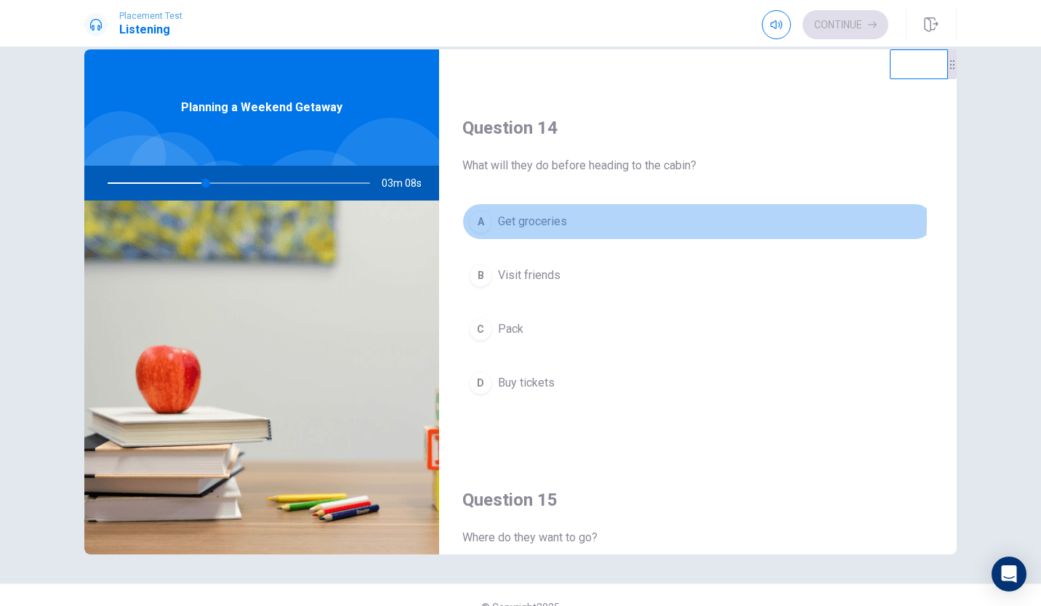
click at [582, 218] on button "A Get groceries" at bounding box center [697, 222] width 471 height 36
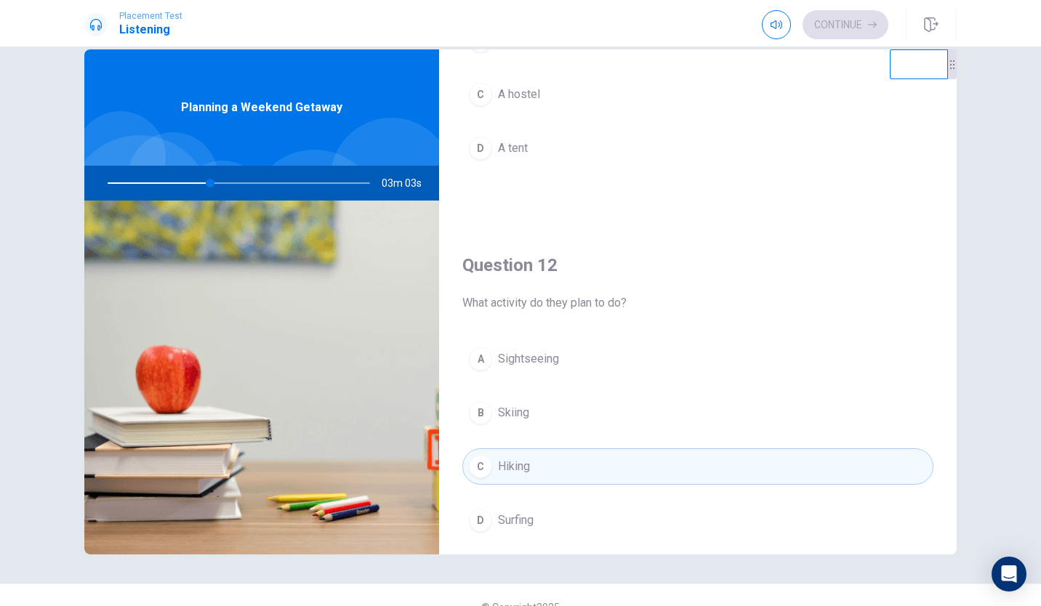
scroll to position [0, 0]
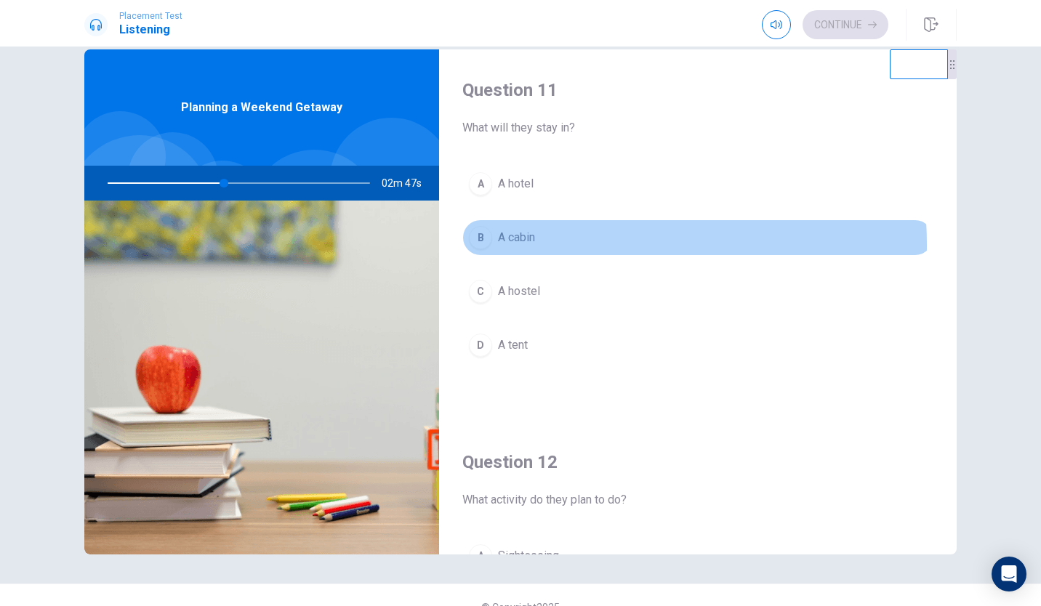
click at [535, 245] on button "B A cabin" at bounding box center [697, 238] width 471 height 36
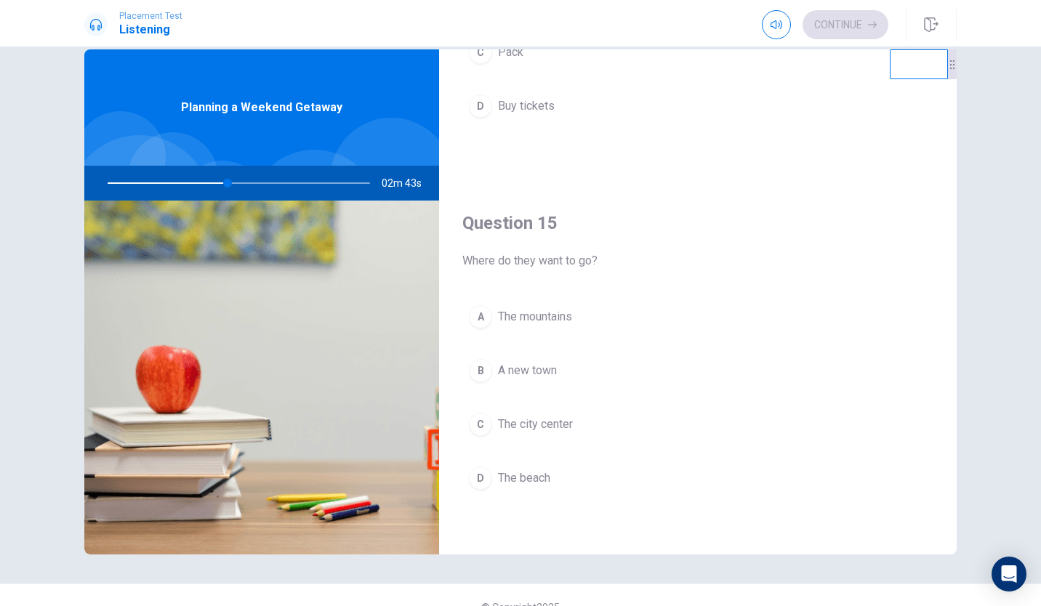
scroll to position [50, 0]
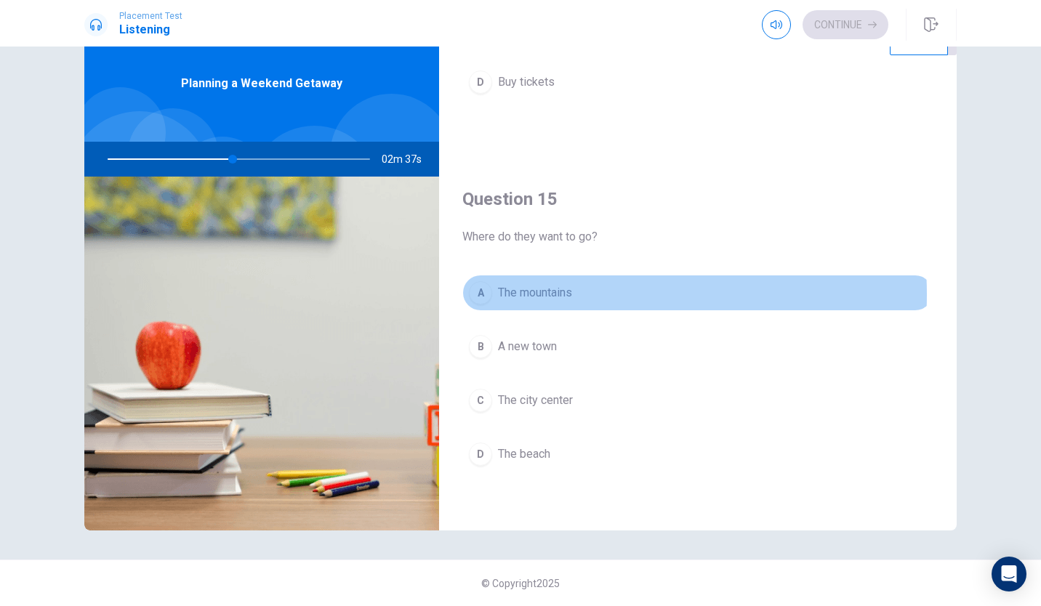
click at [561, 294] on span "The mountains" at bounding box center [535, 292] width 74 height 17
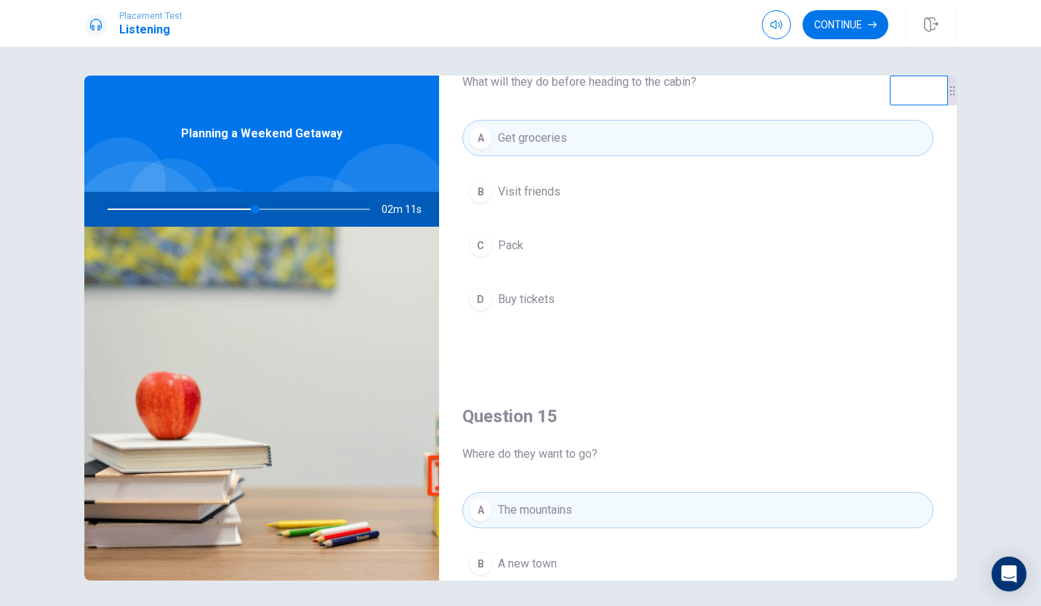
scroll to position [1356, 0]
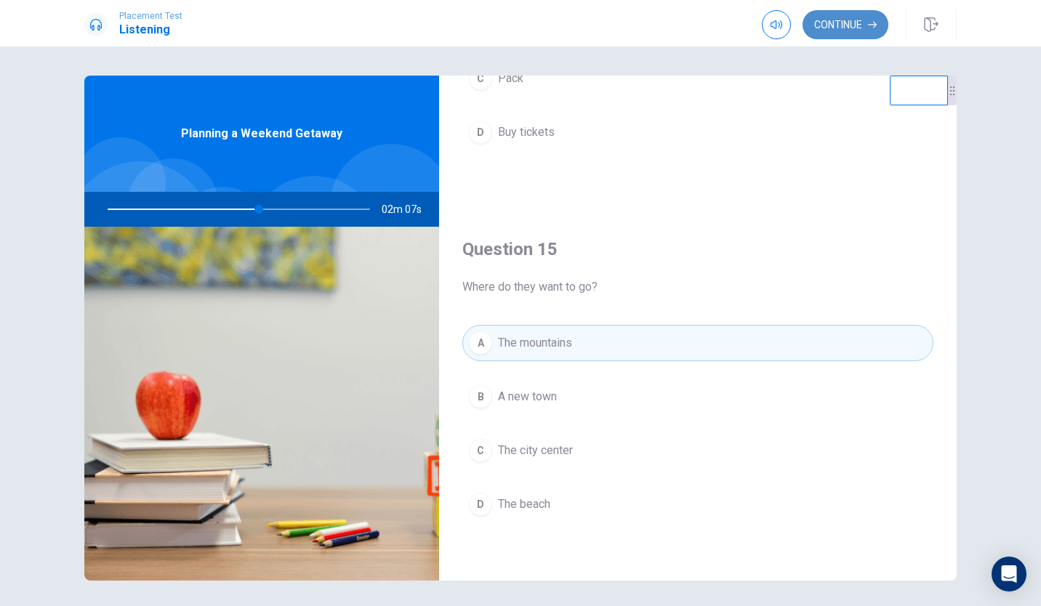
click at [848, 12] on button "Continue" at bounding box center [846, 24] width 86 height 29
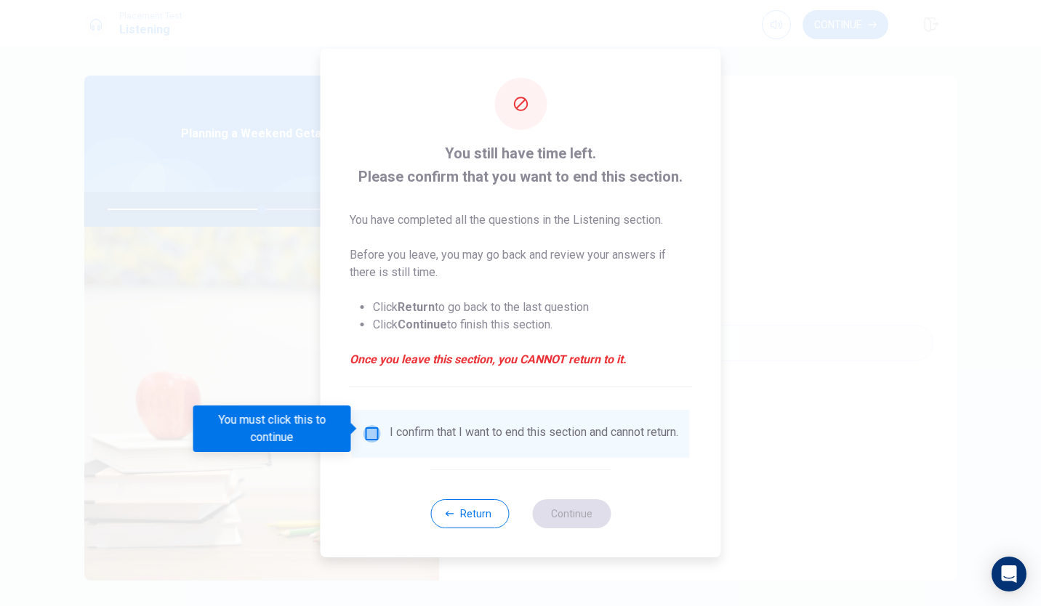
click at [369, 430] on input "You must click this to continue" at bounding box center [372, 433] width 17 height 17
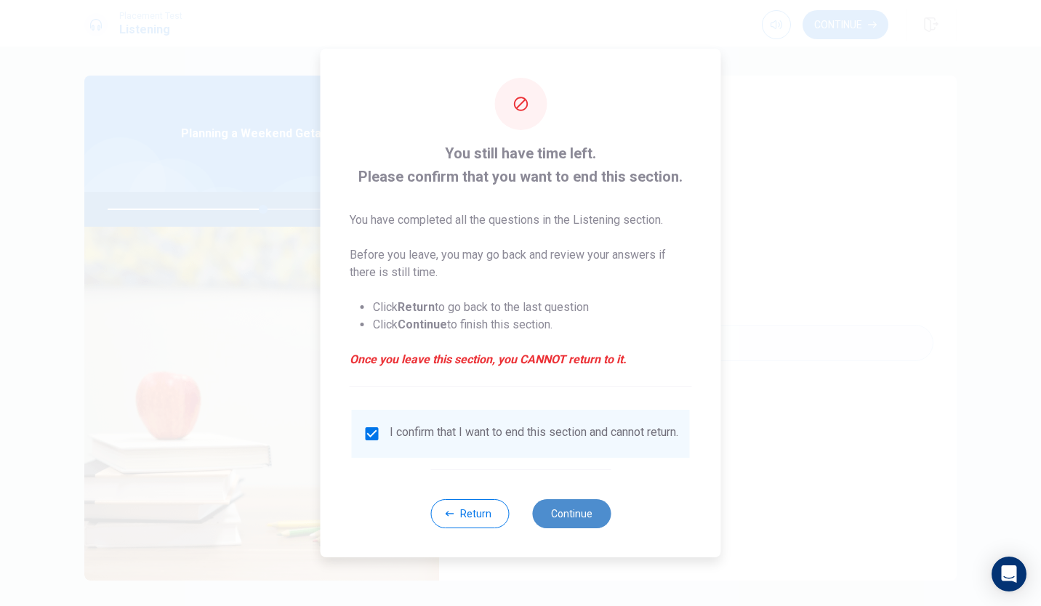
click at [567, 518] on button "Continue" at bounding box center [571, 513] width 79 height 29
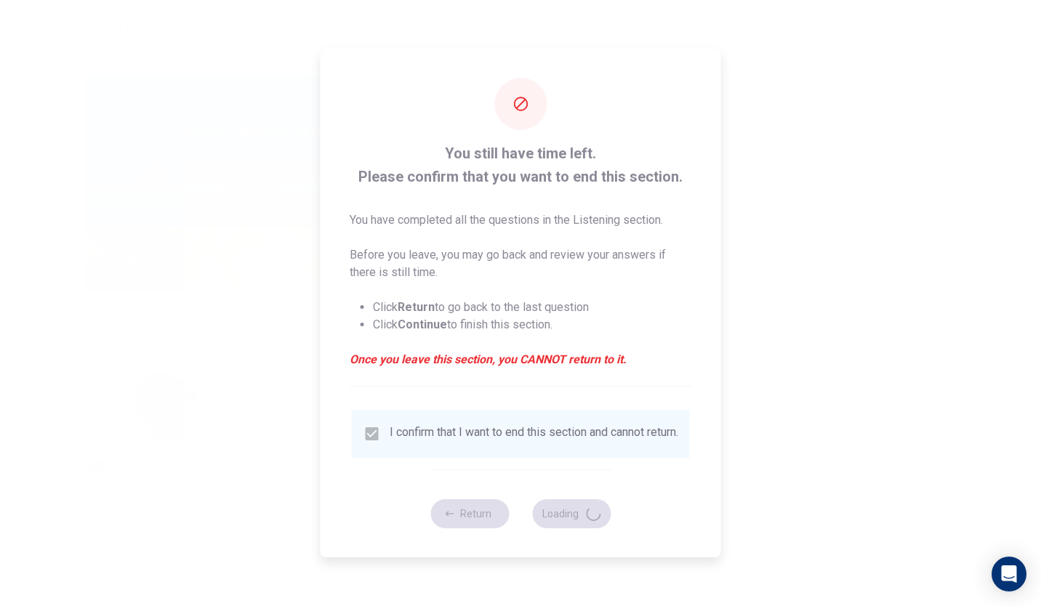
type input "60"
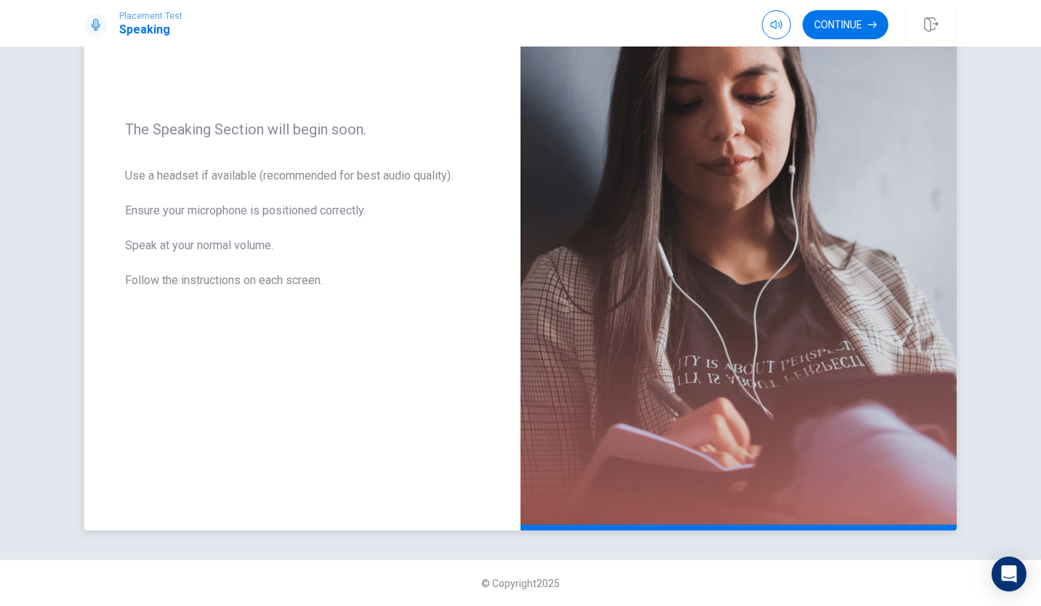
scroll to position [0, 0]
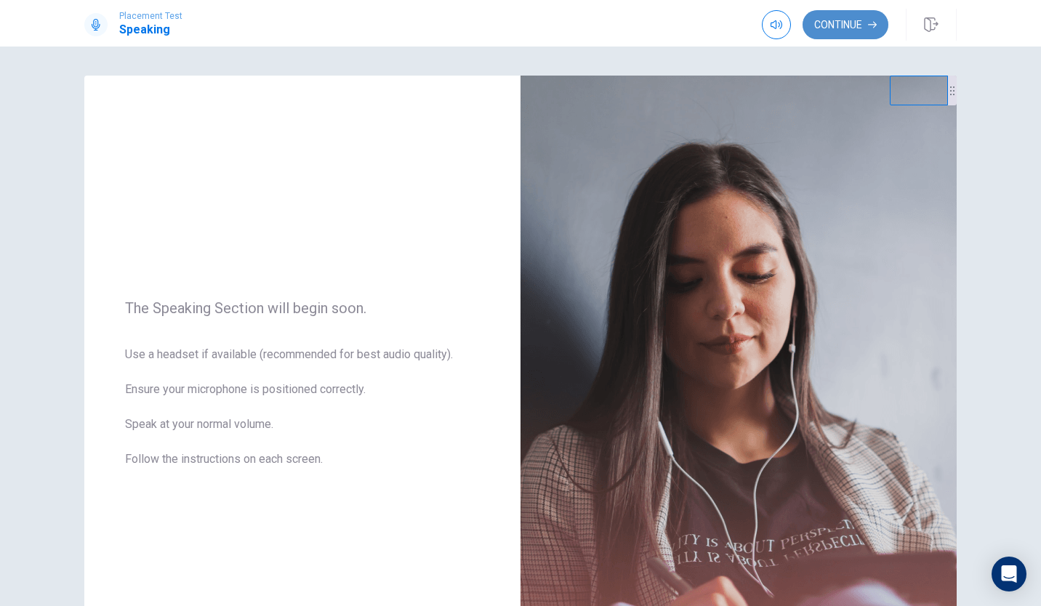
click at [861, 17] on button "Continue" at bounding box center [846, 24] width 86 height 29
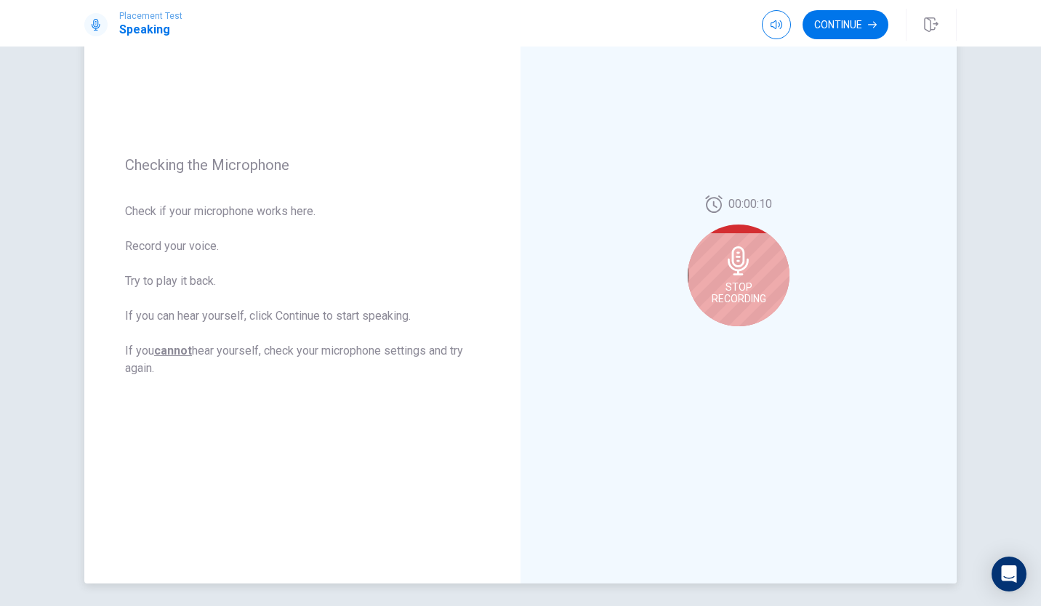
scroll to position [134, 0]
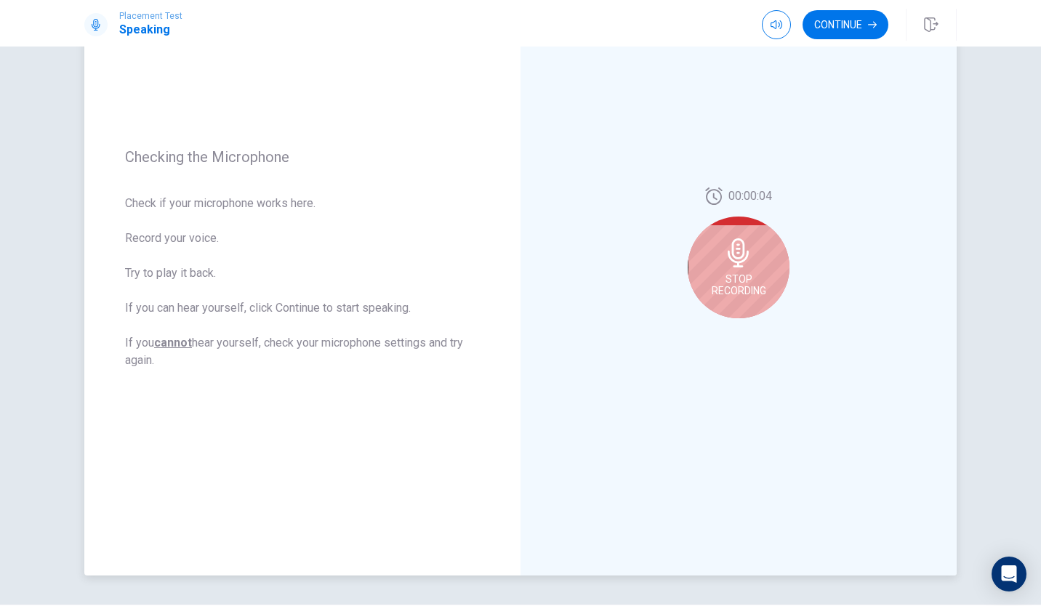
click at [728, 265] on icon at bounding box center [738, 252] width 29 height 29
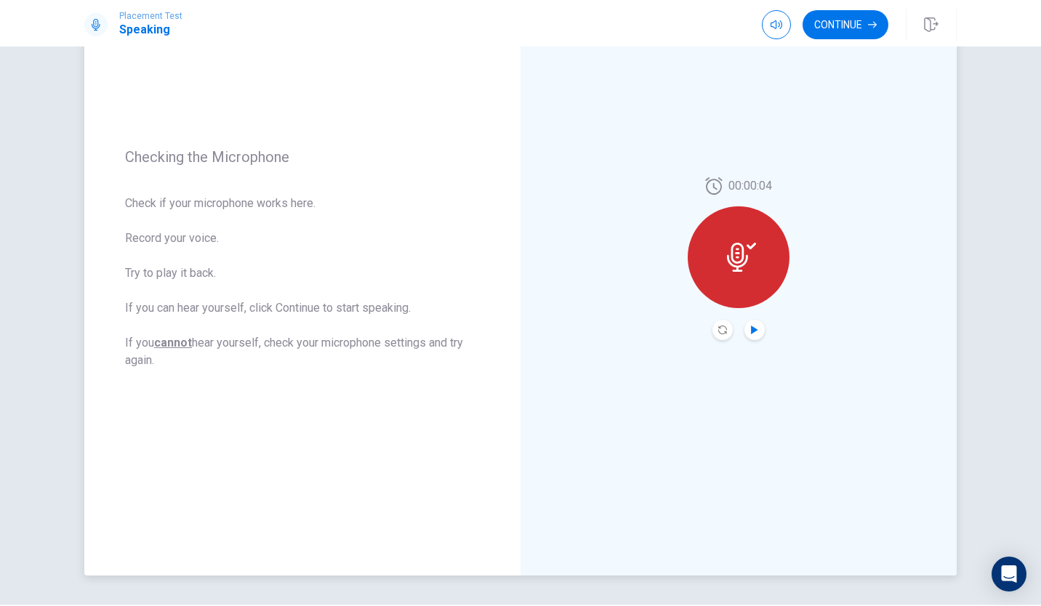
click at [751, 331] on icon "Play Audio" at bounding box center [754, 330] width 7 height 9
click at [723, 332] on button "Record Again" at bounding box center [722, 330] width 20 height 20
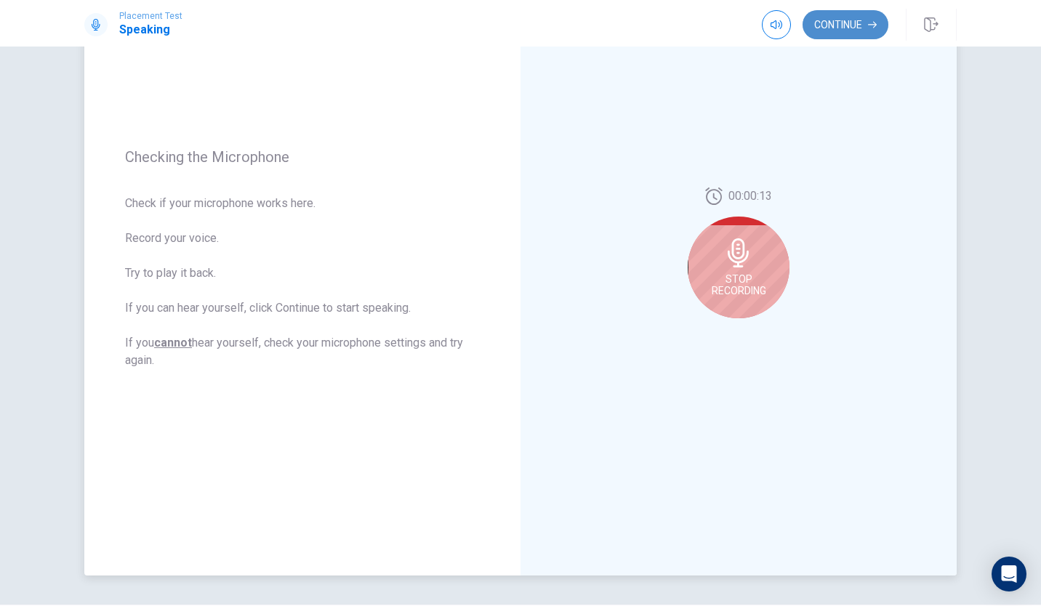
click at [834, 33] on button "Continue" at bounding box center [846, 24] width 86 height 29
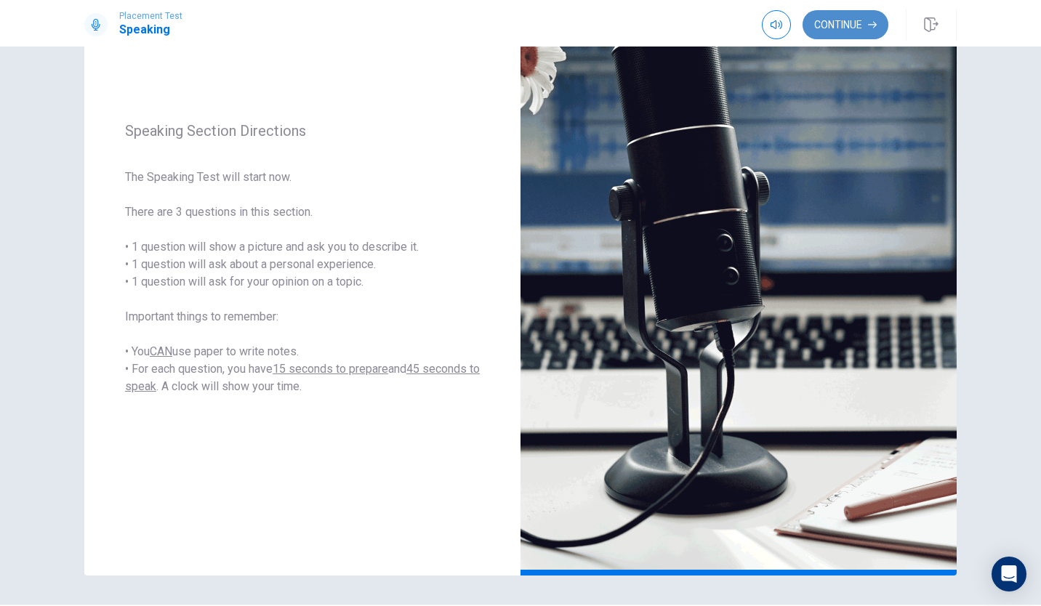
click at [854, 20] on button "Continue" at bounding box center [846, 24] width 86 height 29
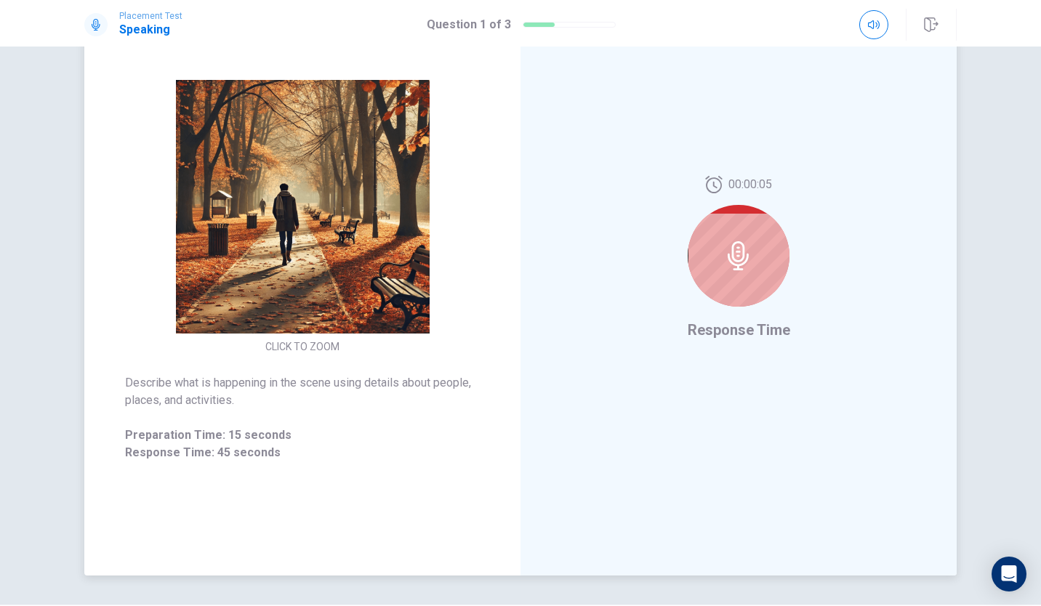
click at [729, 254] on icon at bounding box center [738, 255] width 21 height 29
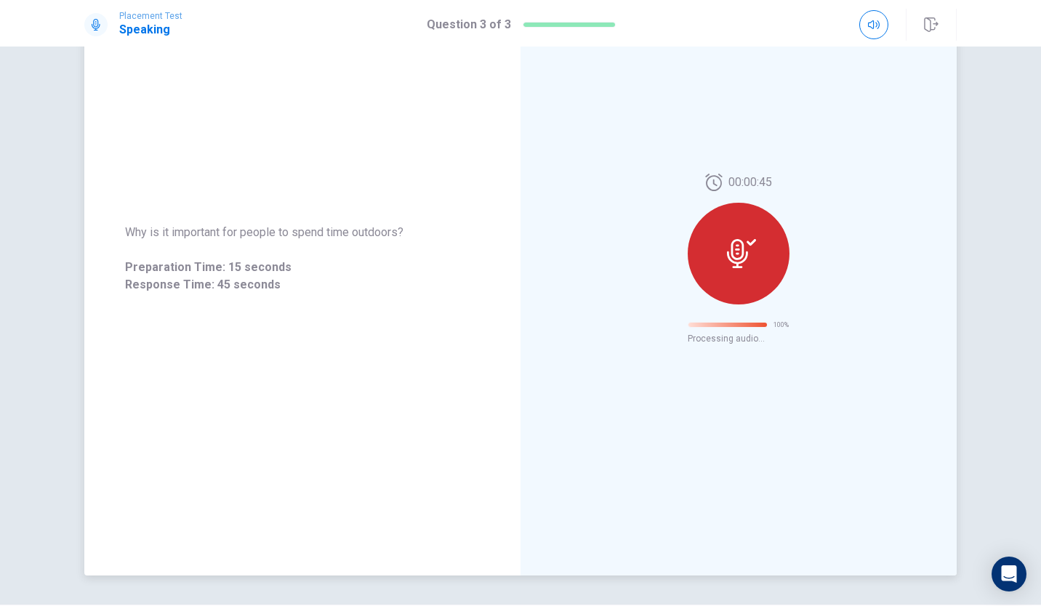
scroll to position [0, 0]
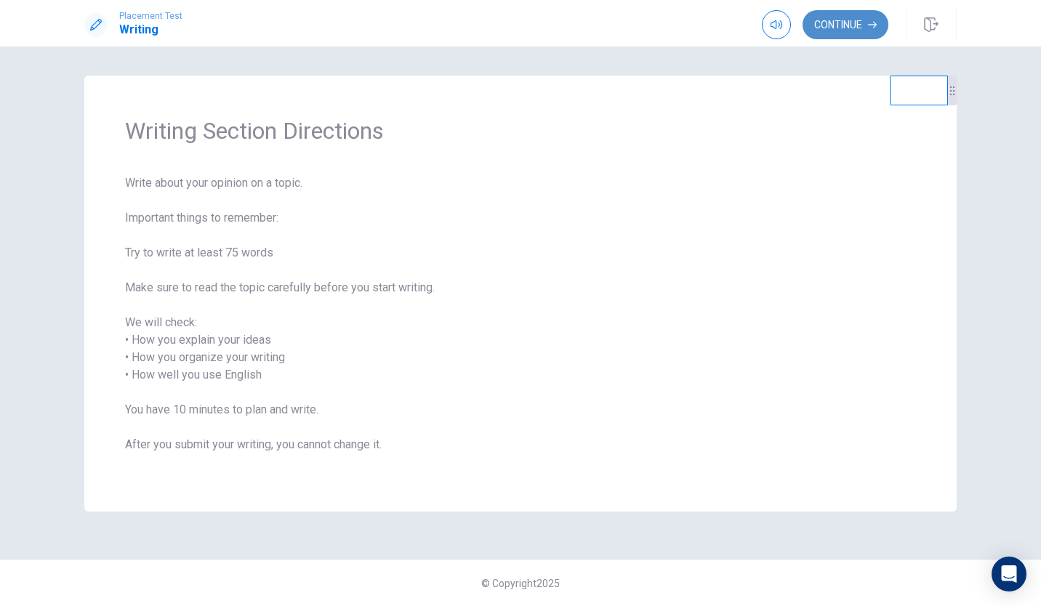
click at [829, 23] on button "Continue" at bounding box center [846, 24] width 86 height 29
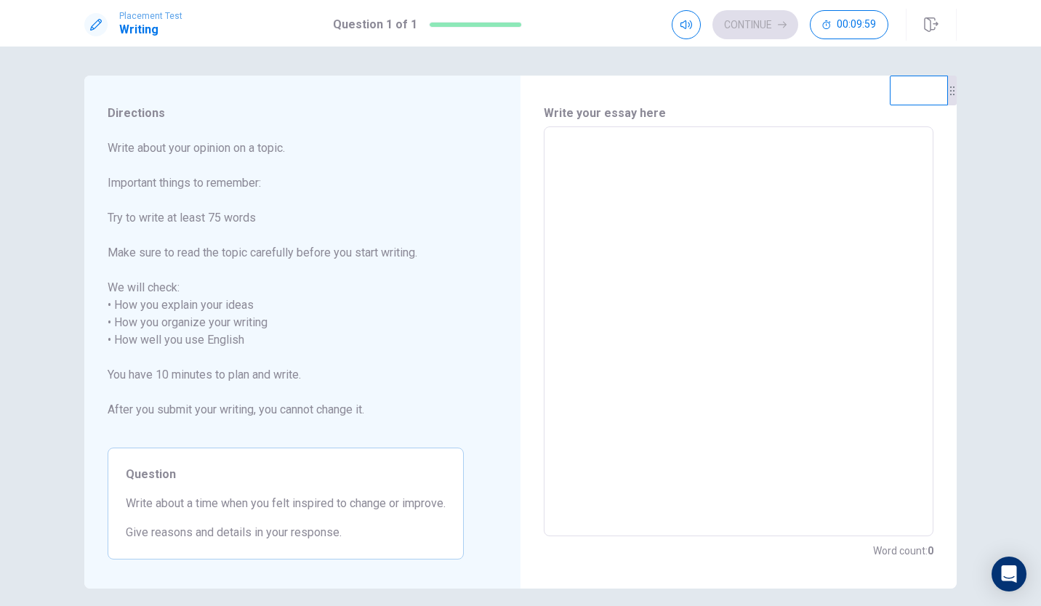
click at [613, 149] on textarea at bounding box center [738, 332] width 369 height 386
type textarea "H"
type textarea "x"
type textarea "Ho"
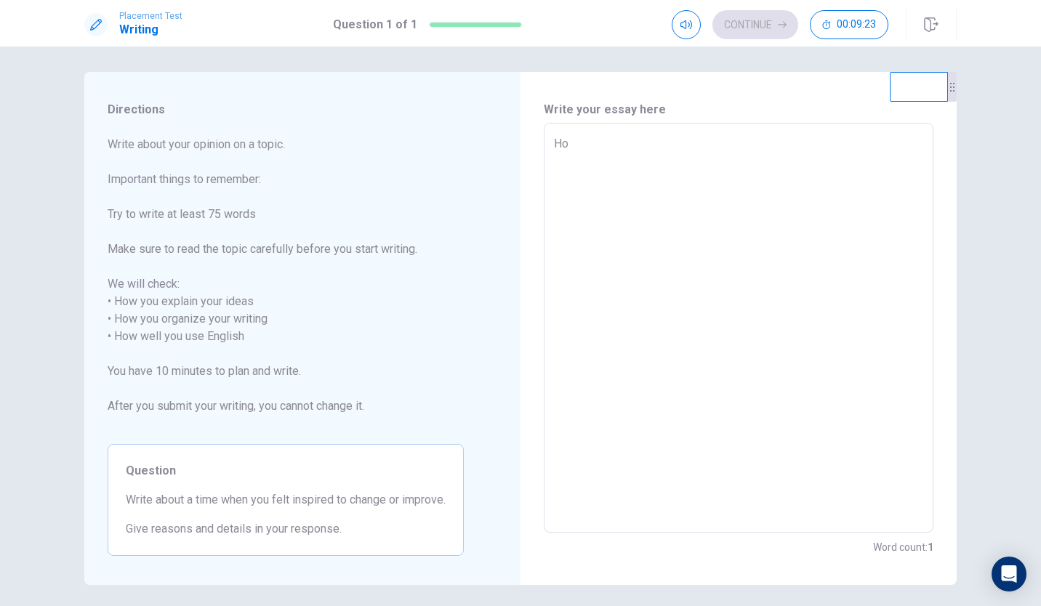
type textarea "x"
type textarea "How"
type textarea "x"
type textarea "How"
type textarea "x"
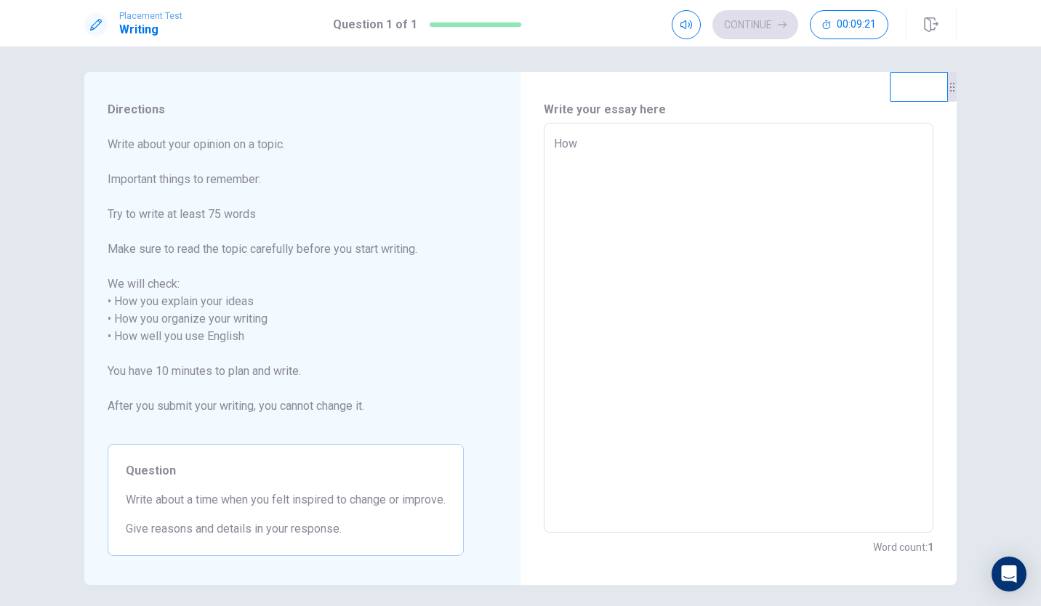
type textarea "How t"
type textarea "x"
type textarea "How to"
type textarea "x"
type textarea "How to"
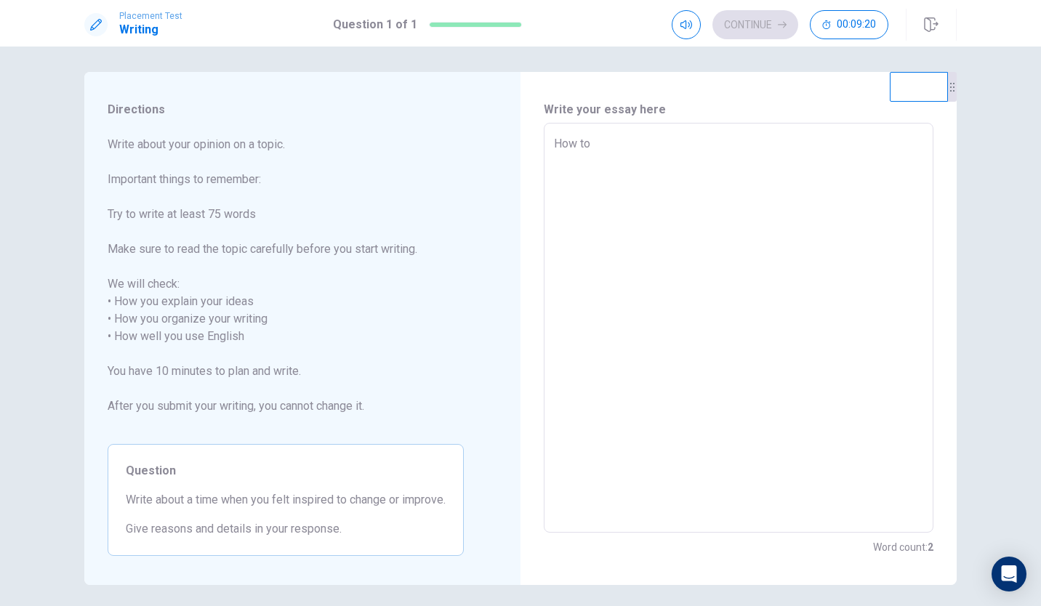
type textarea "x"
type textarea "How to c"
type textarea "x"
type textarea "How to ch"
type textarea "x"
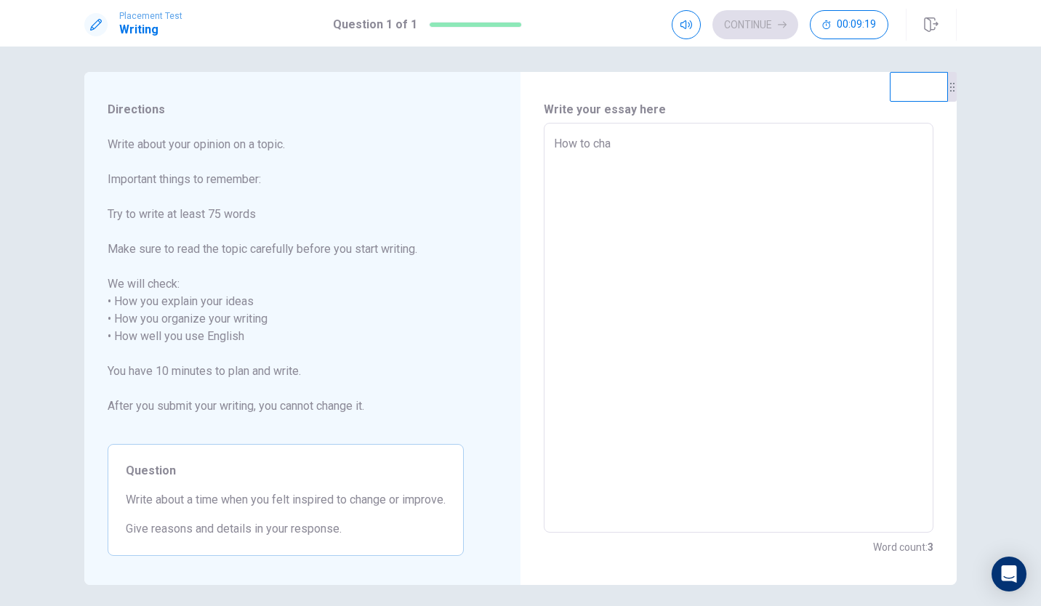
type textarea "How to chan"
type textarea "x"
type textarea "How to [PERSON_NAME]"
type textarea "x"
type textarea "How to change"
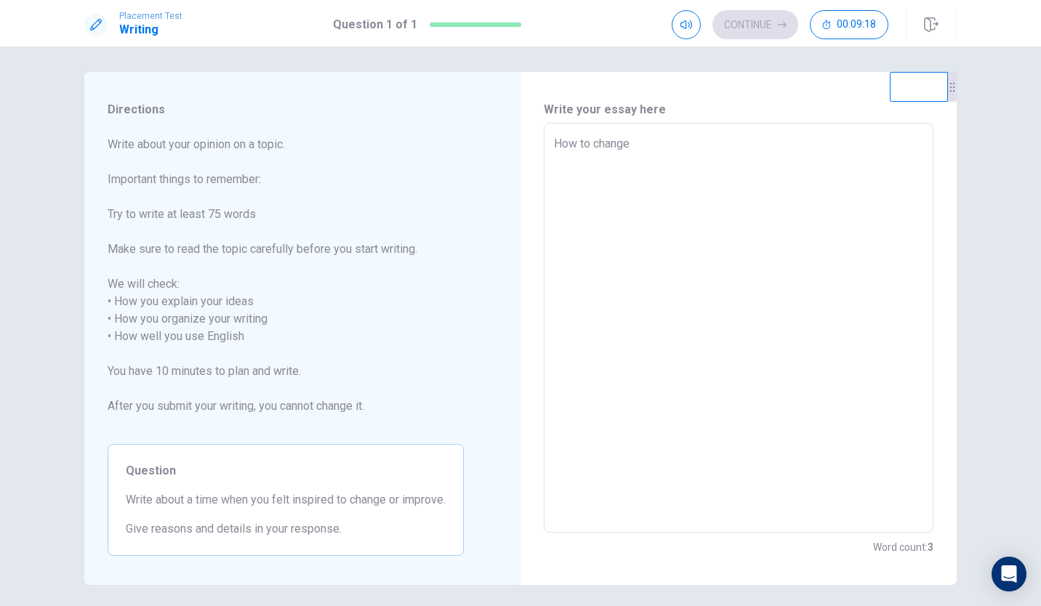
type textarea "x"
type textarea "How to change"
type textarea "x"
type textarea "How to change m"
type textarea "x"
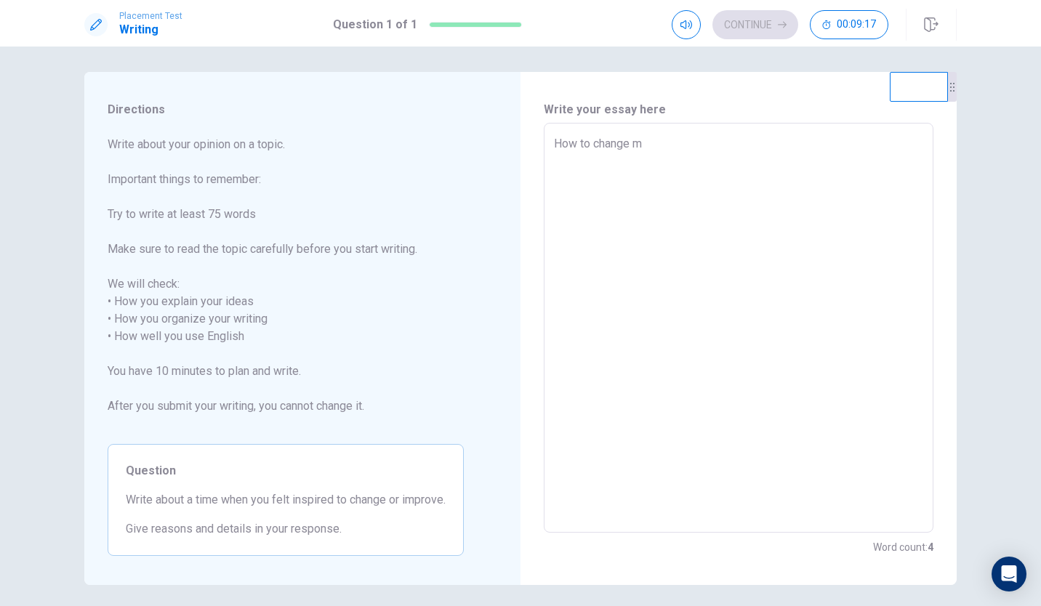
type textarea "How to change my"
type textarea "x"
type textarea "How to change mys"
type textarea "x"
type textarea "How to change myse"
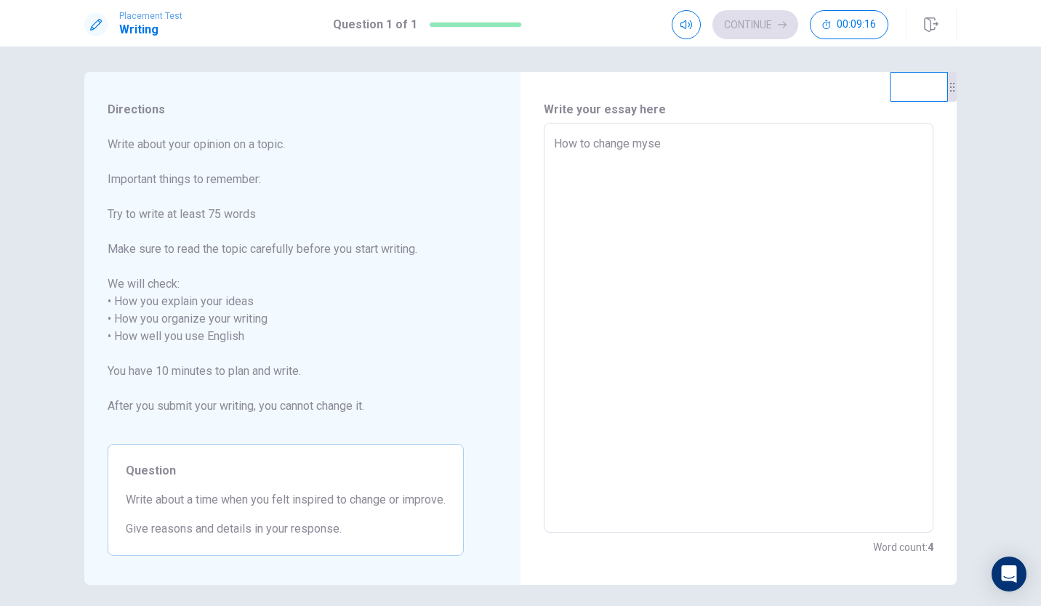
type textarea "x"
type textarea "How to change mysel"
type textarea "x"
type textarea "How to change myself"
type textarea "x"
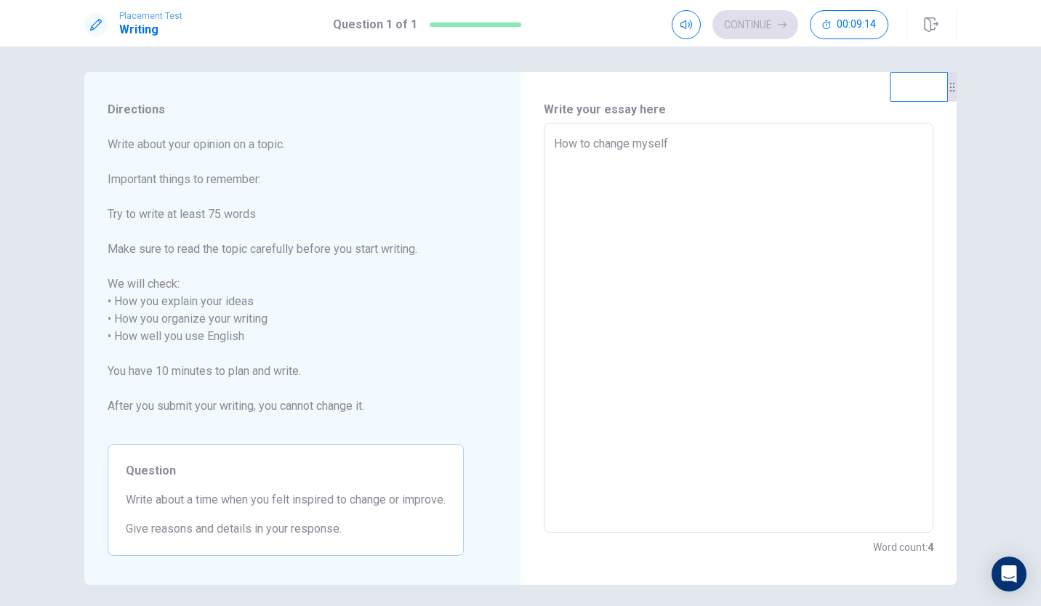
type textarea "How to change myself"
type textarea "x"
type textarea "How to change myself w"
type textarea "x"
type textarea "How to change myself wh"
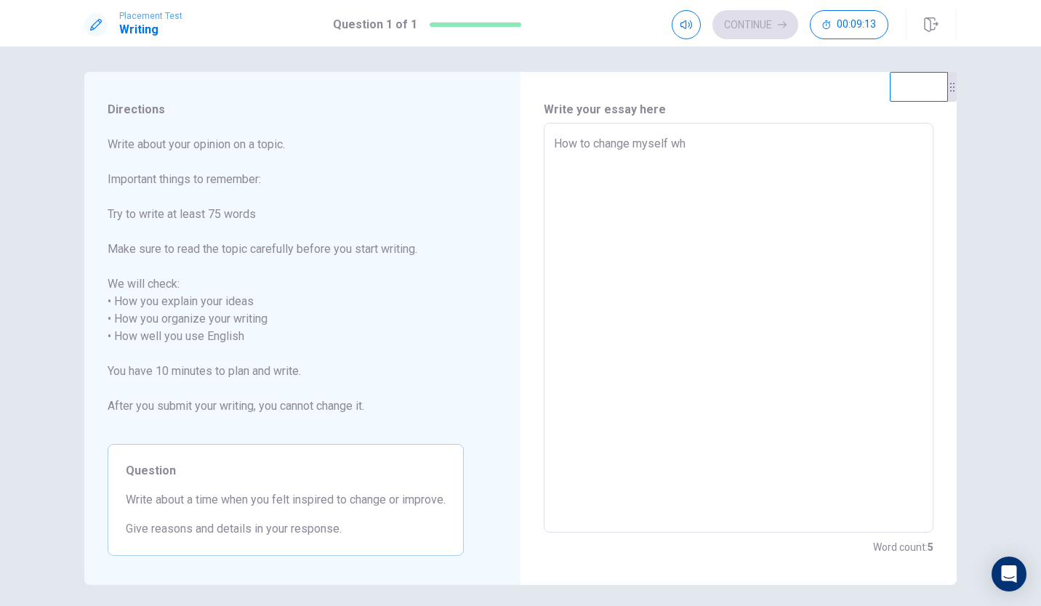
type textarea "x"
type textarea "How to change myself whe"
type textarea "x"
type textarea "How to change myself when"
type textarea "x"
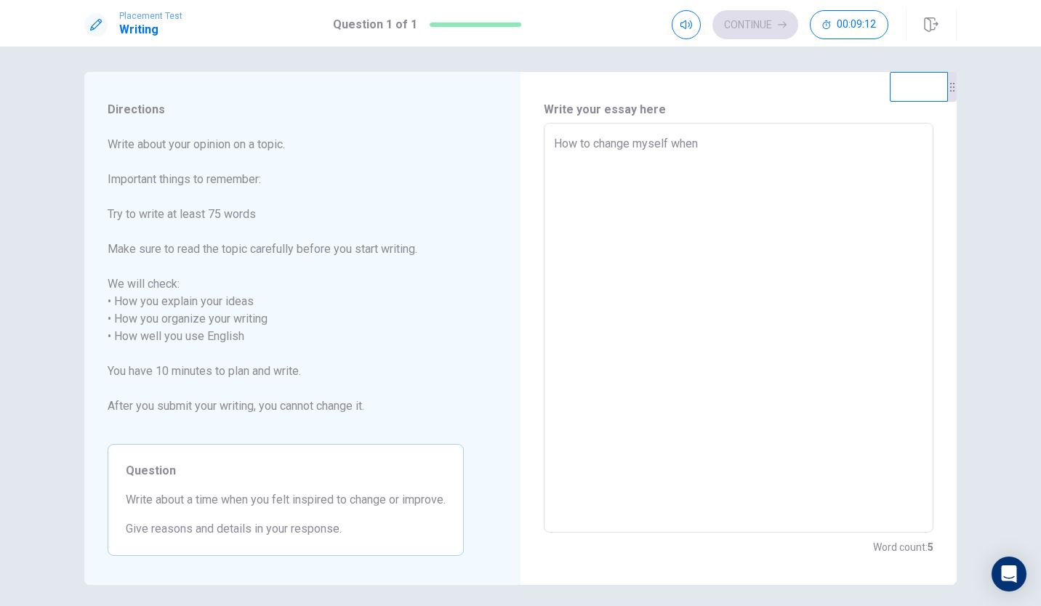
type textarea "How to change myself when"
type textarea "x"
type textarea "How to change myself when I"
type textarea "x"
type textarea "How to change myself when I"
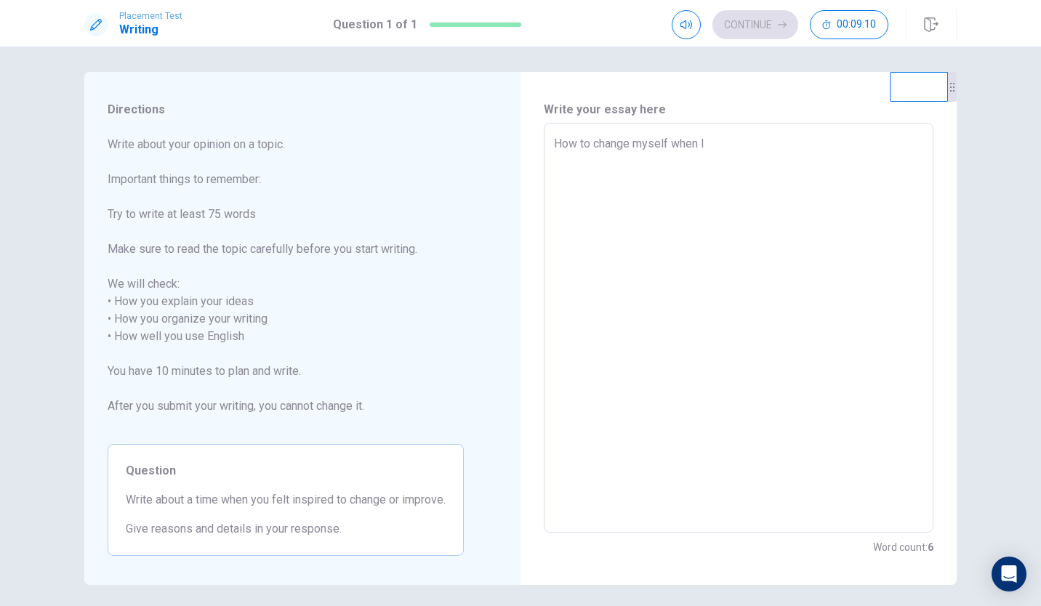
type textarea "x"
type textarea "How to change myself when I f"
type textarea "x"
type textarea "How to change myself when I fe"
type textarea "x"
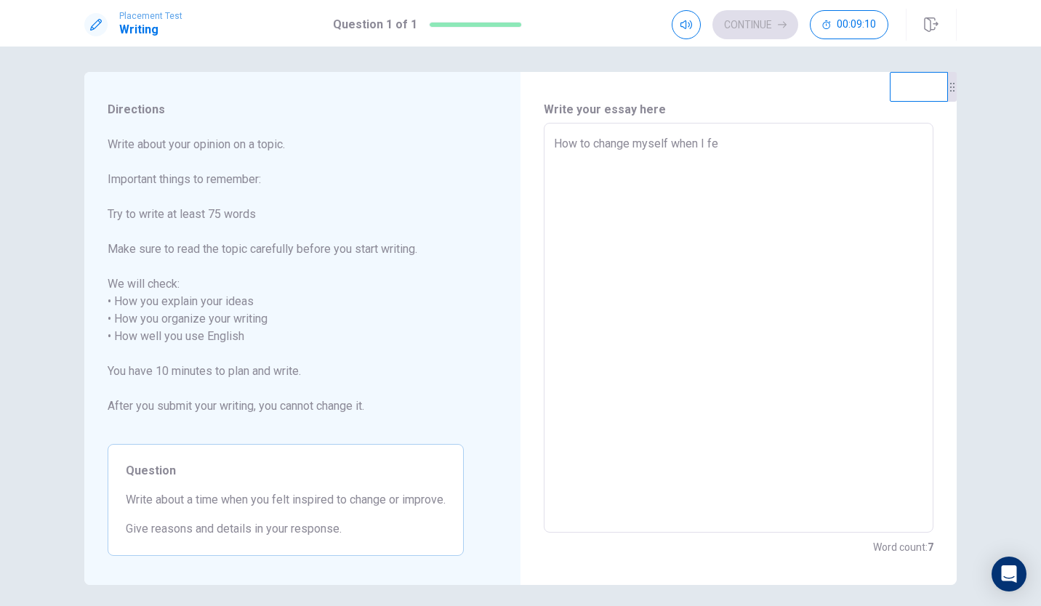
type textarea "How to change myself when I fee"
type textarea "x"
type textarea "How to change myself when I feel"
type textarea "x"
type textarea "How to change myself when I feel"
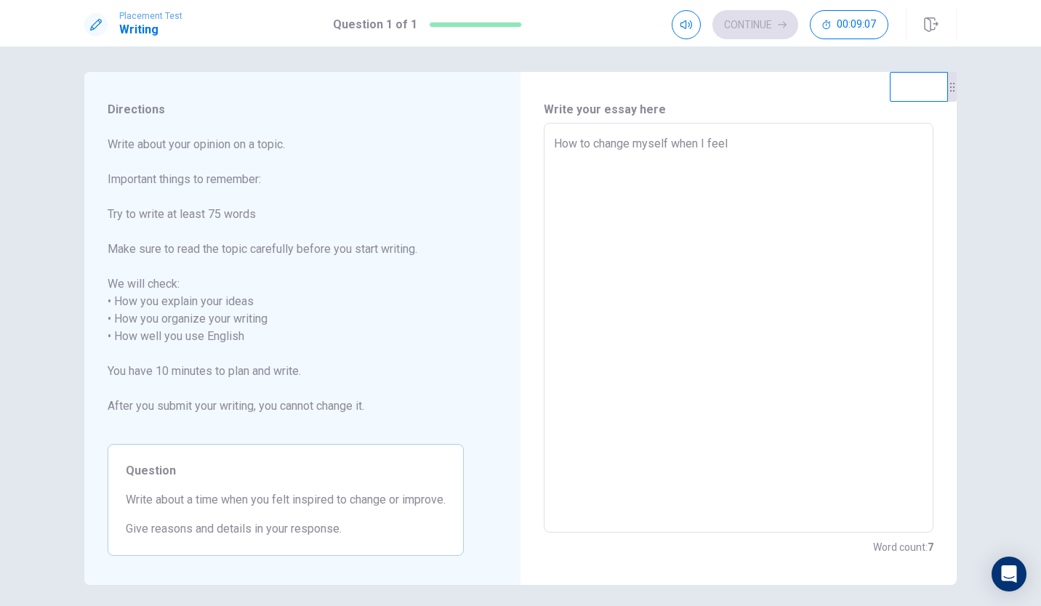
type textarea "x"
type textarea "How to change myself when I feel"
type textarea "x"
type textarea "How to change myself when I fee"
type textarea "x"
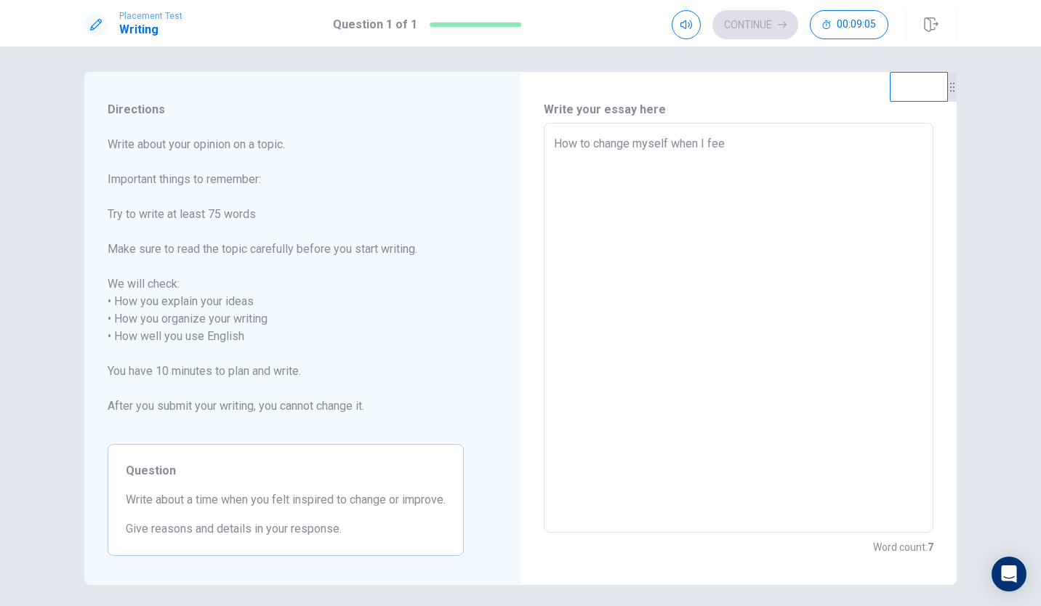
type textarea "How to change myself when I fe"
type textarea "x"
type textarea "How to change myself when I fel"
type textarea "x"
type textarea "How to change myself when I felt"
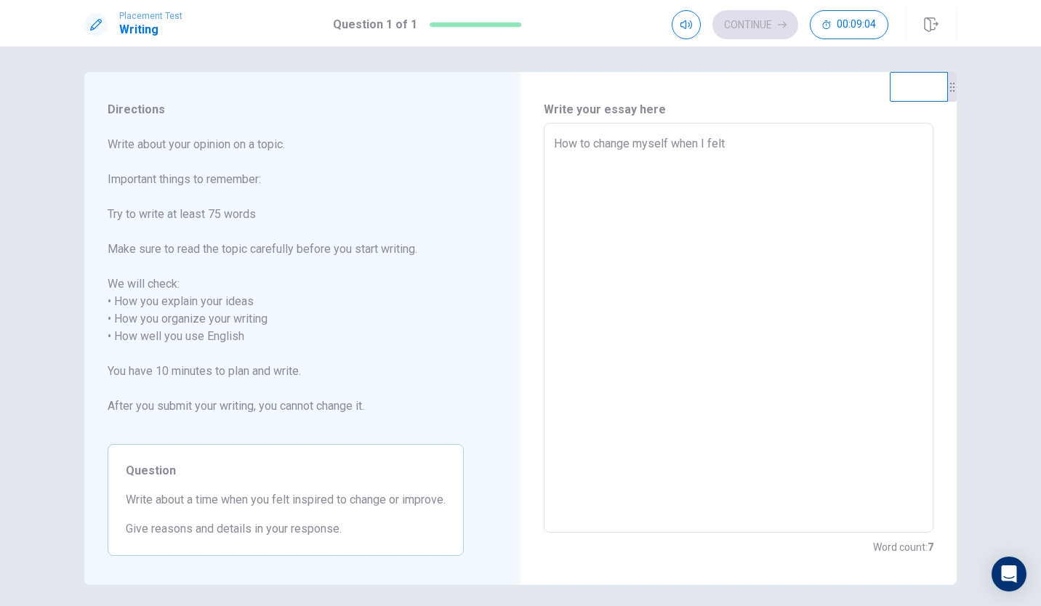
type textarea "x"
type textarea "How to change myself when I felt"
type textarea "x"
type textarea "How to change myself when I felt i"
type textarea "x"
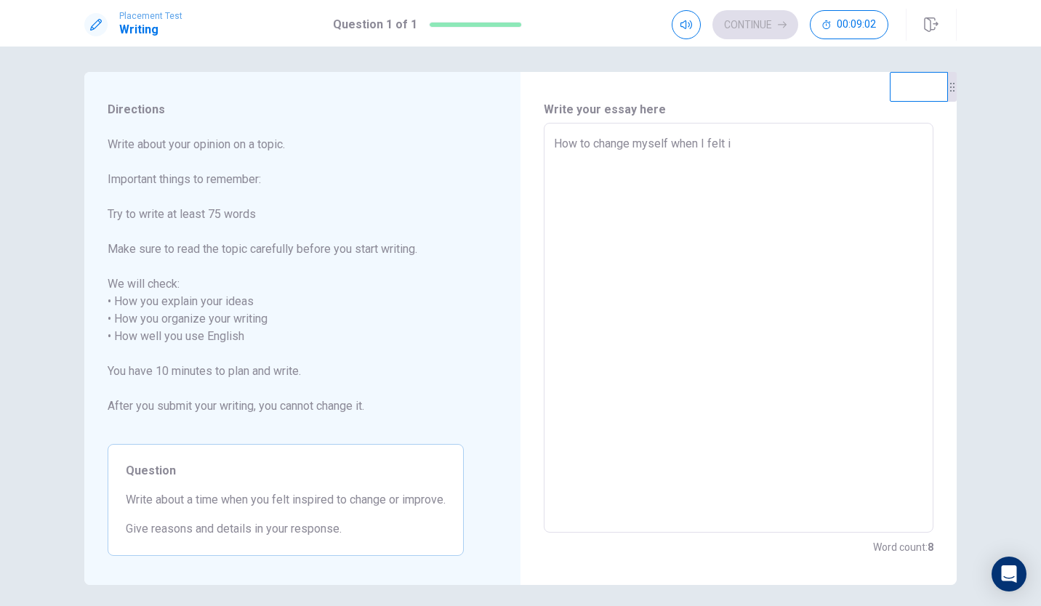
type textarea "How to change myself when I felt in"
type textarea "x"
type textarea "How to change myself when I felt ins"
type textarea "x"
type textarea "How to change myself when I felt insp"
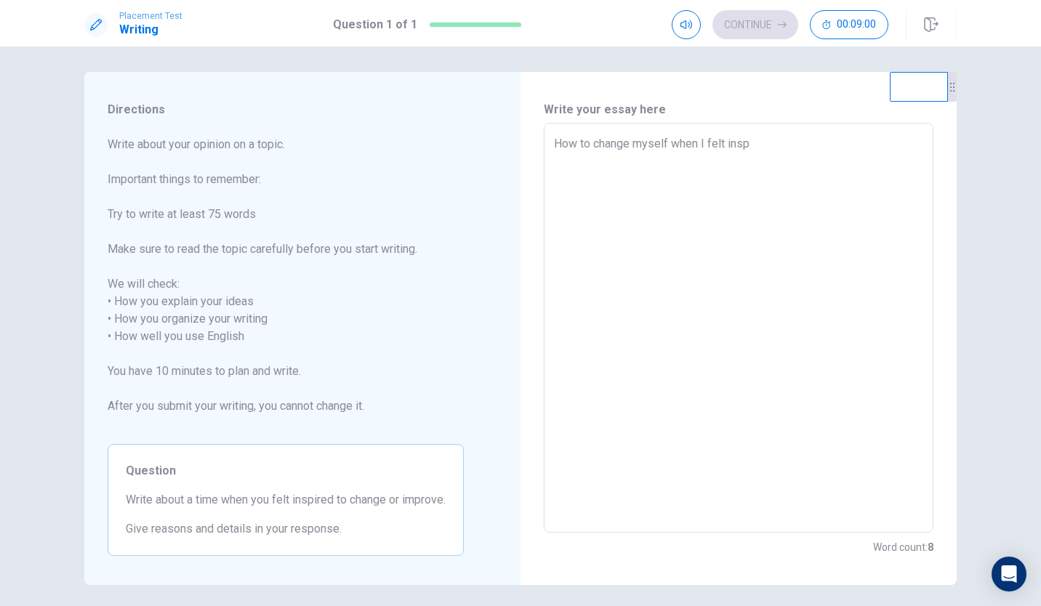
type textarea "x"
type textarea "How to change myself when I felt inspi"
type textarea "x"
type textarea "How to change myself when I felt inspir"
type textarea "x"
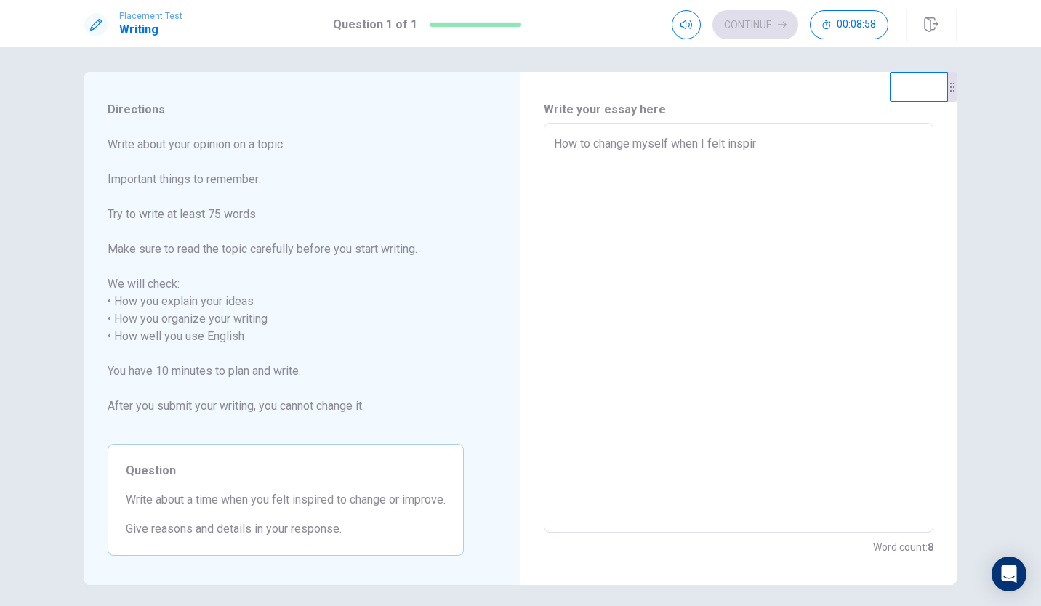
type textarea "How to change myself when I felt inspire"
type textarea "x"
type textarea "How to change myself when I felt inspired"
type textarea "x"
type textarea "How to change myself when I felt inspired?"
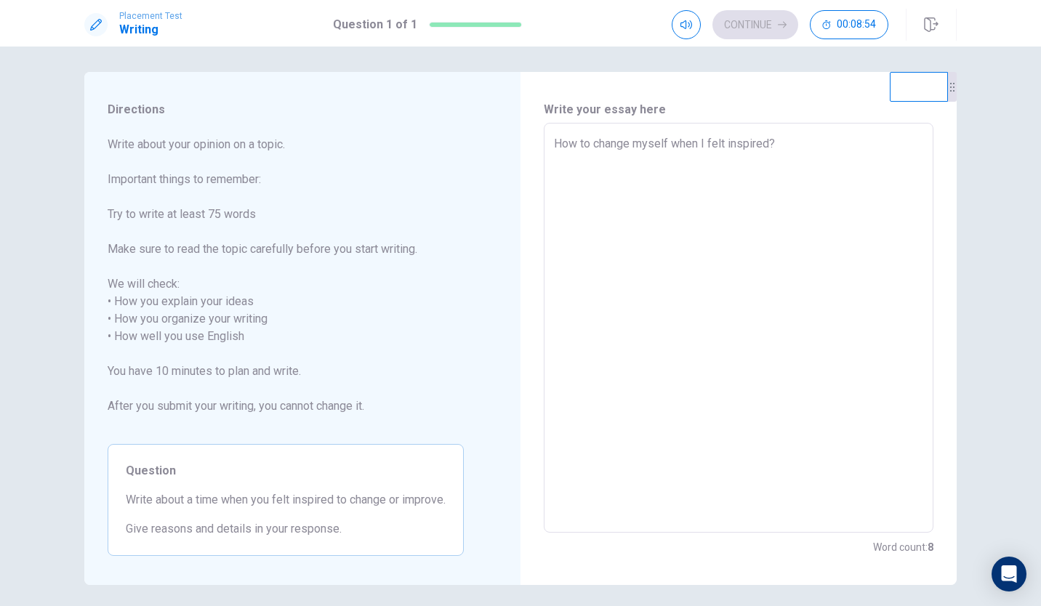
type textarea "x"
type textarea "How to change myself when I felt inspired?"
type textarea "x"
type textarea "How to change myself when I felt inspired? A"
type textarea "x"
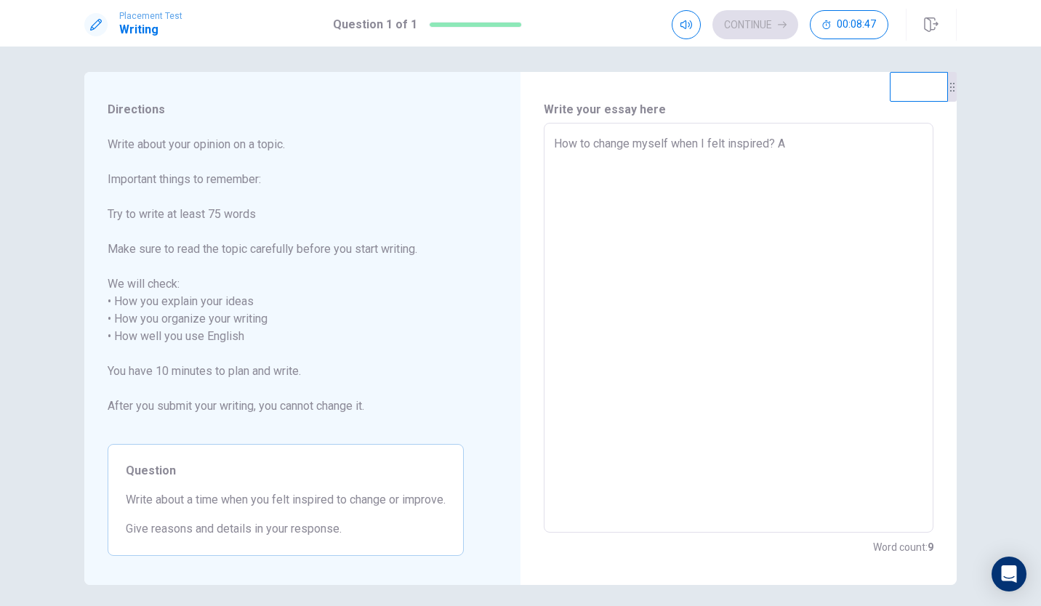
type textarea "How to change myself when I felt inspired? Ab"
type textarea "x"
type textarea "How to change myself when I felt inspired? Abo"
type textarea "x"
type textarea "How to change myself when I felt inspired? Abou"
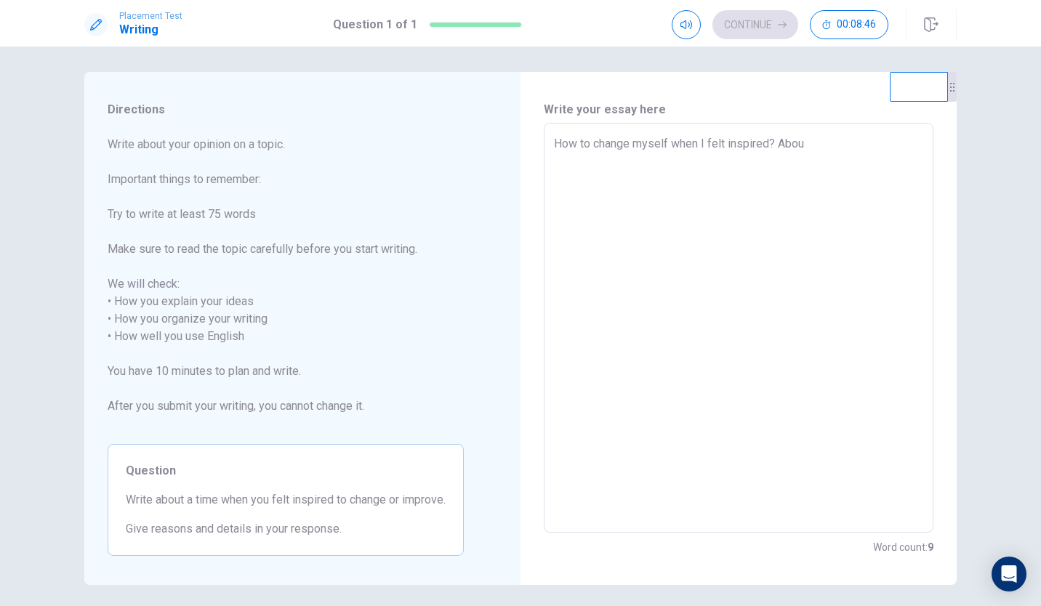
type textarea "x"
type textarea "How to change myself when I felt inspired? About"
type textarea "x"
type textarea "How to change myself when I felt inspired? About"
type textarea "x"
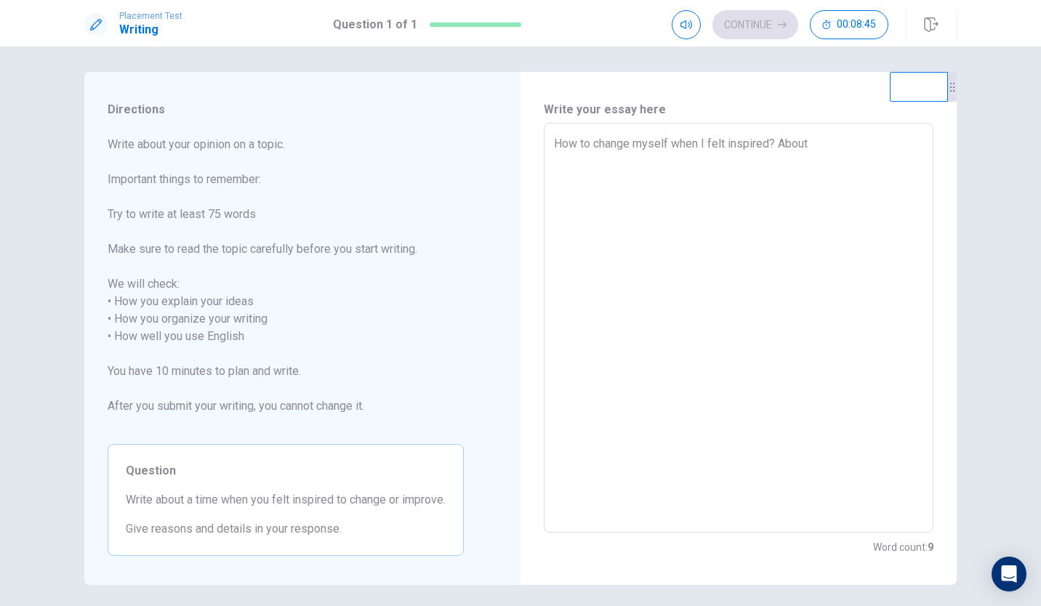
type textarea "How to change myself when I felt inspired? About m"
type textarea "x"
type textarea "How to change myself when I felt inspired? About me"
type textarea "x"
type textarea "How to change myself when I felt inspired? About me"
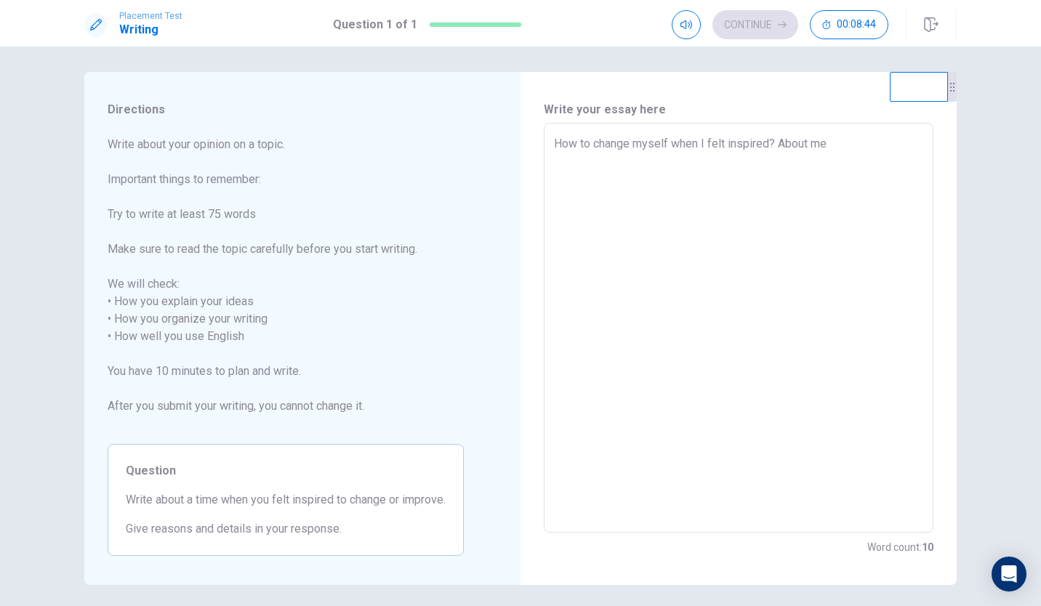
type textarea "x"
type textarea "How to change myself when I felt inspired? About me"
type textarea "x"
type textarea "How to change myself when I felt inspired? About me,"
type textarea "x"
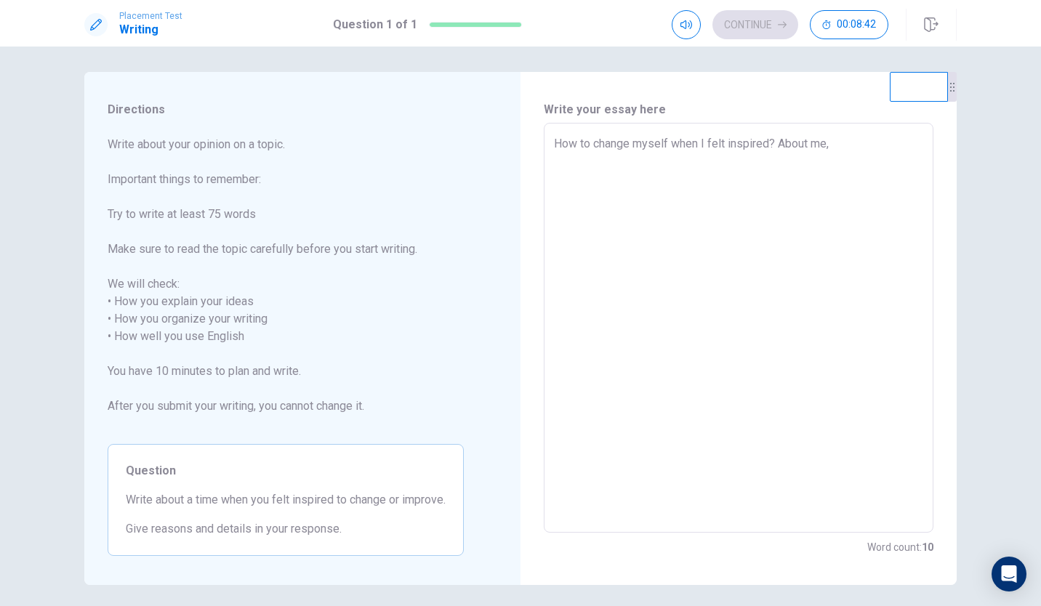
type textarea "How to change myself when I felt inspired? About me,"
type textarea "x"
type textarea "How to change myself when I felt inspired? About me, t"
type textarea "x"
type textarea "How to change myself when I felt inspired? About me, th"
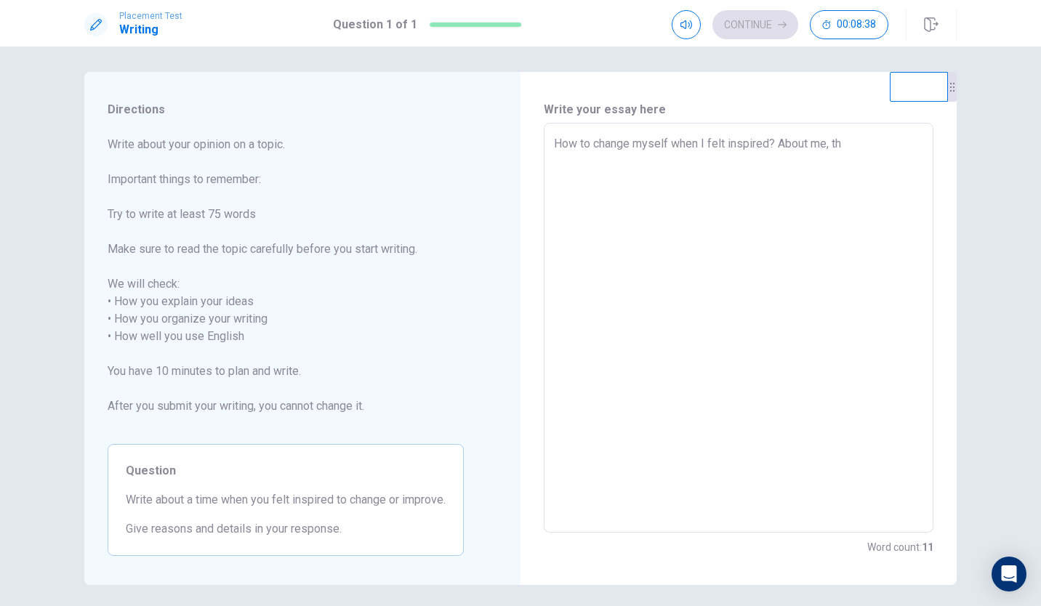
type textarea "x"
type textarea "How to change myself when I felt inspired? About me, the"
type textarea "x"
type textarea "How to change myself when I felt inspired? About me, ther"
type textarea "x"
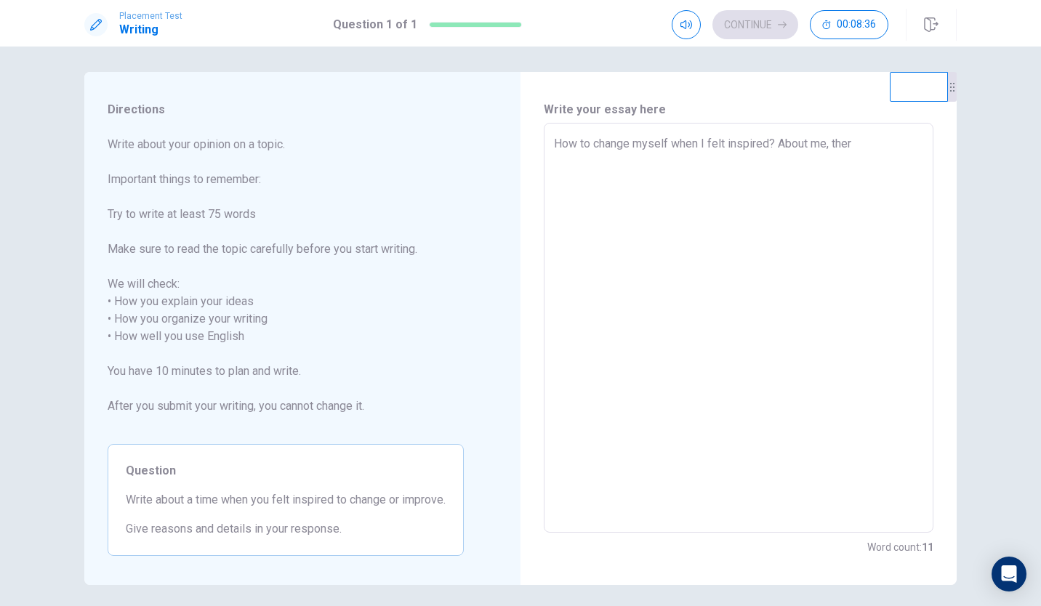
type textarea "How to change myself when I felt inspired? About me, there"
type textarea "x"
type textarea "How to change myself when I felt inspired? About me, there"
type textarea "x"
type textarea "How to change myself when I felt inspired? About me, there a"
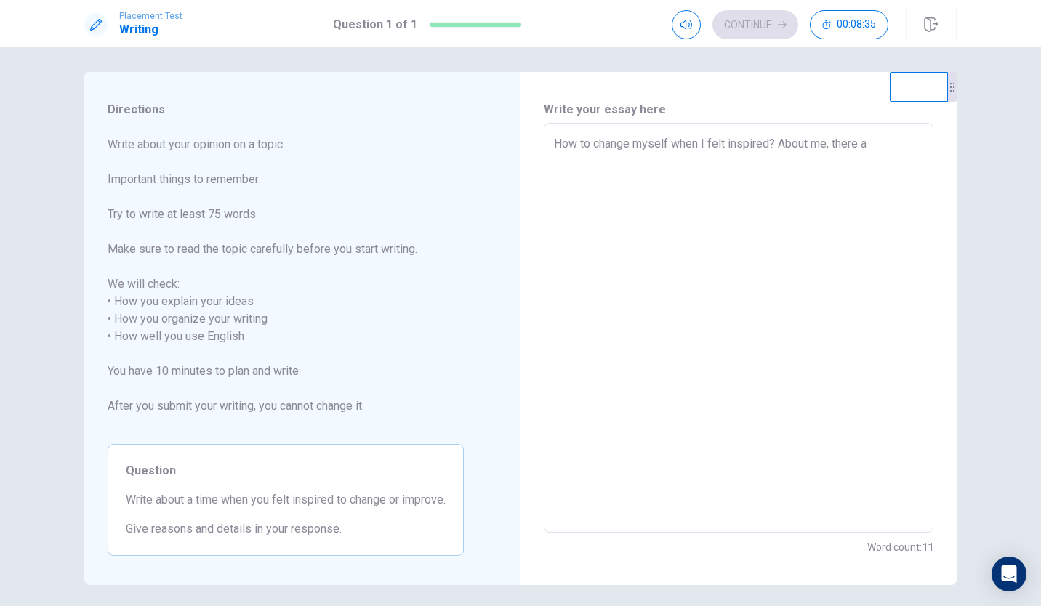
type textarea "x"
type textarea "How to change myself when I felt inspired? About me, there ar"
type textarea "x"
type textarea "How to change myself when I felt inspired? About me, there are"
type textarea "x"
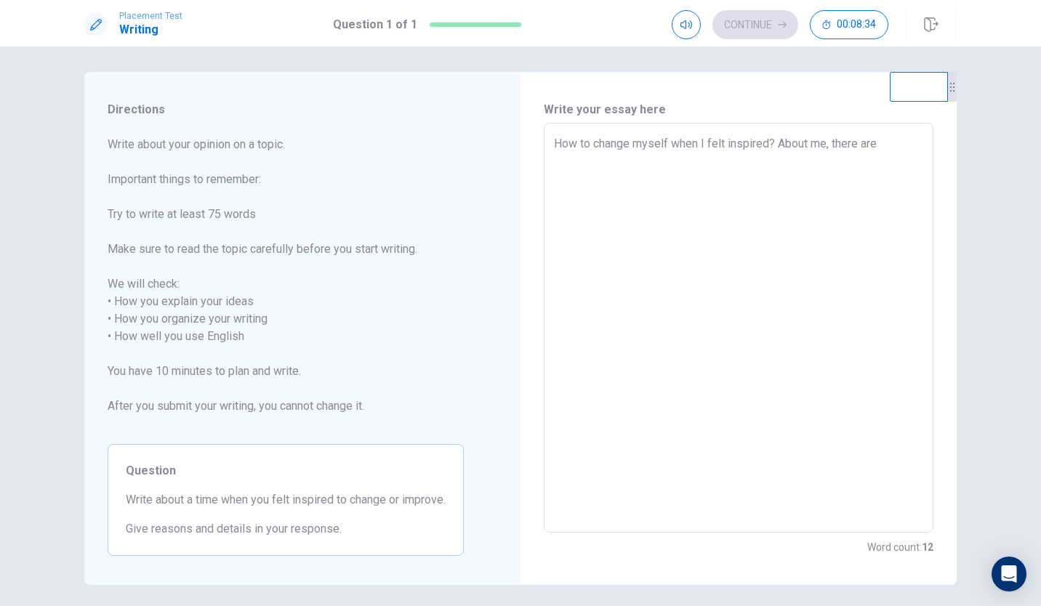
type textarea "How to change myself when I felt inspired? About me, there are"
type textarea "x"
type textarea "How to change myself when I felt inspired? About me, there are t"
type textarea "x"
type textarea "How to change myself when I felt inspired? About me, there are tw"
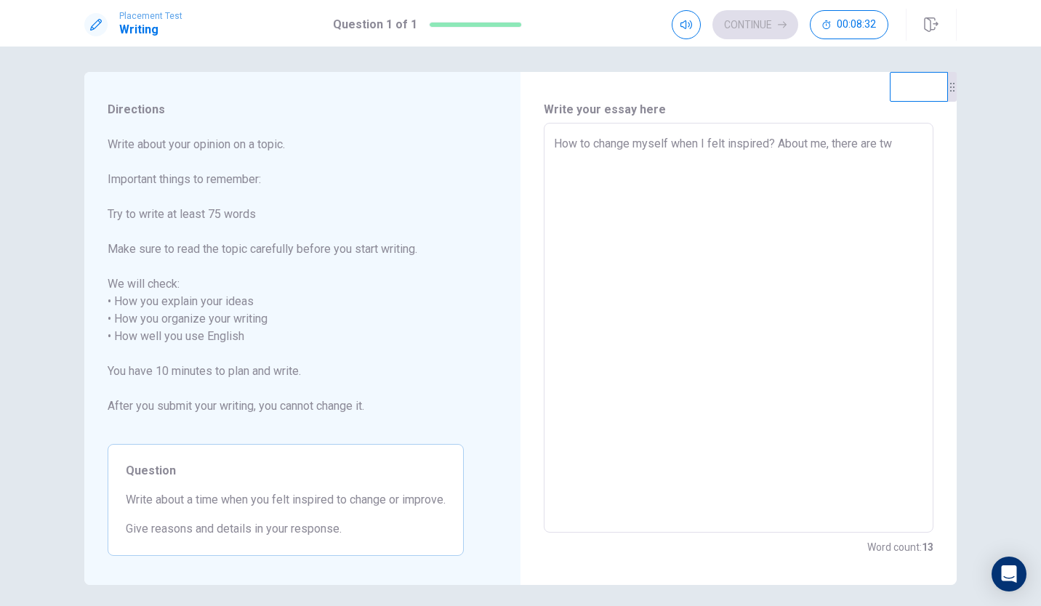
type textarea "x"
type textarea "How to change myself when I felt inspired? About me, there are two"
type textarea "x"
type textarea "How to change myself when I felt inspired? About me, there are two"
type textarea "x"
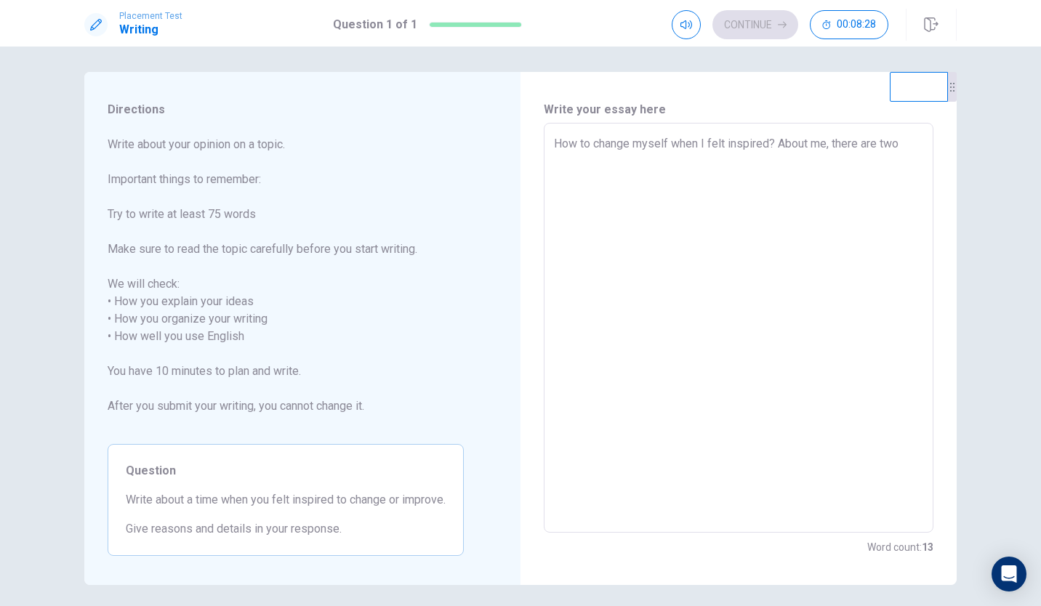
type textarea "How to change myself when I felt inspired? About me, there are two w"
type textarea "x"
type textarea "How to change myself when I felt inspired? About me, there are two wa"
type textarea "x"
type textarea "How to change myself when I felt inspired? About me, there are two was"
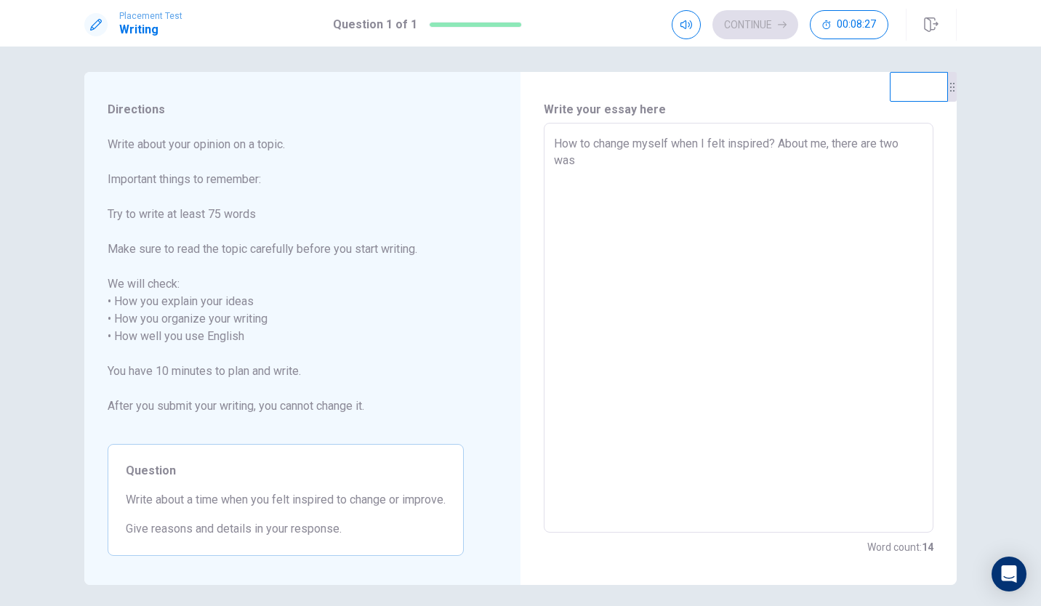
type textarea "x"
type textarea "How to change myself when I felt inspired? About me, there are two was"
type textarea "x"
type textarea "How to change myself when I felt inspired? About me, there are two was f"
type textarea "x"
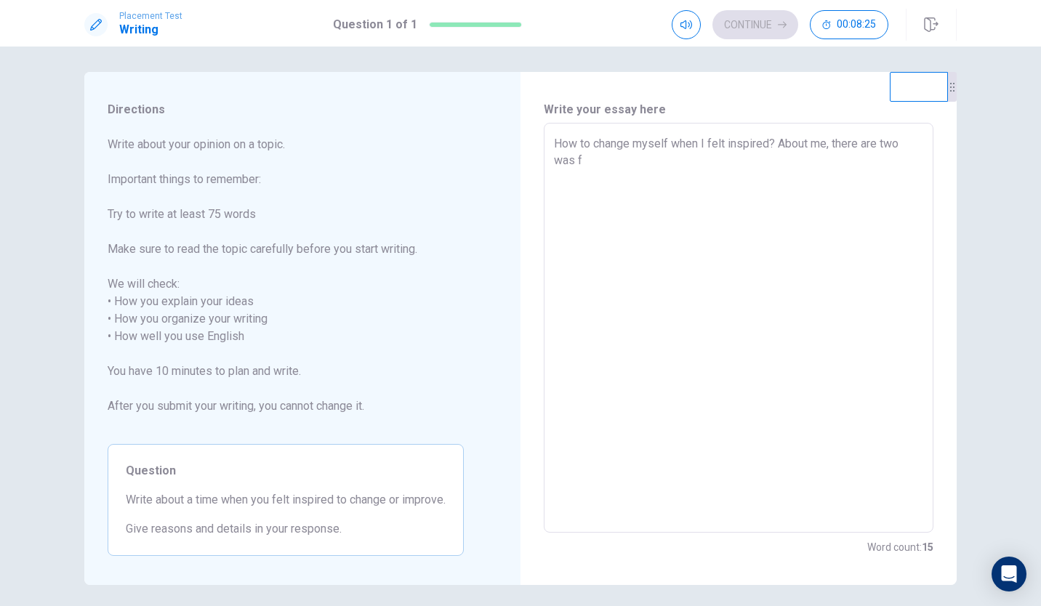
type textarea "How to change myself when I felt inspired? About me, there are two was fo"
type textarea "x"
type textarea "How to change myself when I felt inspired? About me, there are two was for"
type textarea "x"
type textarea "How to change myself when I felt inspired? About me, there are two was for"
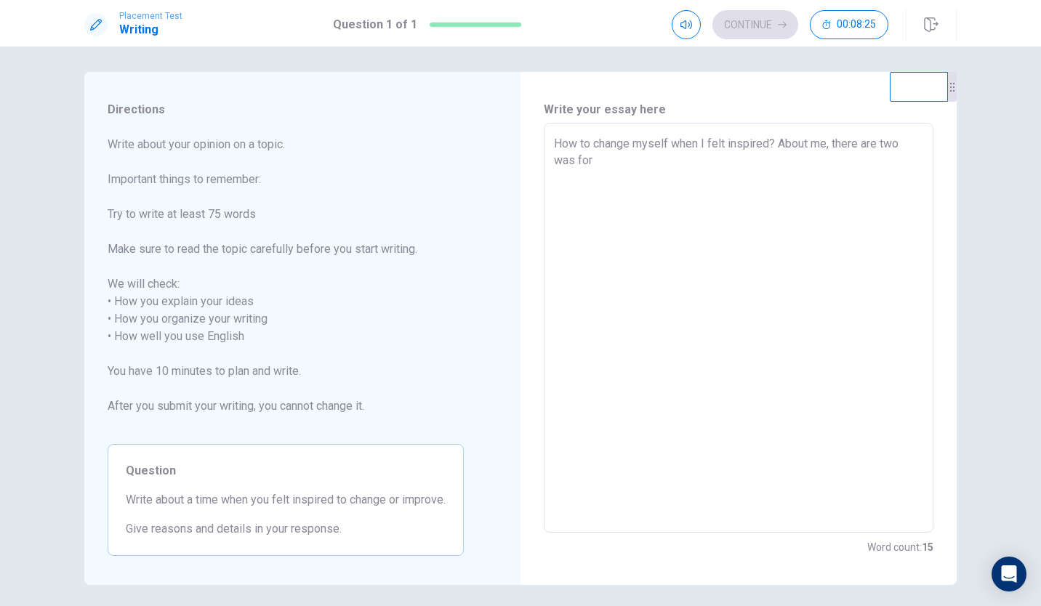
type textarea "x"
type textarea "How to change myself when I felt inspired? About me, there are two was for m"
type textarea "x"
type textarea "How to change myself when I felt inspired? About me, there are two was for me"
type textarea "x"
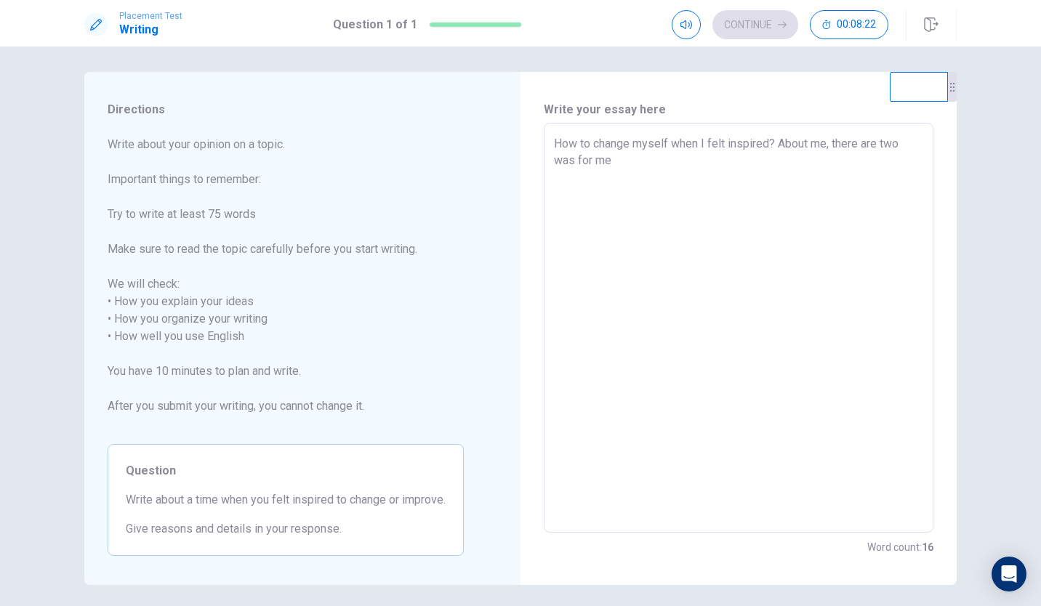
click at [570, 160] on textarea "How to change myself when I felt inspired? About me, there are two was for me" at bounding box center [738, 328] width 369 height 386
type textarea "How to change myself when I felt inspired? About me, there are two wa for me"
type textarea "x"
type textarea "How to change myself when I felt inspired? About me, there are two was for me"
type textarea "x"
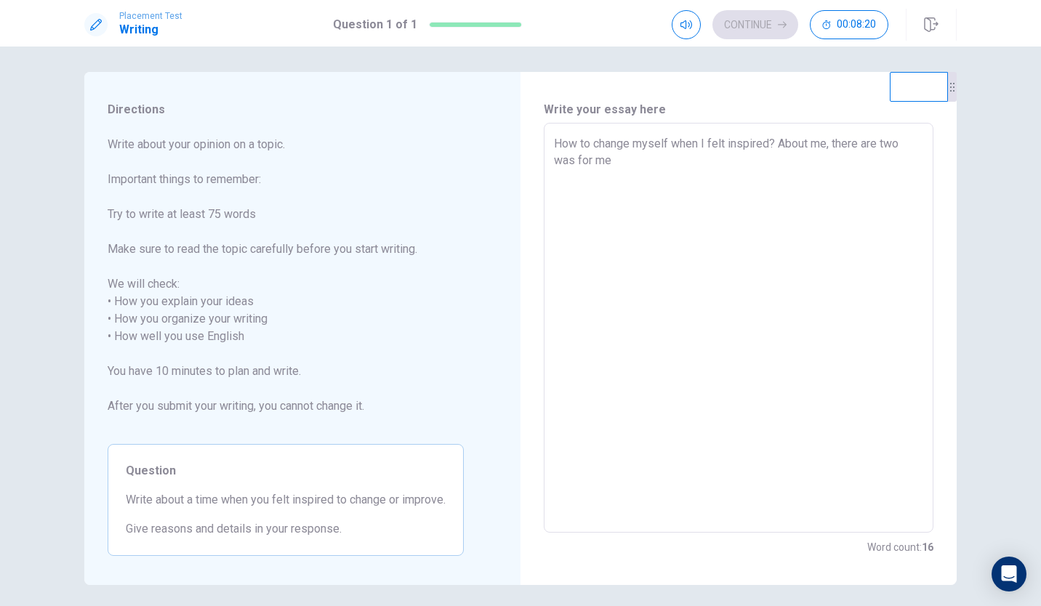
type textarea "How to change myself when I felt inspired? About me, there are two wa for me"
type textarea "x"
type textarea "How to change myself when I felt inspired? About me, there are two way for me"
type textarea "x"
type textarea "How to change myself when I felt inspired? About me, there are two ways for me"
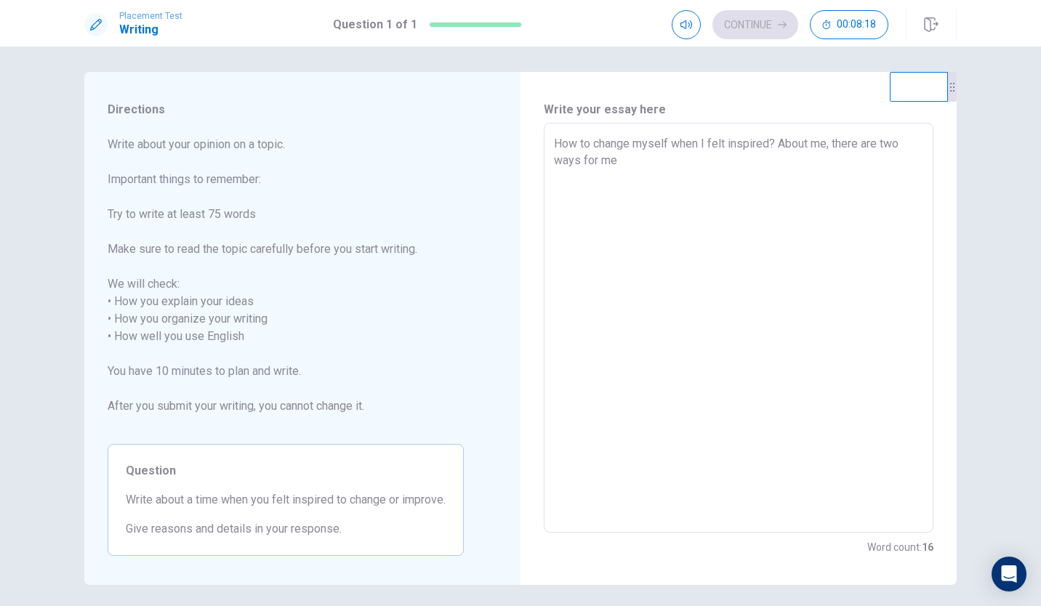
click at [631, 158] on textarea "How to change myself when I felt inspired? About me, there are two ways for me" at bounding box center [738, 328] width 369 height 386
type textarea "x"
type textarea "How to change myself when I felt inspired? About me, there are two ways for me"
type textarea "x"
type textarea "How to change myself when I felt inspired? About me, there are two ways for me t"
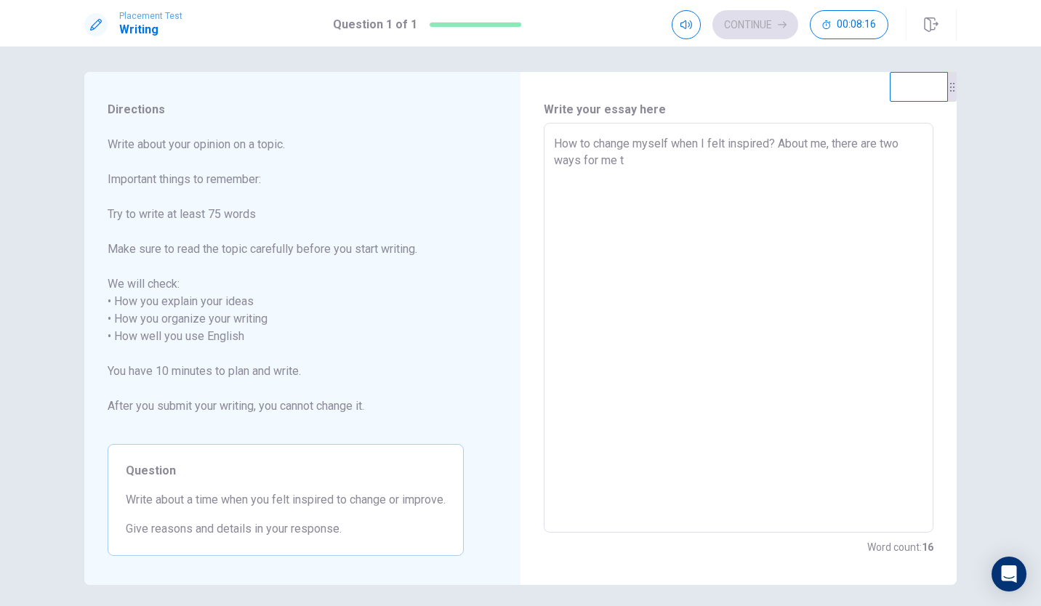
type textarea "x"
type textarea "How to change myself when I felt inspired? About me, there are two ways for me …"
type textarea "x"
type textarea "How to change myself when I felt inspired? About me, there are two ways for me …"
type textarea "x"
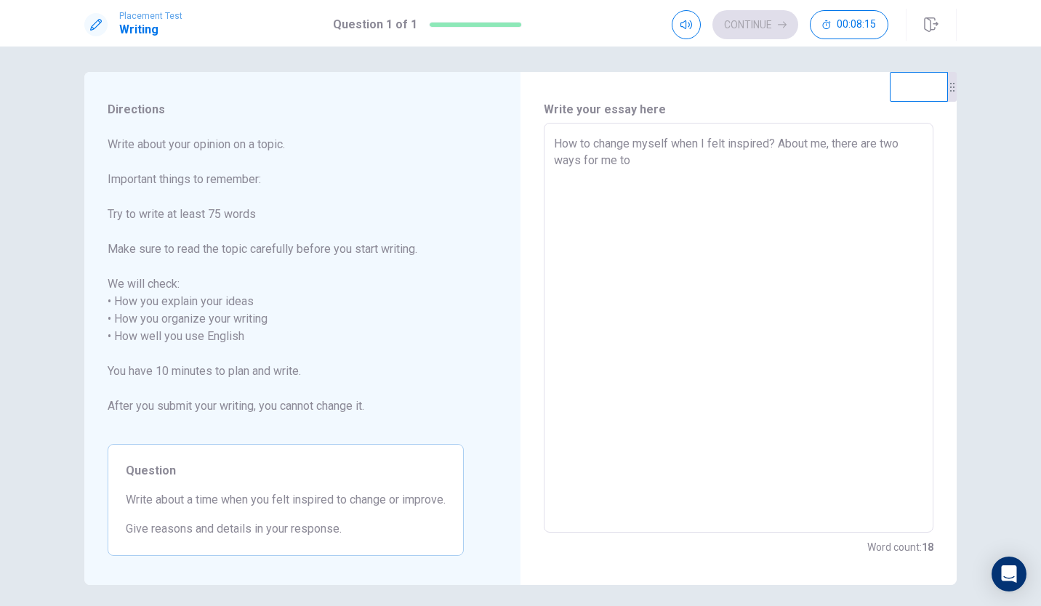
type textarea "How to change myself when I felt inspired? About me, there are two ways for me …"
type textarea "x"
type textarea "How to change myself when I felt inspired? About me, there are two ways for me …"
type textarea "x"
type textarea "How to change myself when I felt inspired? About me, there are two ways for me …"
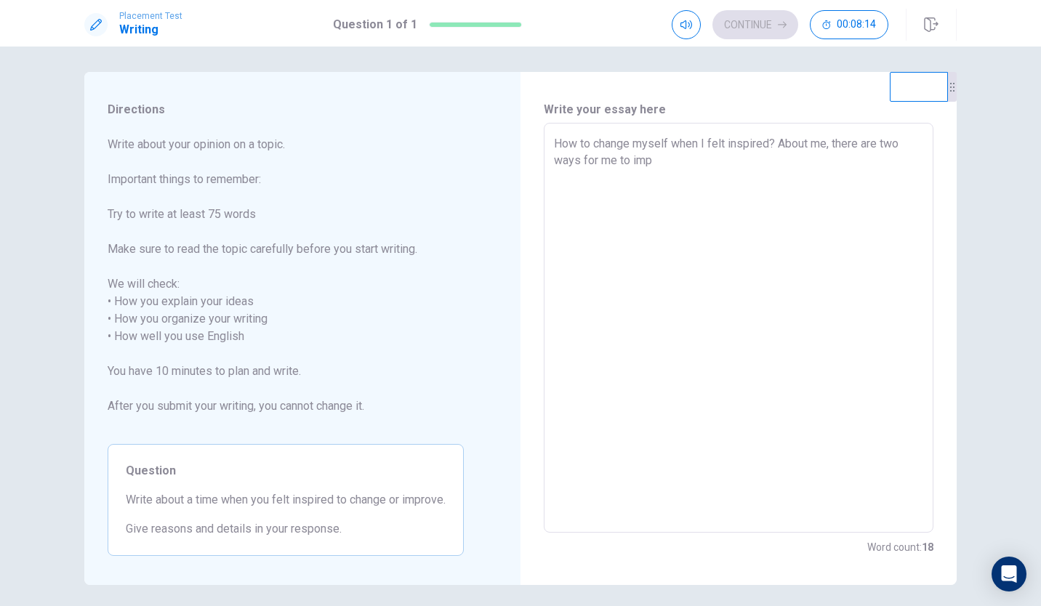
type textarea "x"
type textarea "How to change myself when I felt inspired? About me, there are two ways for me …"
type textarea "x"
type textarea "How to change myself when I felt inspired? About me, there are two ways for me …"
click at [554, 145] on textarea "How to change myself when I felt inspired? About me, there are two ways for me …" at bounding box center [738, 328] width 369 height 386
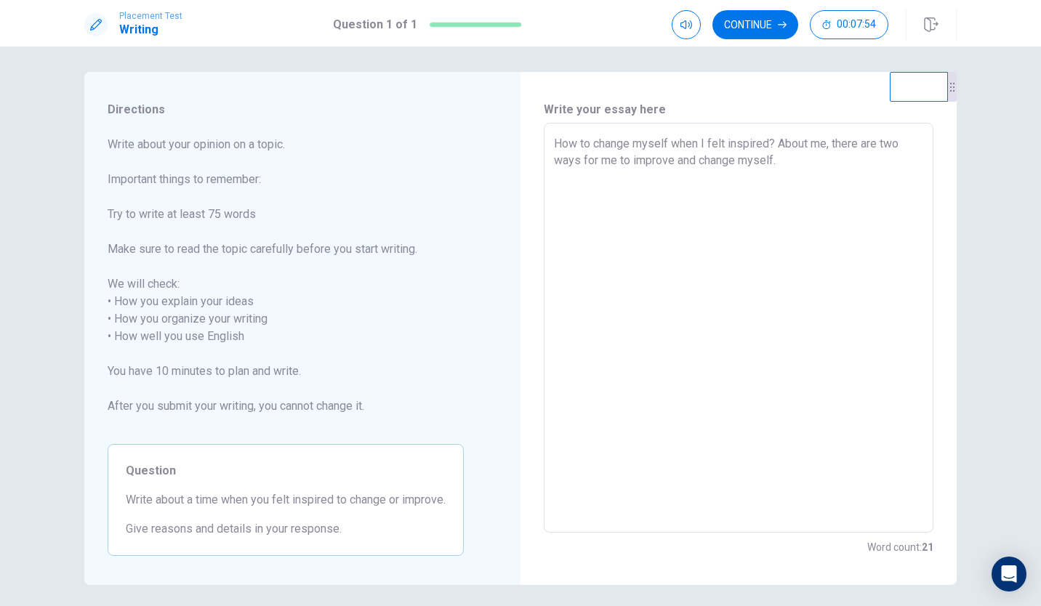
click at [820, 166] on textarea "How to change myself when I felt inspired? About me, there are two ways for me …" at bounding box center [738, 328] width 369 height 386
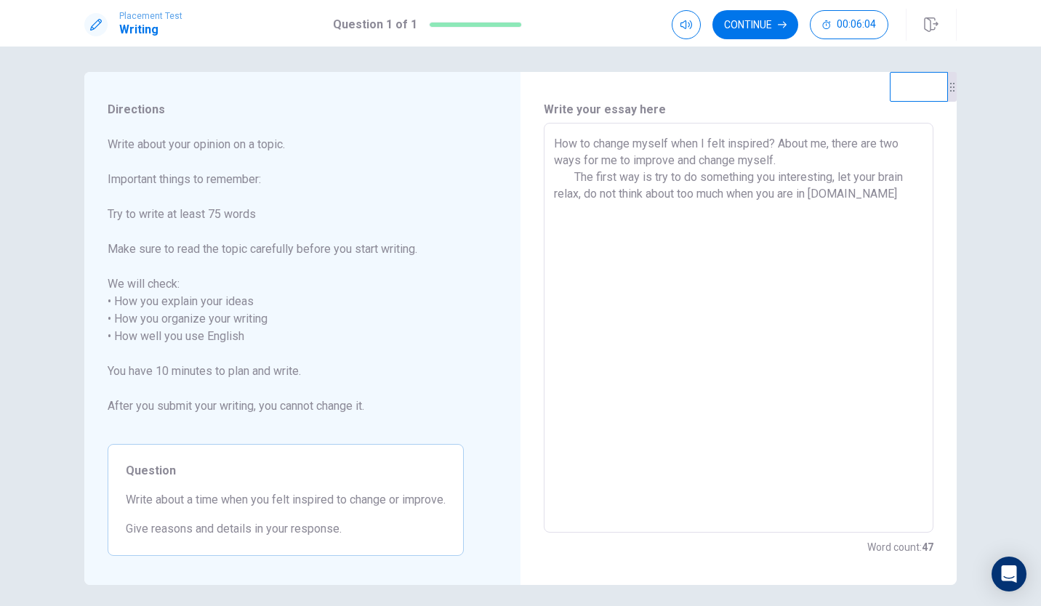
click at [858, 199] on textarea "How to change myself when I felt inspired? About me, there are two ways for me …" at bounding box center [738, 328] width 369 height 386
click at [868, 193] on textarea "How to change myself when I felt inspired? About me, there are two ways for me …" at bounding box center [738, 328] width 369 height 386
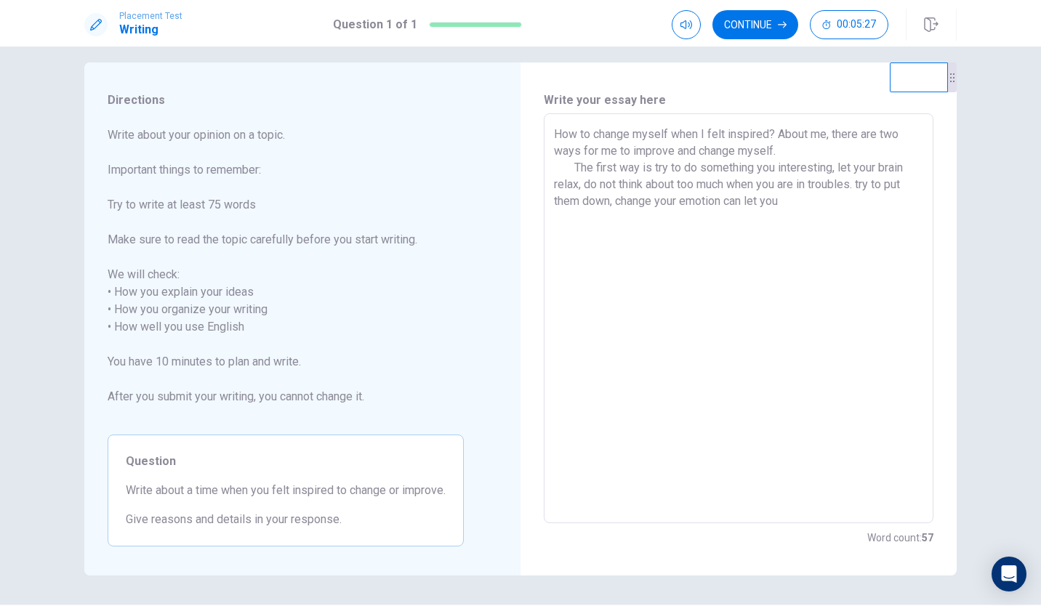
scroll to position [10, 0]
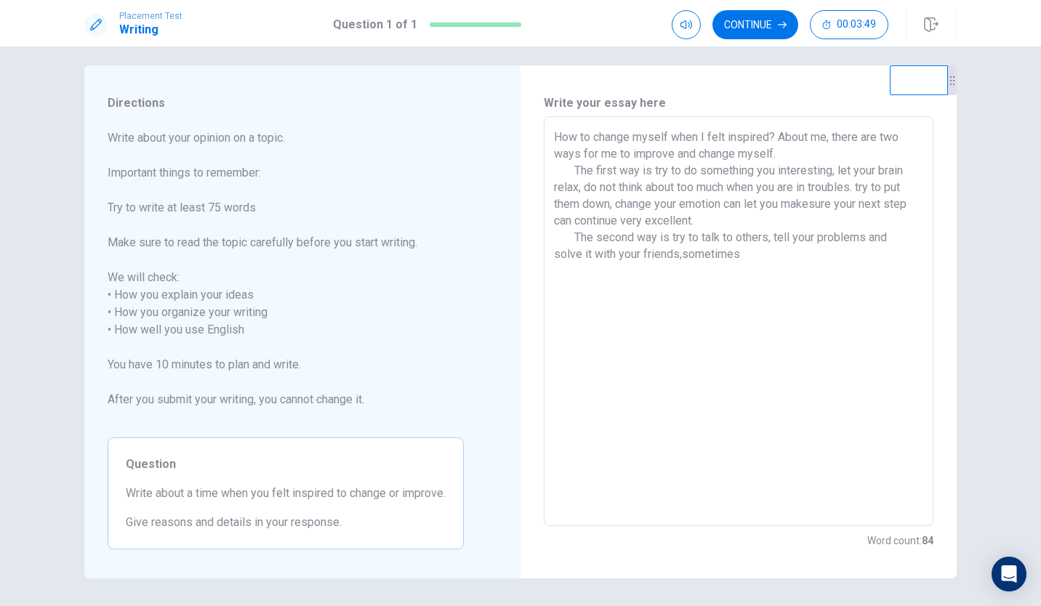
click at [688, 253] on textarea "How to change myself when I felt inspired? About me, there are two ways for me …" at bounding box center [738, 322] width 369 height 386
click at [679, 254] on textarea "How to change myself when I felt inspired? About me, there are two ways for me …" at bounding box center [738, 322] width 369 height 386
click at [760, 255] on textarea "How to change myself when I felt inspired? About me, there are two ways for me …" at bounding box center [738, 322] width 369 height 386
click at [772, 236] on textarea "How to change myself when I felt inspired? About me, there are two ways for me …" at bounding box center [738, 322] width 369 height 386
click at [745, 255] on textarea "How to change myself when I felt inspired? About me, there are two ways for me …" at bounding box center [738, 322] width 369 height 386
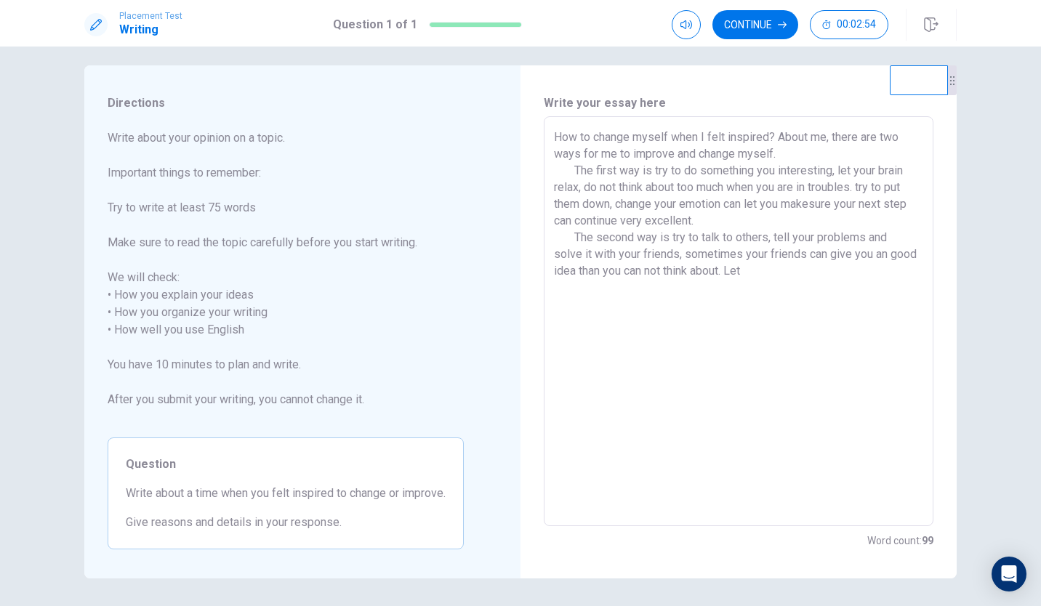
click at [865, 188] on textarea "How to change myself when I felt inspired? About me, there are two ways for me …" at bounding box center [738, 322] width 369 height 386
click at [681, 256] on textarea "How to change myself when I felt inspired? About me, there are two ways for me …" at bounding box center [738, 322] width 369 height 386
click at [688, 256] on textarea "How to change myself when I felt inspired? About me, there are two ways for me …" at bounding box center [738, 322] width 369 height 386
click at [795, 275] on textarea "How to change myself when I felt inspired? About me, there are two ways for me …" at bounding box center [738, 322] width 369 height 386
click at [718, 307] on textarea "How to change myself when I felt inspired? About me, there are two ways for me …" at bounding box center [738, 322] width 369 height 386
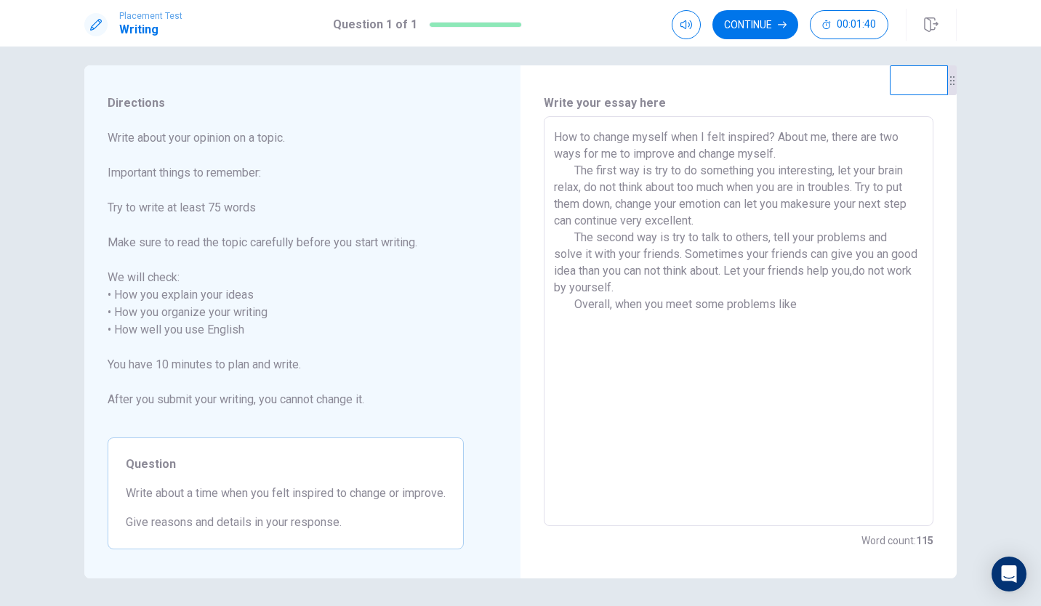
click at [808, 302] on textarea "How to change myself when I felt inspired? About me, there are two ways for me …" at bounding box center [738, 322] width 369 height 386
click at [646, 324] on textarea "How to change myself when I felt inspired? About me, there are two ways for me …" at bounding box center [738, 322] width 369 height 386
click at [766, 21] on button "Continue" at bounding box center [755, 24] width 86 height 29
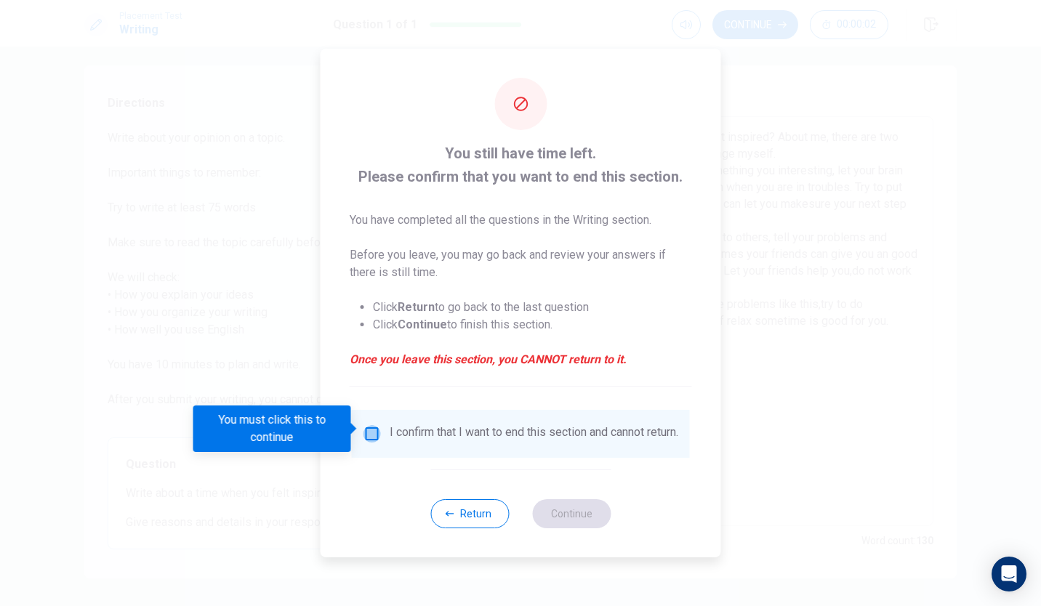
click at [375, 425] on input "You must click this to continue" at bounding box center [372, 433] width 17 height 17
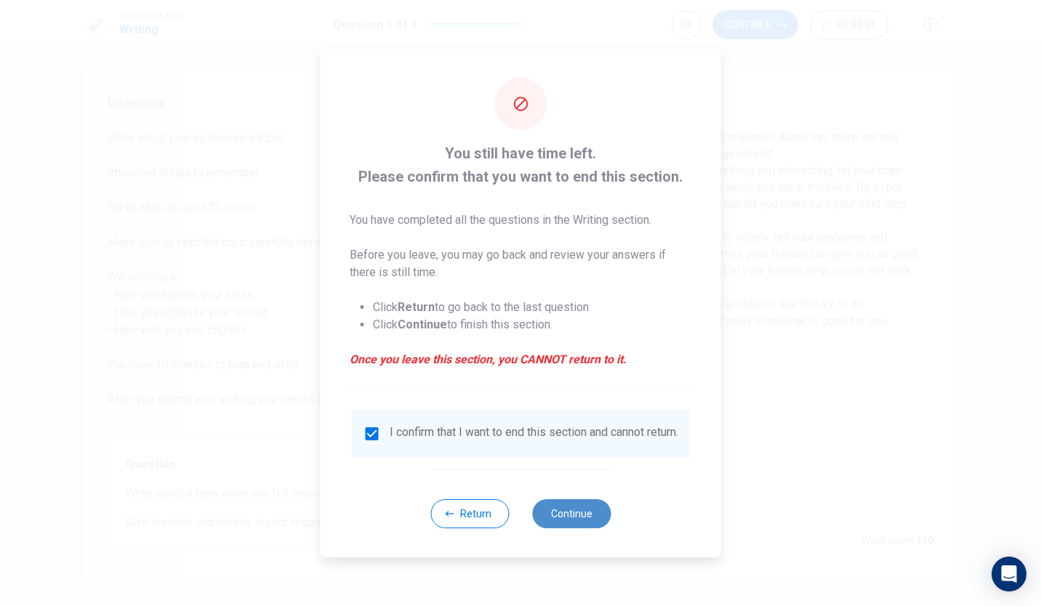
click at [557, 513] on button "Continue" at bounding box center [571, 513] width 79 height 29
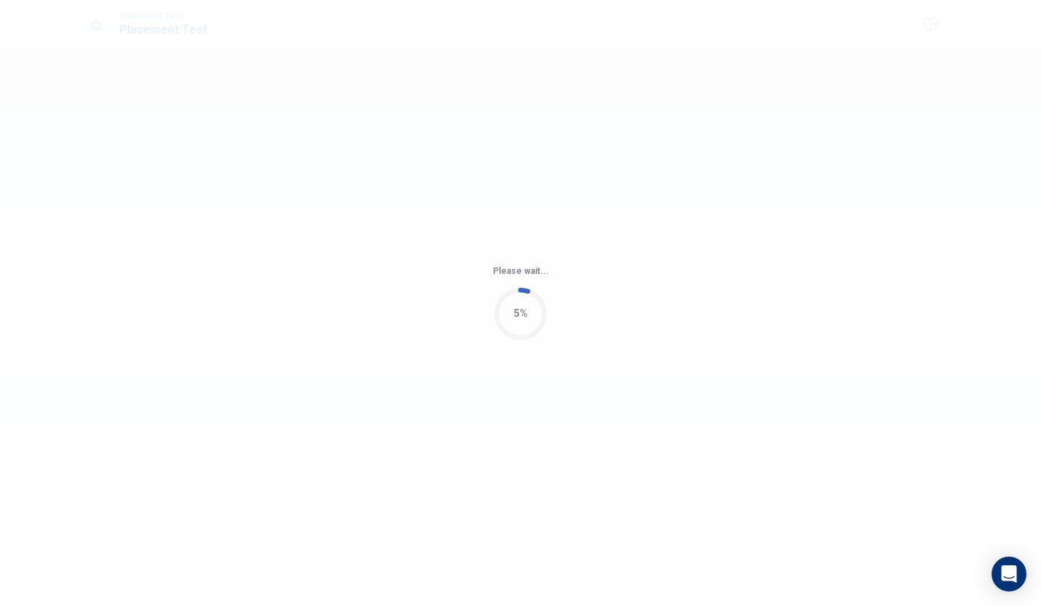
scroll to position [0, 0]
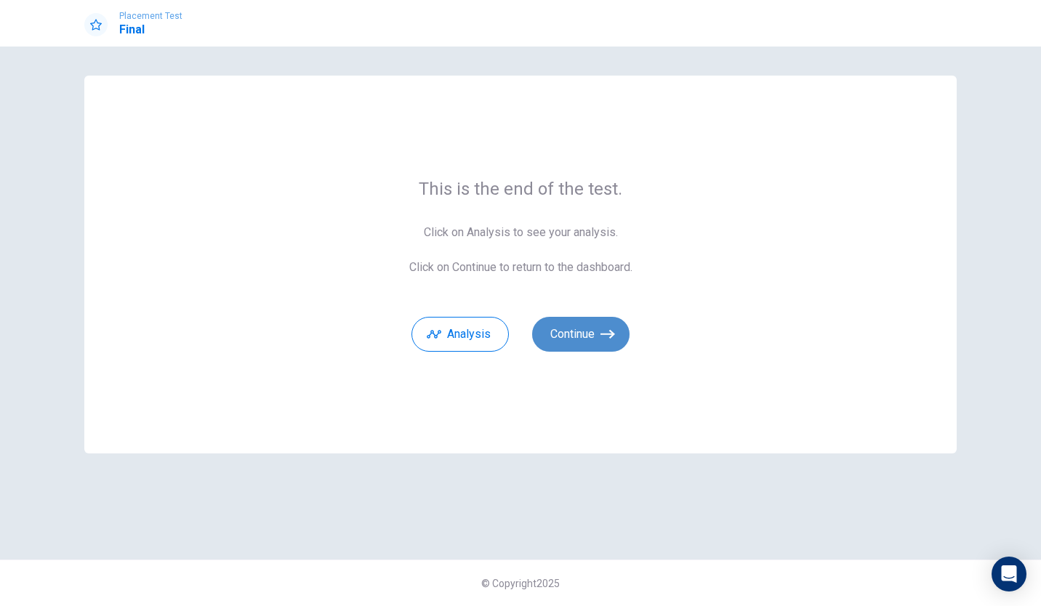
click at [574, 320] on button "Continue" at bounding box center [580, 334] width 97 height 35
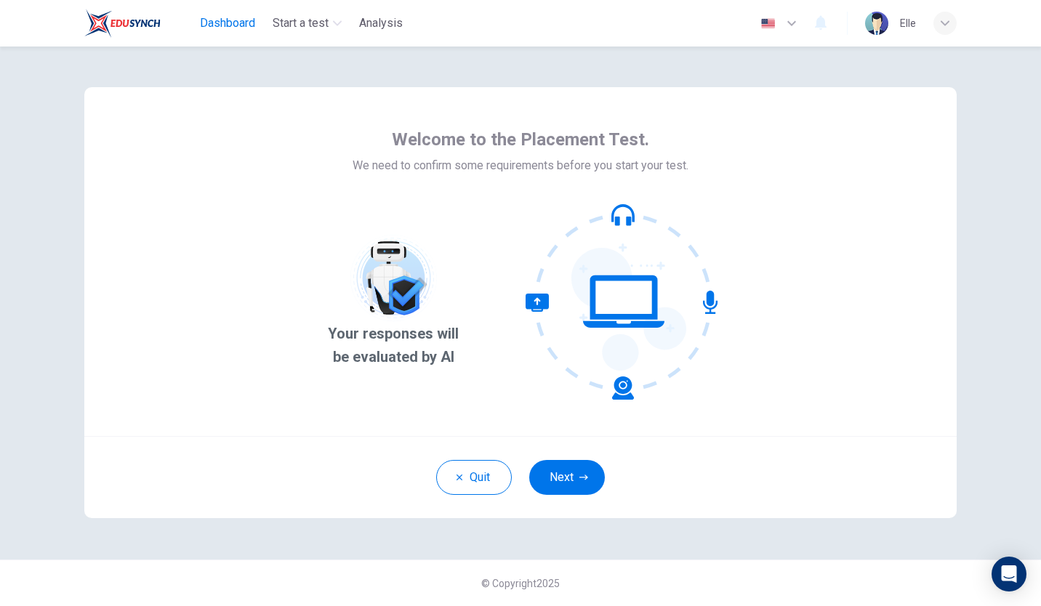
click at [213, 20] on span "Dashboard" at bounding box center [227, 23] width 55 height 17
